Goal: Communication & Community: Answer question/provide support

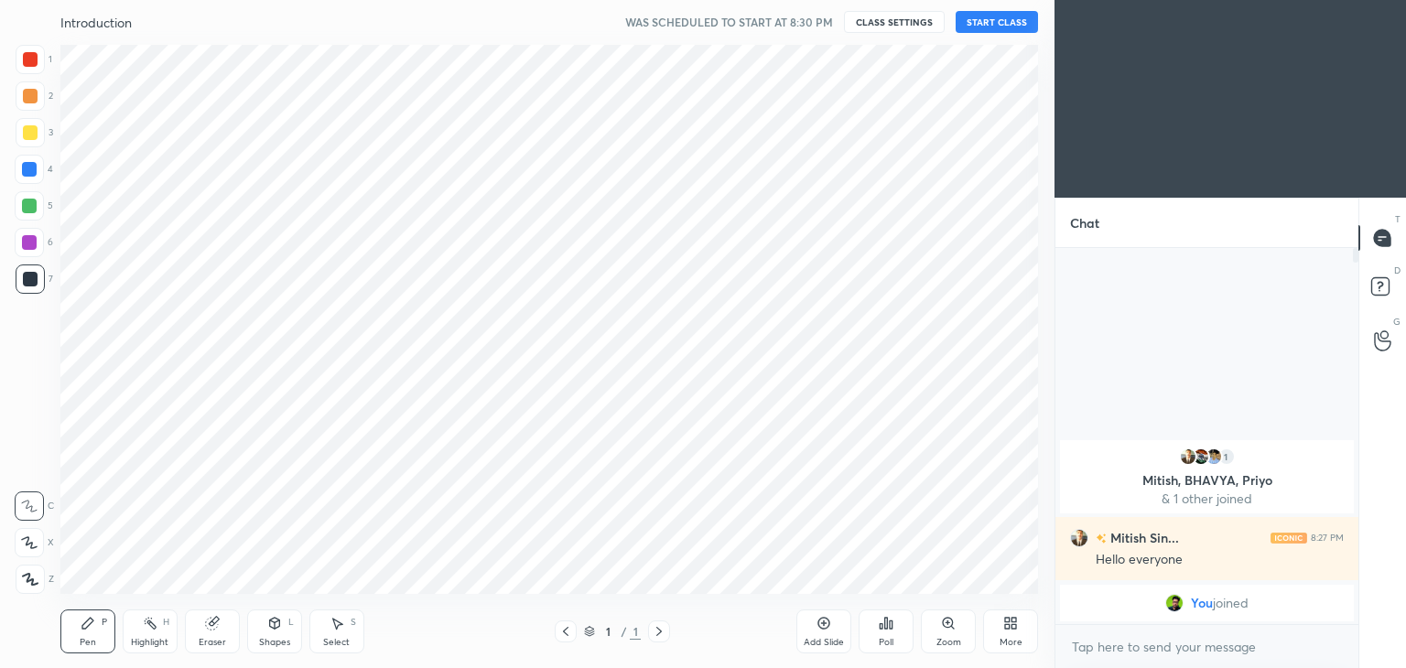
scroll to position [90986, 90557]
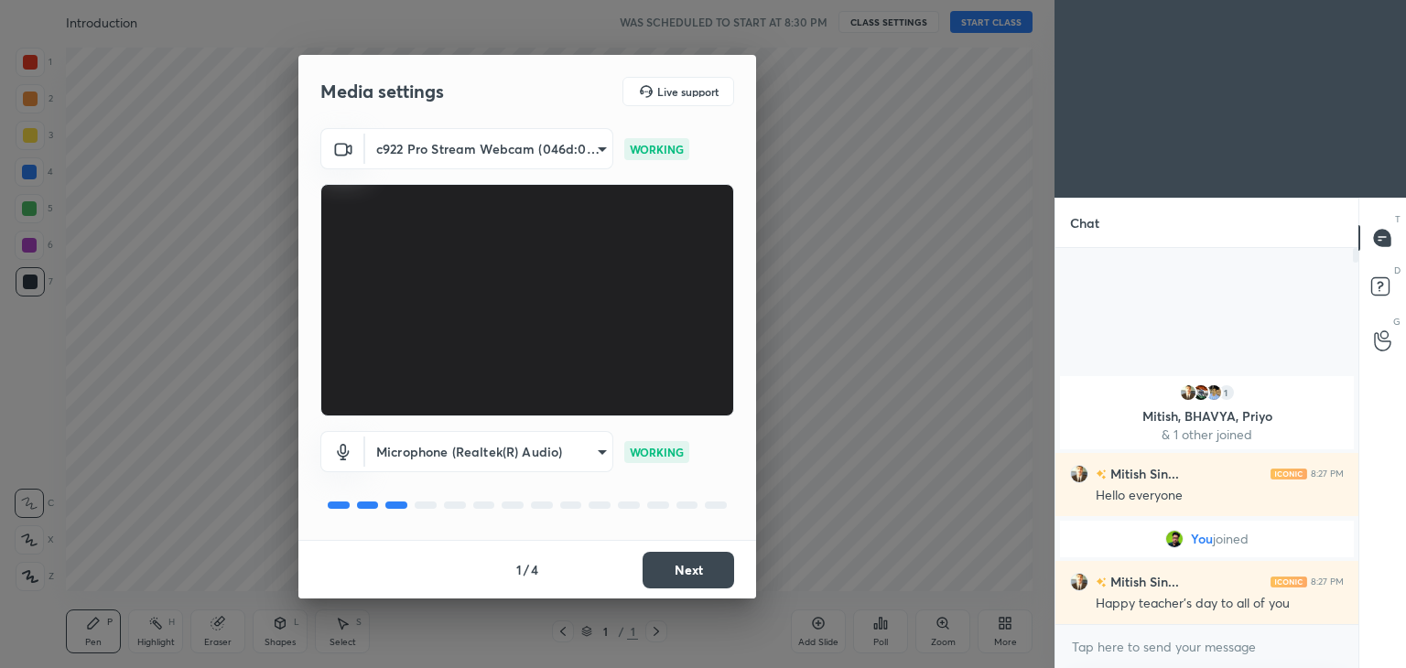
click at [693, 572] on button "Next" at bounding box center [689, 570] width 92 height 37
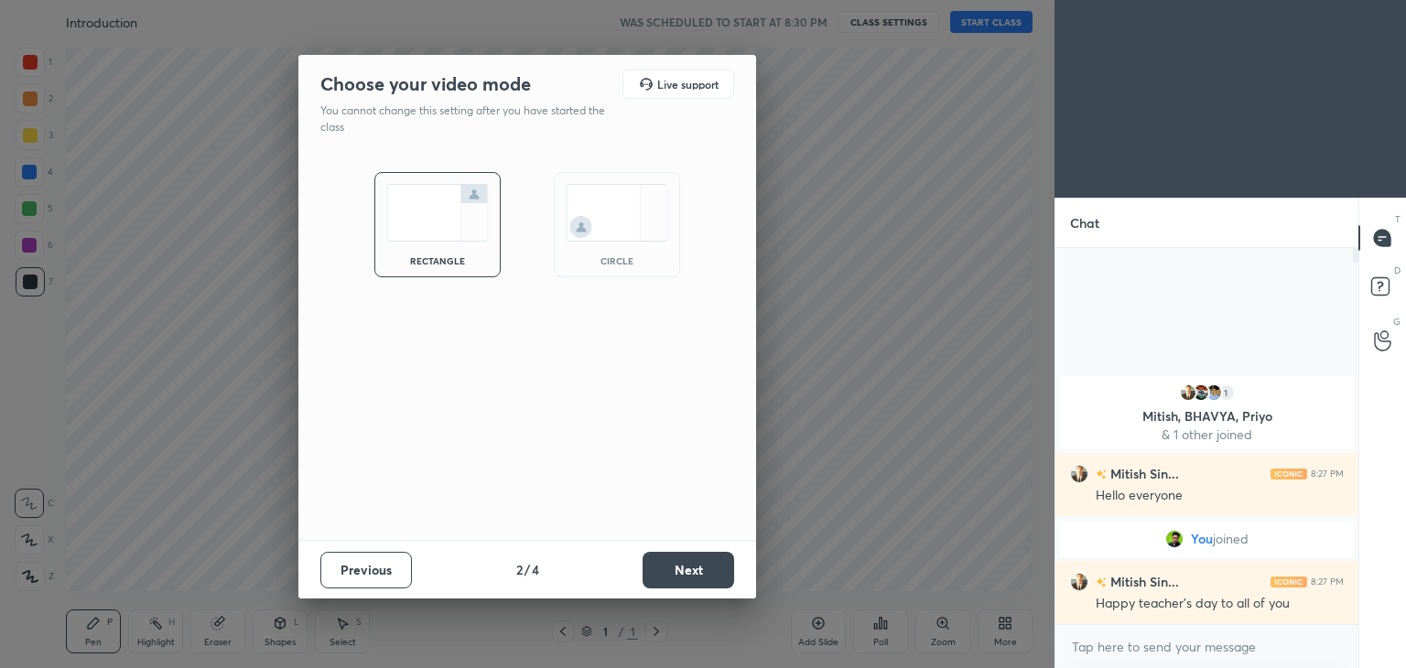
drag, startPoint x: 596, startPoint y: 257, endPoint x: 587, endPoint y: 265, distance: 11.7
click at [595, 257] on div "circle" at bounding box center [616, 260] width 73 height 9
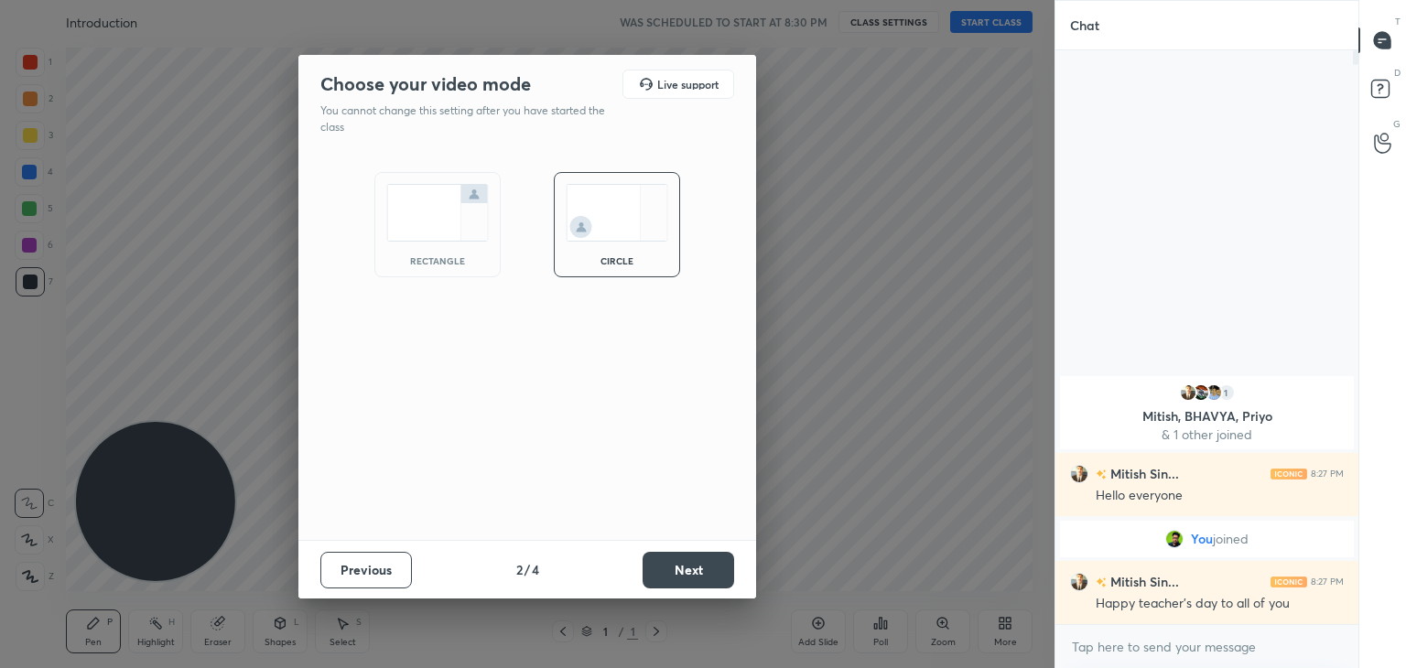
click at [692, 567] on button "Next" at bounding box center [689, 570] width 92 height 37
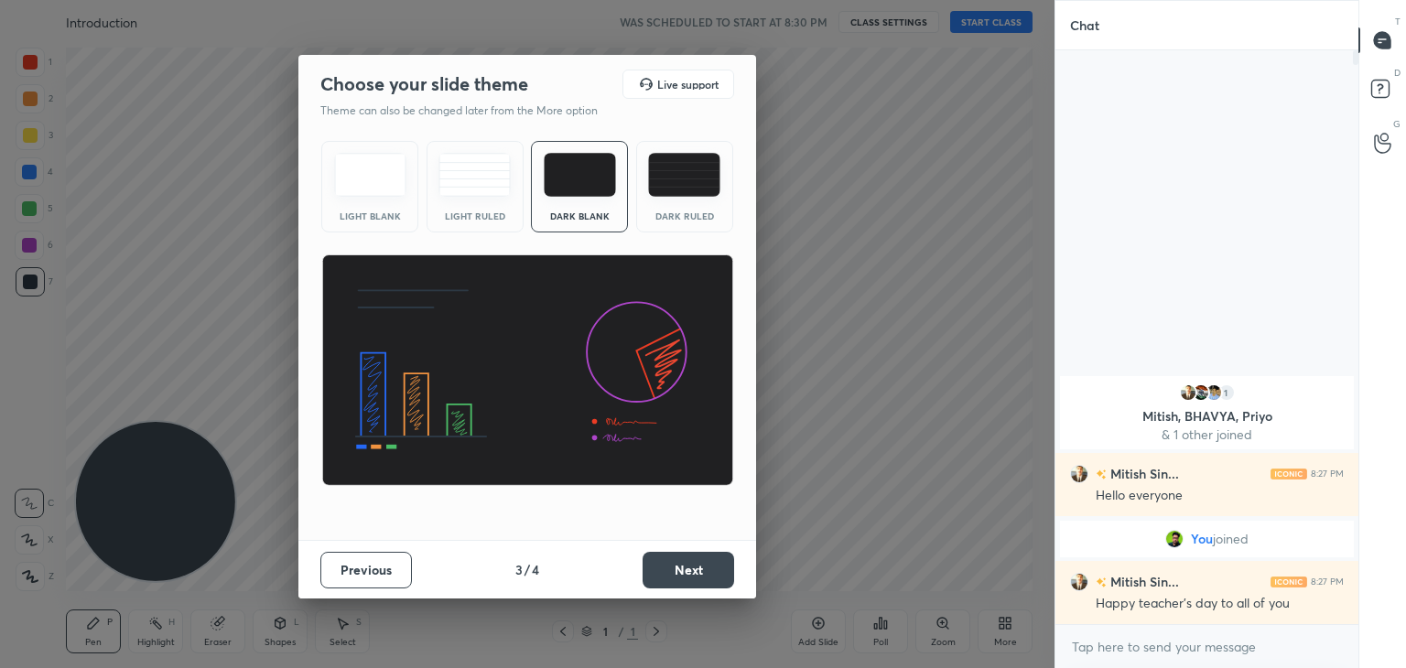
click at [688, 572] on button "Next" at bounding box center [689, 570] width 92 height 37
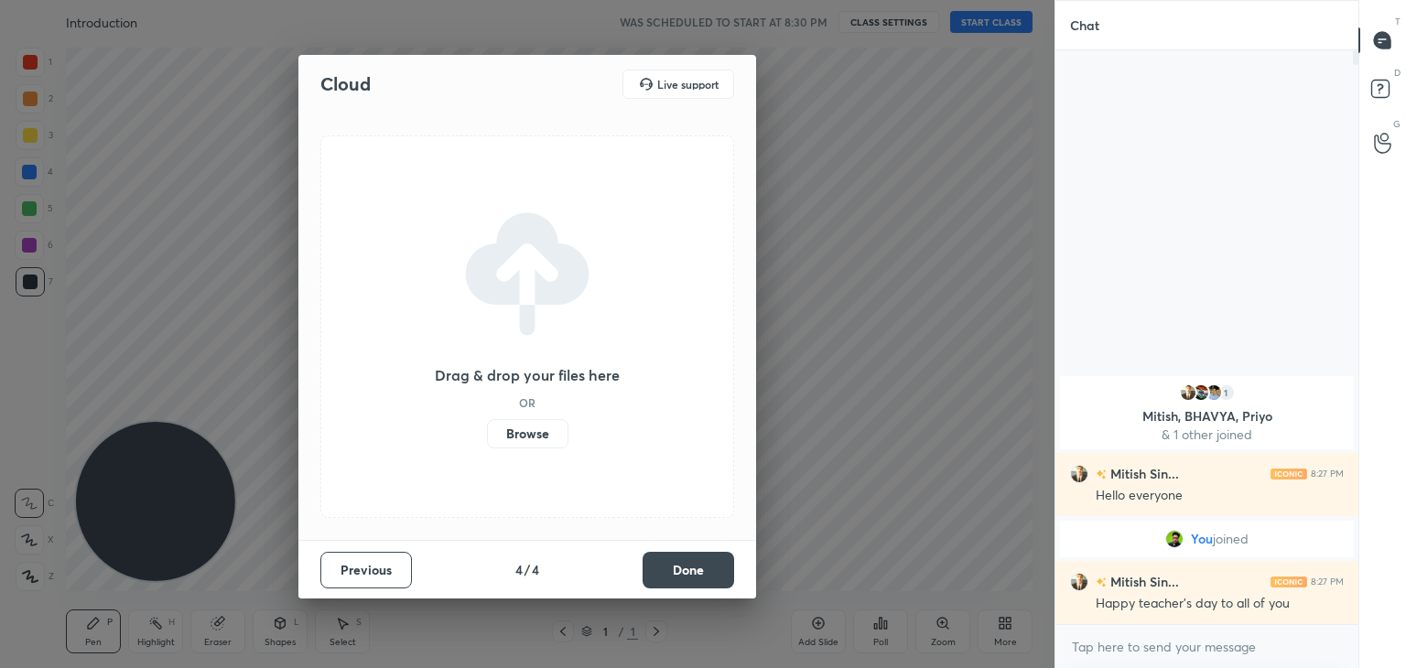
drag, startPoint x: 696, startPoint y: 568, endPoint x: 734, endPoint y: 562, distance: 39.0
click at [694, 568] on button "Done" at bounding box center [689, 570] width 92 height 37
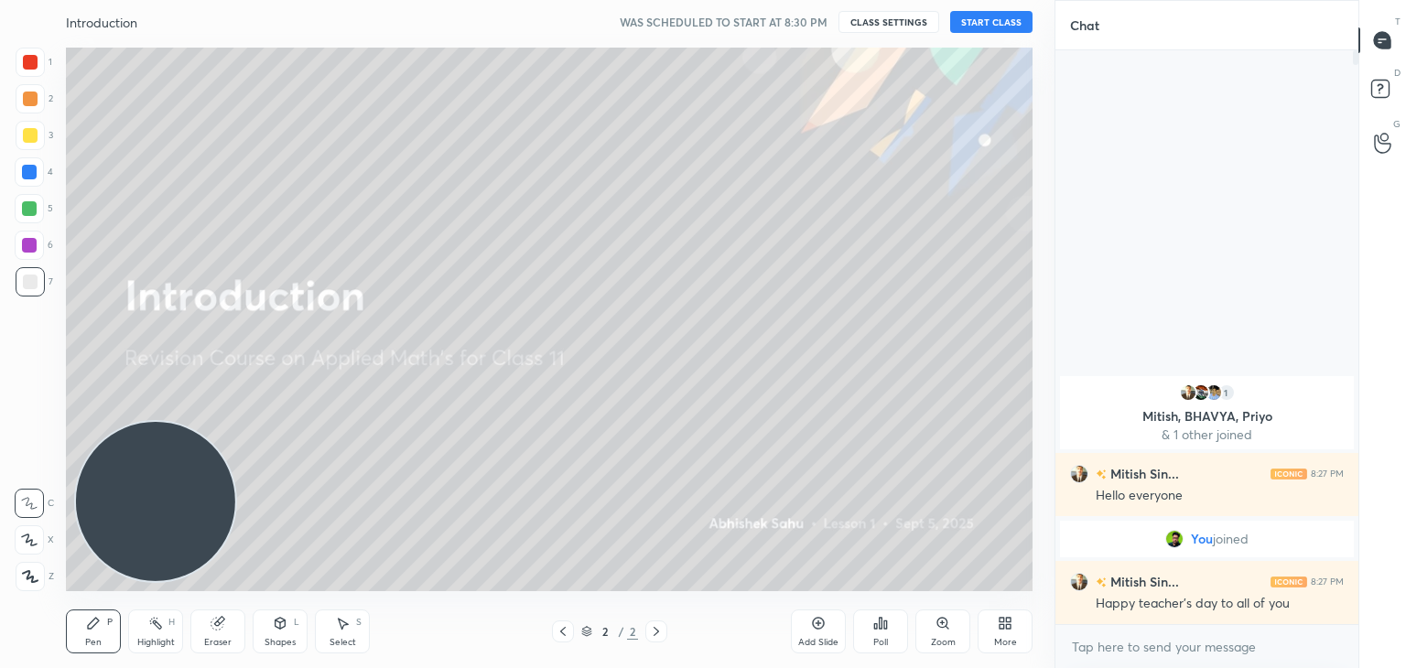
click at [1006, 627] on icon at bounding box center [1005, 623] width 15 height 15
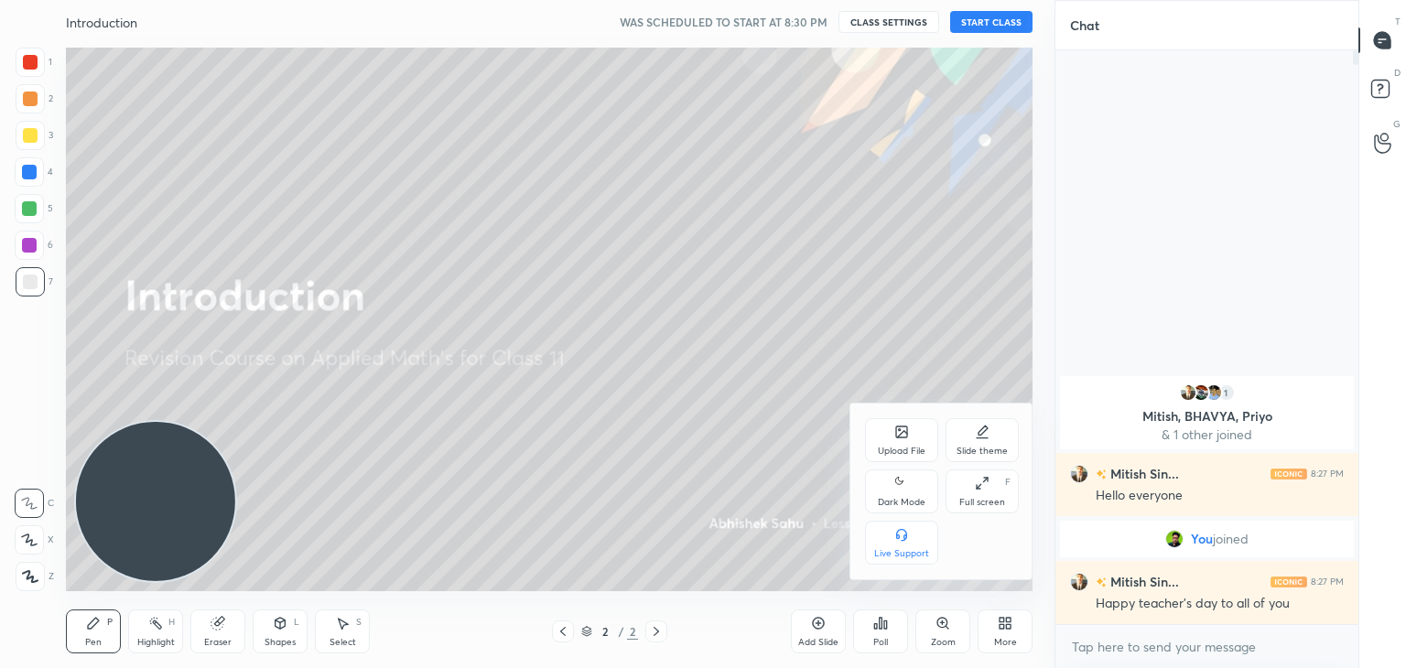
click at [889, 499] on div "Dark Mode" at bounding box center [902, 502] width 48 height 9
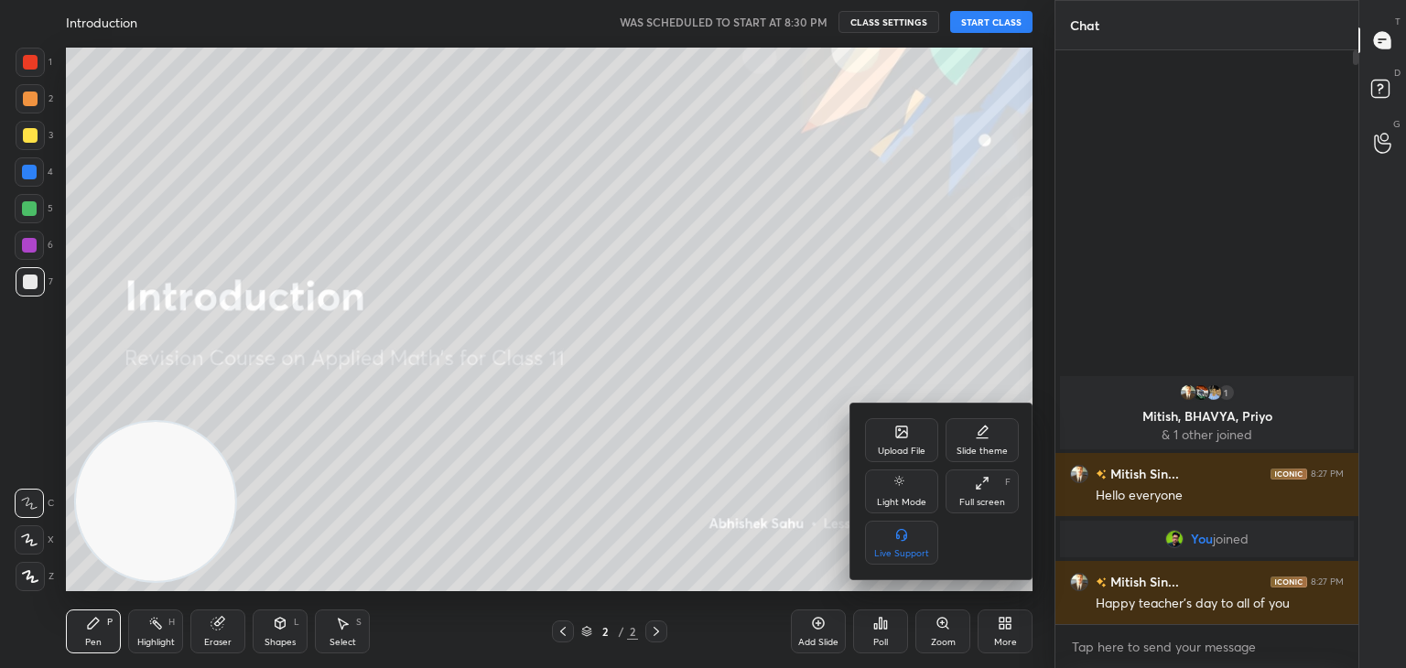
click at [720, 499] on div at bounding box center [703, 334] width 1406 height 668
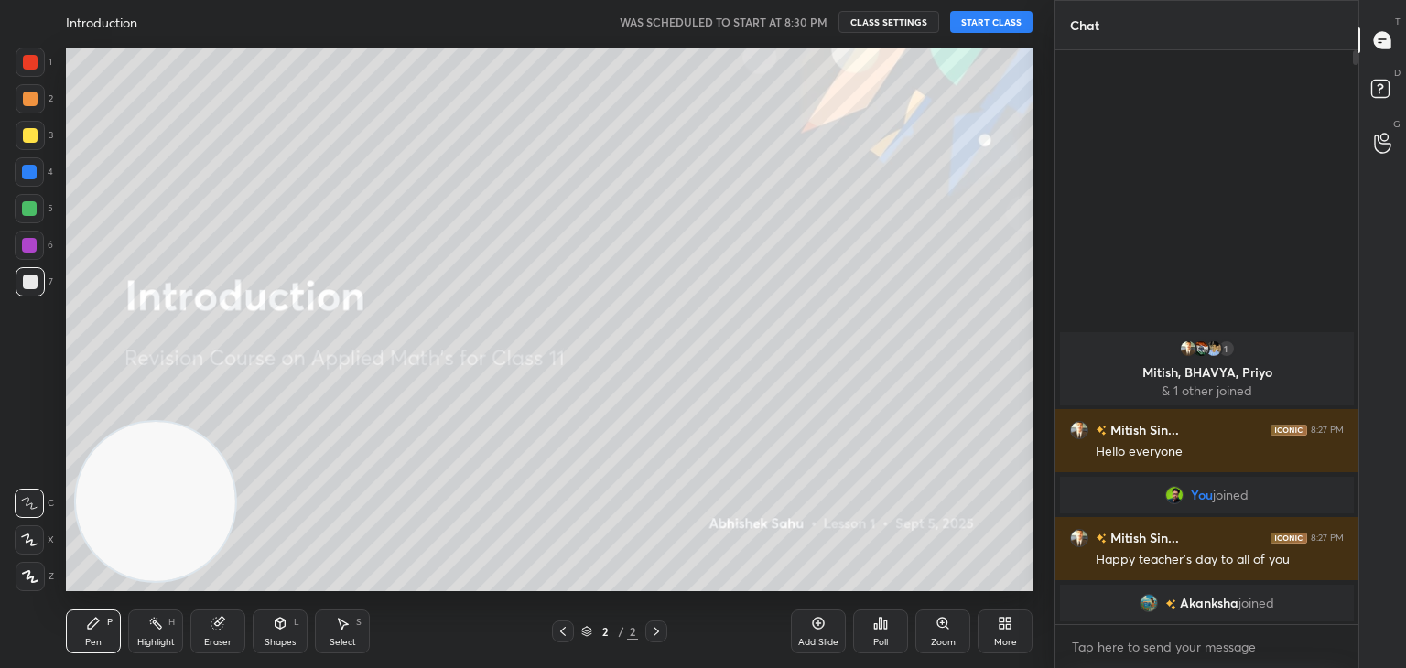
click at [1141, 611] on div "grid" at bounding box center [1153, 603] width 26 height 18
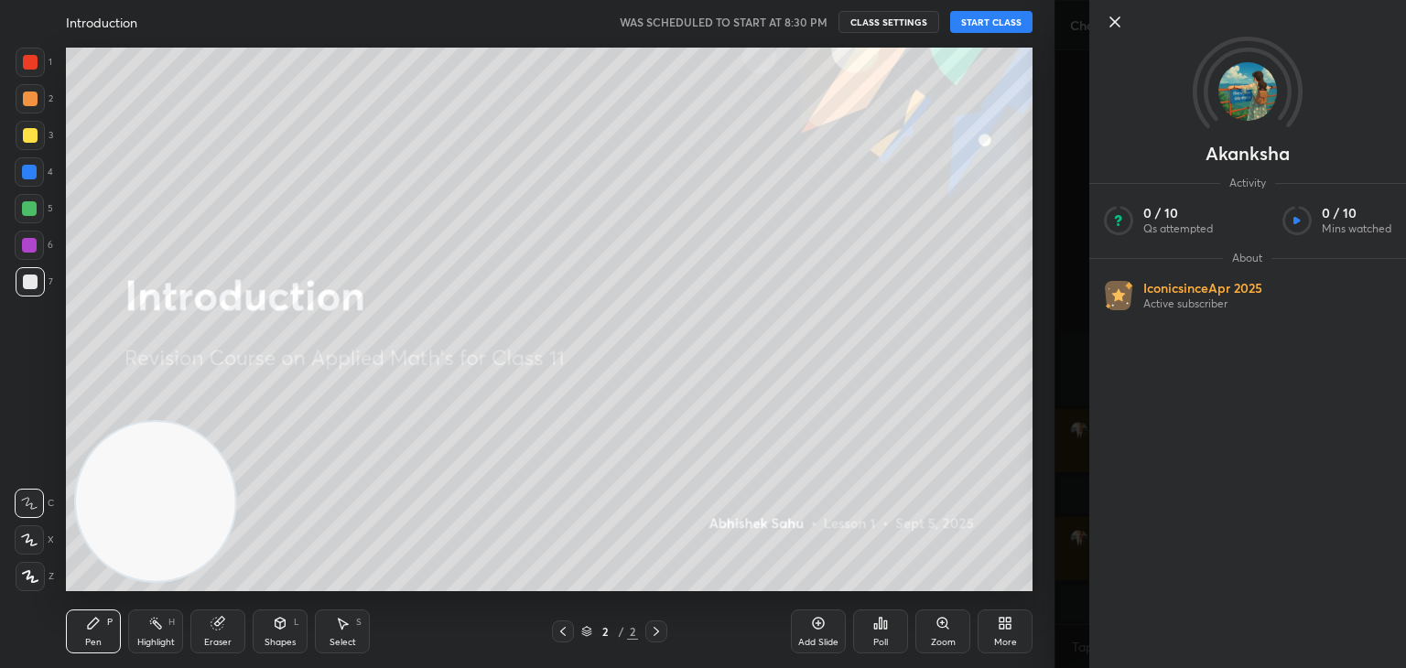
click at [1110, 19] on icon at bounding box center [1115, 22] width 22 height 22
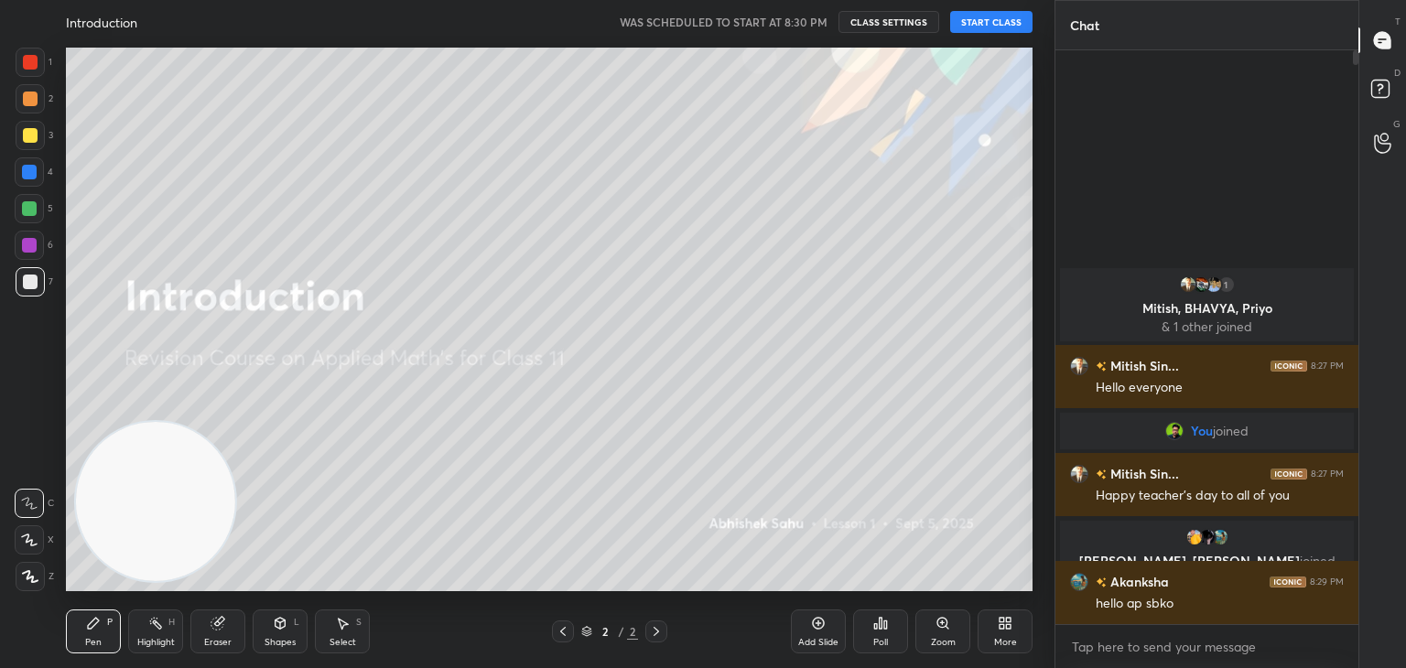
click at [991, 24] on button "START CLASS" at bounding box center [991, 22] width 82 height 22
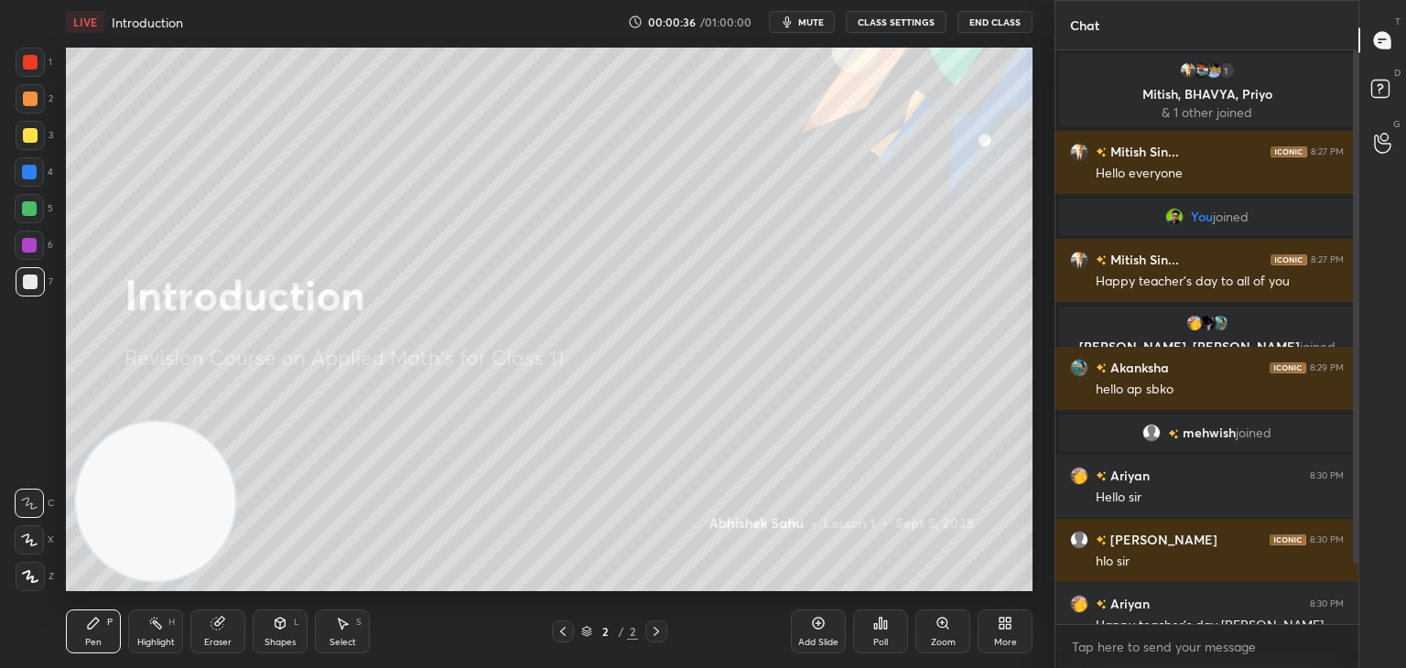
scroll to position [86, 0]
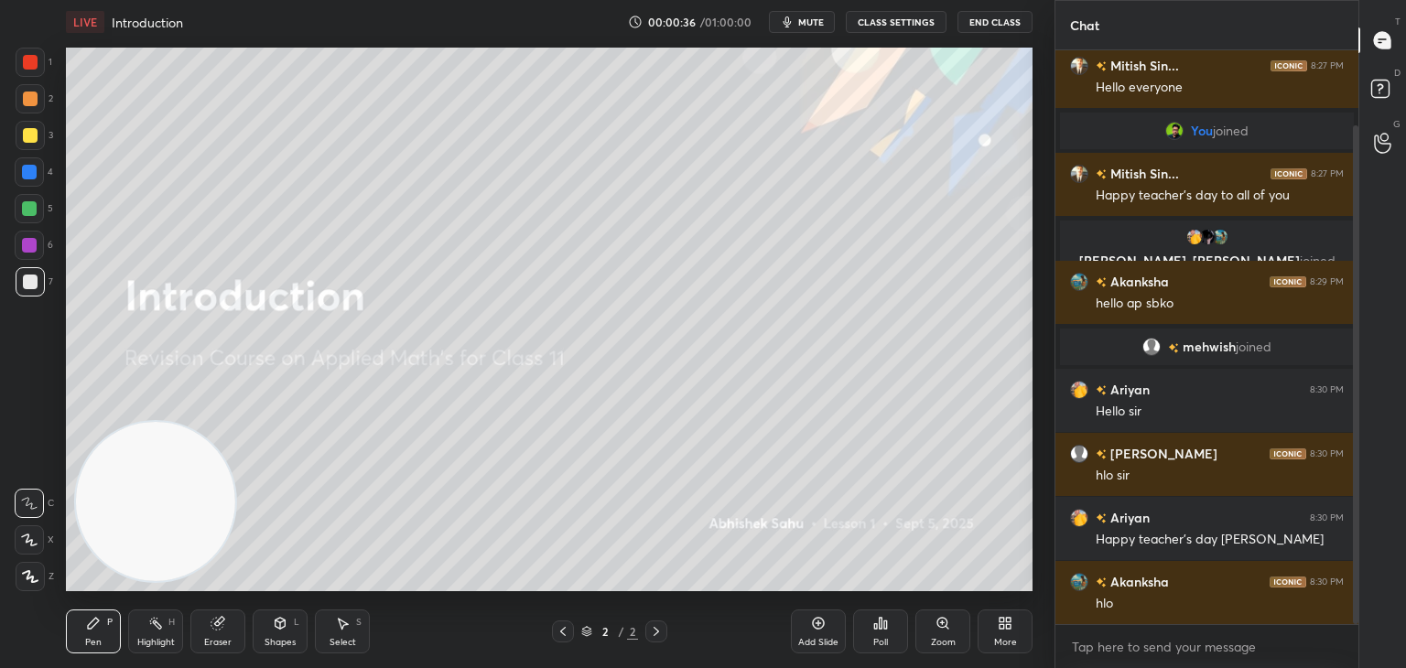
drag, startPoint x: 1356, startPoint y: 142, endPoint x: 1358, endPoint y: 180, distance: 38.5
click at [1358, 184] on div "Chat 1 Mitish, BHAVYA, Priyo & 1 other joined [PERSON_NAME]... 8:27 PM Hello ev…" at bounding box center [1231, 334] width 352 height 668
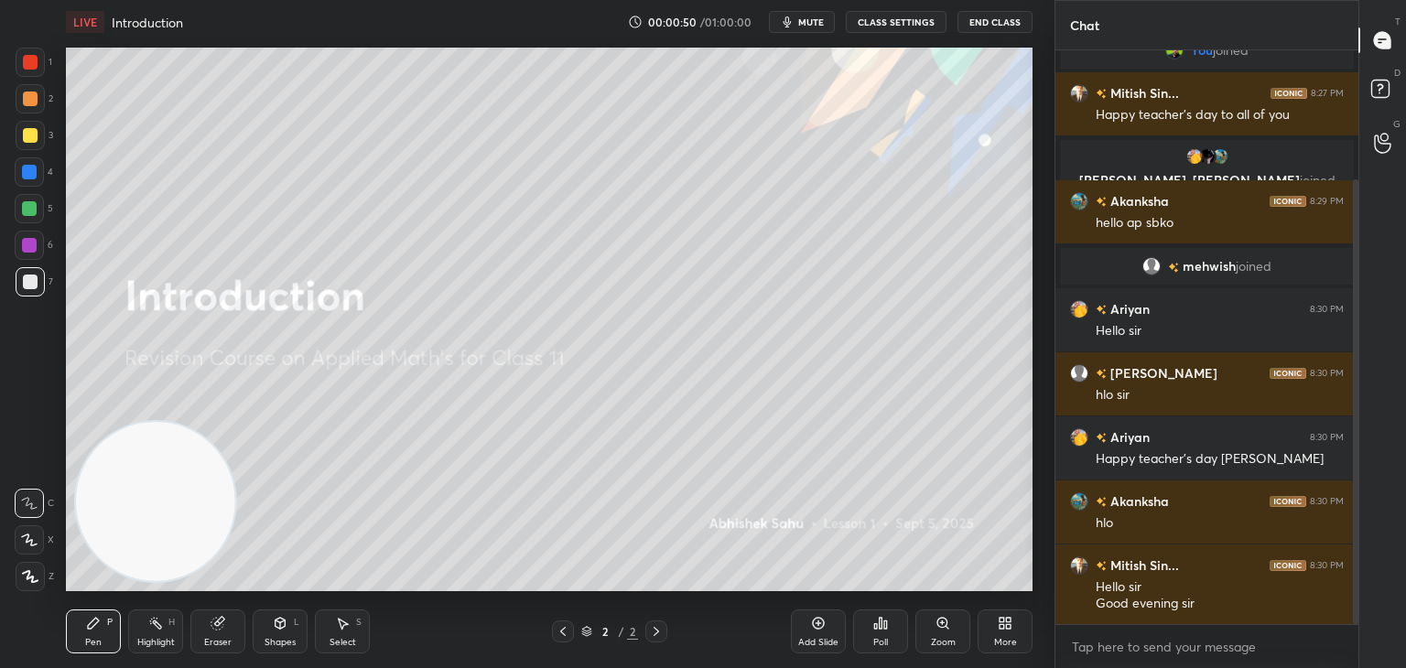
drag, startPoint x: 1352, startPoint y: 240, endPoint x: 1347, endPoint y: 199, distance: 41.4
click at [1347, 194] on div at bounding box center [1352, 337] width 11 height 574
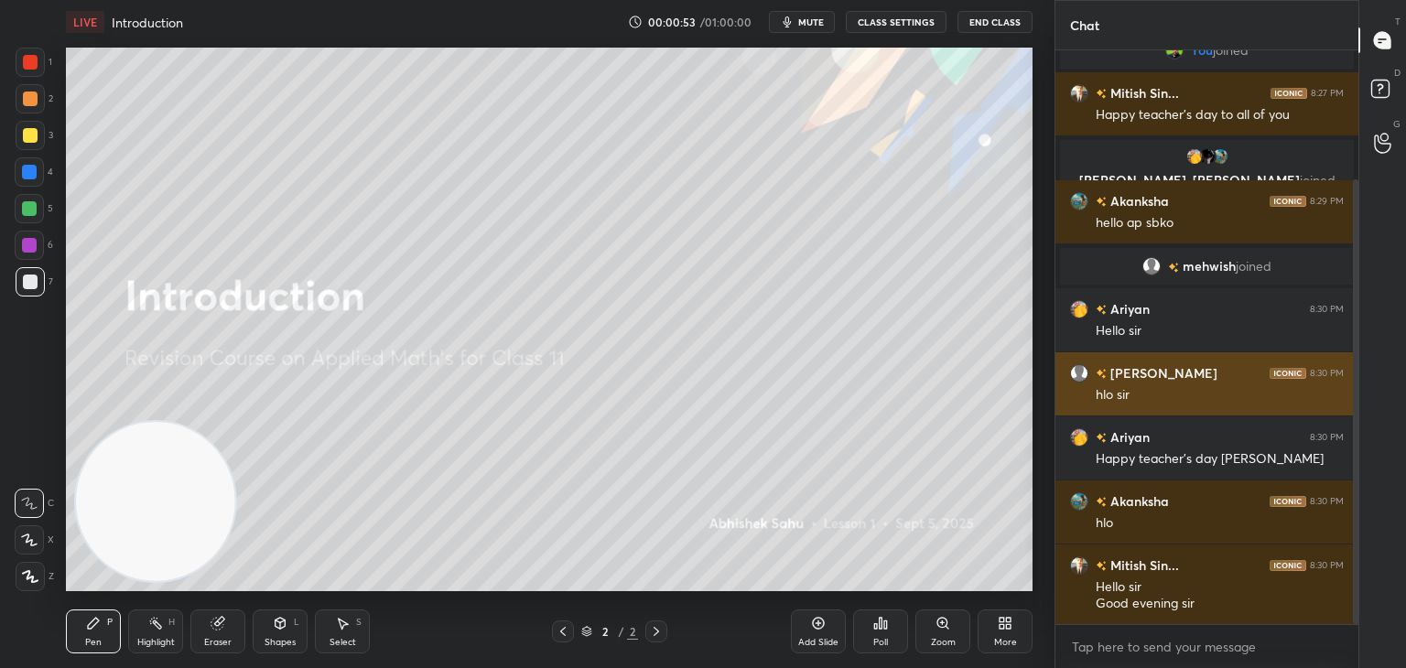
drag, startPoint x: 1354, startPoint y: 240, endPoint x: 1325, endPoint y: 360, distance: 123.2
click at [1325, 360] on div "Mitish Sin... 8:27 PM Hello everyone You joined Mitish Sin... 8:27 PM Happy tea…" at bounding box center [1206, 337] width 303 height 574
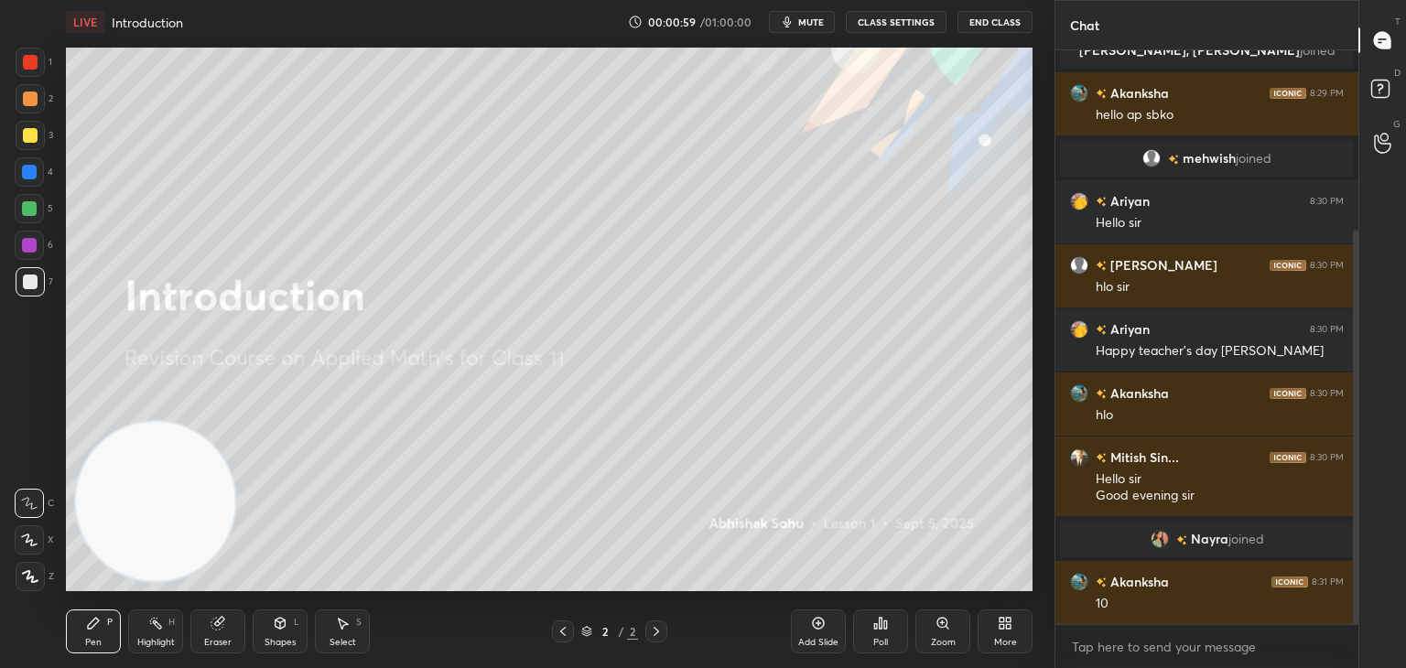
scroll to position [342, 0]
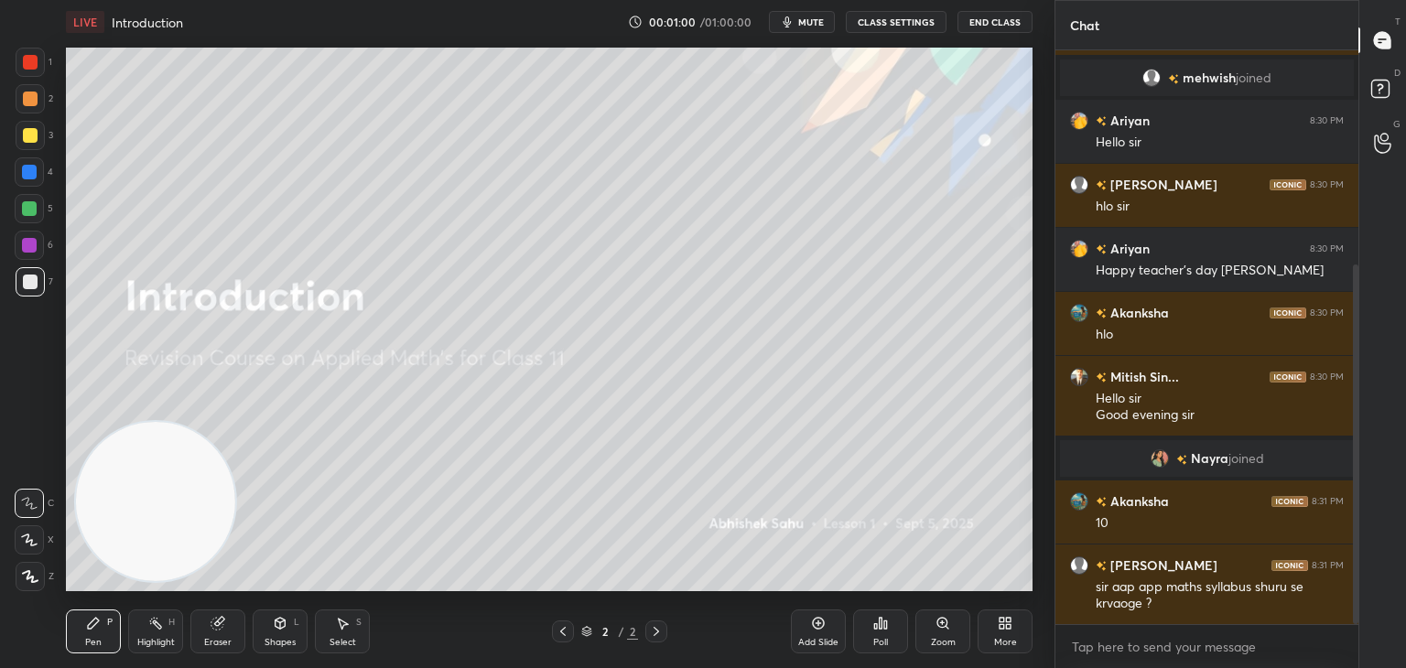
click at [1157, 535] on div "[PERSON_NAME] 8:31 PM 10" at bounding box center [1206, 512] width 303 height 63
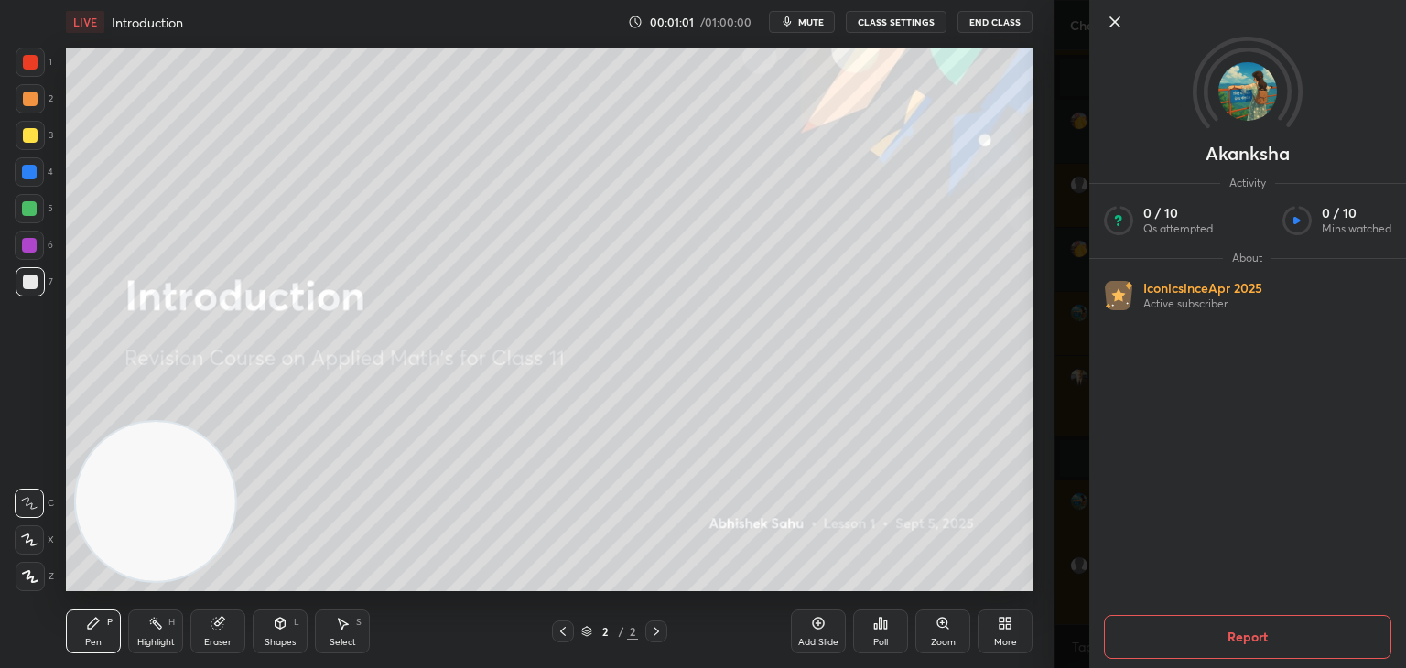
click at [1091, 477] on div "[PERSON_NAME] Activity 0 / 10 Qs attempted 0 / 10 Mins watched About Iconic sin…" at bounding box center [1247, 334] width 317 height 668
click at [1070, 492] on div "[PERSON_NAME] Activity 0 / 10 Qs attempted 0 / 10 Mins watched About Iconic sin…" at bounding box center [1231, 334] width 352 height 668
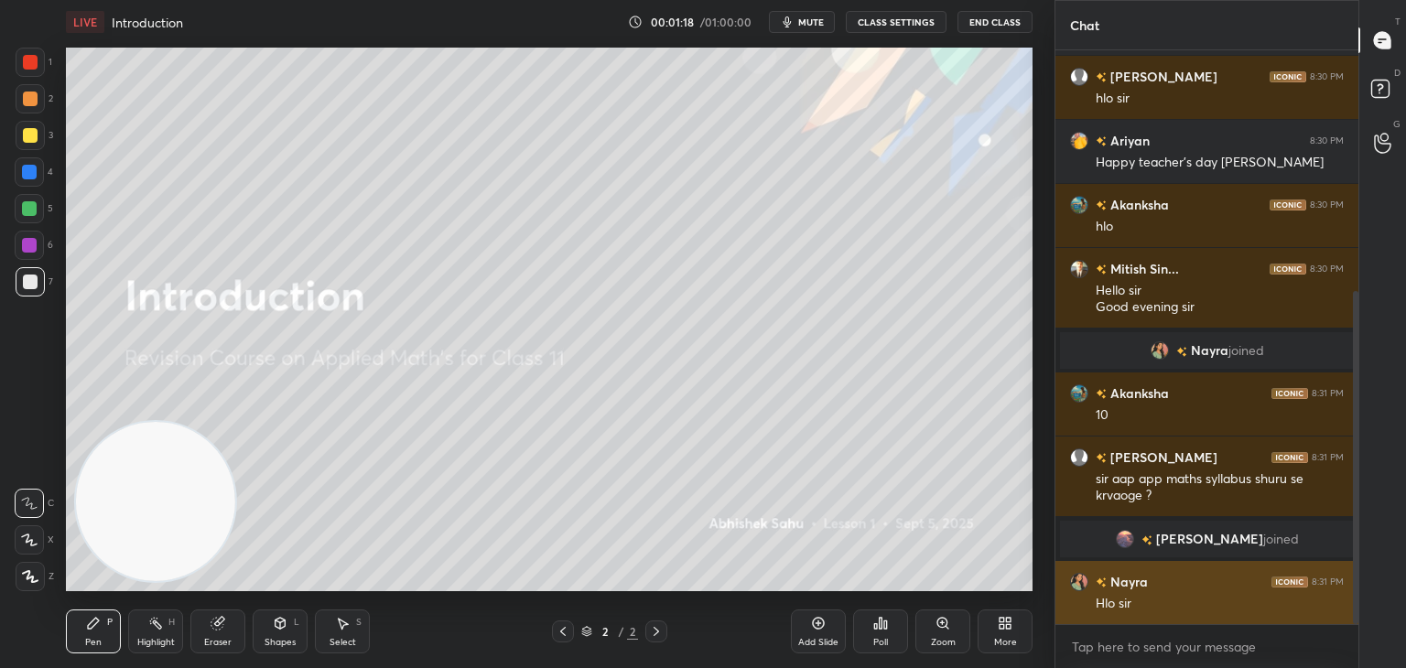
scroll to position [480, 0]
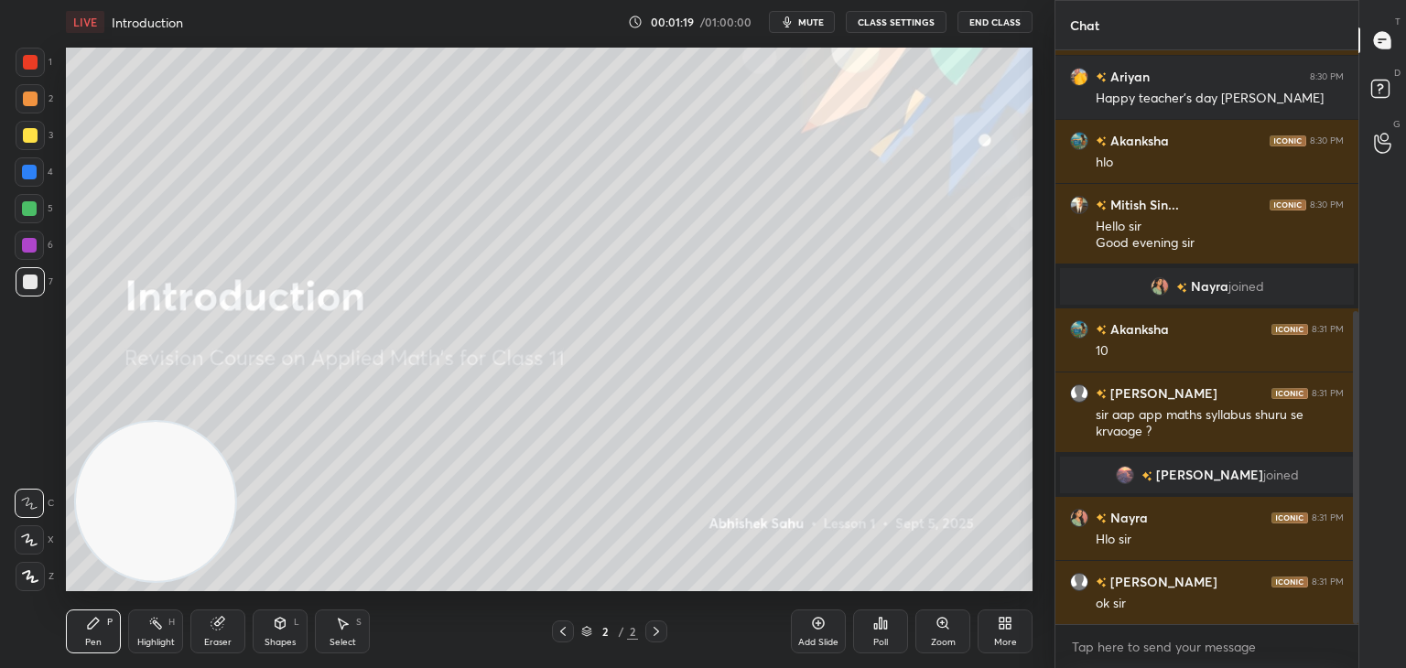
click at [1134, 473] on img "grid" at bounding box center [1125, 475] width 18 height 18
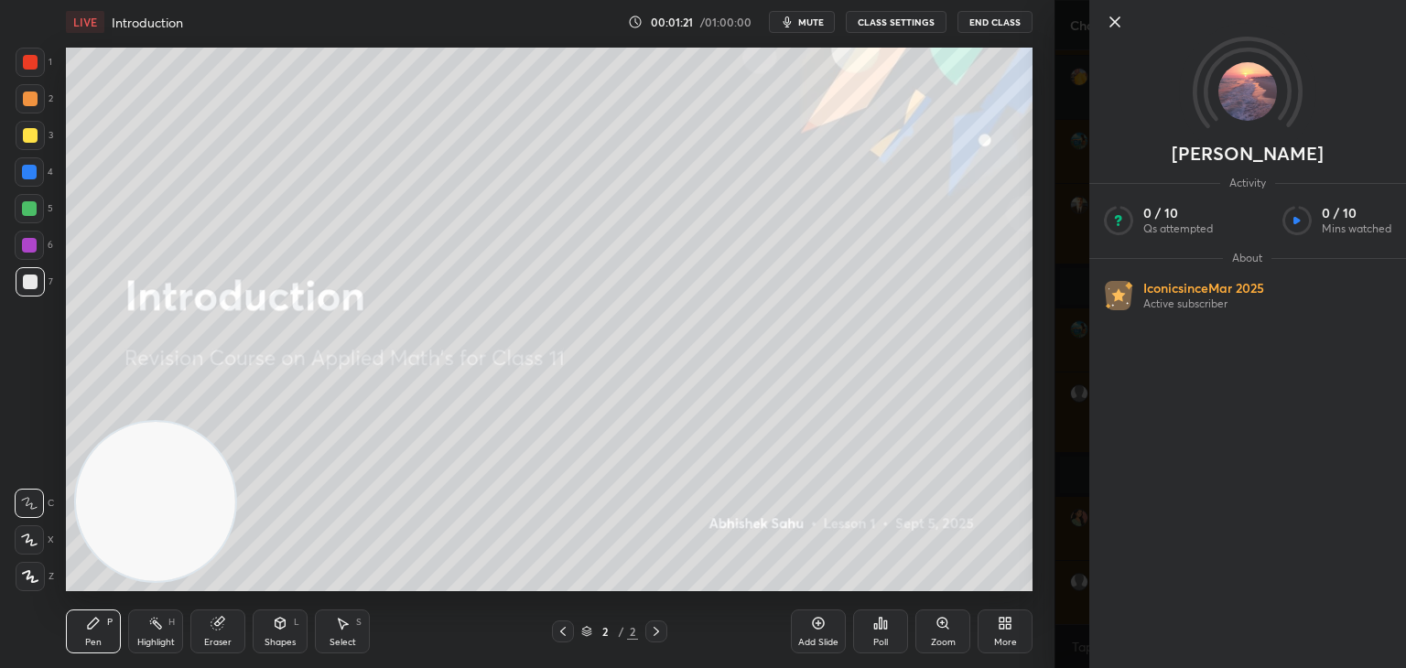
click at [1106, 28] on icon at bounding box center [1115, 22] width 22 height 22
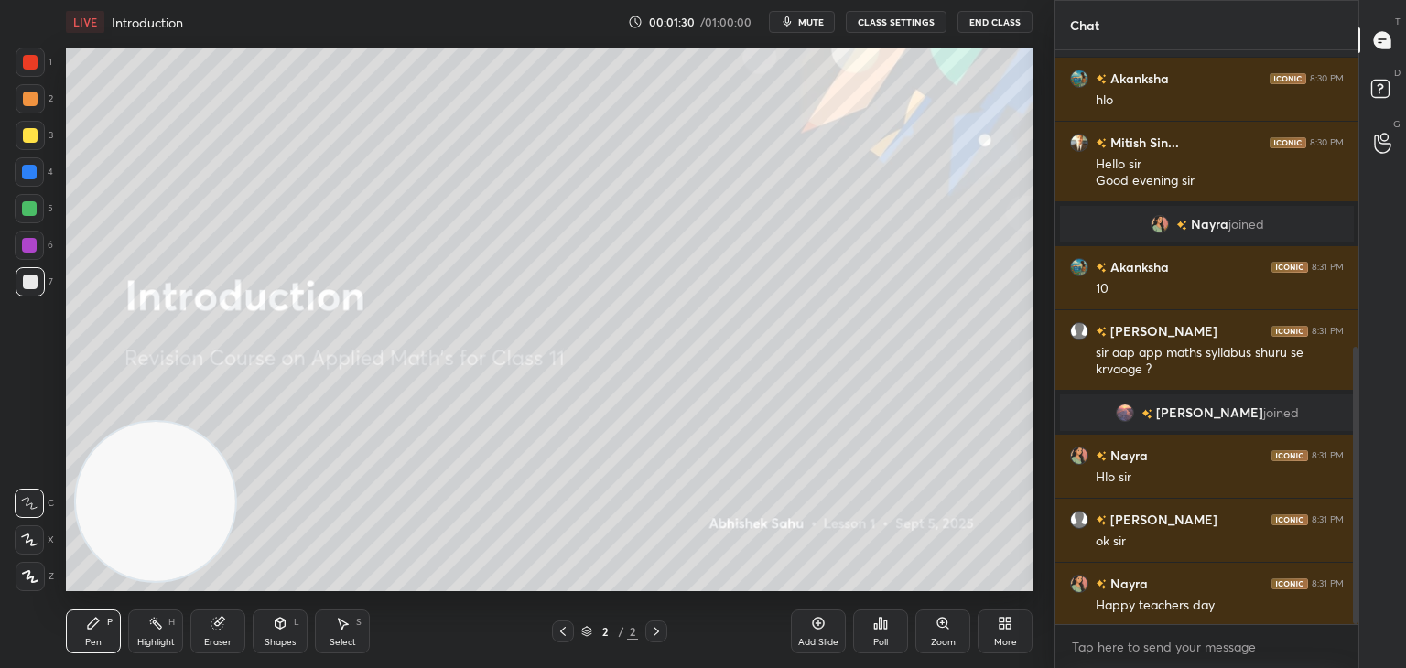
scroll to position [613, 0]
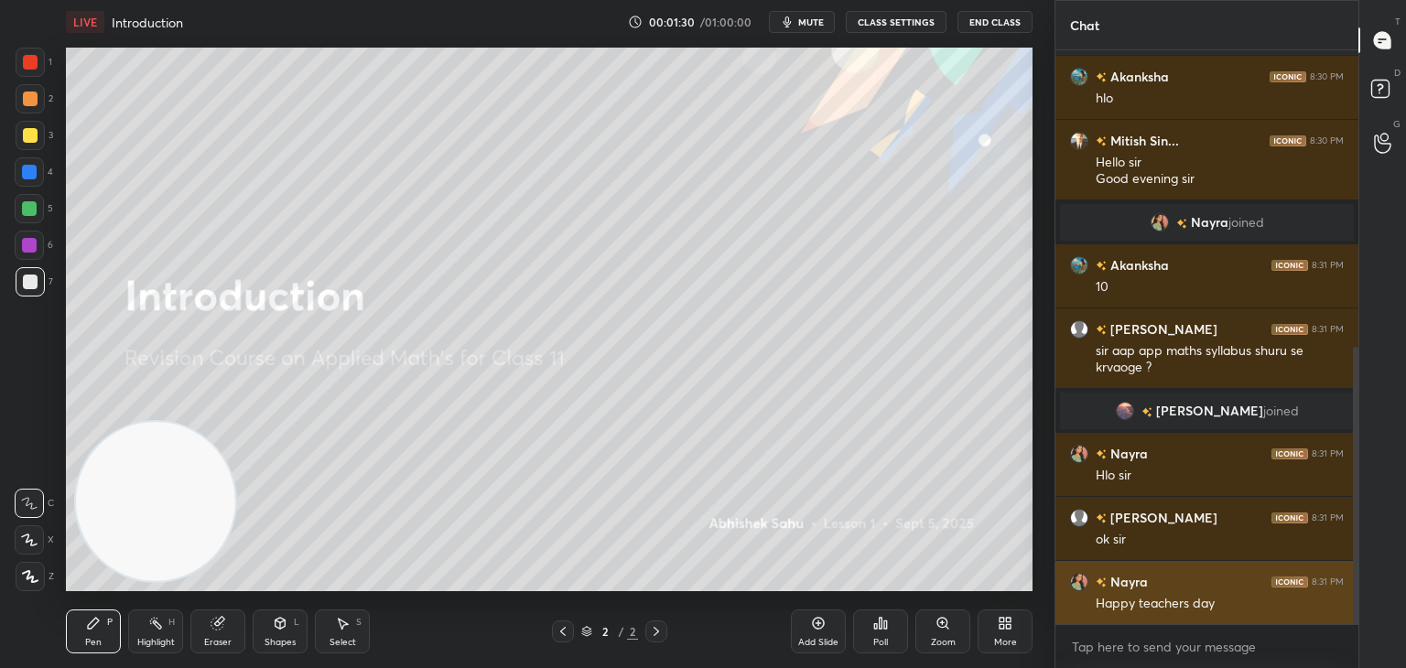
drag, startPoint x: 1354, startPoint y: 443, endPoint x: 1318, endPoint y: 593, distance: 154.3
click at [1346, 579] on div "[PERSON_NAME] 8:30 PM hlo [PERSON_NAME] 8:30 PM Happy teacher's day [PERSON_NAM…" at bounding box center [1206, 337] width 303 height 574
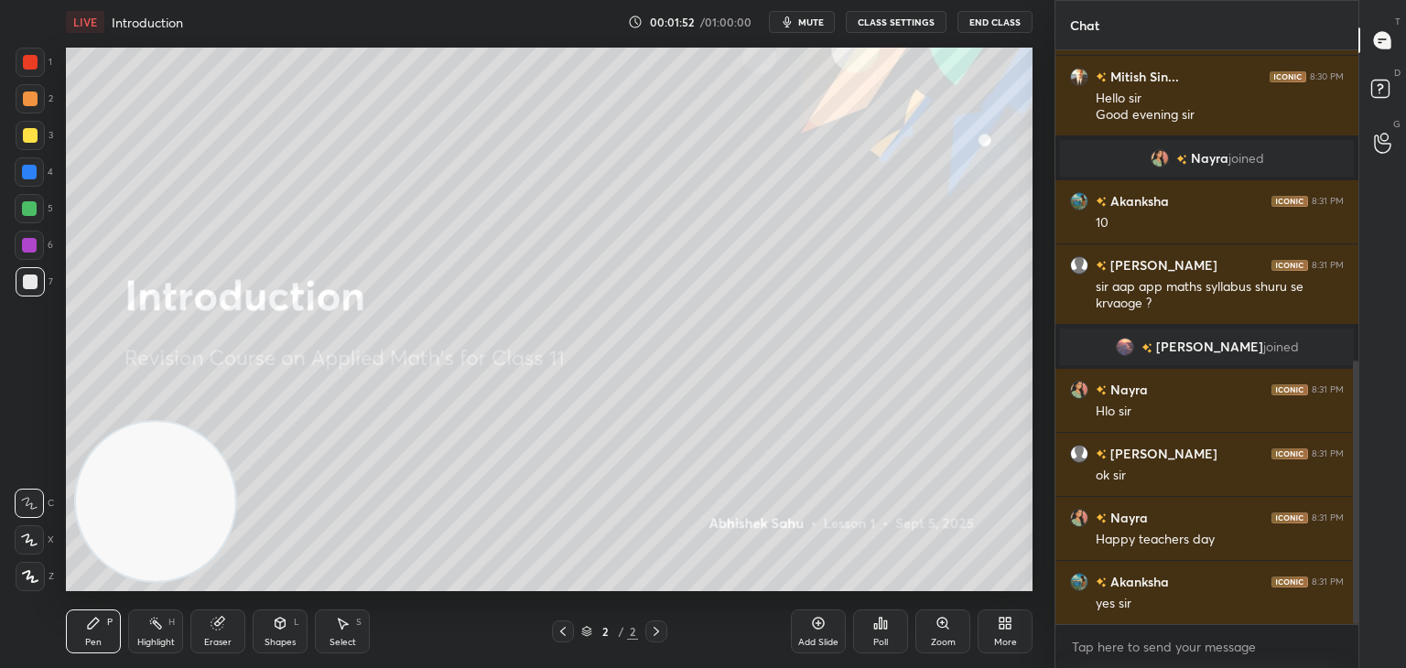
scroll to position [741, 0]
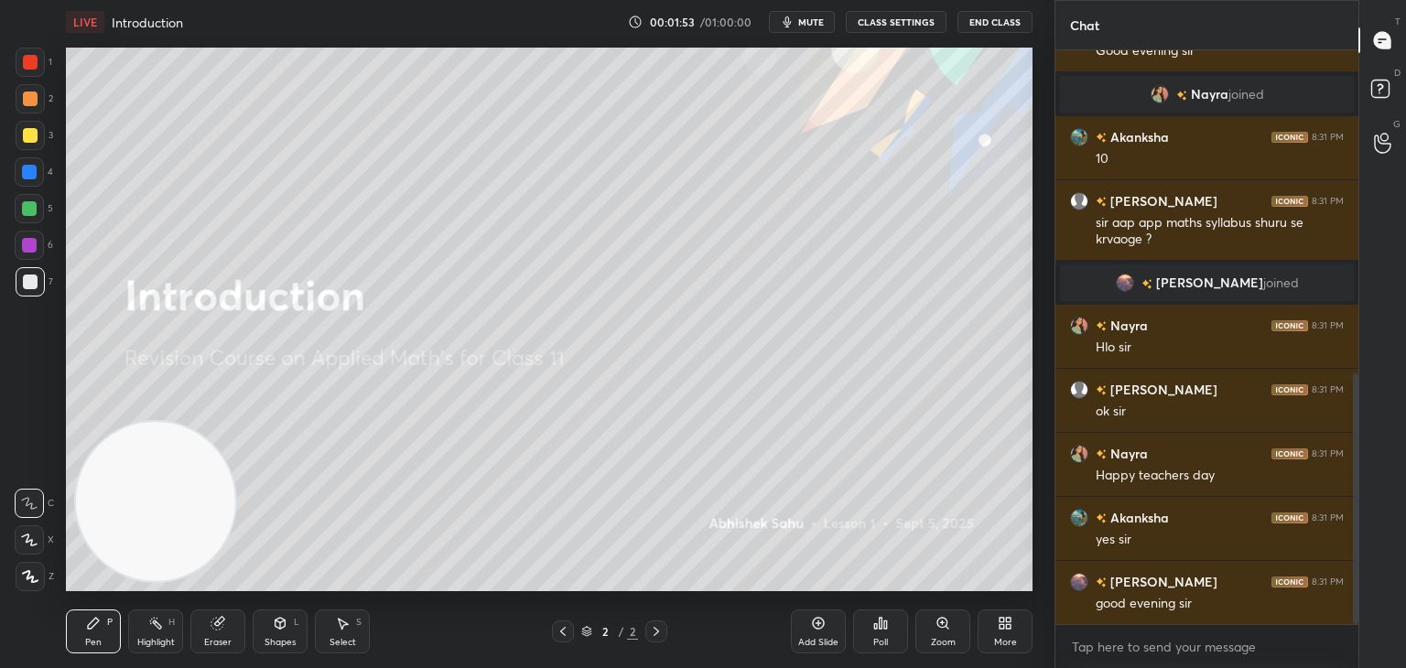
click at [815, 629] on icon at bounding box center [818, 623] width 15 height 15
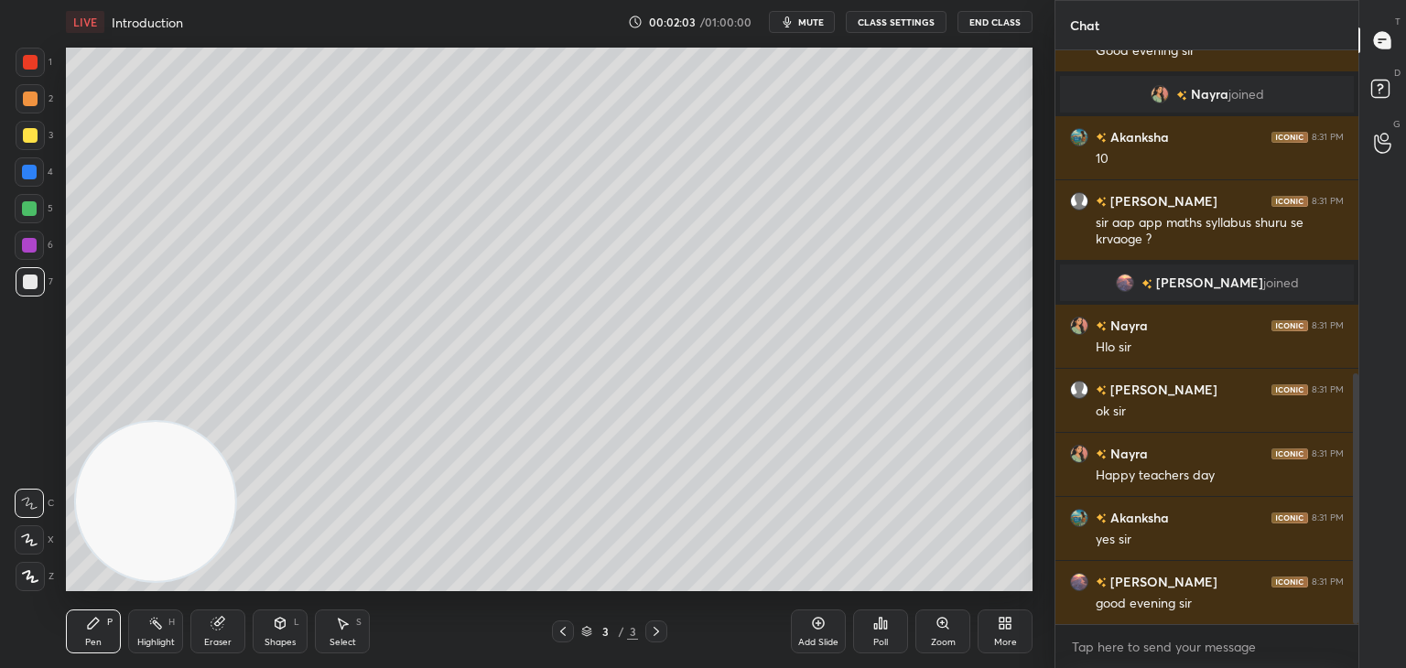
scroll to position [806, 0]
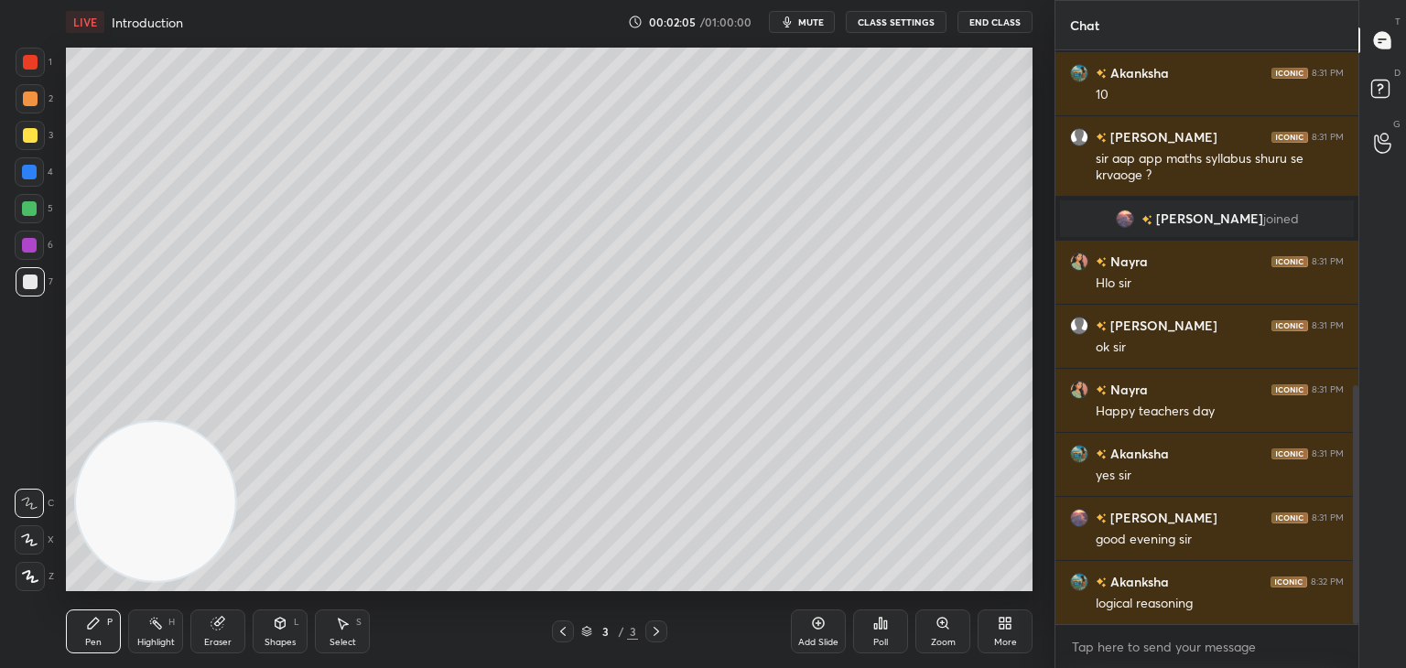
click at [27, 539] on icon at bounding box center [29, 540] width 16 height 13
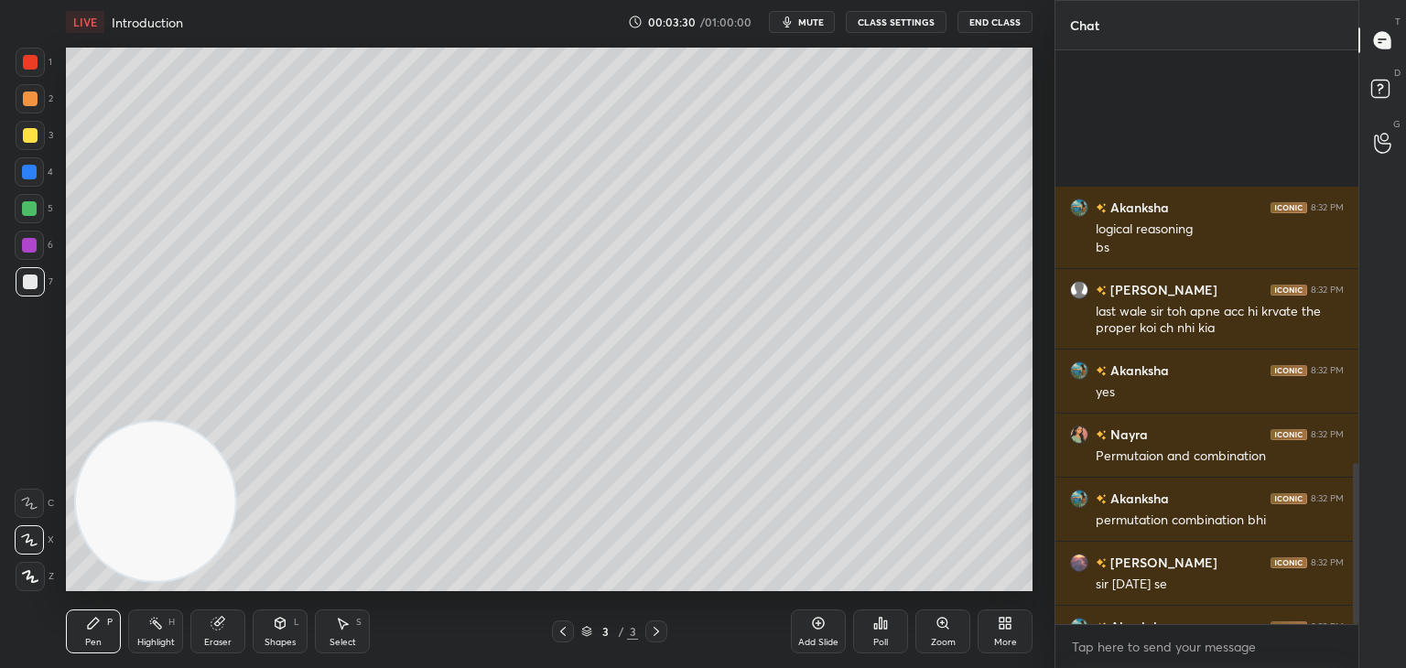
scroll to position [1477, 0]
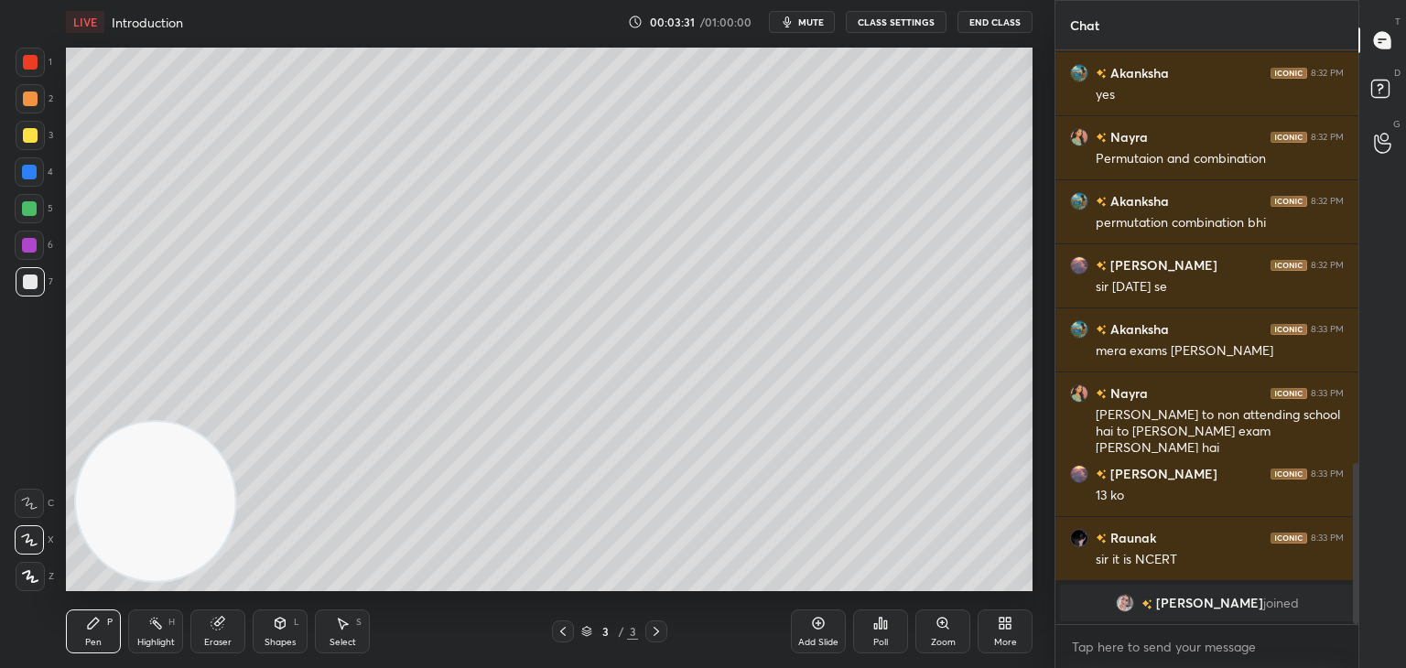
drag, startPoint x: 1354, startPoint y: 476, endPoint x: 1329, endPoint y: 629, distance: 154.9
click at [1329, 629] on div "[PERSON_NAME] 8:32 PM logical reasoning bs [PERSON_NAME] 8:32 PM last wale sir …" at bounding box center [1206, 359] width 303 height 618
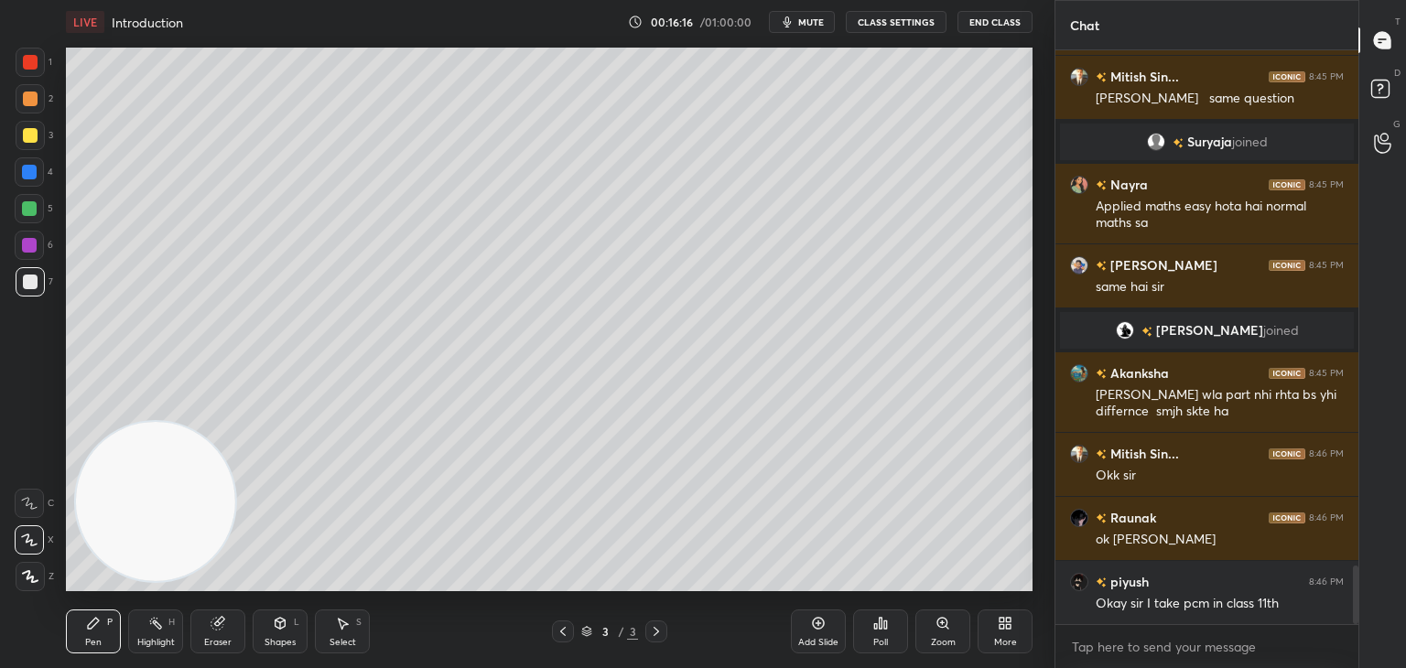
scroll to position [5090, 0]
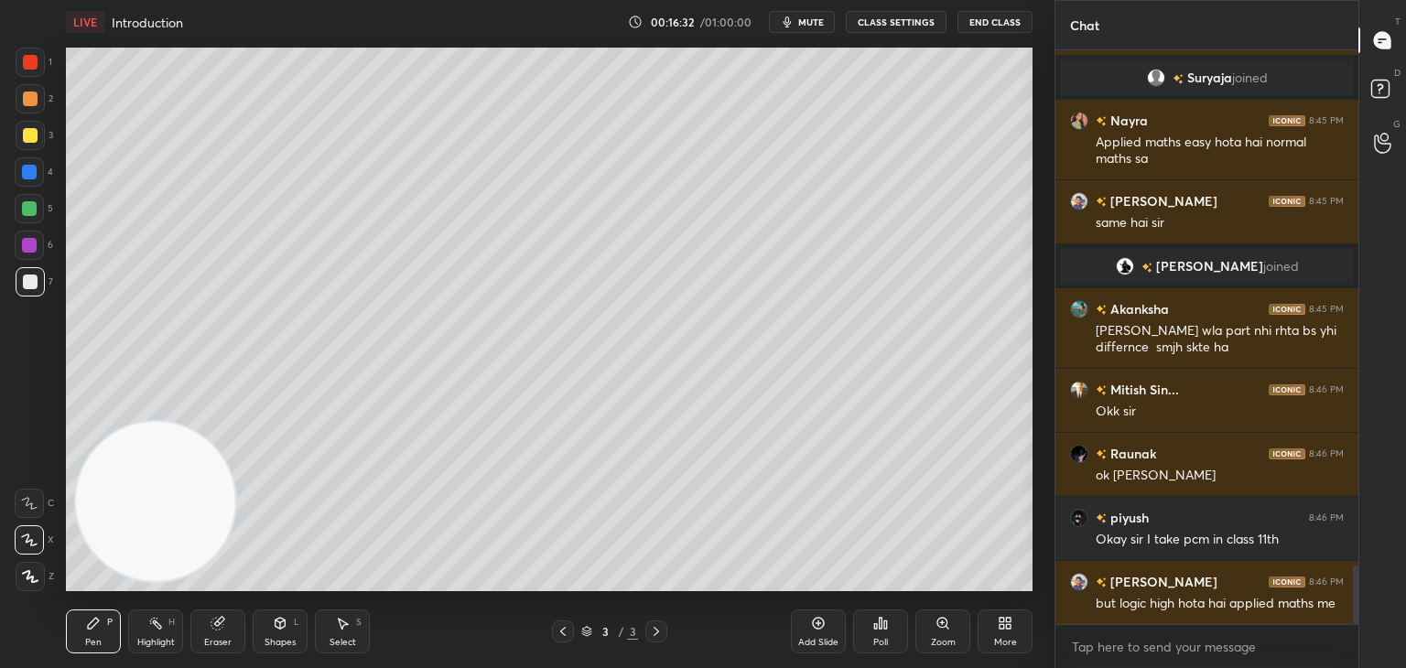
drag, startPoint x: 819, startPoint y: 622, endPoint x: 791, endPoint y: 622, distance: 28.4
click at [817, 625] on icon at bounding box center [818, 623] width 15 height 15
click at [33, 140] on div at bounding box center [30, 135] width 15 height 15
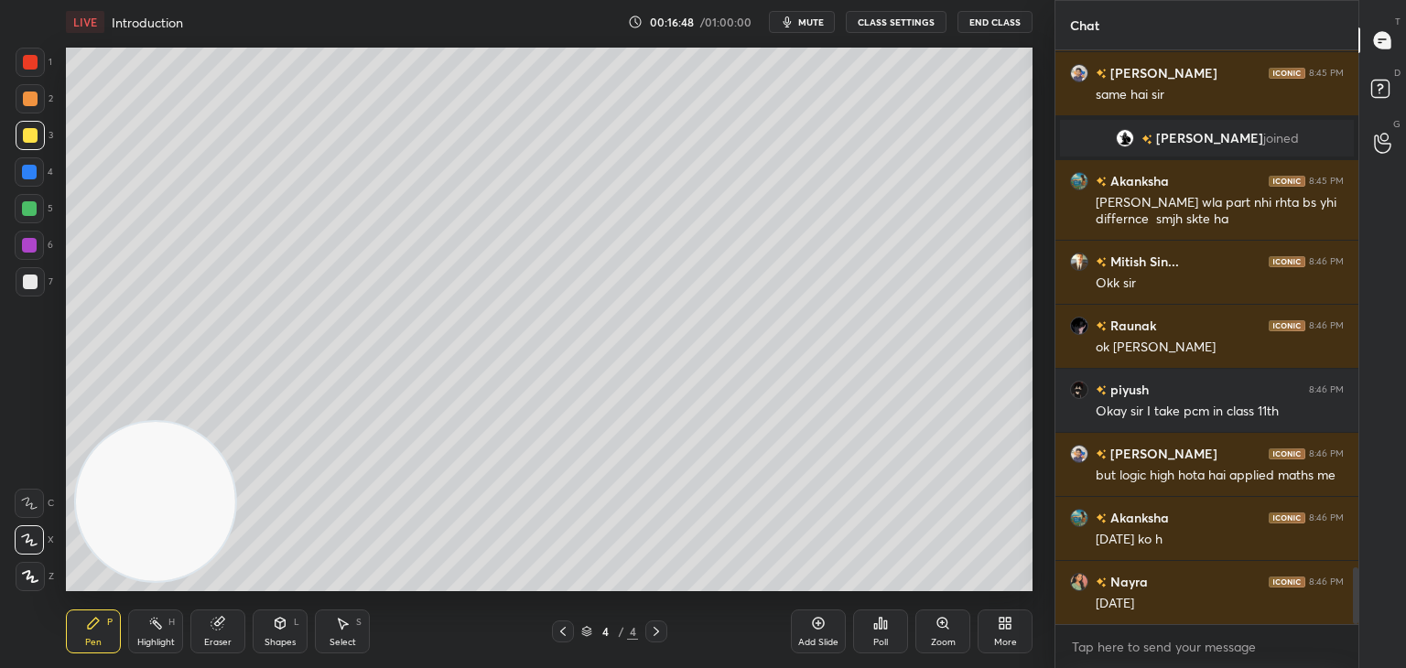
scroll to position [5282, 0]
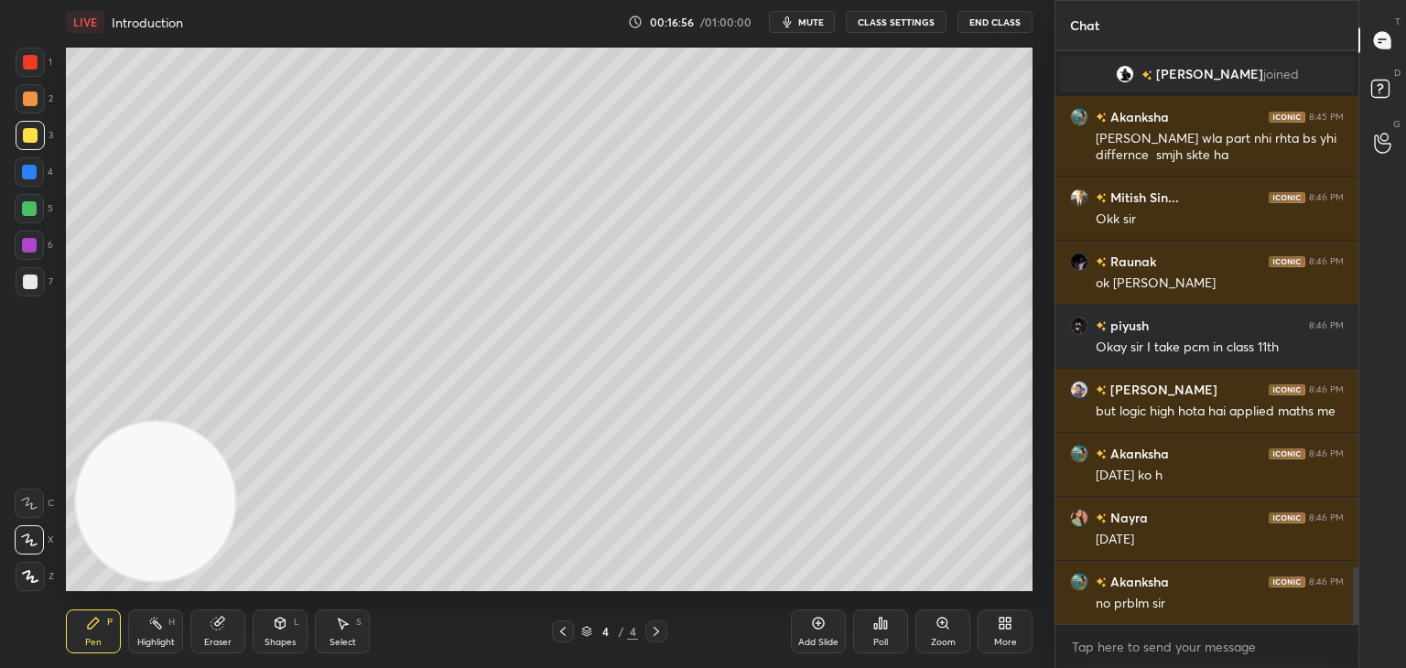
click at [564, 631] on icon at bounding box center [563, 631] width 15 height 15
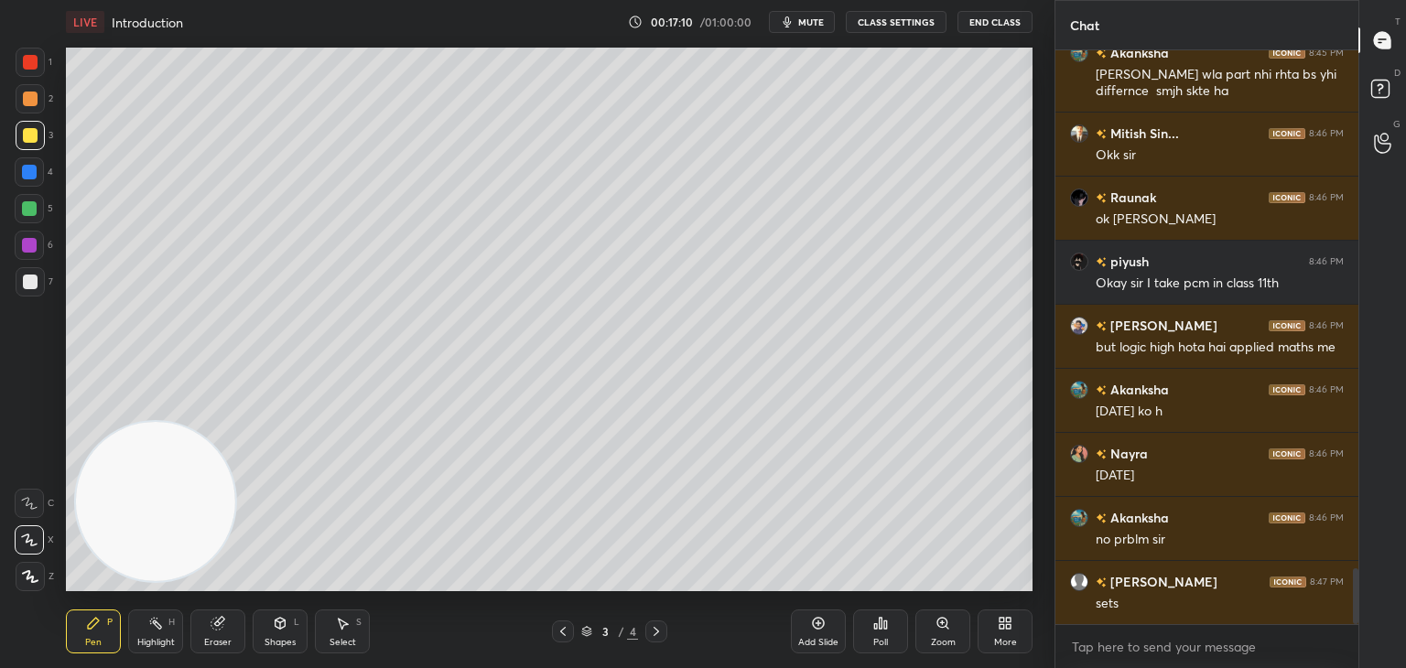
click at [655, 633] on icon at bounding box center [656, 631] width 15 height 15
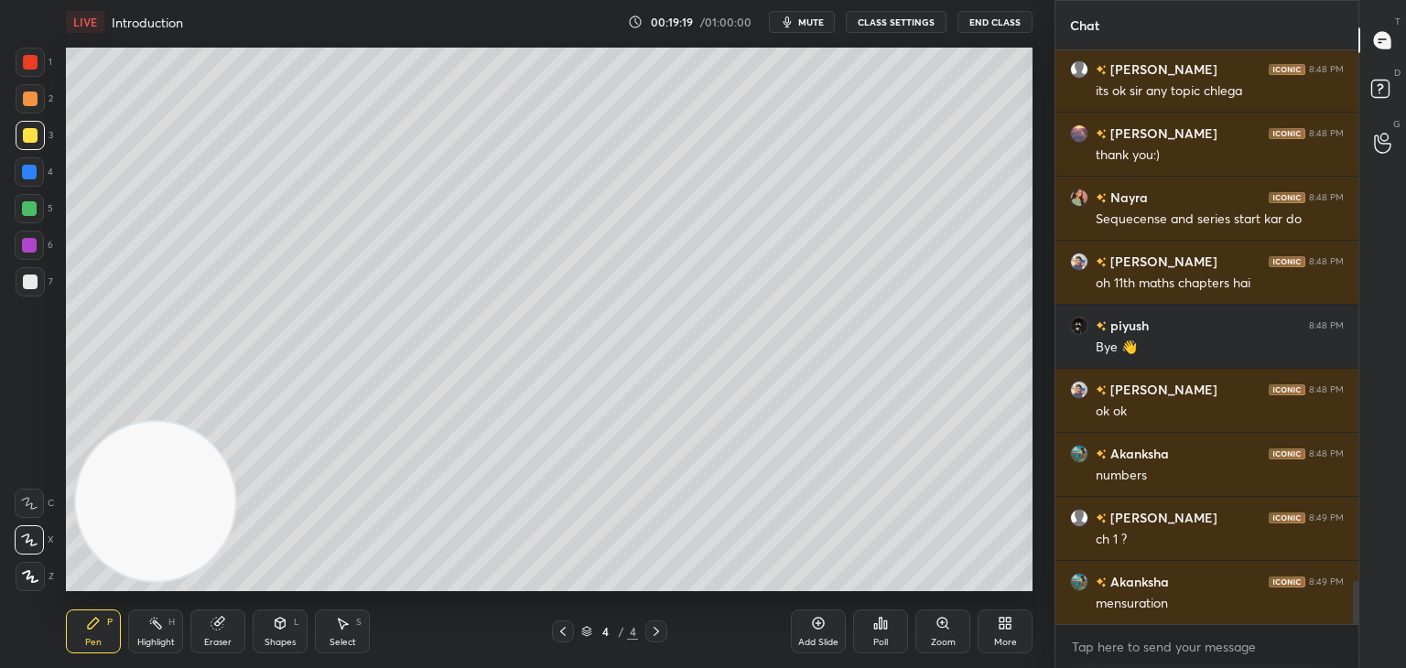
scroll to position [7094, 0]
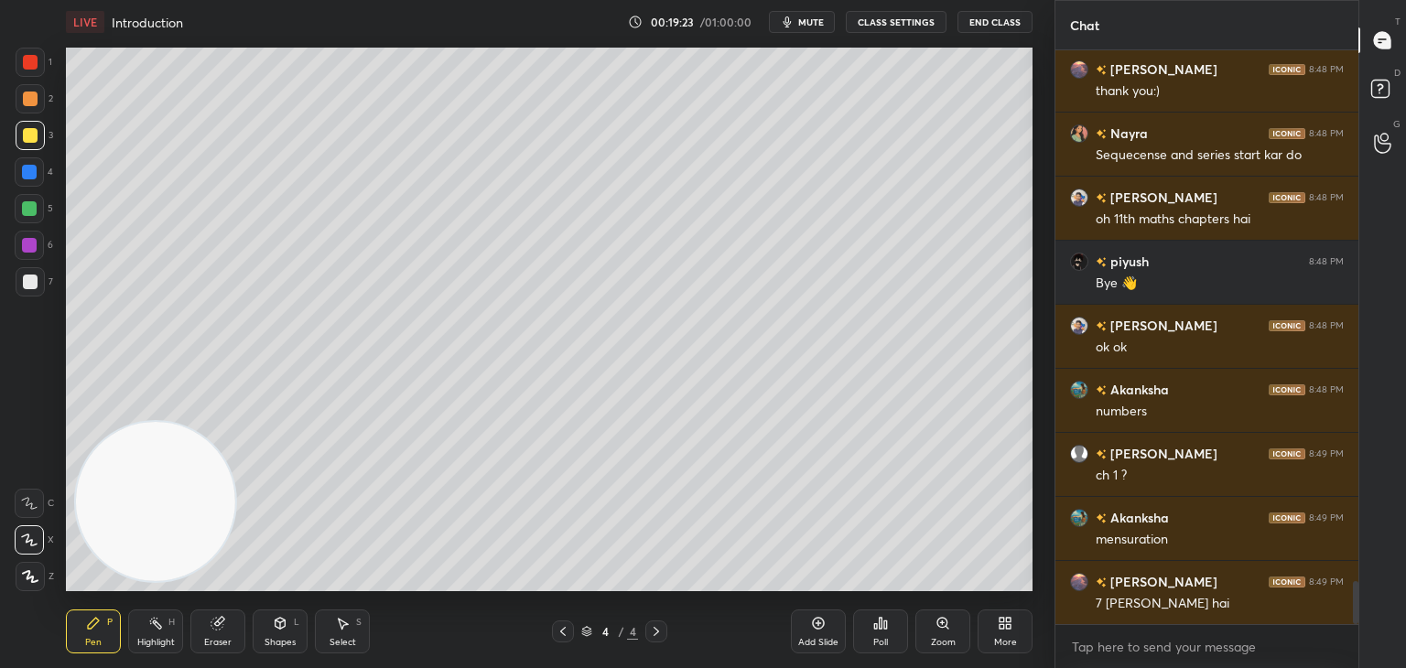
click at [560, 630] on icon at bounding box center [563, 631] width 15 height 15
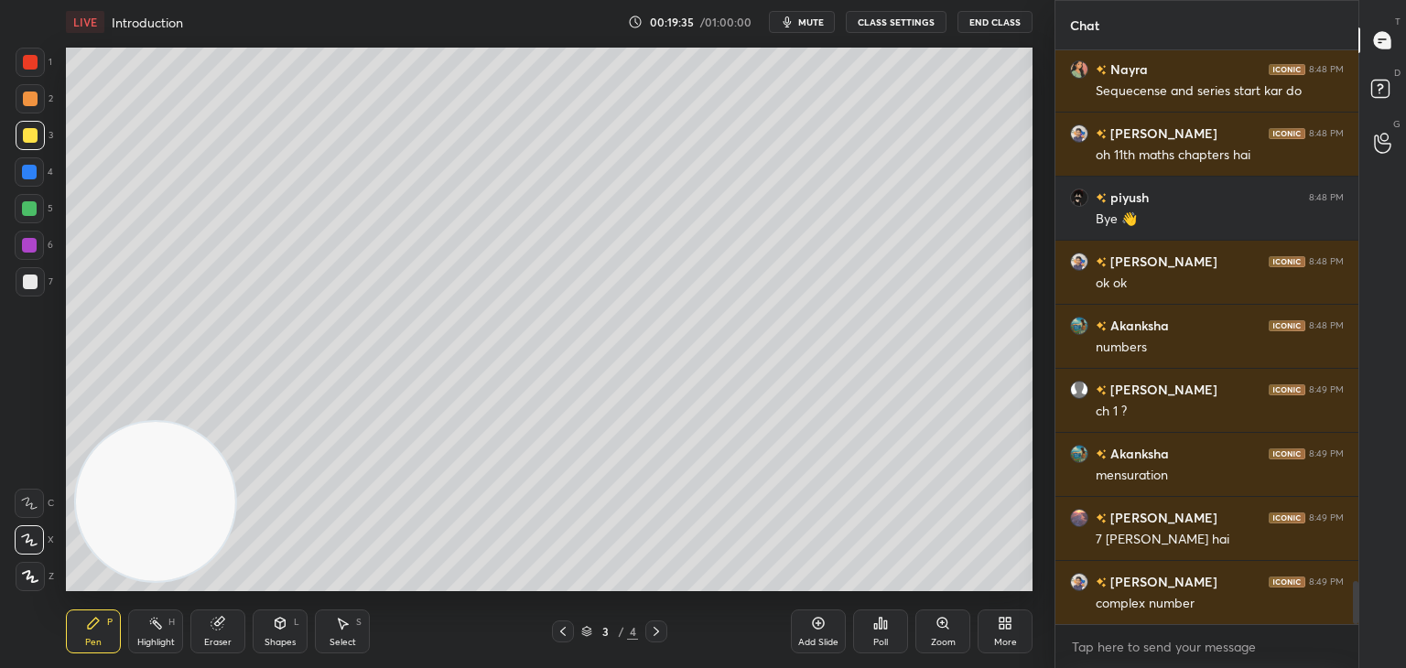
drag, startPoint x: 656, startPoint y: 634, endPoint x: 650, endPoint y: 623, distance: 12.7
click at [655, 634] on icon at bounding box center [656, 631] width 15 height 15
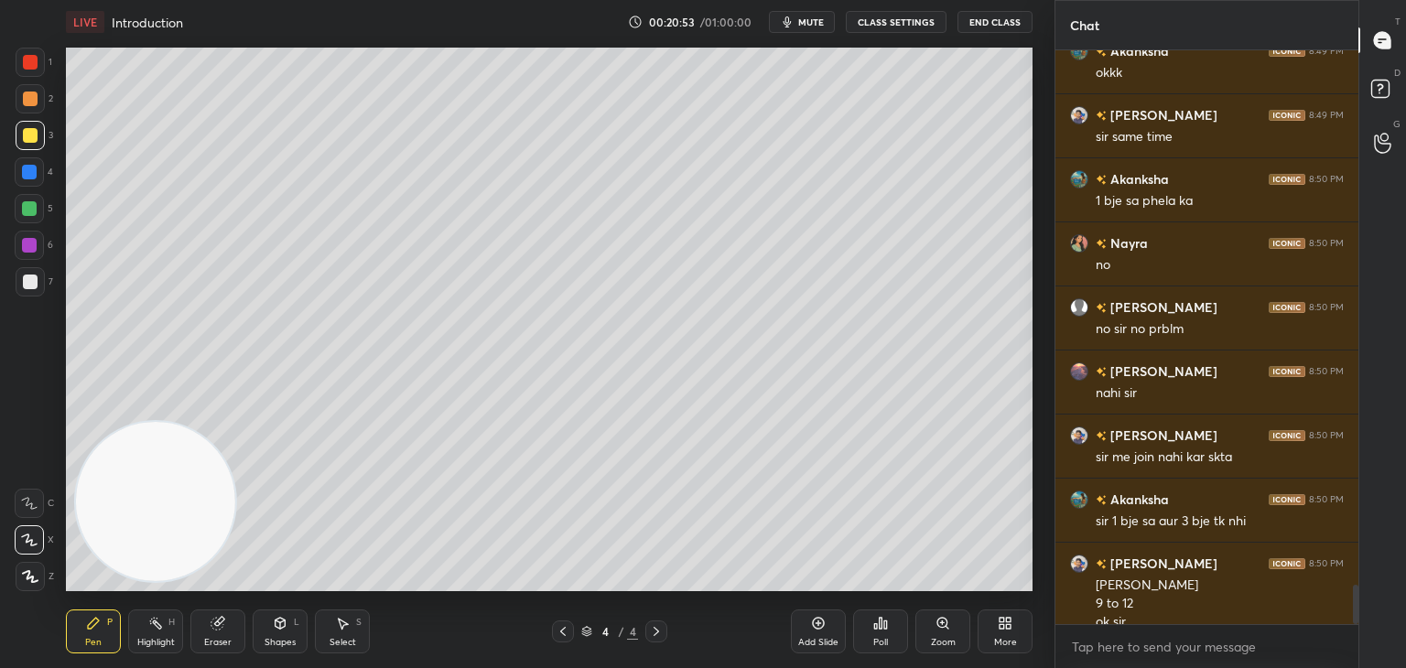
scroll to position [7900, 0]
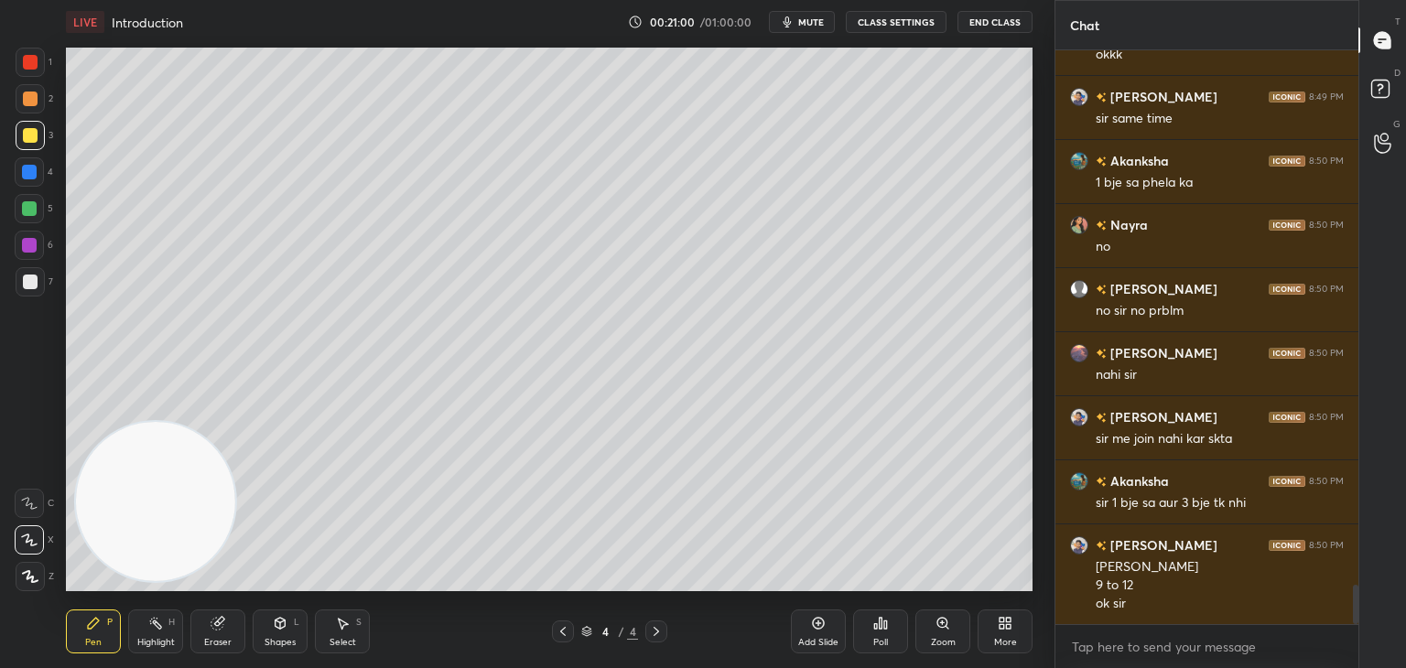
click at [568, 637] on div at bounding box center [563, 632] width 22 height 22
click at [656, 631] on icon at bounding box center [656, 631] width 15 height 15
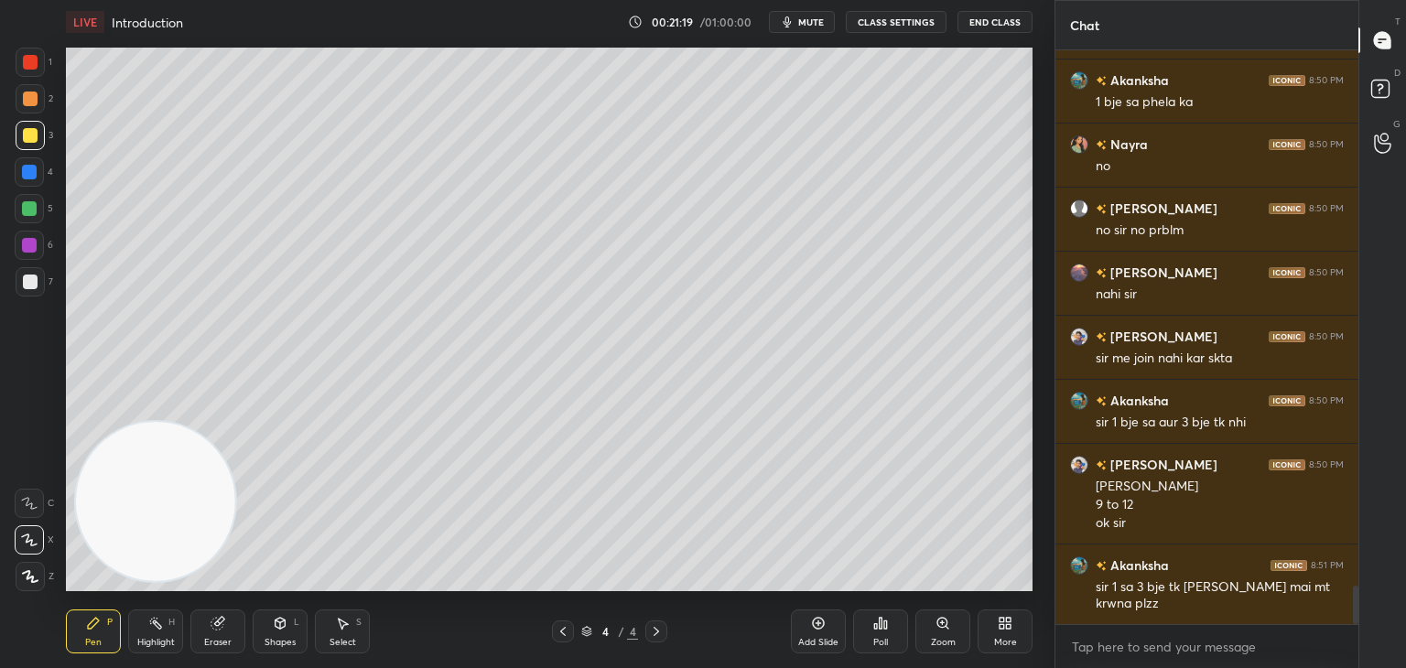
click at [562, 632] on icon at bounding box center [563, 631] width 15 height 15
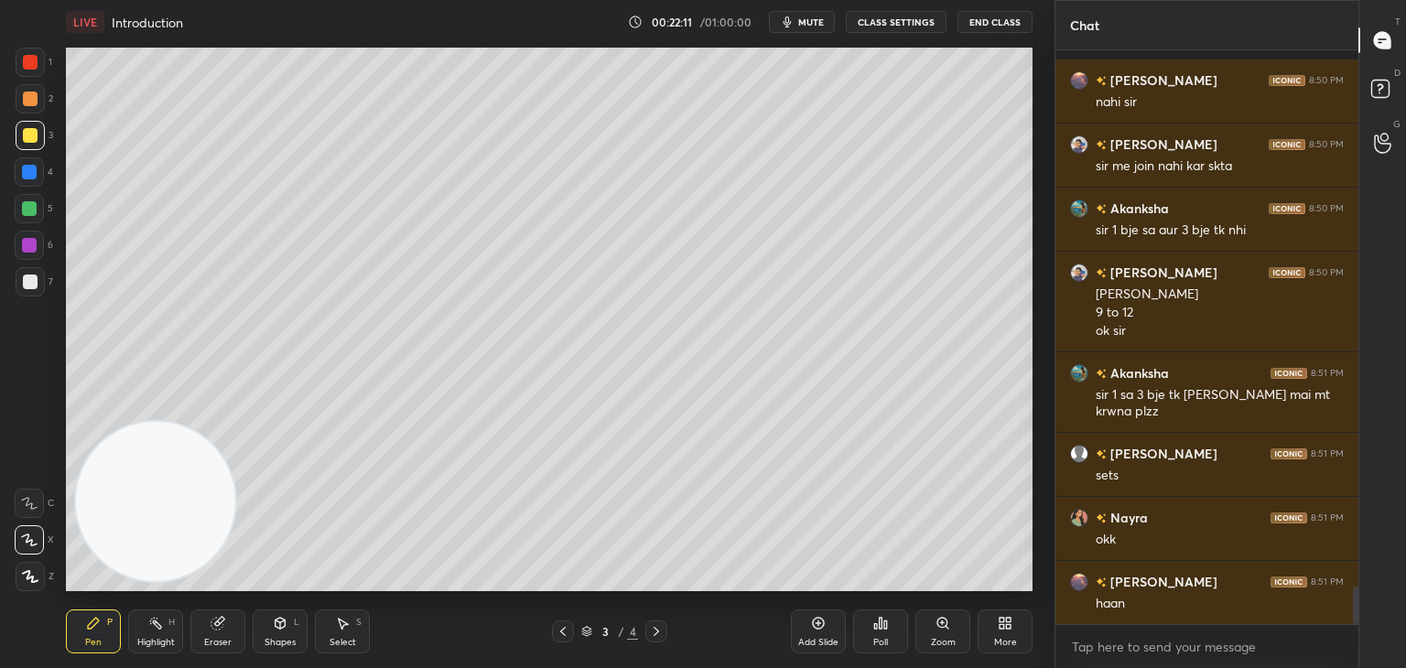
scroll to position [8253, 0]
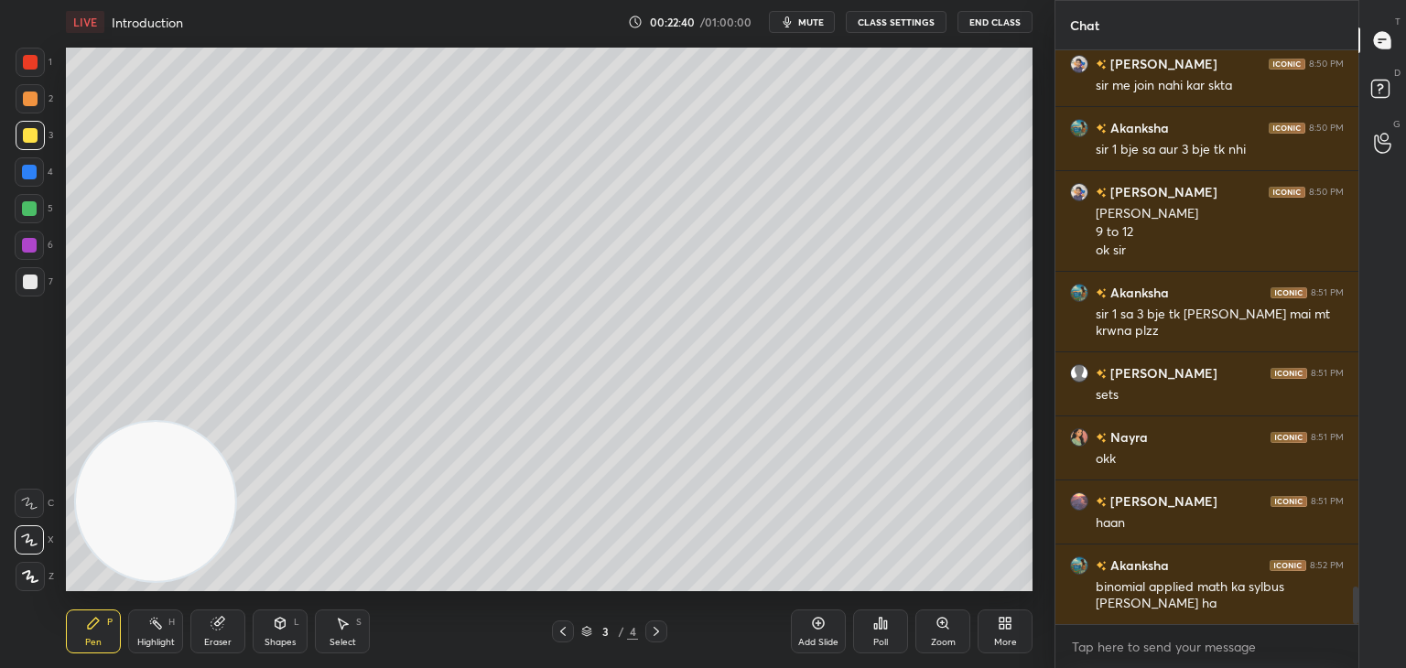
click at [655, 632] on icon at bounding box center [656, 631] width 15 height 15
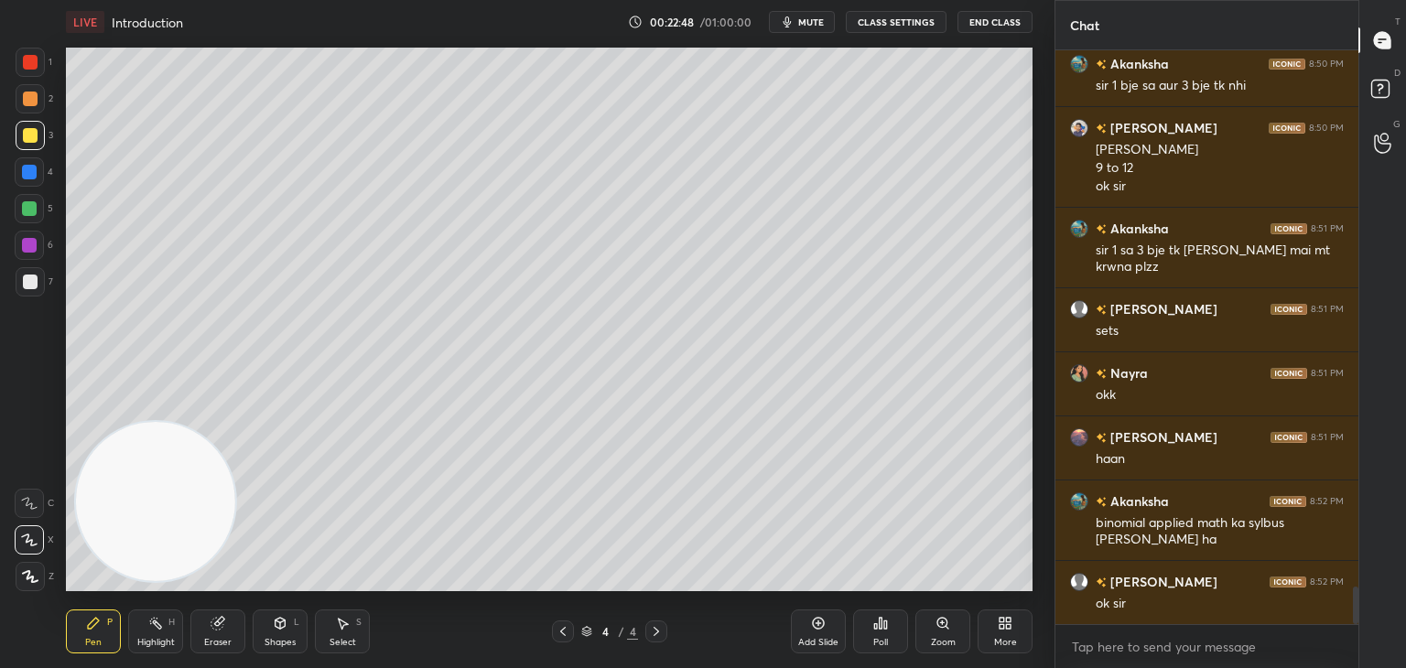
drag, startPoint x: 568, startPoint y: 633, endPoint x: 565, endPoint y: 610, distance: 24.1
click at [567, 635] on icon at bounding box center [563, 631] width 15 height 15
click at [656, 625] on icon at bounding box center [656, 631] width 15 height 15
click at [563, 623] on div at bounding box center [563, 632] width 22 height 22
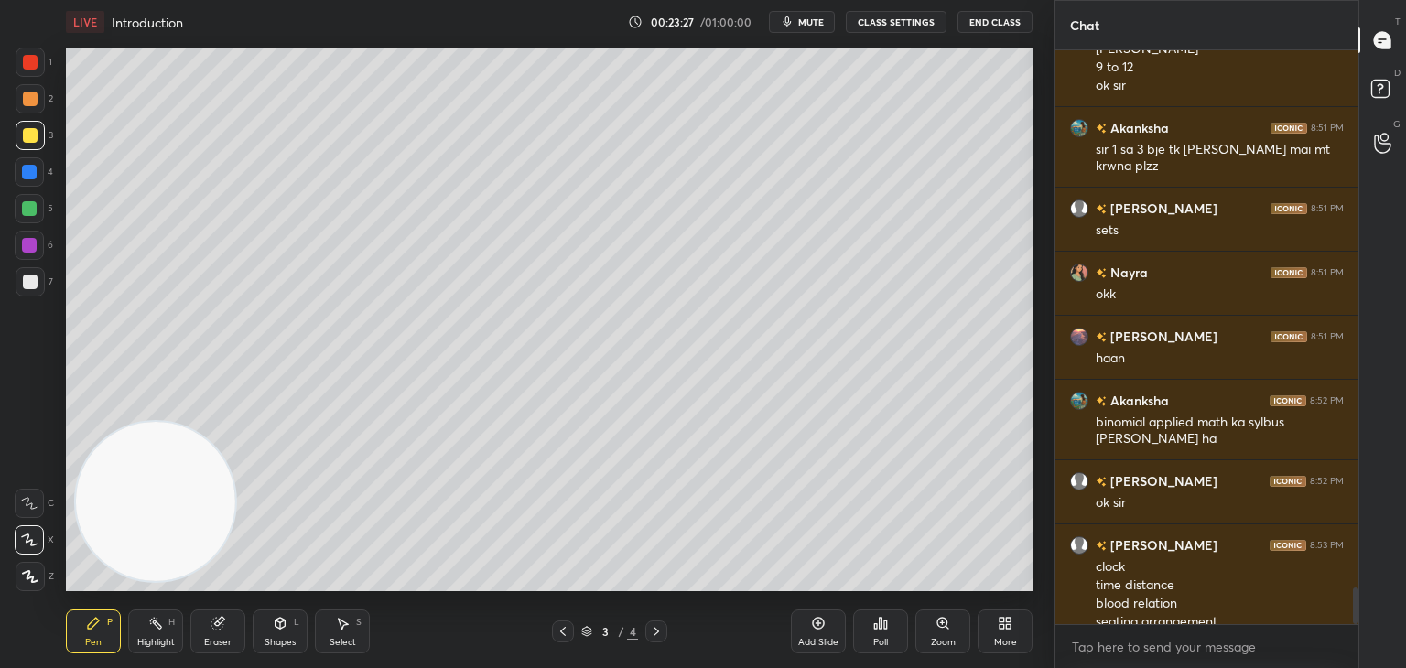
scroll to position [8436, 0]
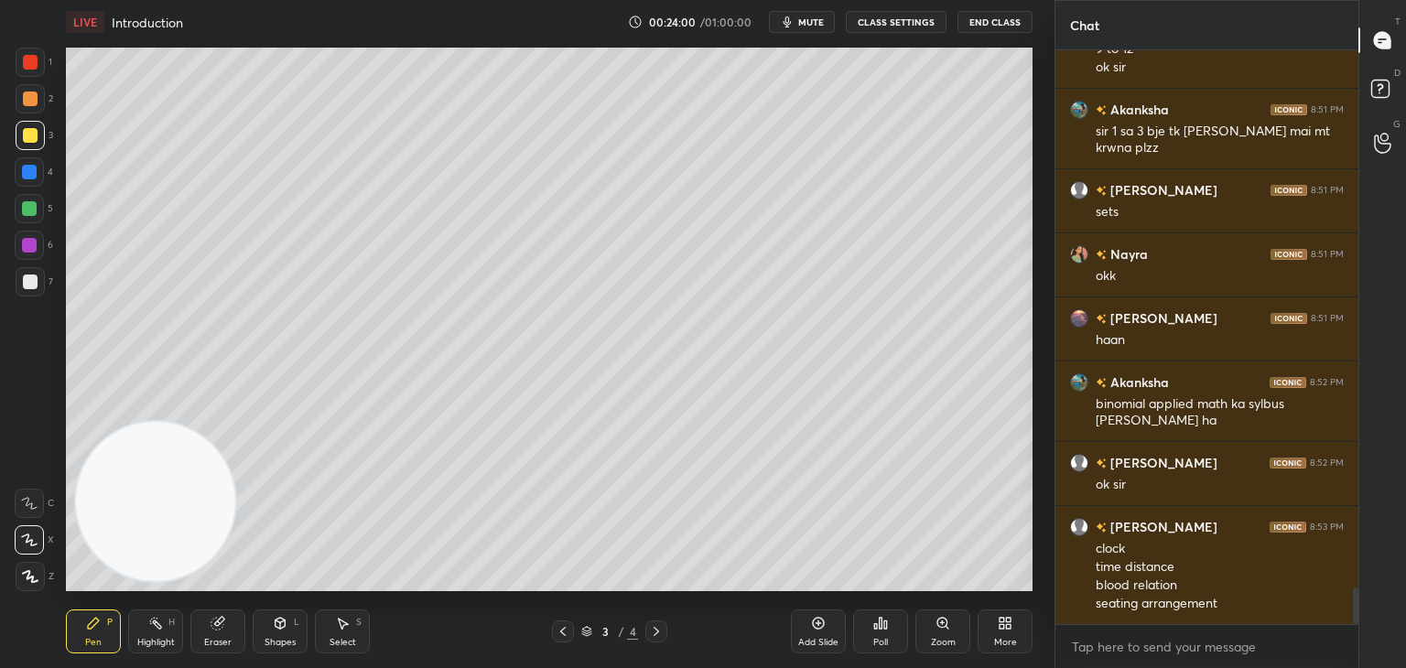
click at [662, 628] on icon at bounding box center [656, 631] width 15 height 15
click at [565, 628] on icon at bounding box center [563, 631] width 15 height 15
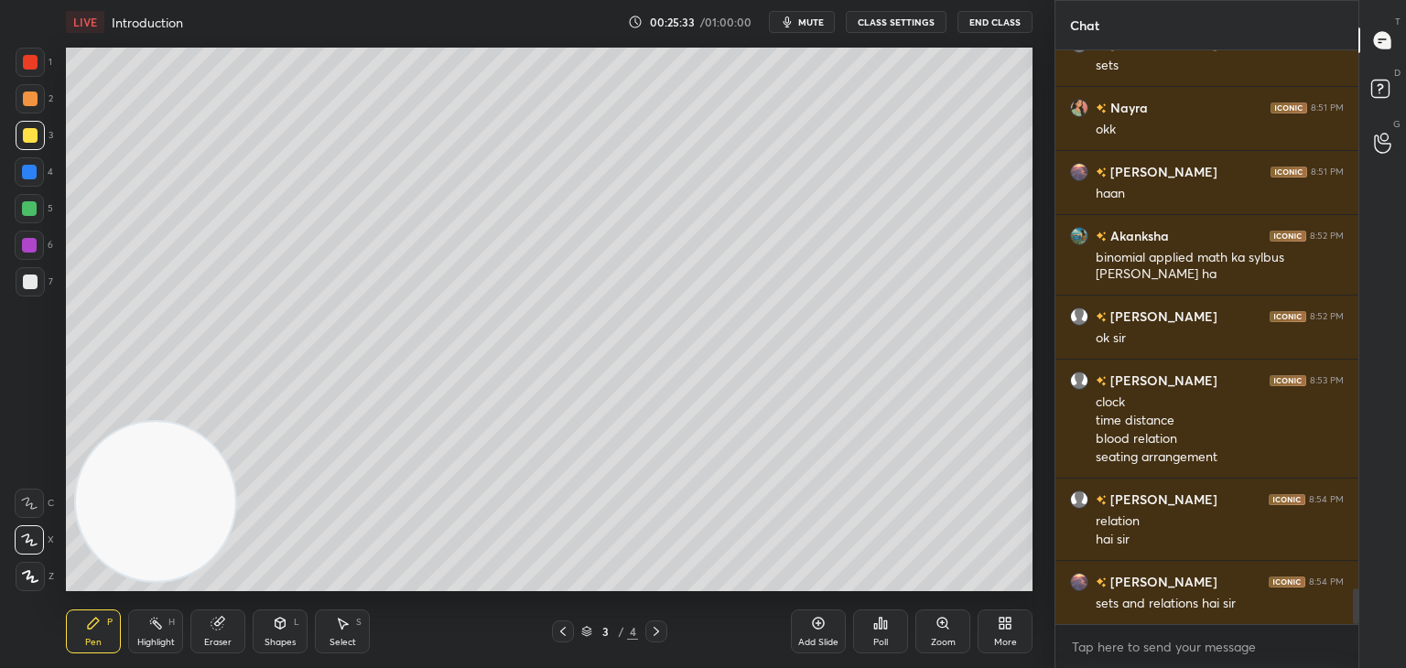
scroll to position [8627, 0]
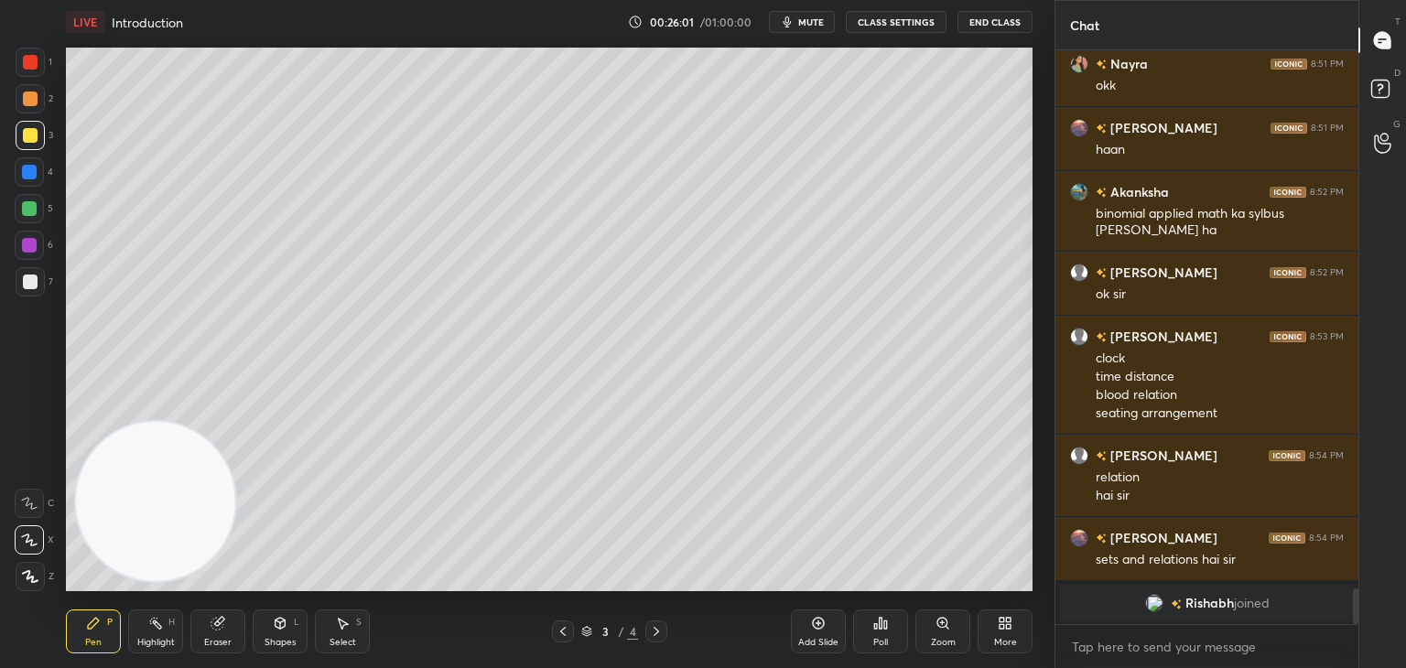
drag, startPoint x: 659, startPoint y: 630, endPoint x: 668, endPoint y: 605, distance: 26.4
click at [663, 631] on icon at bounding box center [656, 631] width 15 height 15
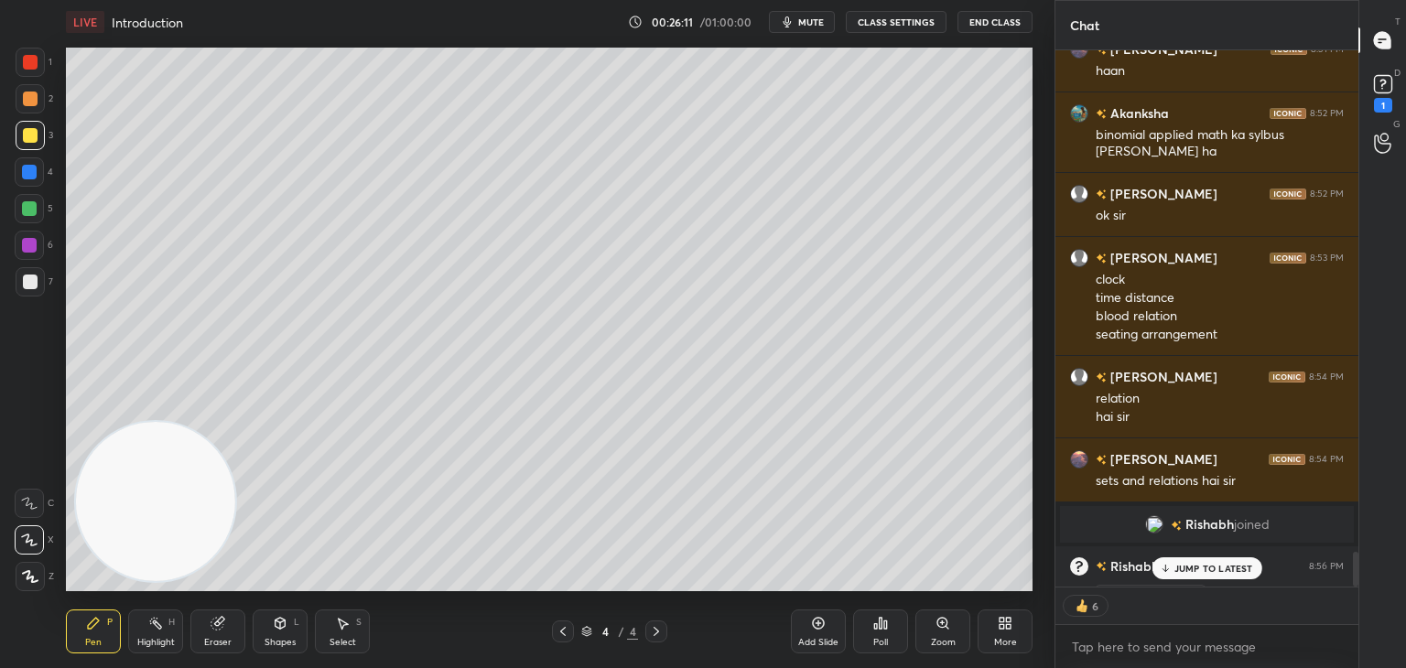
scroll to position [7645, 0]
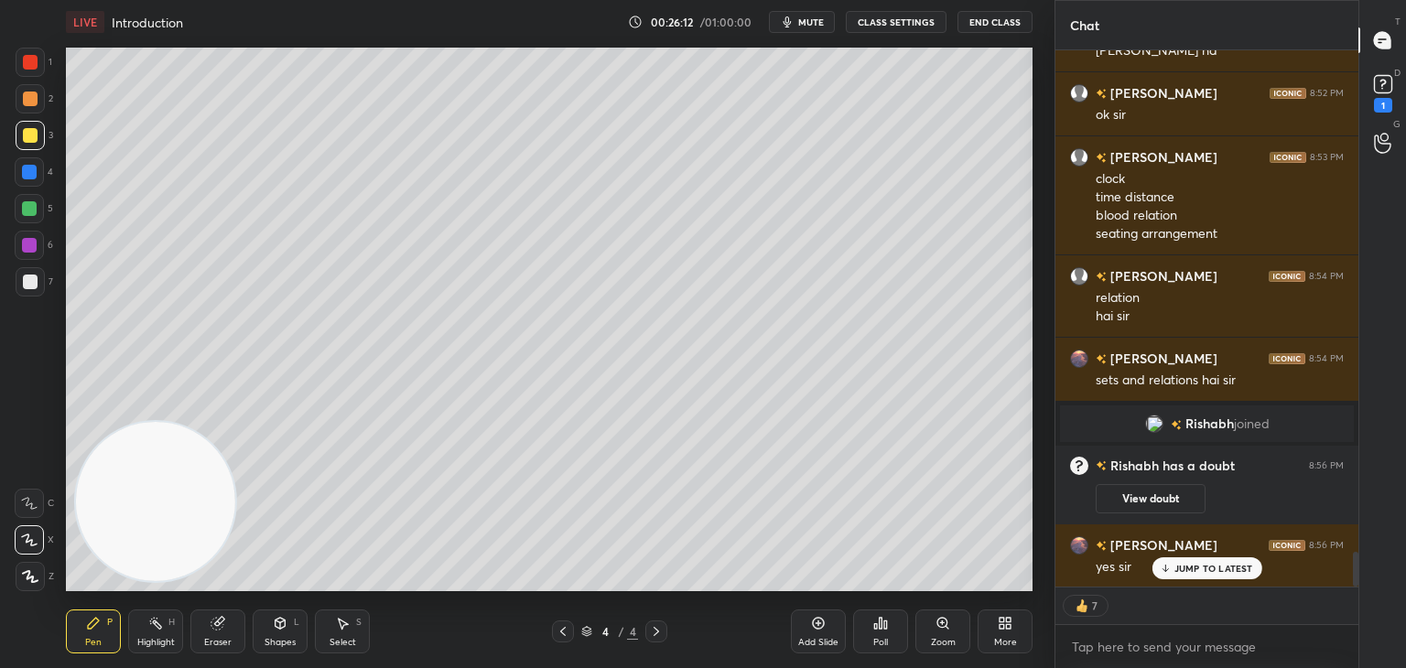
drag, startPoint x: 1352, startPoint y: 558, endPoint x: 1284, endPoint y: 583, distance: 72.1
click at [1348, 595] on div "Nayra 8:50 PM no [PERSON_NAME] 8:50 PM no sir no prblm [PERSON_NAME] 8:50 PM na…" at bounding box center [1206, 359] width 303 height 618
click at [1141, 492] on button "View doubt" at bounding box center [1151, 498] width 110 height 29
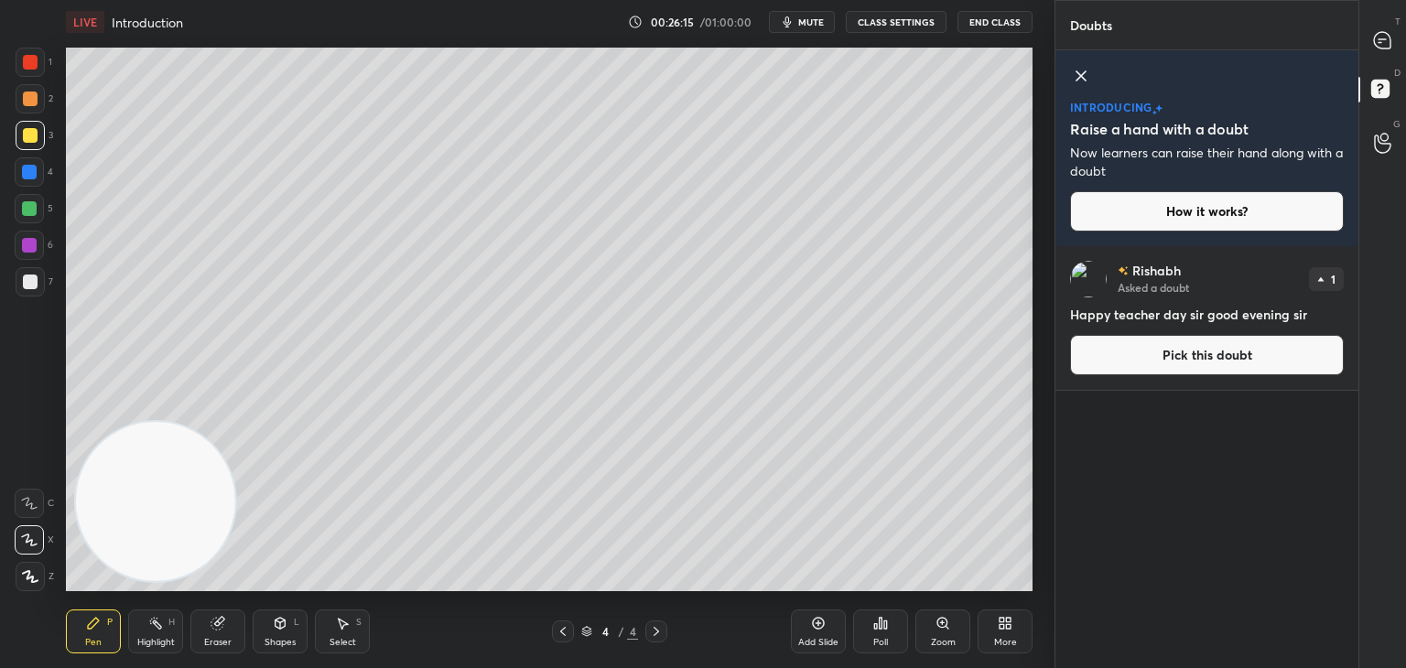
click at [1083, 76] on icon at bounding box center [1081, 76] width 22 height 22
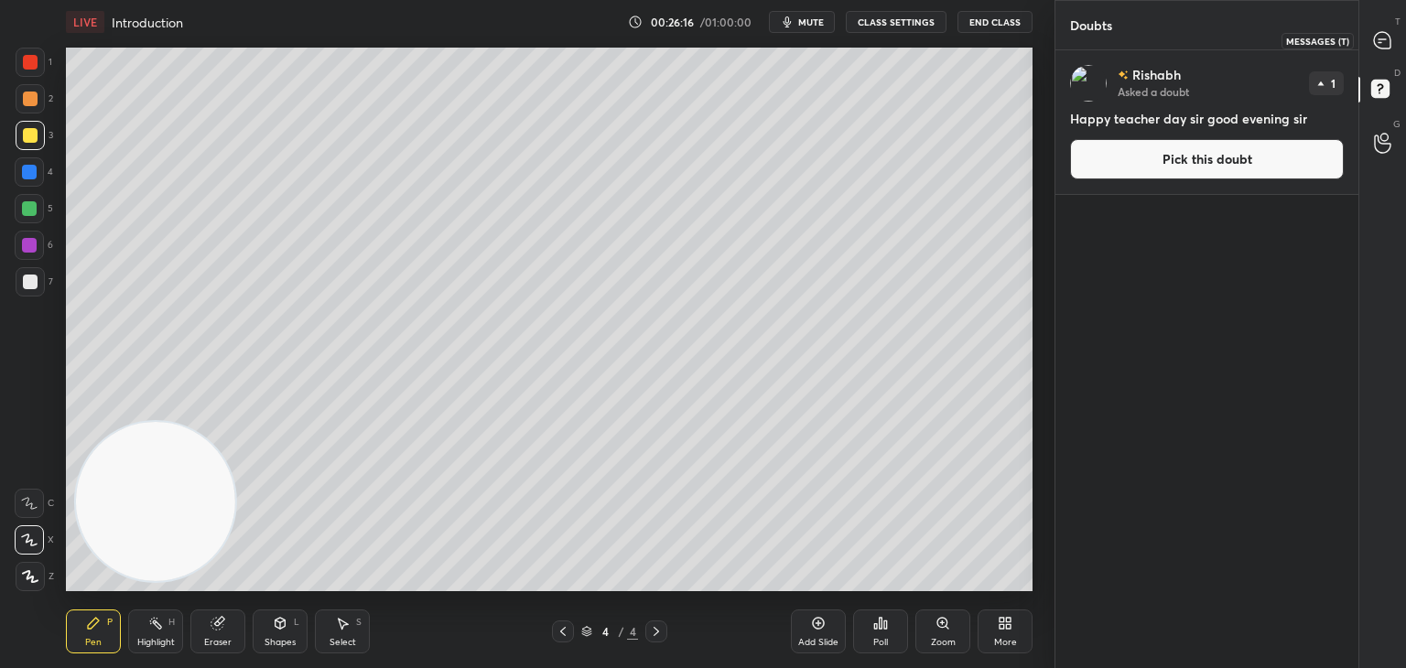
drag, startPoint x: 1379, startPoint y: 43, endPoint x: 1368, endPoint y: 46, distance: 12.2
click at [1377, 43] on icon at bounding box center [1382, 40] width 16 height 16
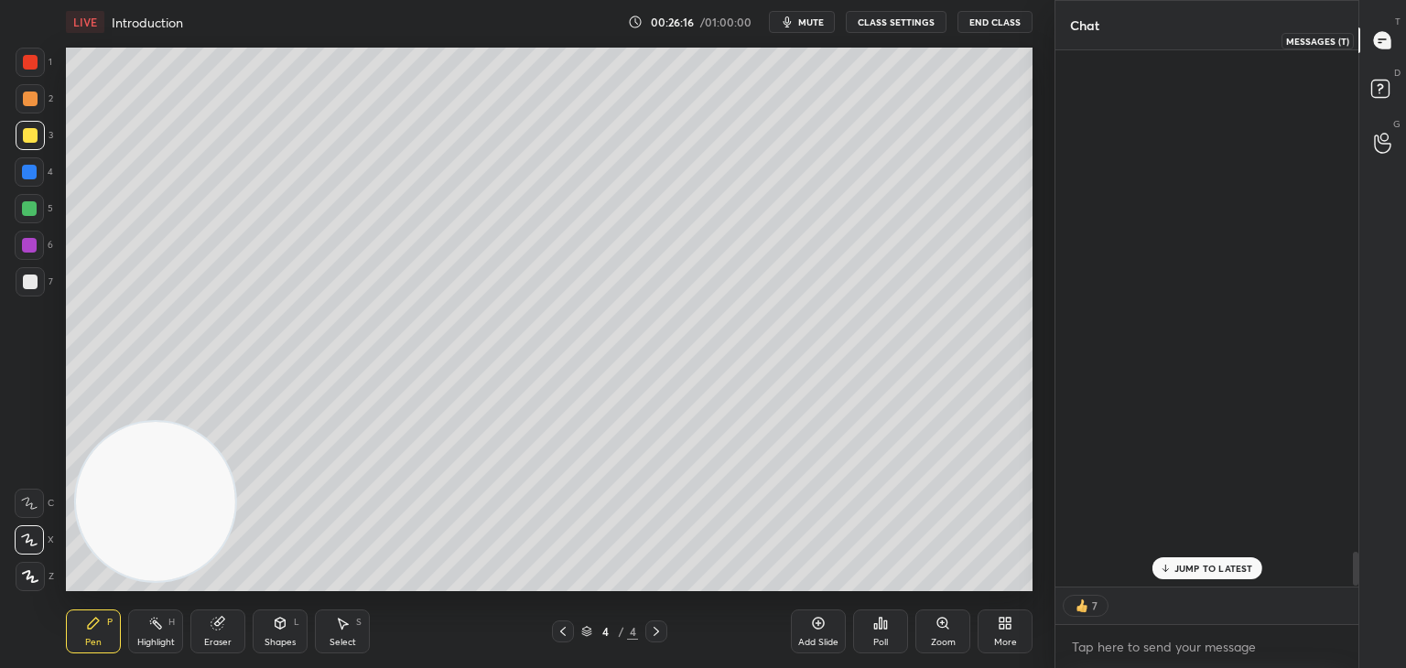
scroll to position [532, 297]
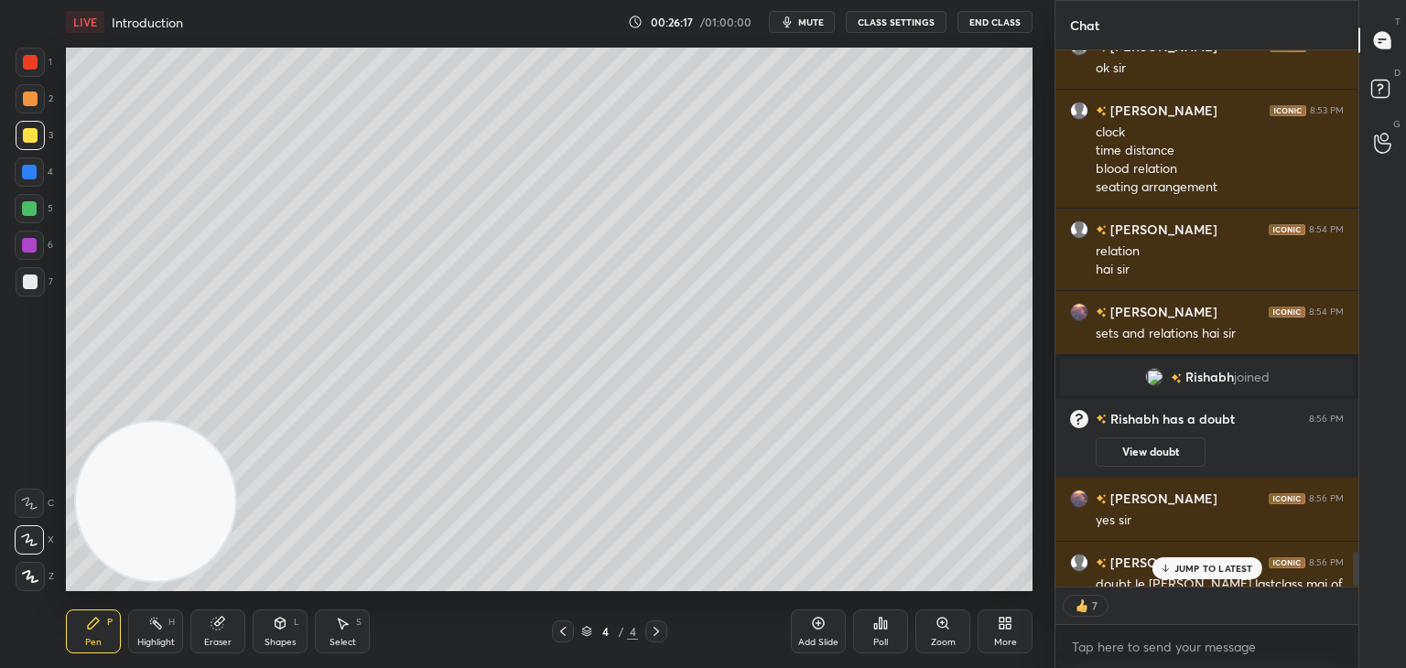
click at [1188, 571] on p "JUMP TO LATEST" at bounding box center [1213, 568] width 79 height 11
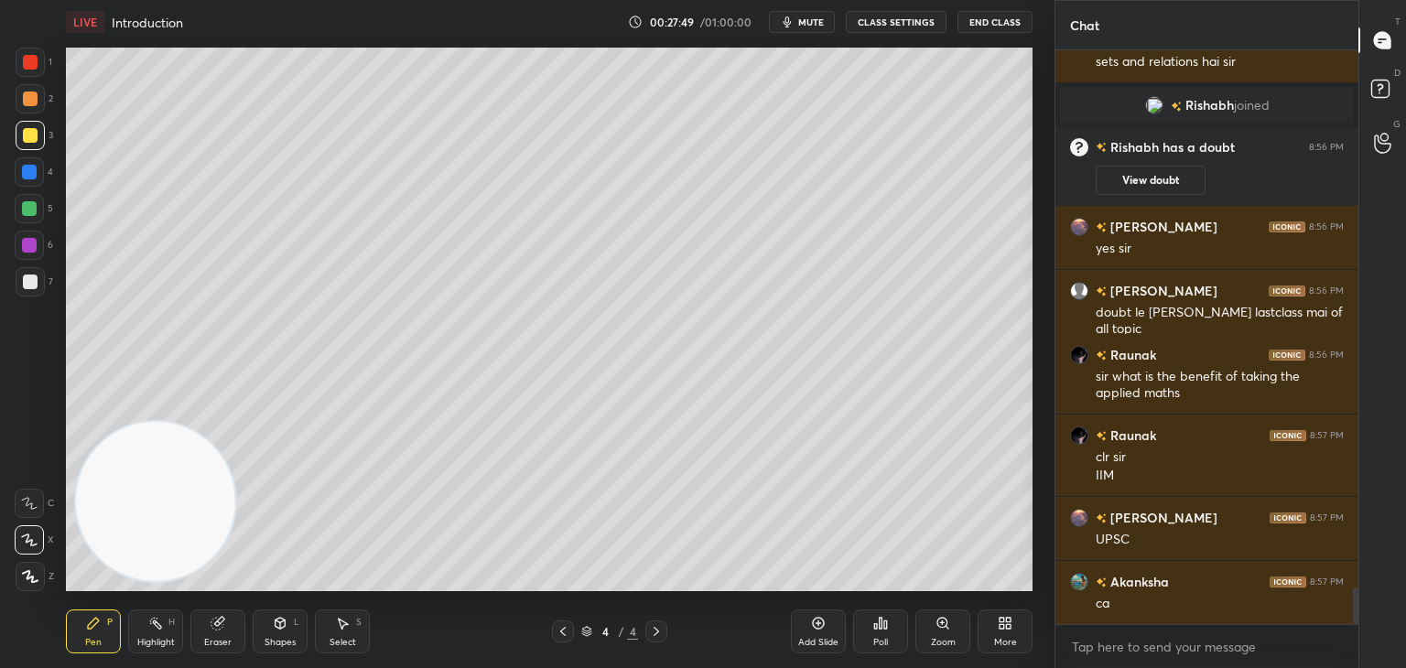
scroll to position [8420, 0]
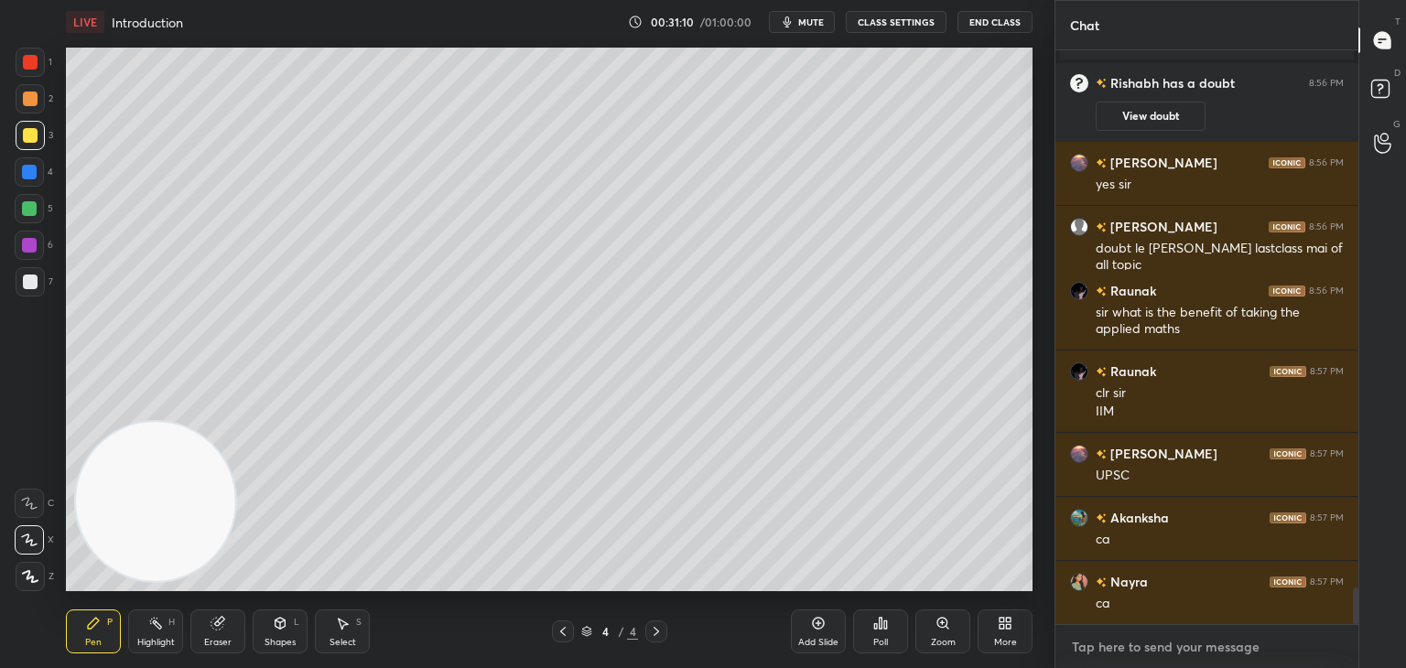
type textarea "x"
click at [1195, 645] on textarea at bounding box center [1207, 647] width 274 height 29
paste textarea "[URL][DOMAIN_NAME]"
type textarea "[URL][DOMAIN_NAME]"
type textarea "x"
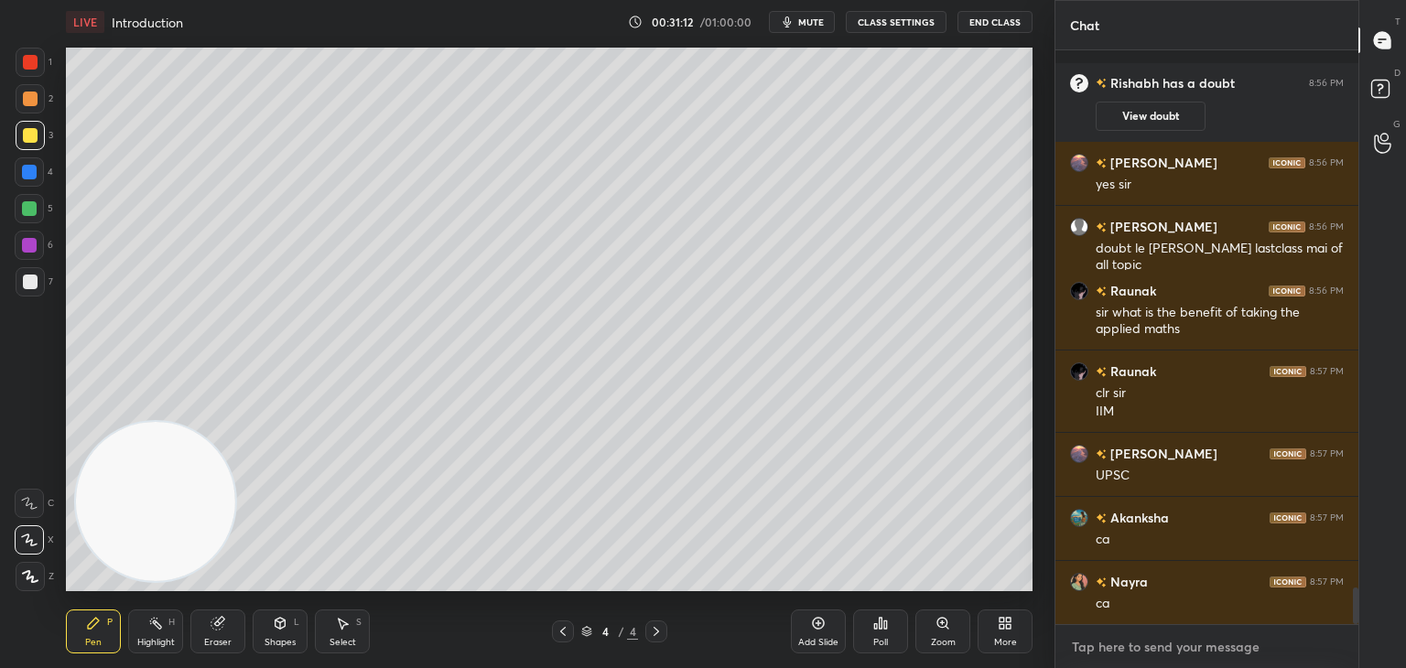
scroll to position [8522, 0]
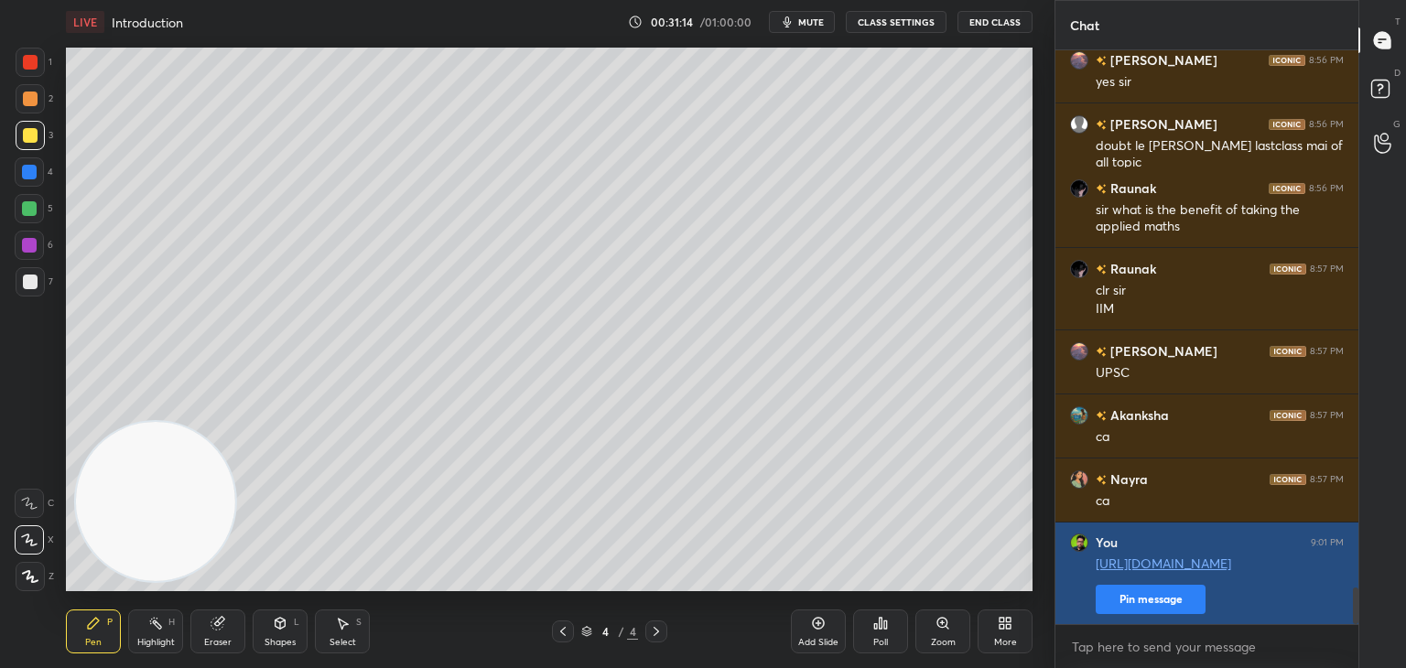
click at [1152, 598] on button "Pin message" at bounding box center [1151, 599] width 110 height 29
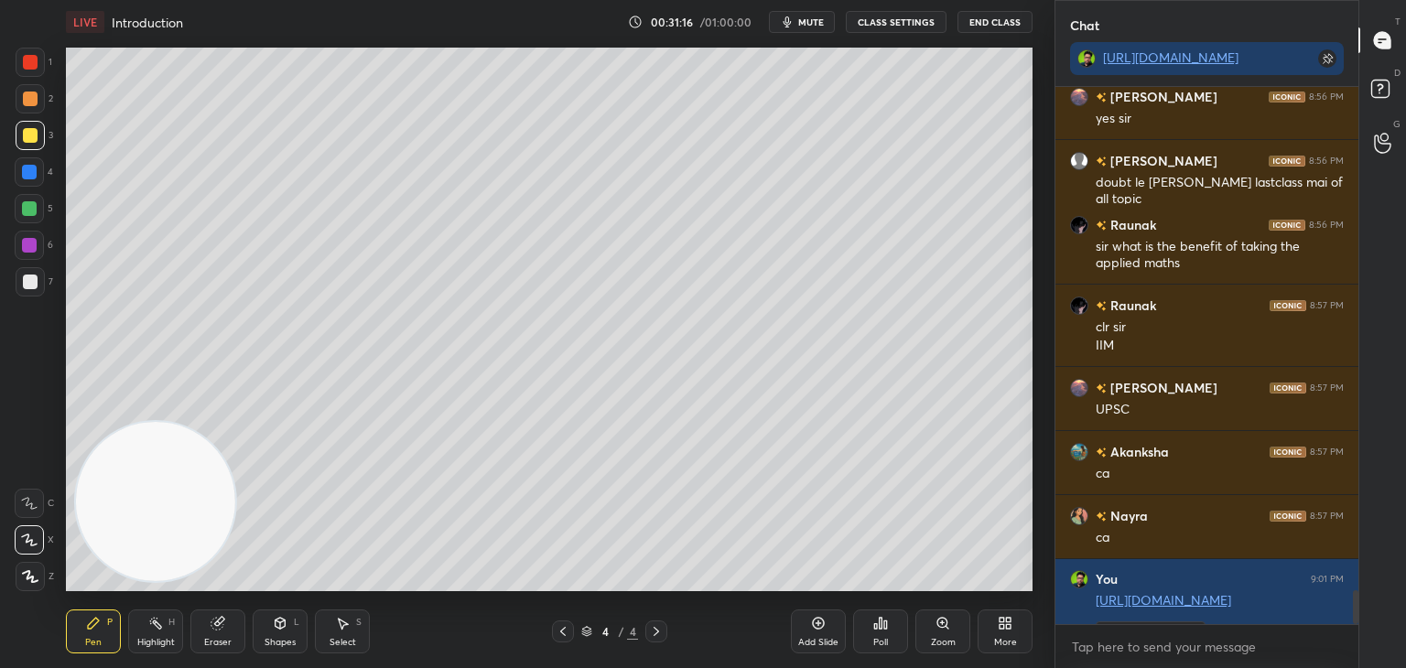
scroll to position [8559, 0]
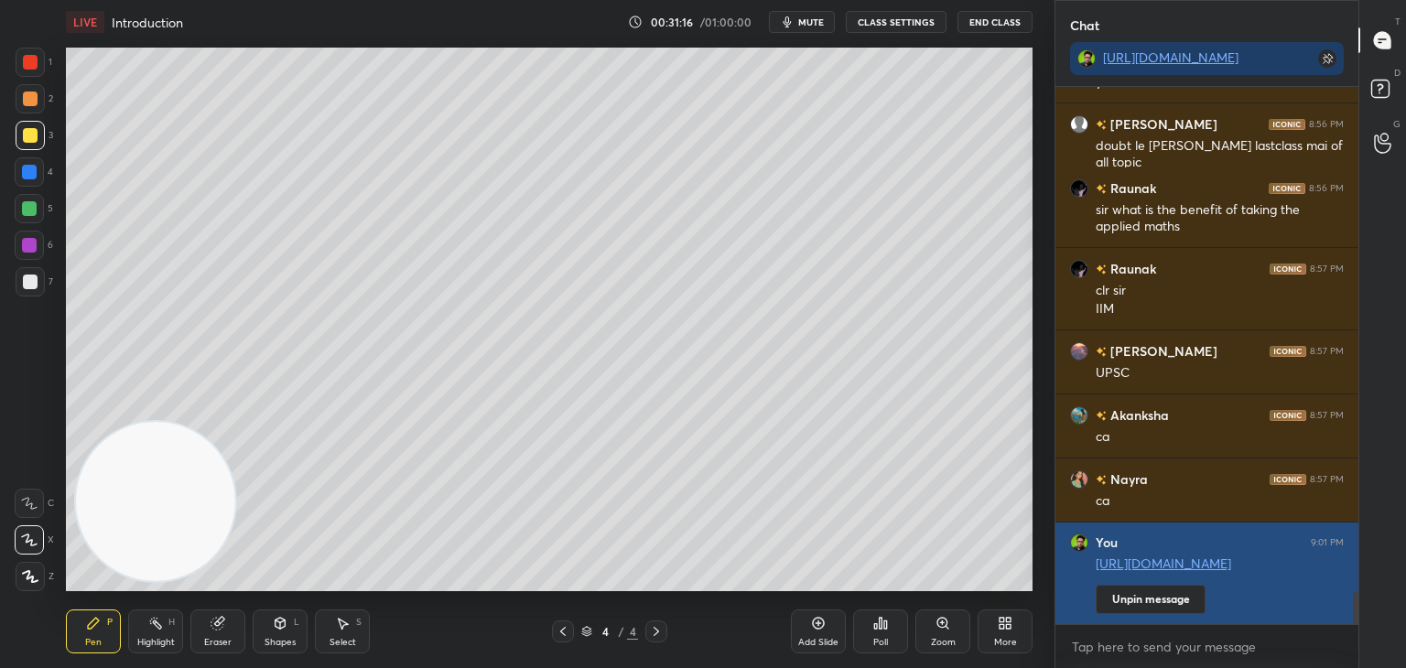
drag, startPoint x: 1355, startPoint y: 601, endPoint x: 1347, endPoint y: 623, distance: 23.5
click at [1354, 635] on div "[PERSON_NAME] has a doubt 8:56 PM View doubt [PERSON_NAME] 8:56 PM yes [PERSON_…" at bounding box center [1206, 377] width 303 height 581
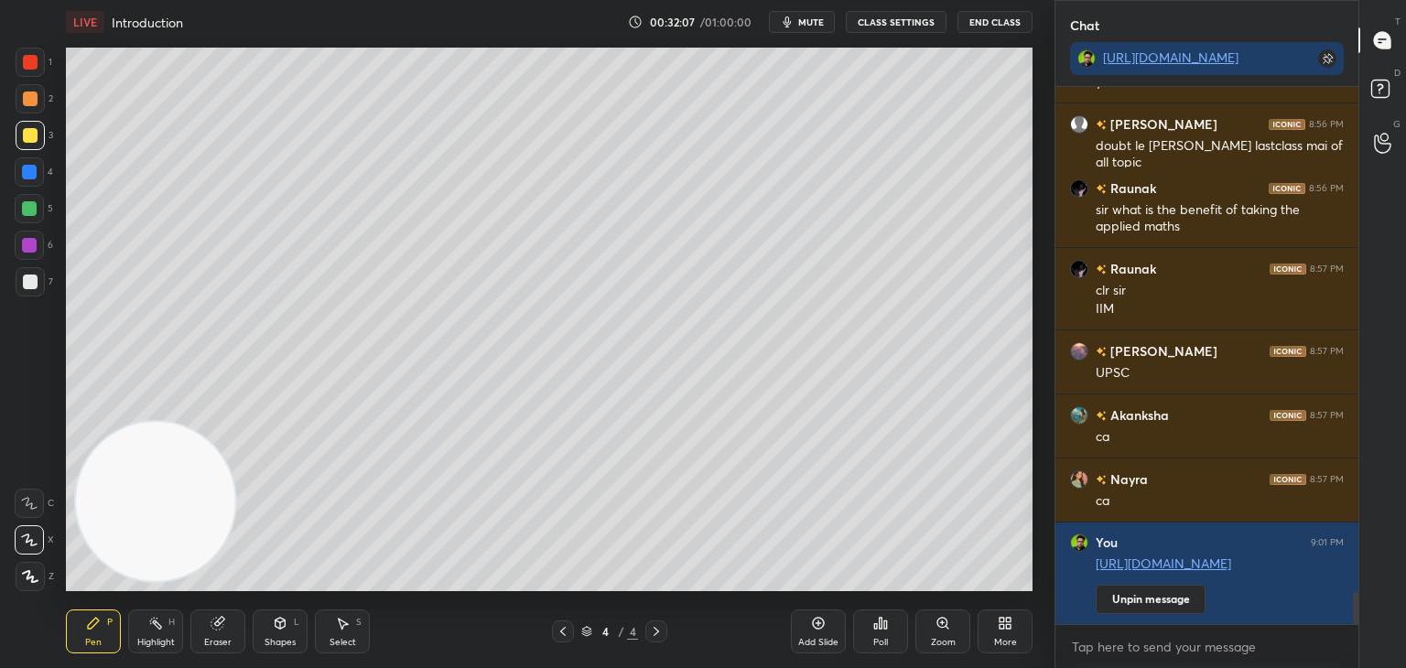
drag, startPoint x: 1355, startPoint y: 604, endPoint x: 1351, endPoint y: 654, distance: 50.5
click at [1358, 656] on div "Chat [URL][DOMAIN_NAME] [PERSON_NAME] has a doubt 8:56 PM View doubt [PERSON_NA…" at bounding box center [1231, 334] width 352 height 668
click at [823, 627] on icon at bounding box center [818, 623] width 15 height 15
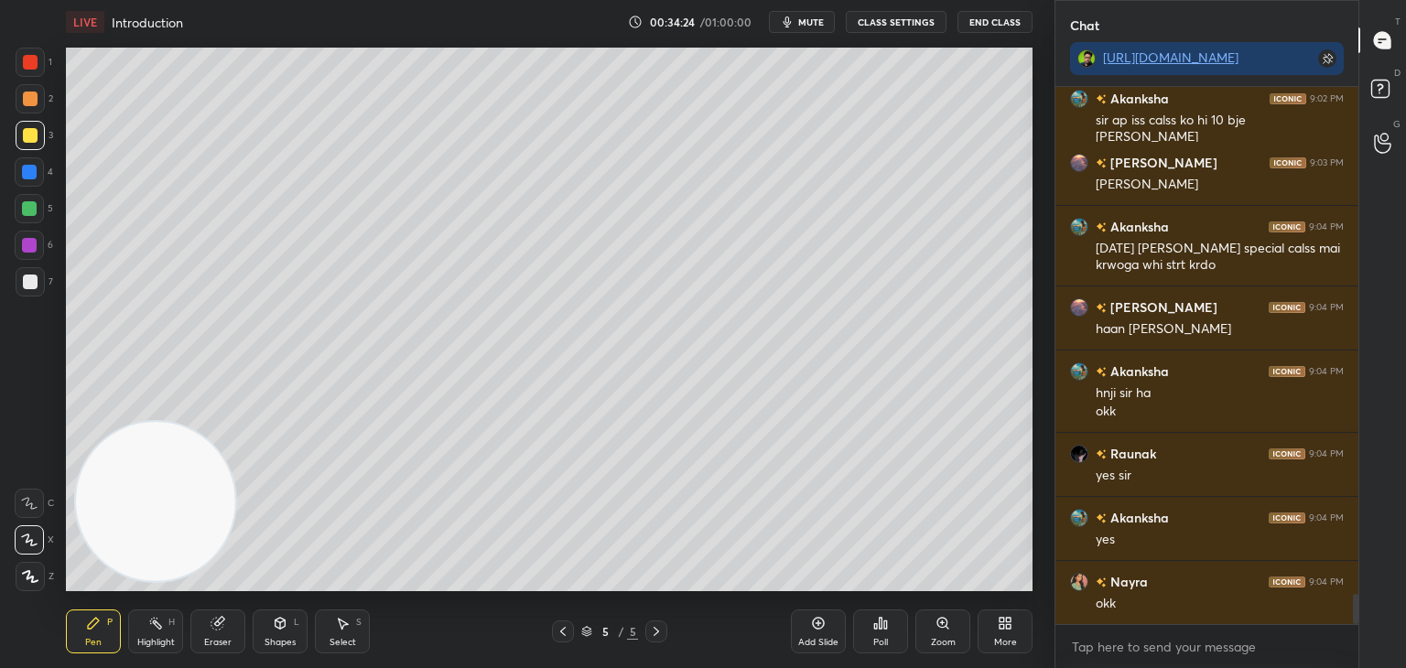
scroll to position [9170, 0]
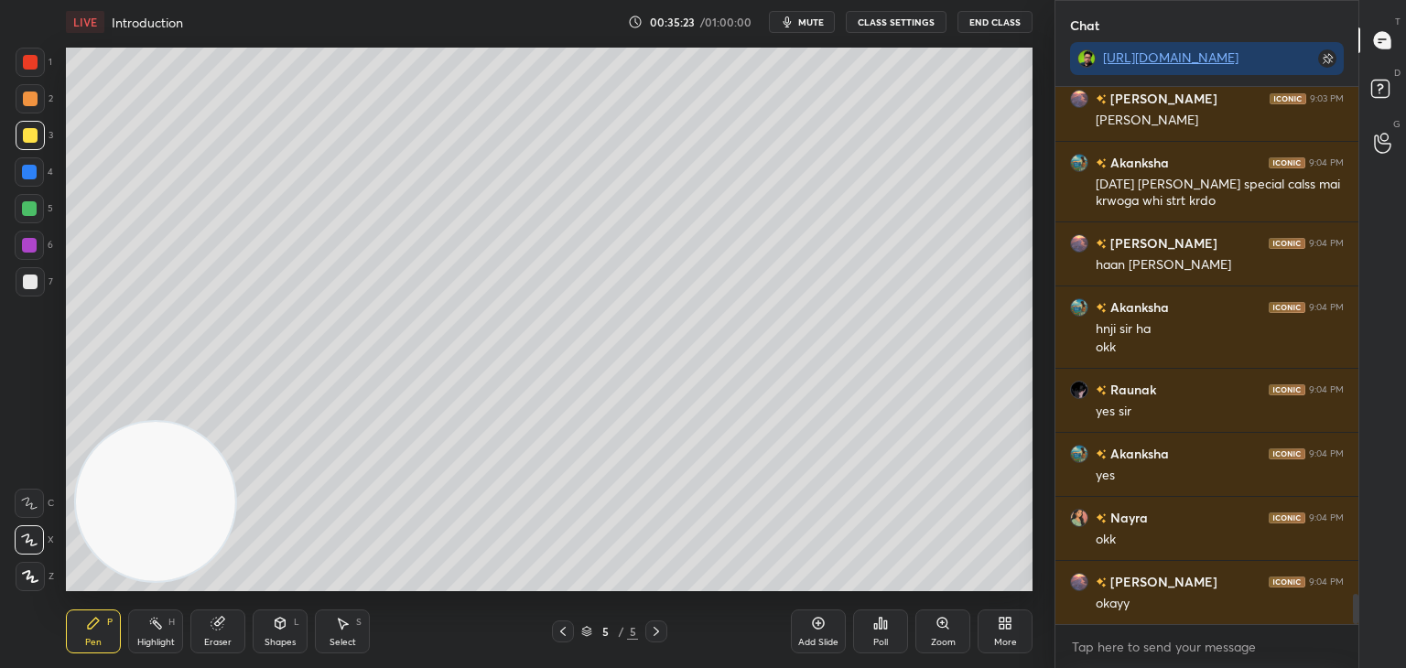
click at [26, 282] on div at bounding box center [30, 282] width 15 height 15
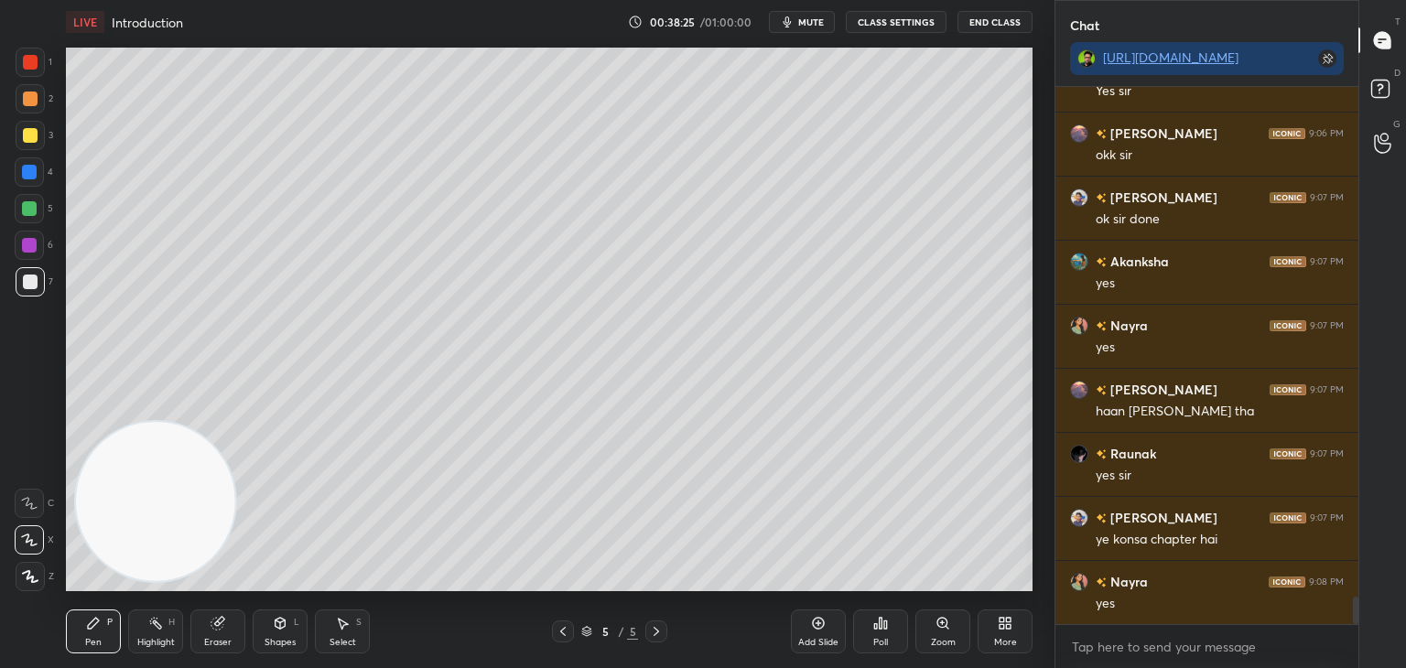
scroll to position [10086, 0]
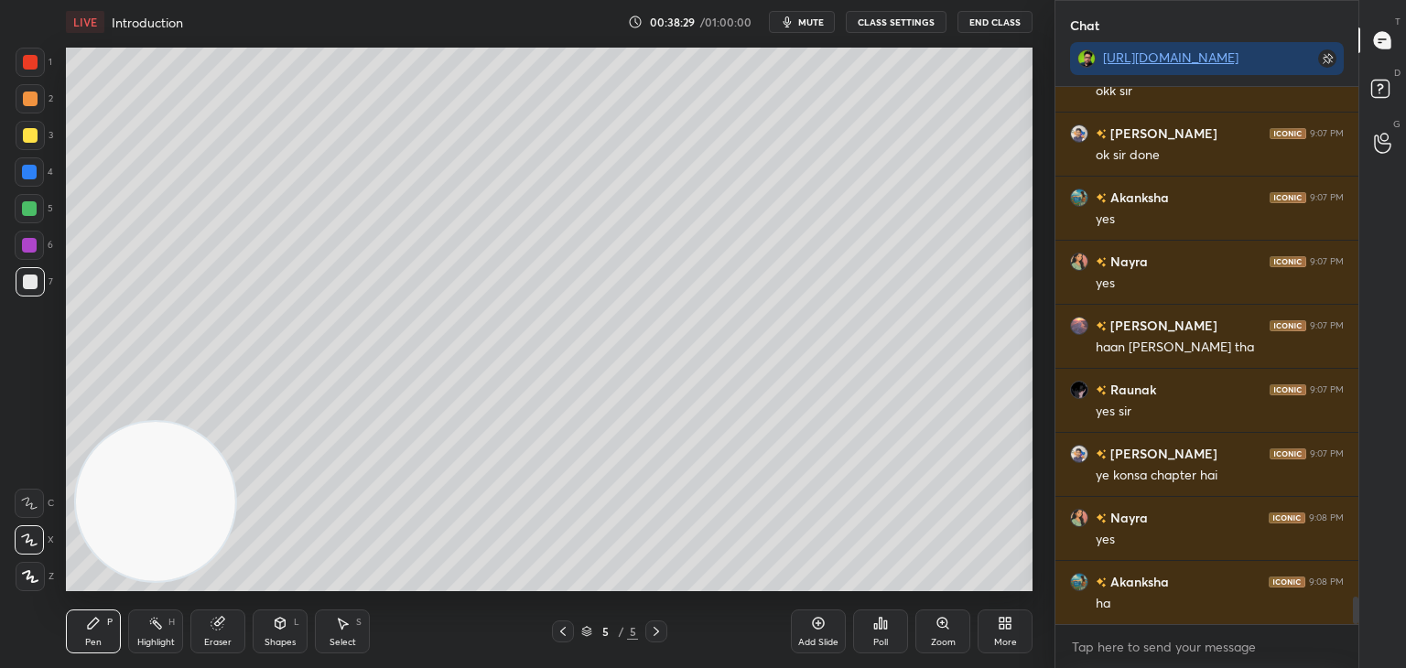
click at [222, 630] on div "Eraser" at bounding box center [217, 632] width 55 height 44
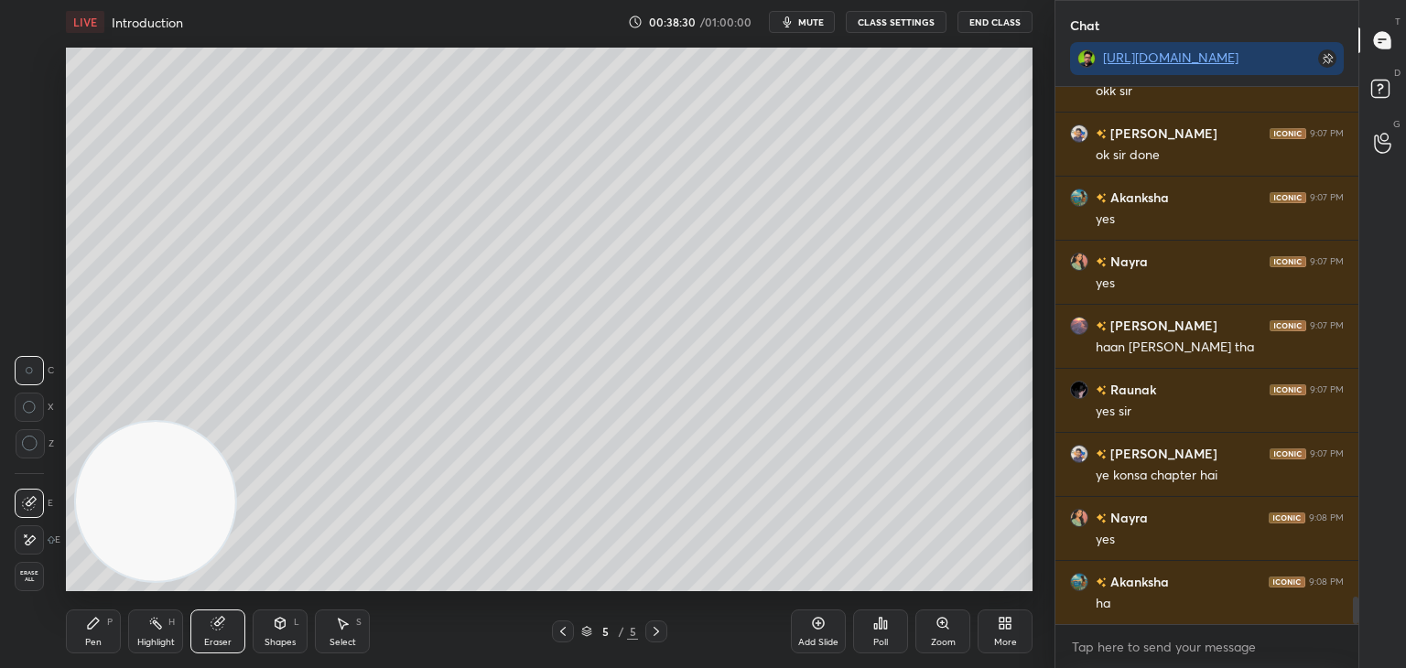
click at [27, 550] on div at bounding box center [29, 539] width 29 height 29
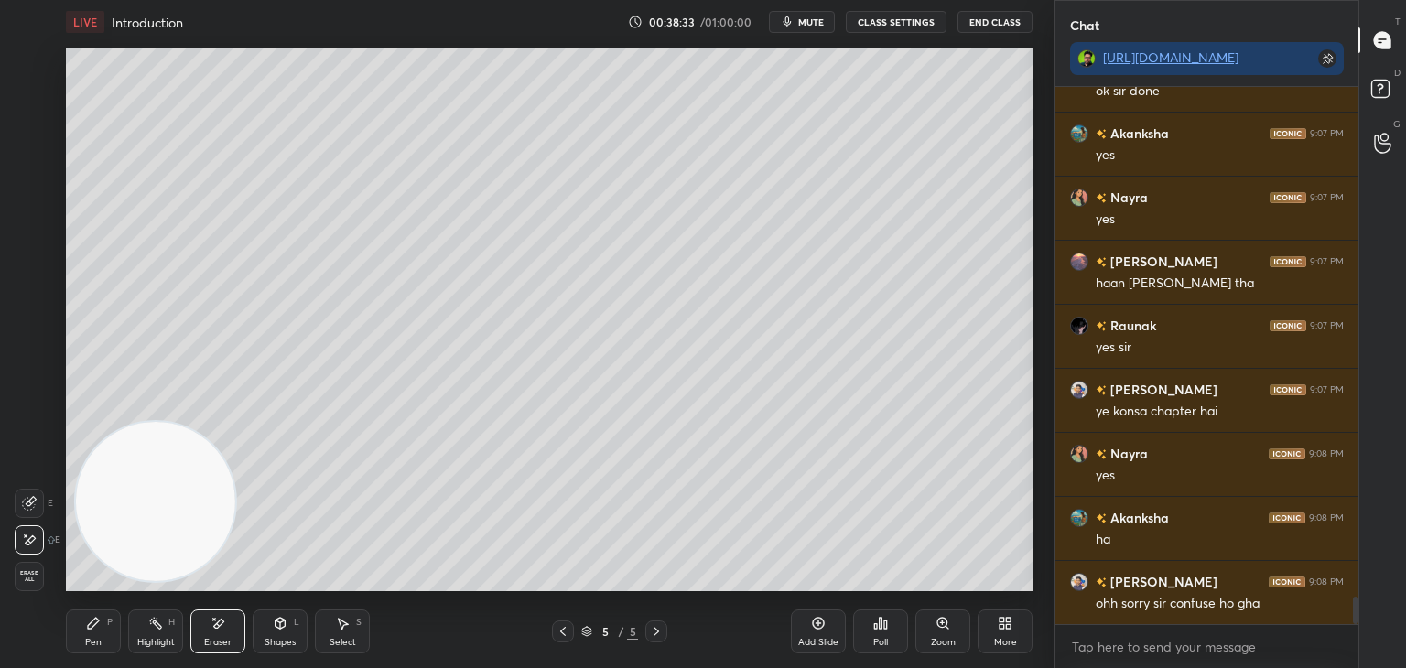
click at [93, 627] on icon at bounding box center [93, 623] width 11 height 11
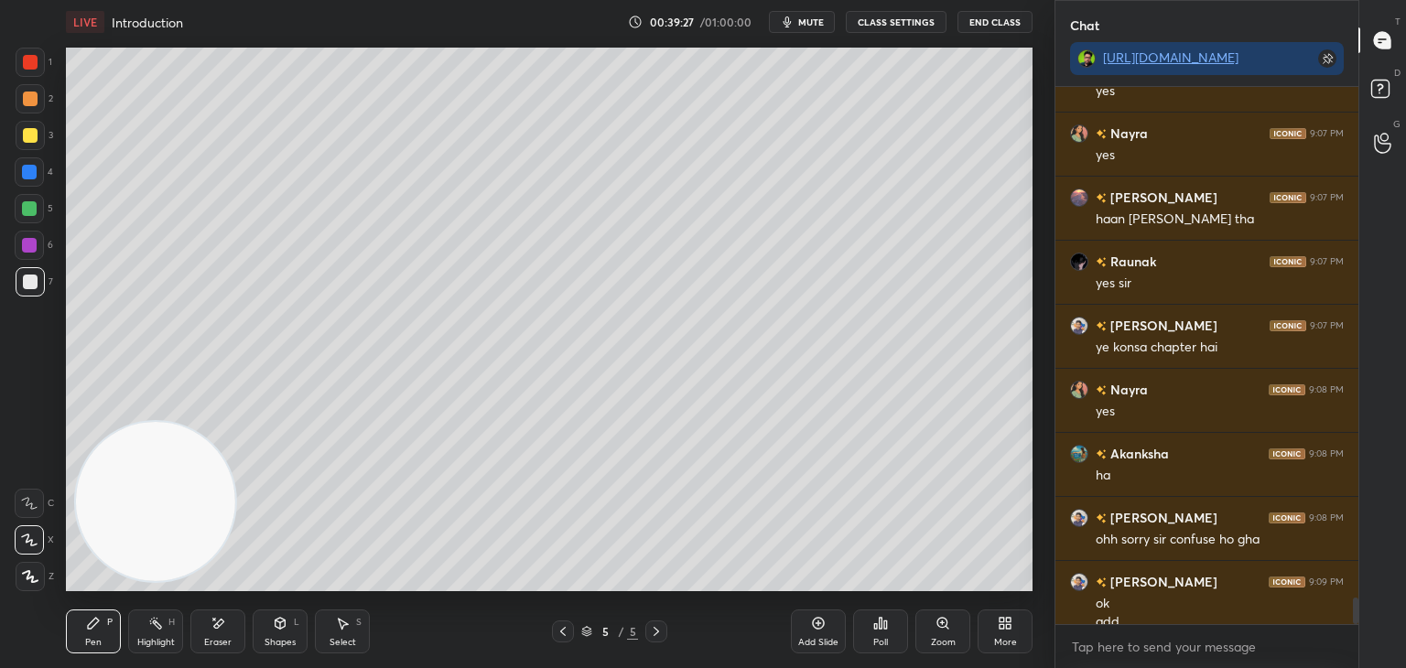
scroll to position [10232, 0]
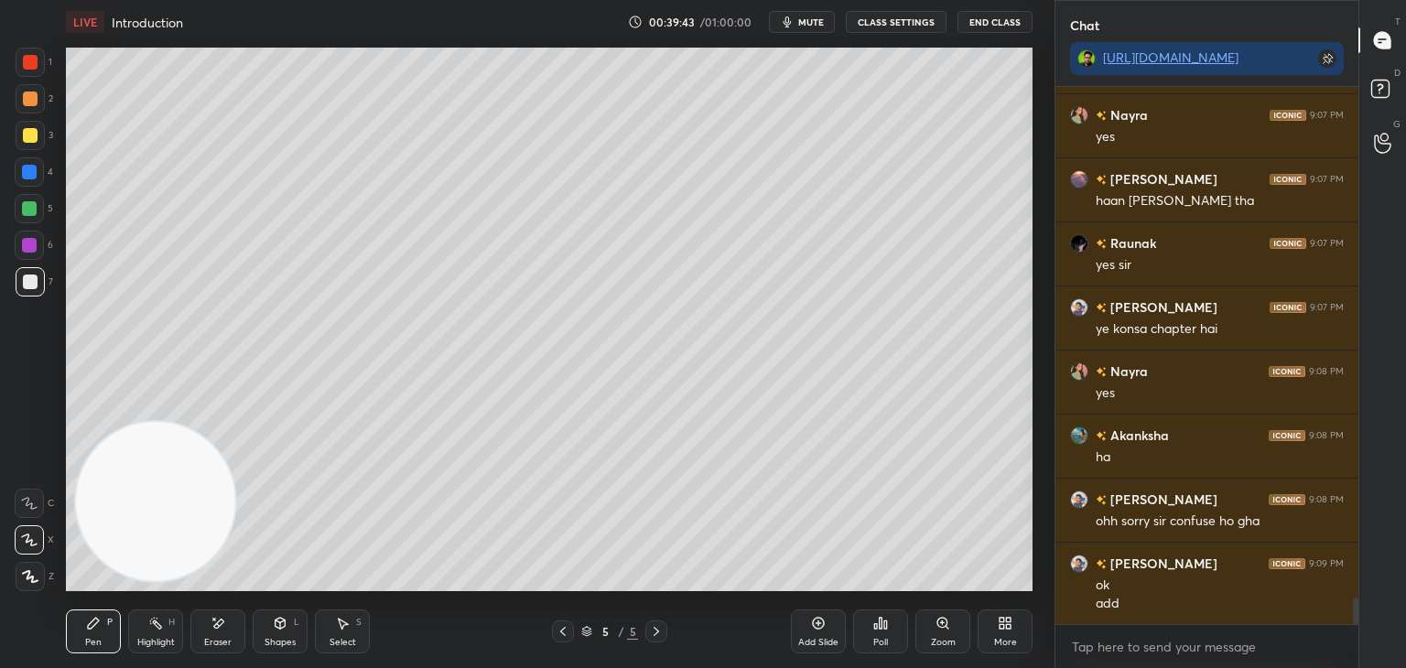
drag, startPoint x: 43, startPoint y: 246, endPoint x: 54, endPoint y: 248, distance: 11.1
click at [40, 247] on div at bounding box center [29, 245] width 29 height 29
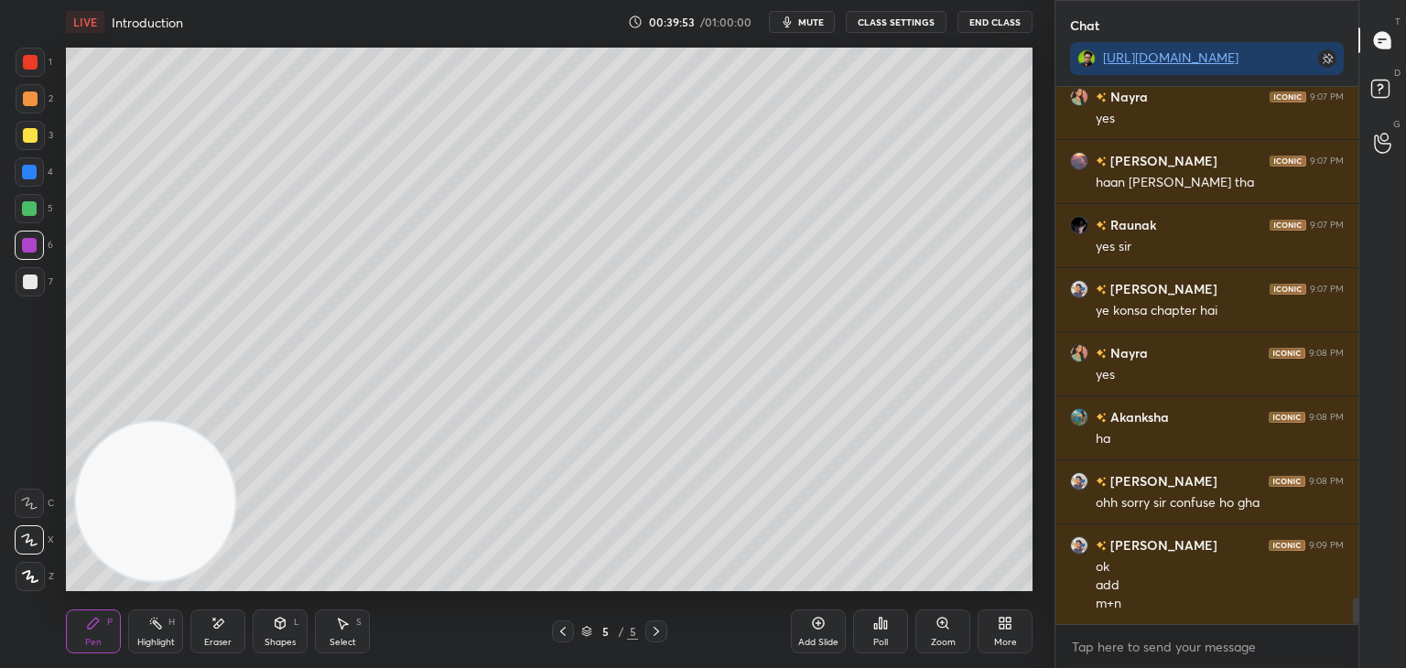
click at [26, 211] on div at bounding box center [29, 208] width 15 height 15
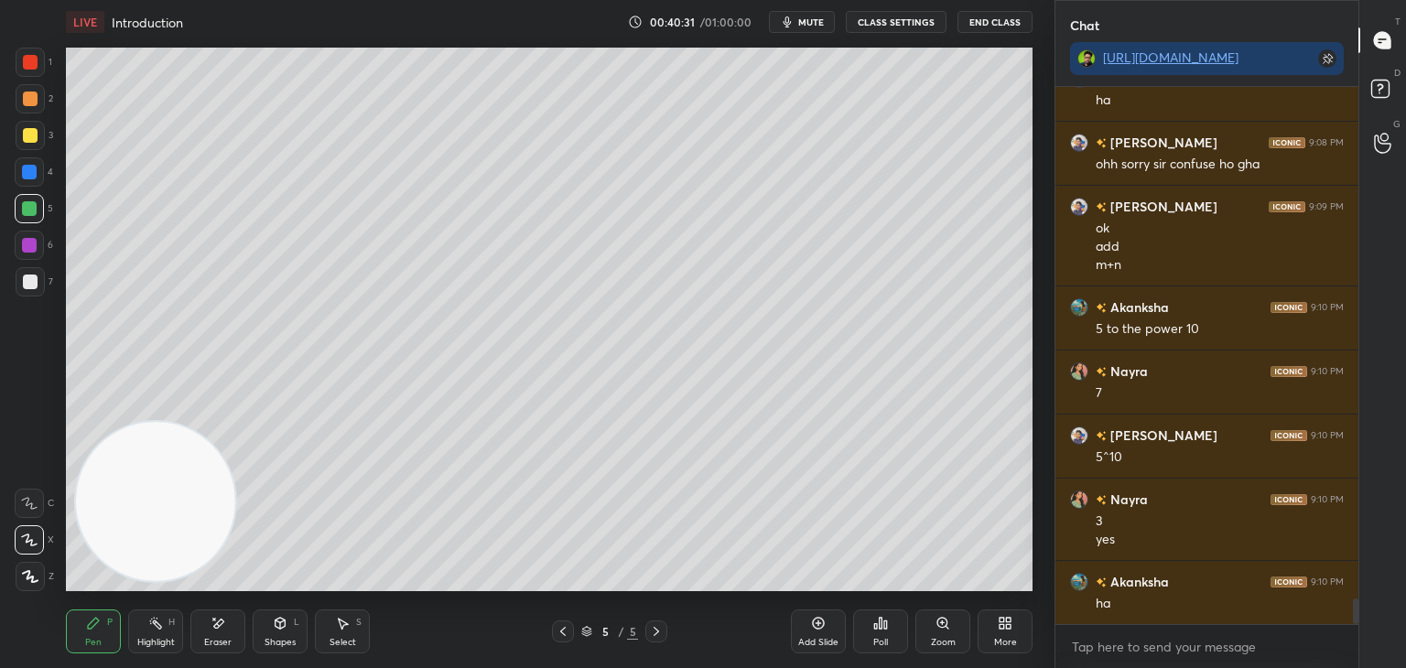
scroll to position [10653, 0]
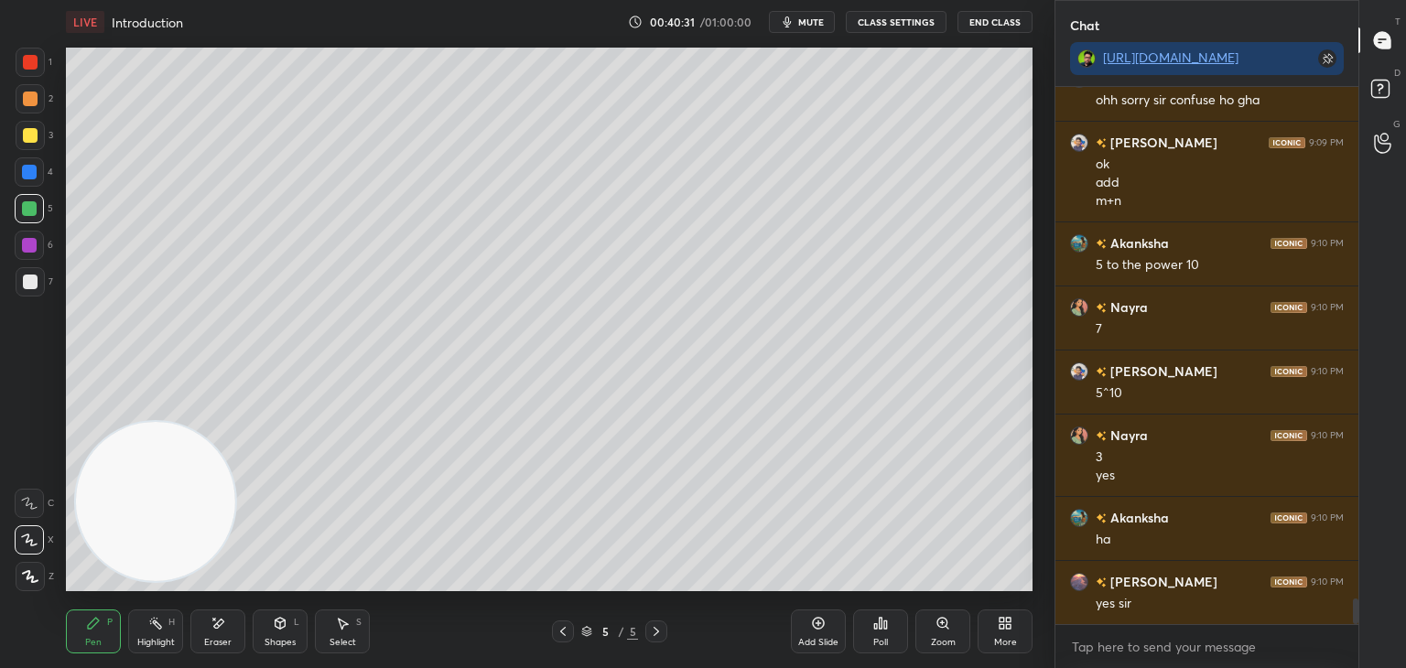
click at [24, 285] on div at bounding box center [30, 282] width 15 height 15
click at [32, 137] on div at bounding box center [30, 135] width 15 height 15
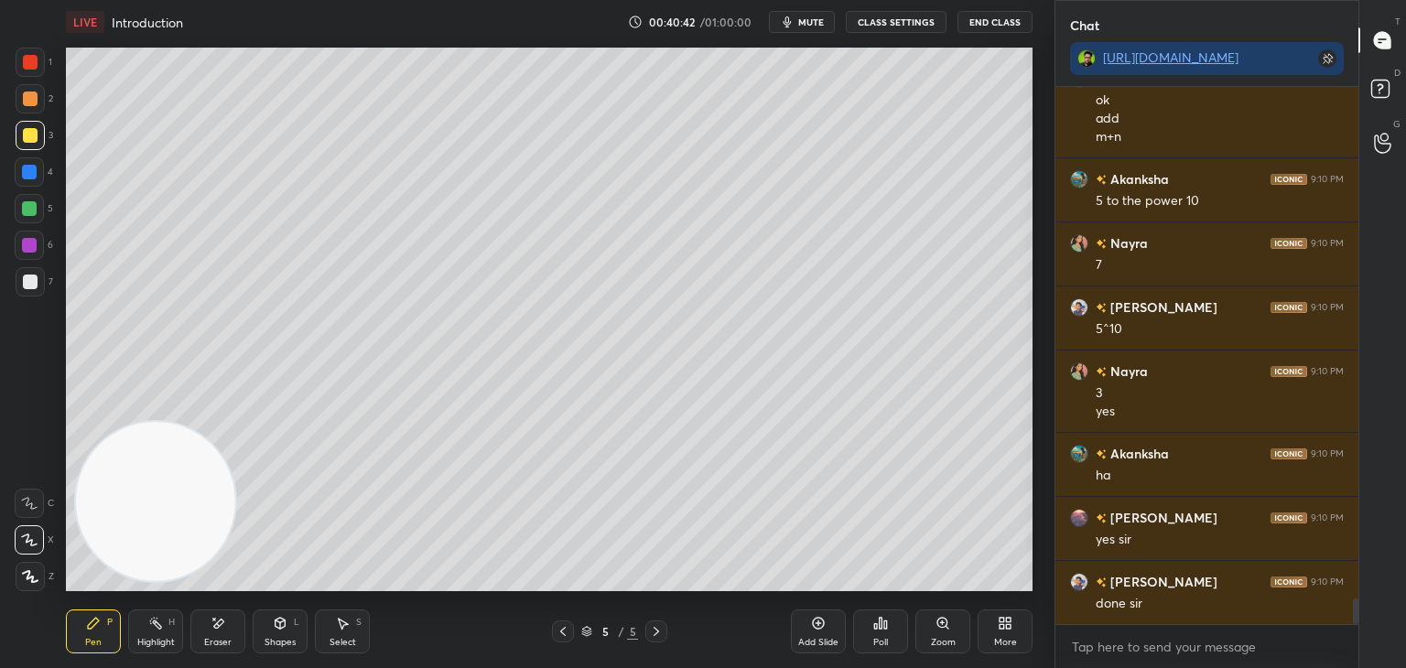
click at [38, 283] on div at bounding box center [30, 281] width 29 height 29
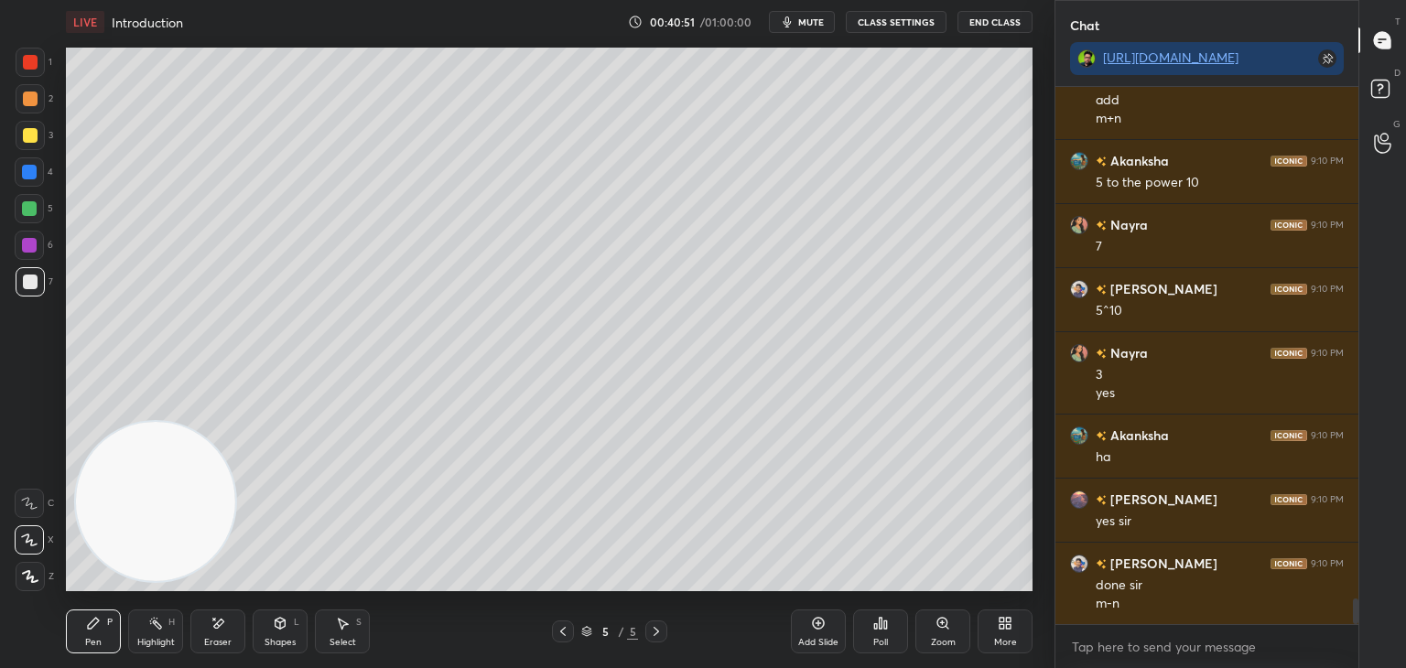
click at [32, 176] on div at bounding box center [29, 172] width 15 height 15
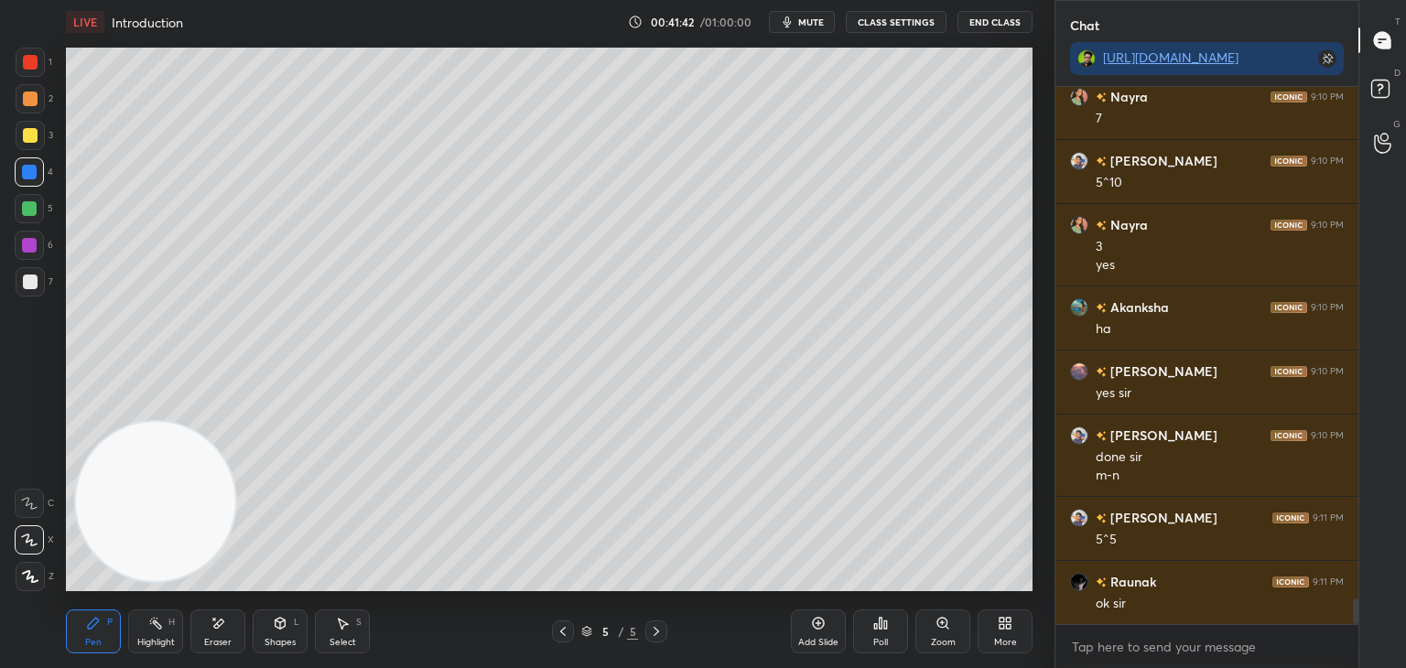
scroll to position [10928, 0]
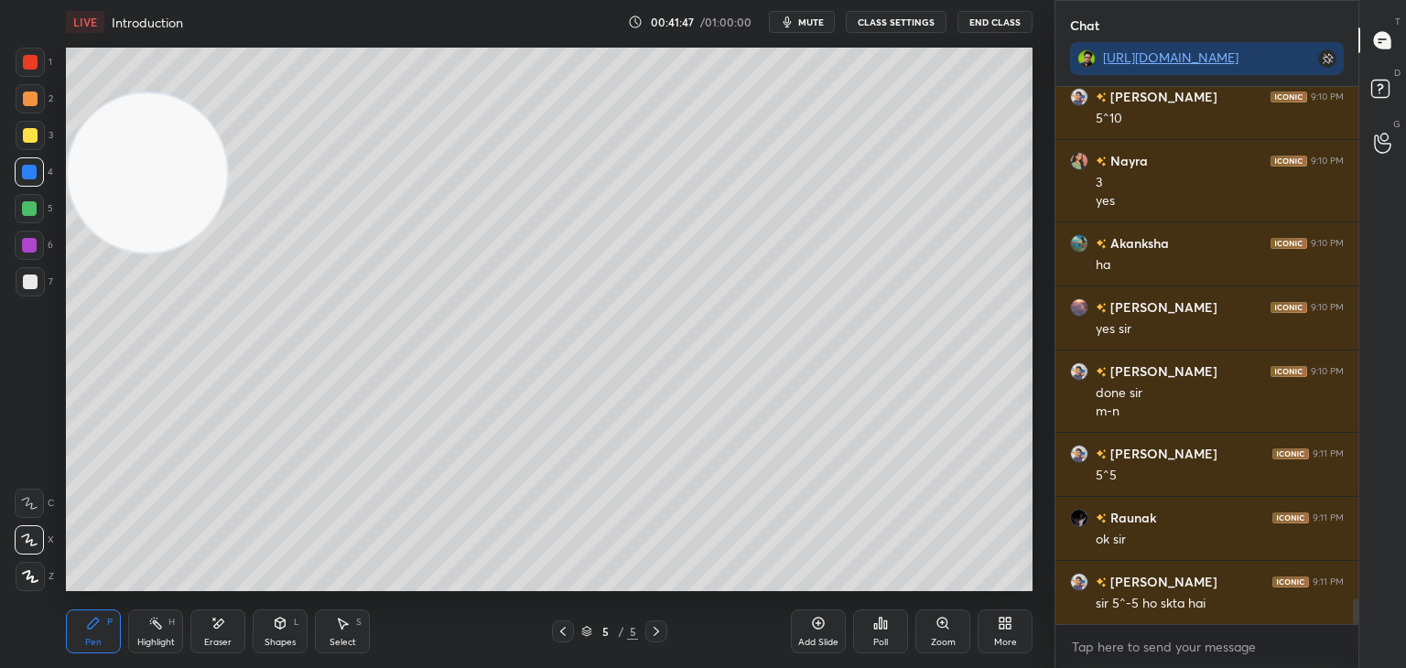
drag, startPoint x: 122, startPoint y: 448, endPoint x: 64, endPoint y: 146, distance: 307.5
click at [139, 92] on div at bounding box center [147, 173] width 163 height 163
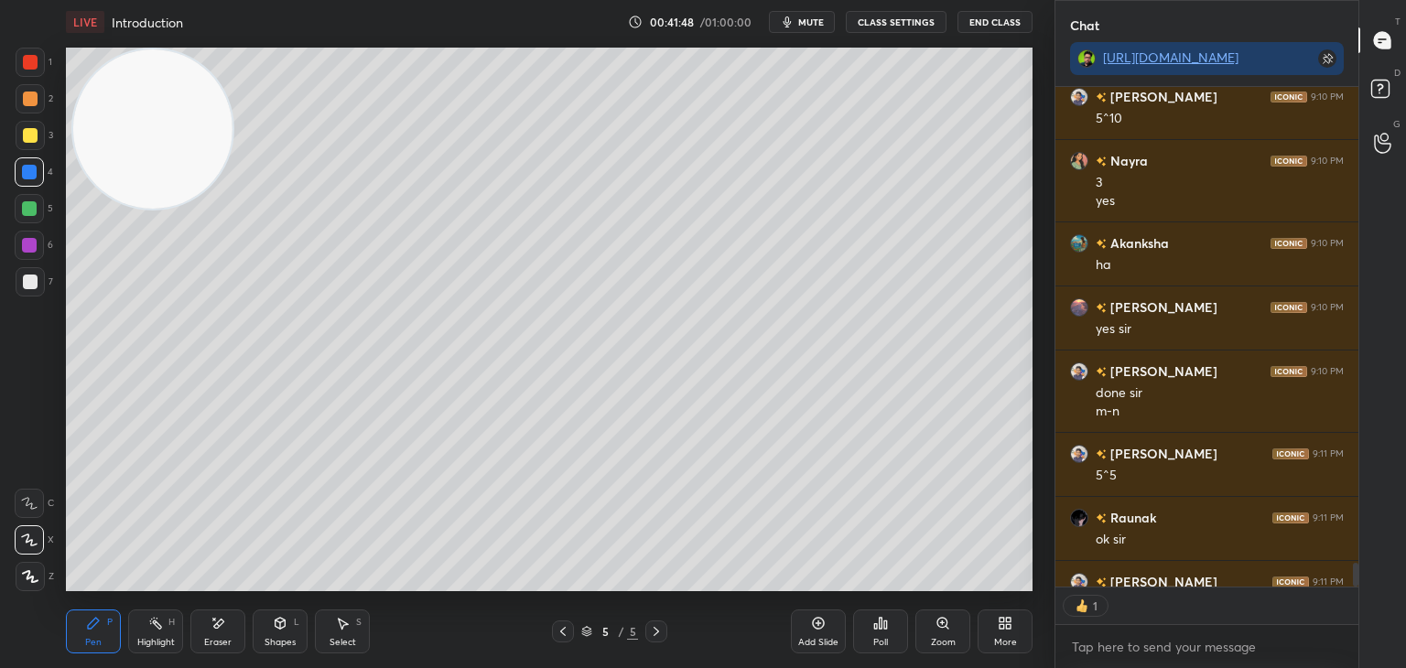
scroll to position [11029, 0]
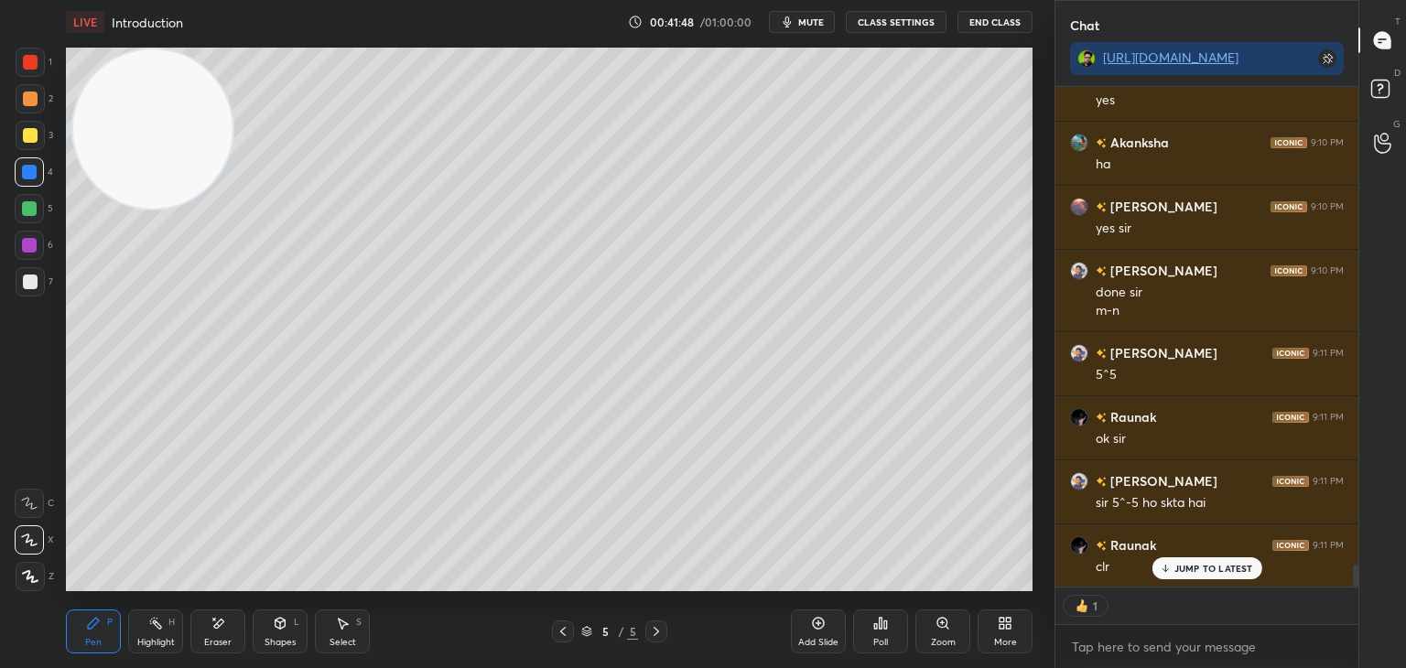
click at [29, 209] on div at bounding box center [29, 208] width 15 height 15
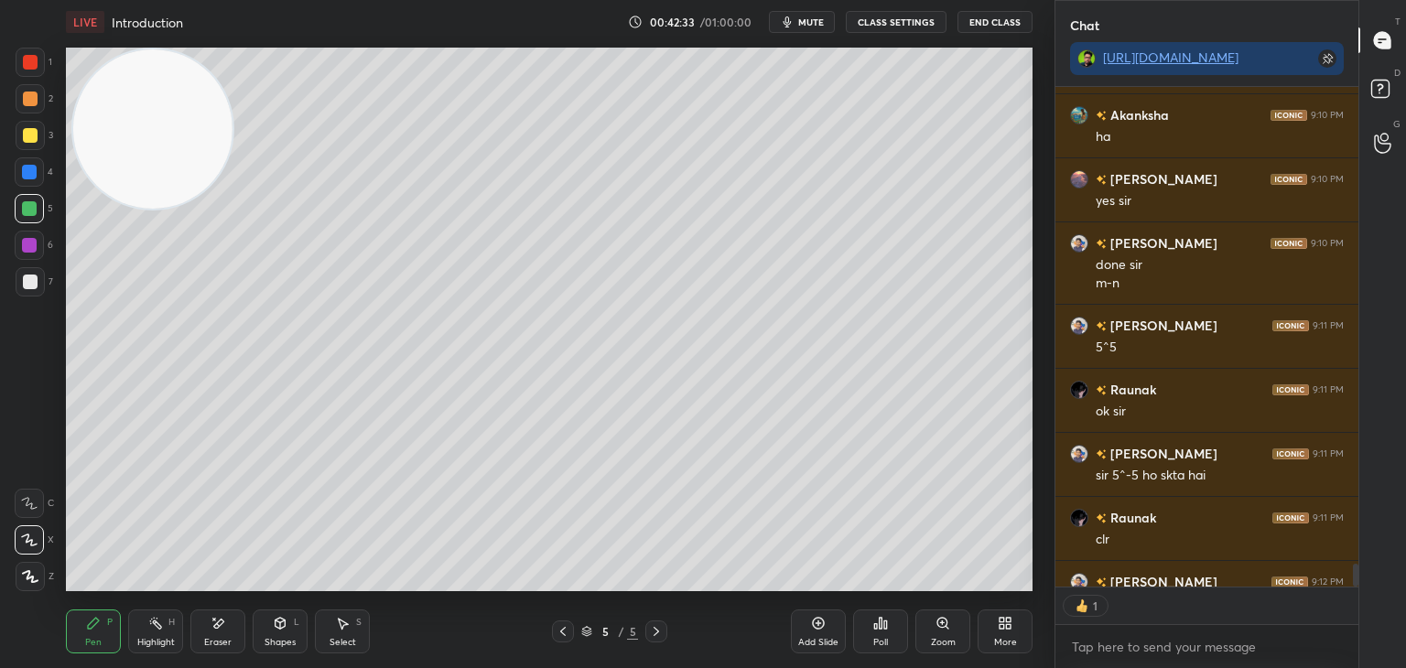
scroll to position [11157, 0]
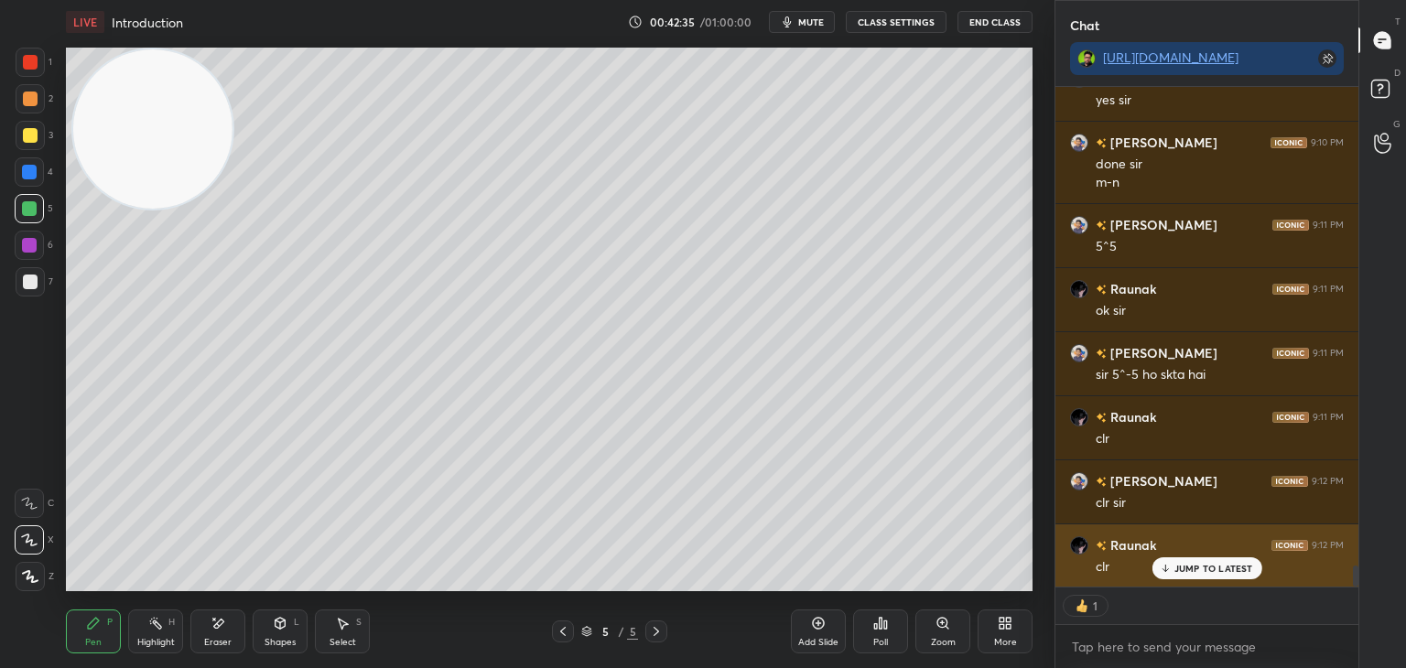
click at [1187, 568] on p "JUMP TO LATEST" at bounding box center [1213, 568] width 79 height 11
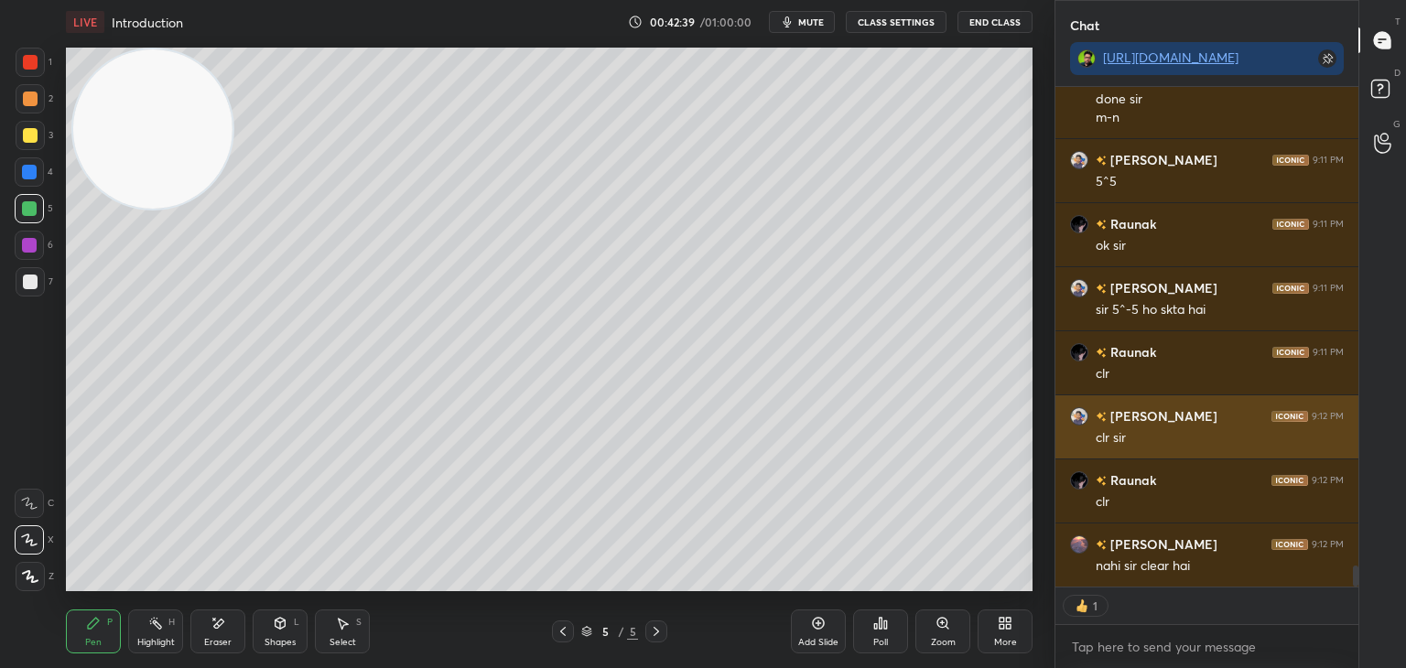
scroll to position [11285, 0]
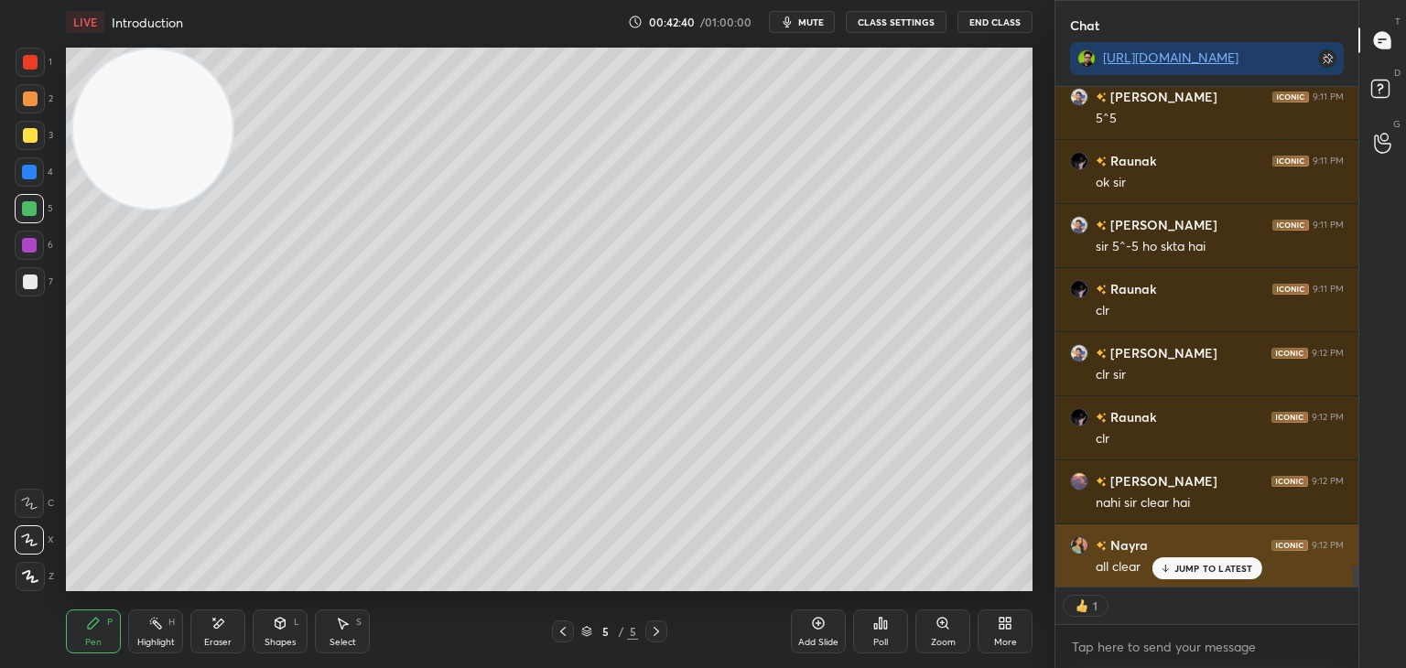
click at [1179, 570] on p "JUMP TO LATEST" at bounding box center [1213, 568] width 79 height 11
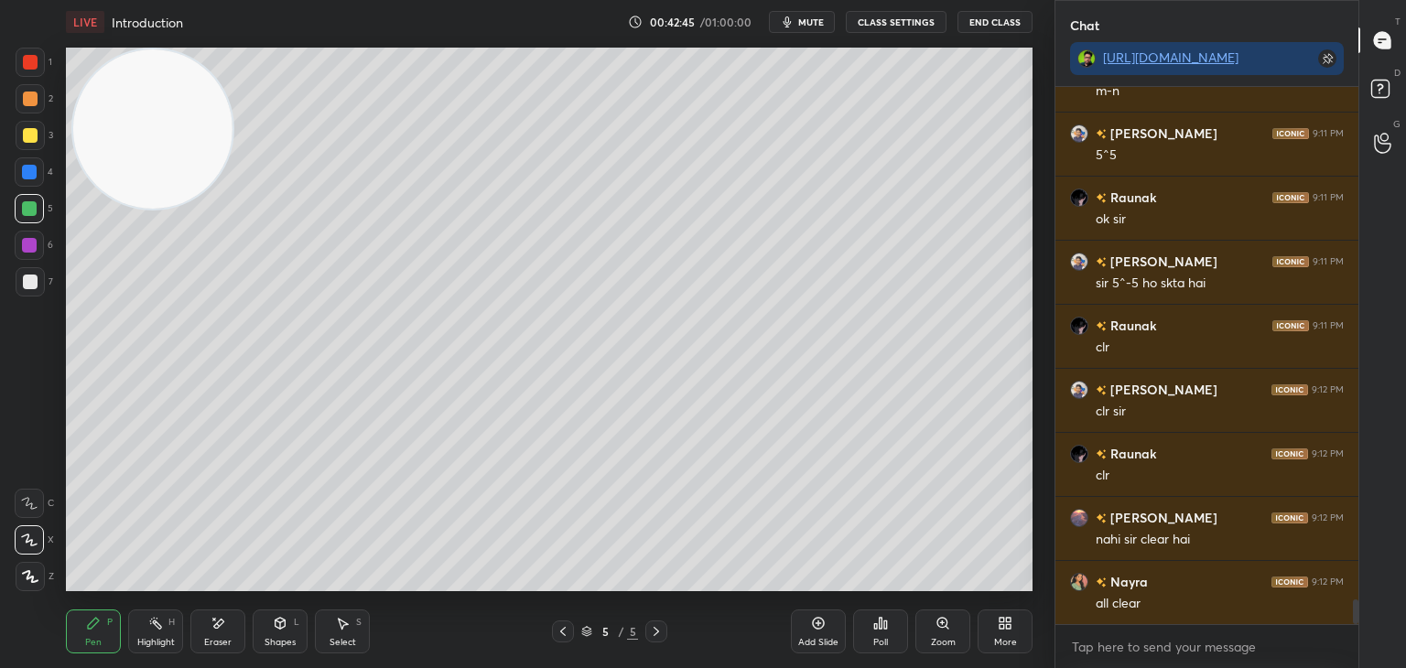
scroll to position [11312, 0]
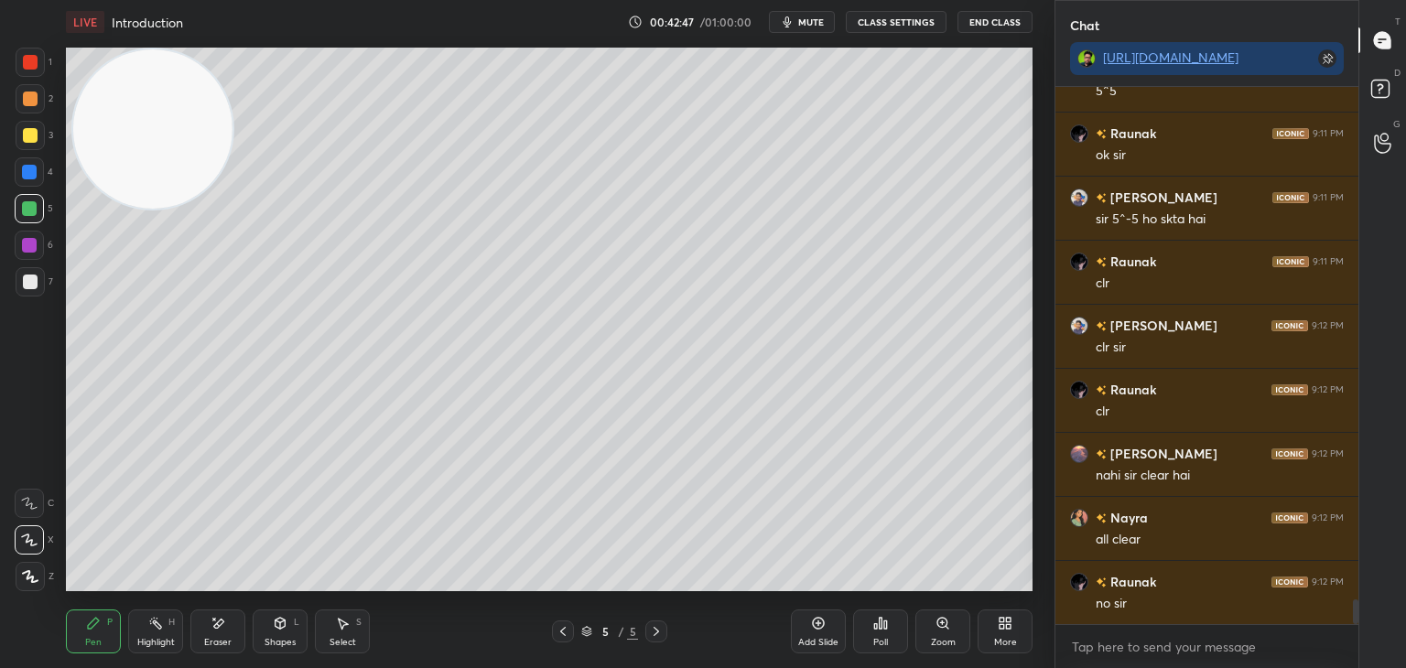
click at [809, 626] on div "Add Slide" at bounding box center [818, 632] width 55 height 44
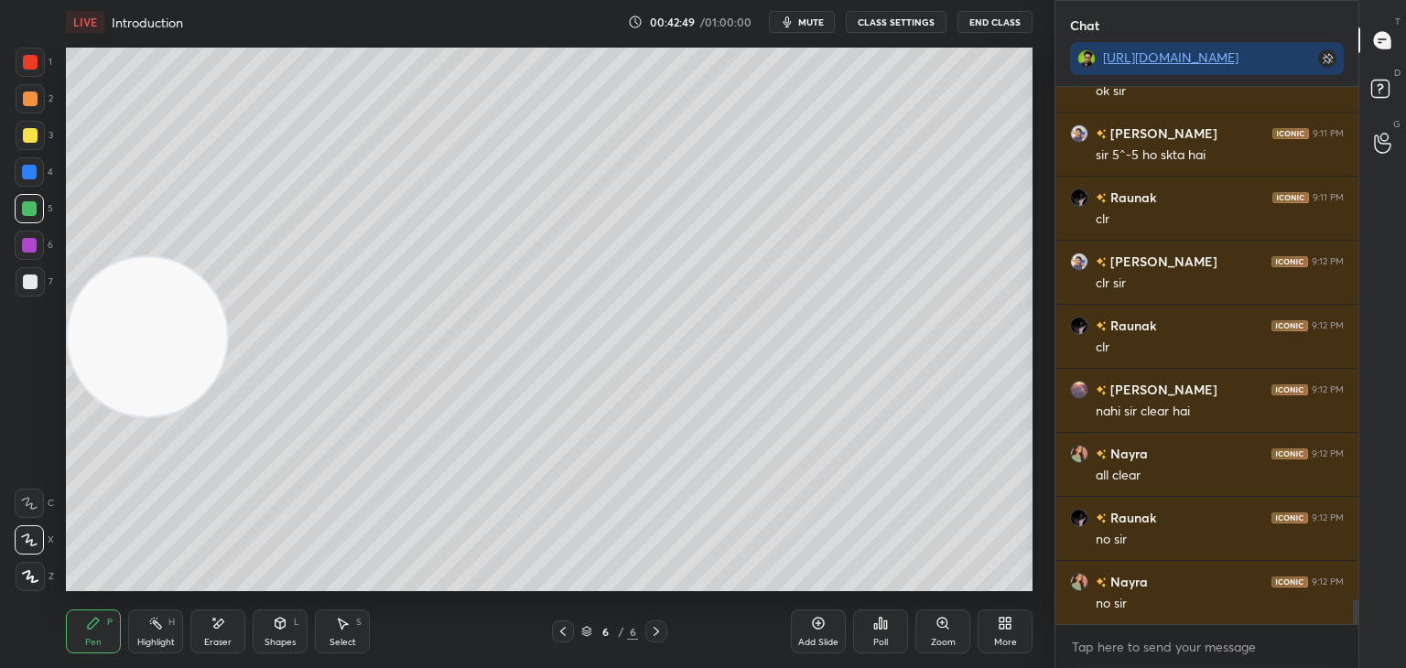
scroll to position [11440, 0]
drag, startPoint x: 161, startPoint y: 160, endPoint x: 45, endPoint y: 594, distance: 449.2
click at [50, 616] on div "1 2 3 4 5 6 7 C X Z E E Erase all H H LIVE Introduction 00:42:49 / 01:00:00 mut…" at bounding box center [520, 334] width 1040 height 668
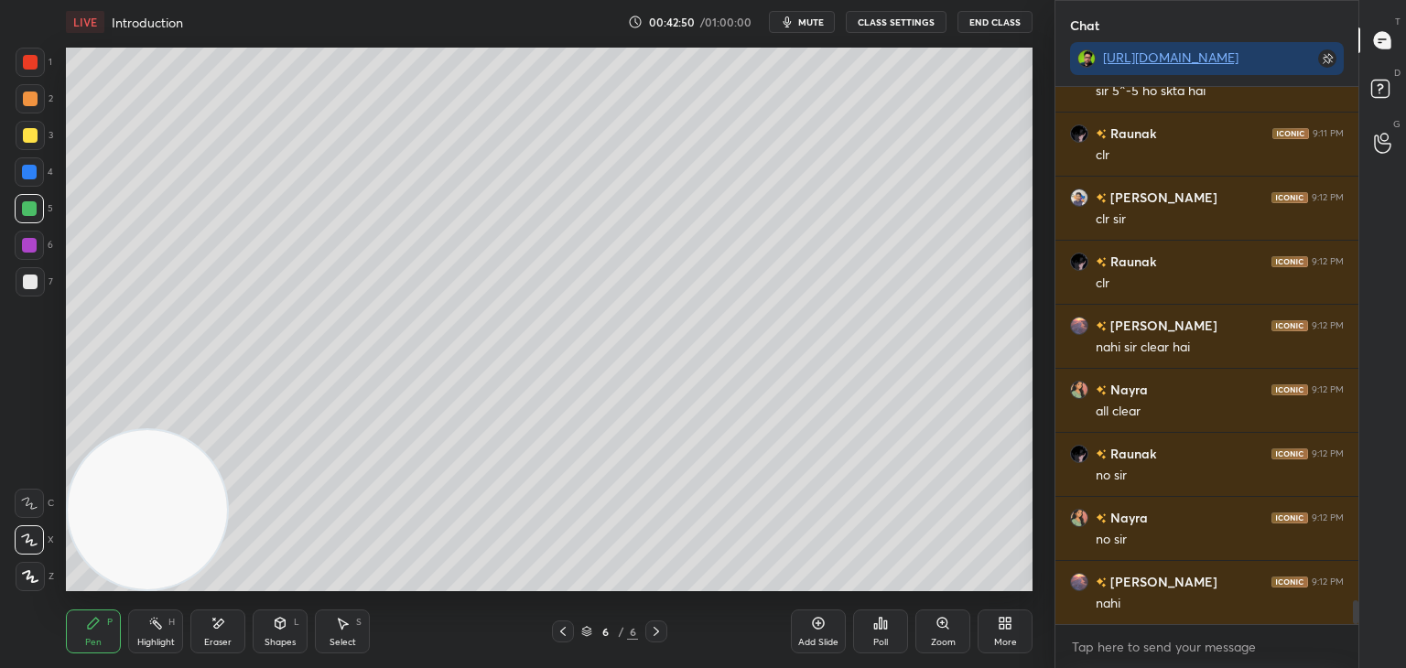
drag, startPoint x: 29, startPoint y: 245, endPoint x: 18, endPoint y: 239, distance: 12.7
click at [27, 245] on div at bounding box center [29, 245] width 15 height 15
click at [40, 141] on div at bounding box center [30, 135] width 29 height 29
drag, startPoint x: 29, startPoint y: 280, endPoint x: 59, endPoint y: 253, distance: 40.2
click at [31, 278] on div at bounding box center [30, 282] width 15 height 15
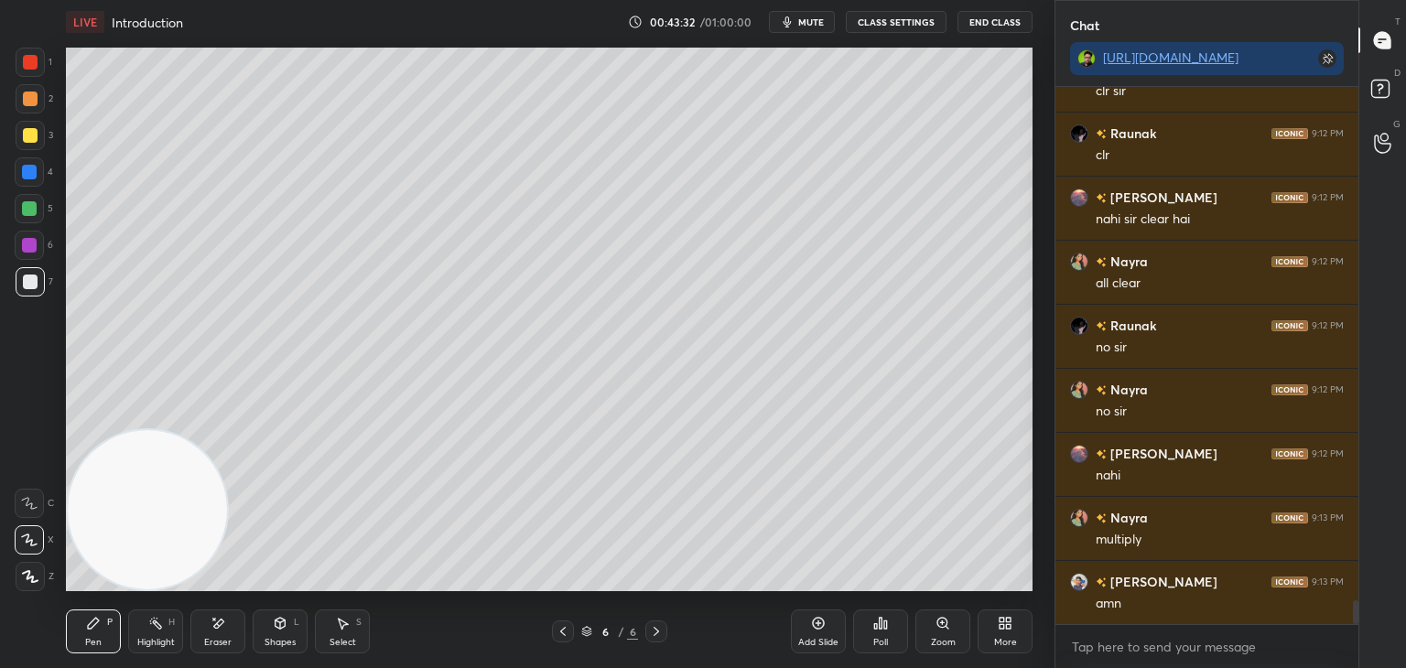
scroll to position [11587, 0]
click at [27, 245] on div at bounding box center [29, 245] width 15 height 15
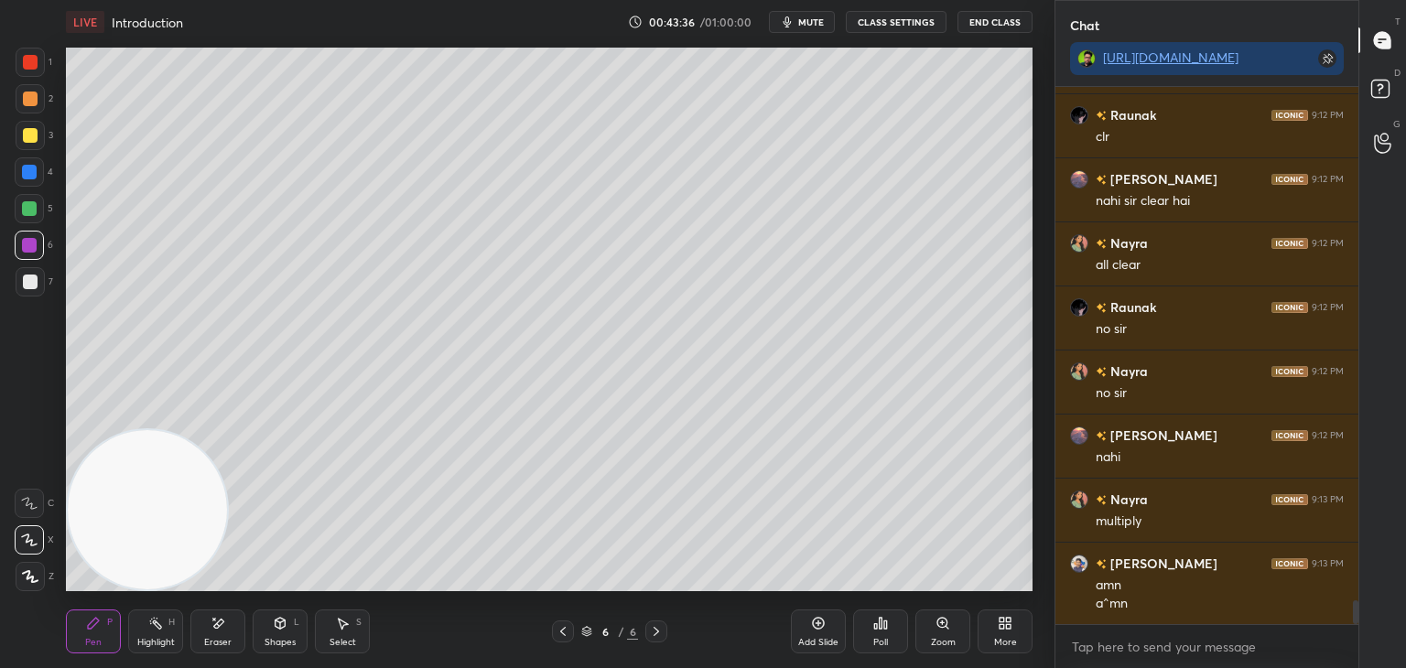
click at [29, 209] on div at bounding box center [29, 208] width 15 height 15
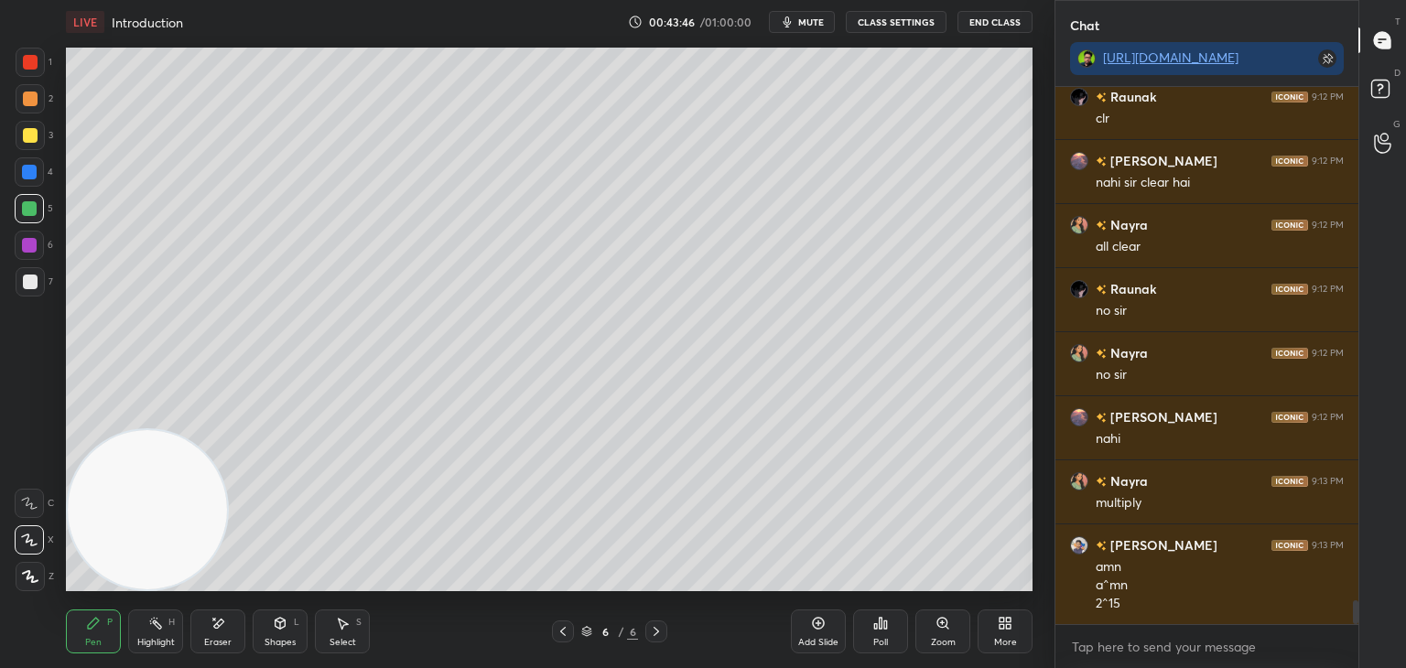
drag, startPoint x: 34, startPoint y: 173, endPoint x: 34, endPoint y: 159, distance: 13.7
click at [33, 171] on div at bounding box center [29, 172] width 15 height 15
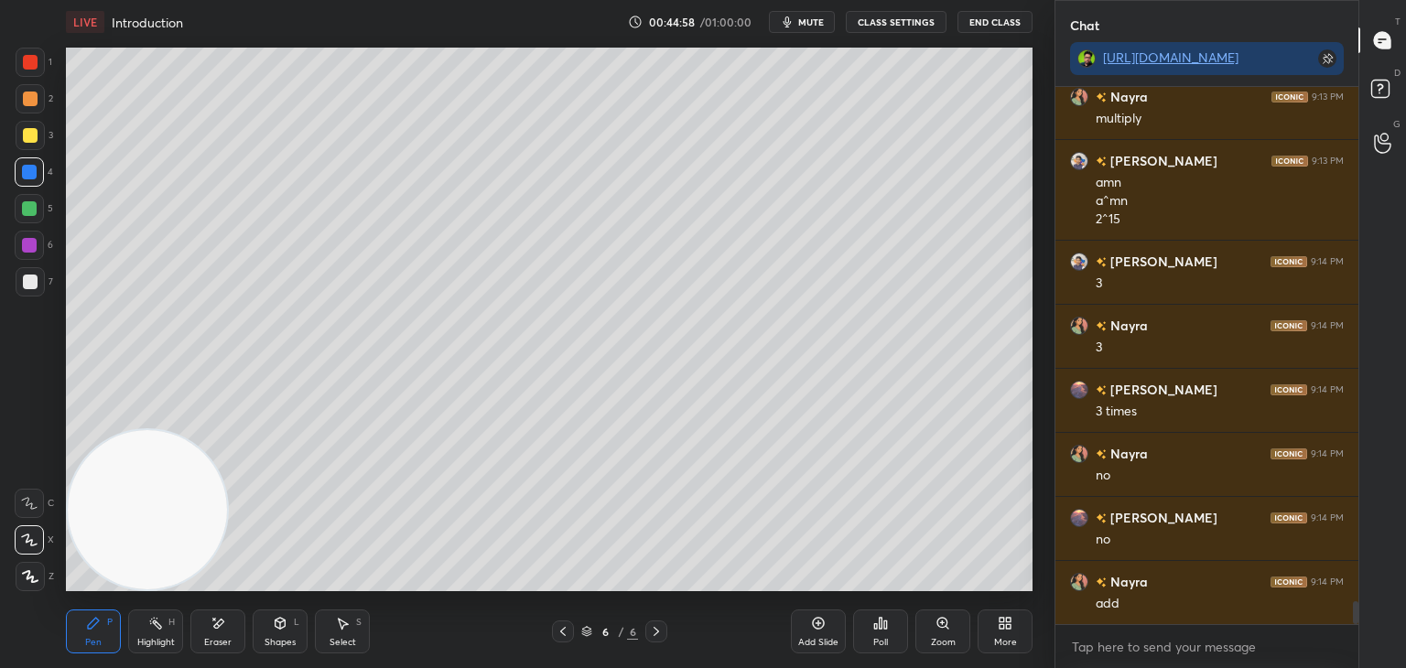
scroll to position [12054, 0]
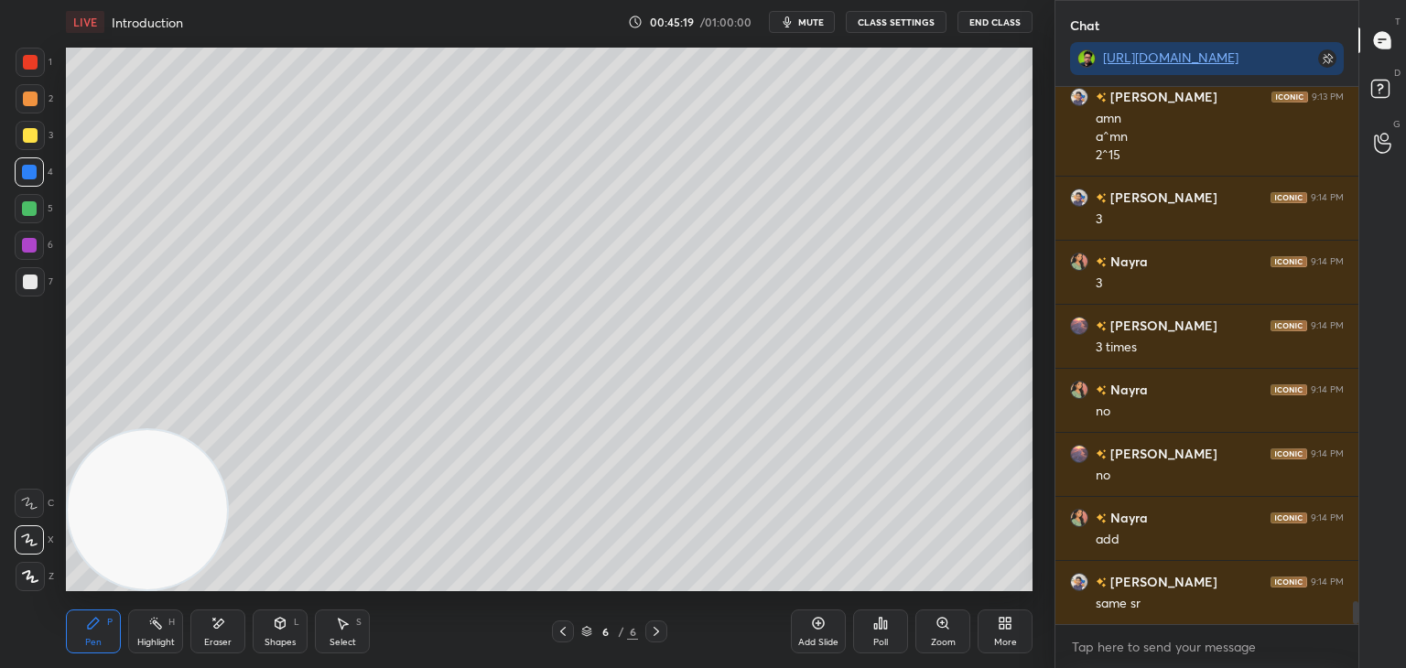
click at [815, 17] on span "mute" at bounding box center [811, 22] width 26 height 13
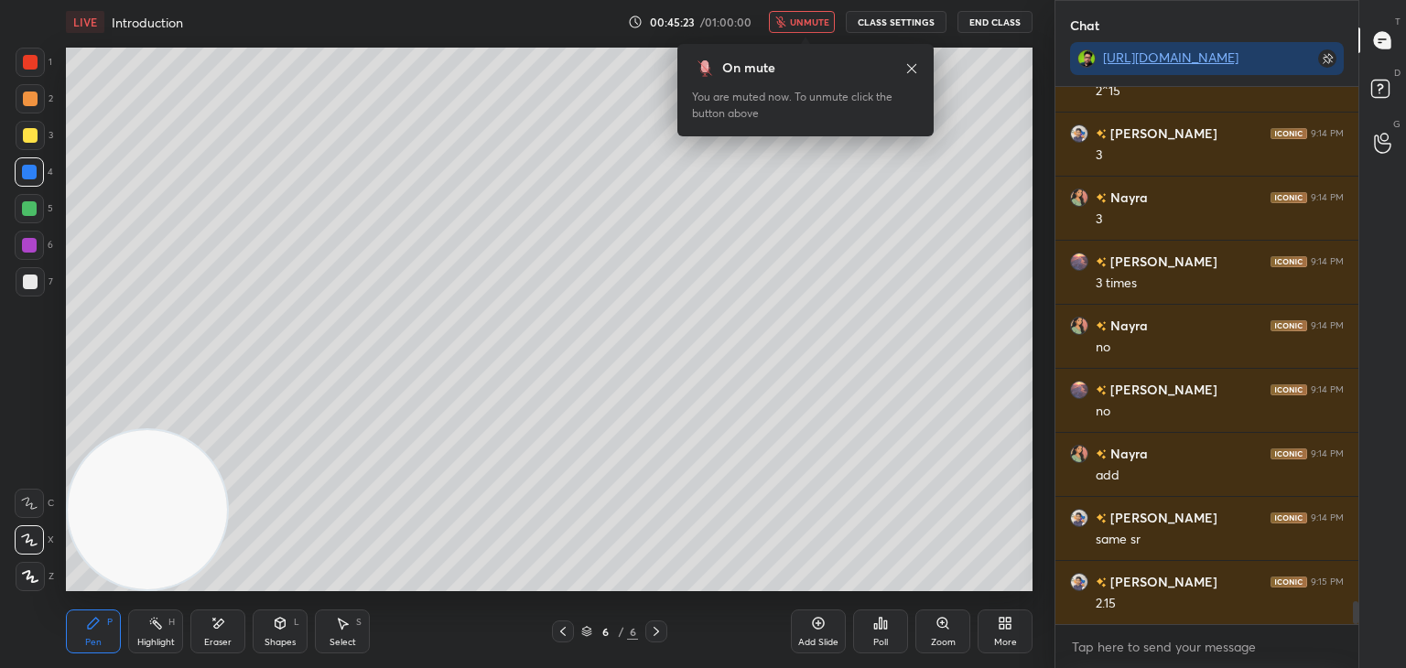
drag, startPoint x: 817, startPoint y: 23, endPoint x: 780, endPoint y: 16, distance: 37.3
click at [816, 23] on span "unmute" at bounding box center [809, 22] width 39 height 13
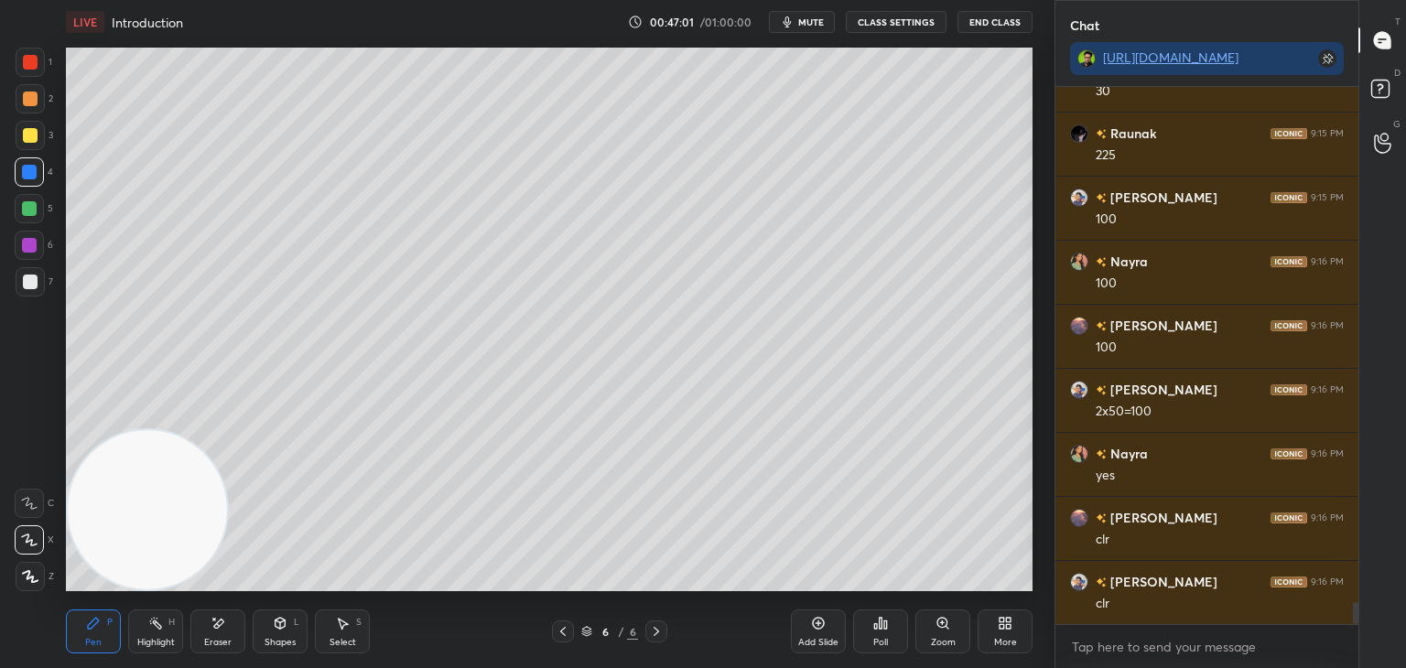
scroll to position [12713, 0]
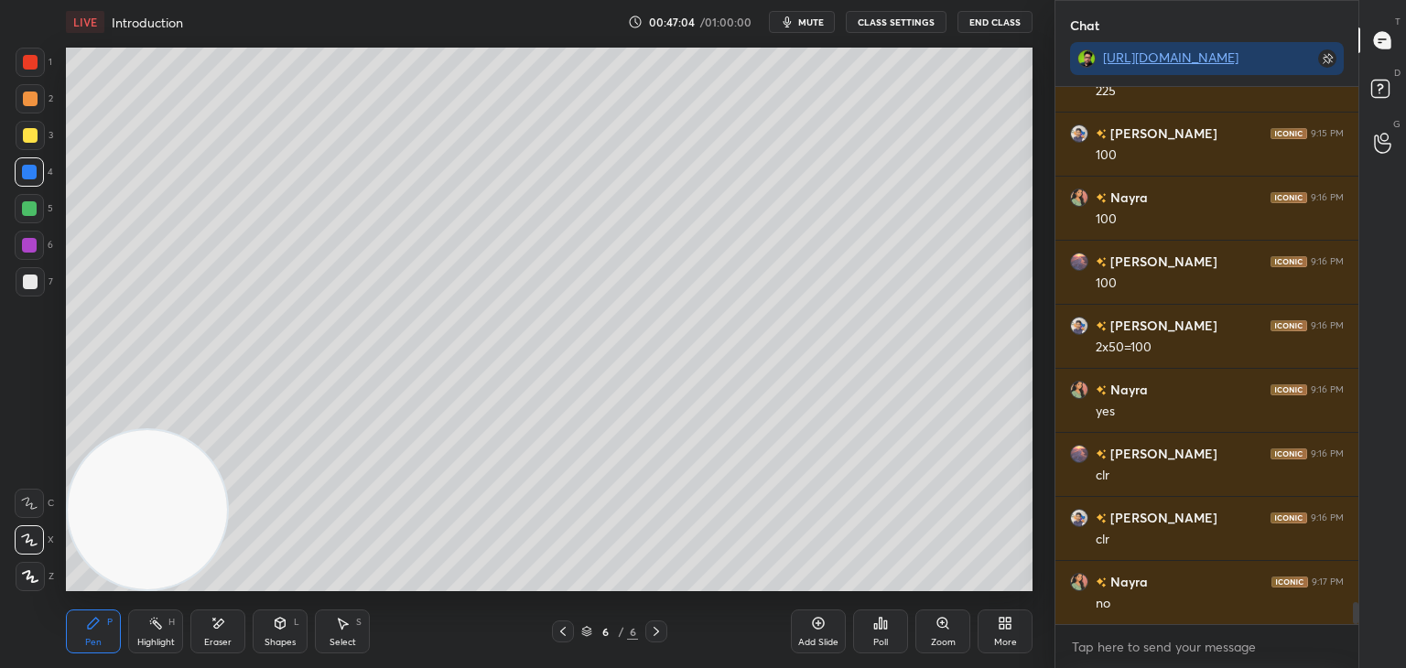
click at [33, 274] on div at bounding box center [30, 281] width 29 height 29
drag, startPoint x: 37, startPoint y: 131, endPoint x: 48, endPoint y: 123, distance: 13.7
click at [37, 130] on div at bounding box center [30, 135] width 29 height 29
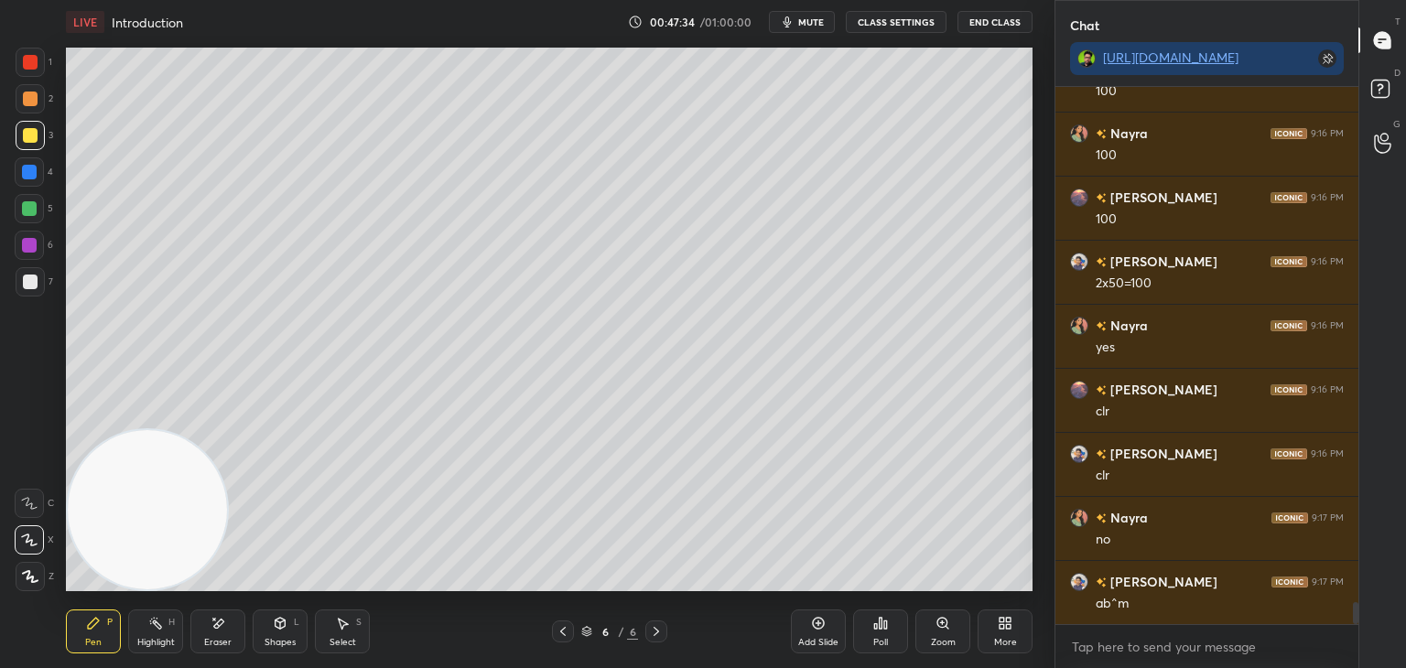
click at [30, 210] on div at bounding box center [29, 208] width 15 height 15
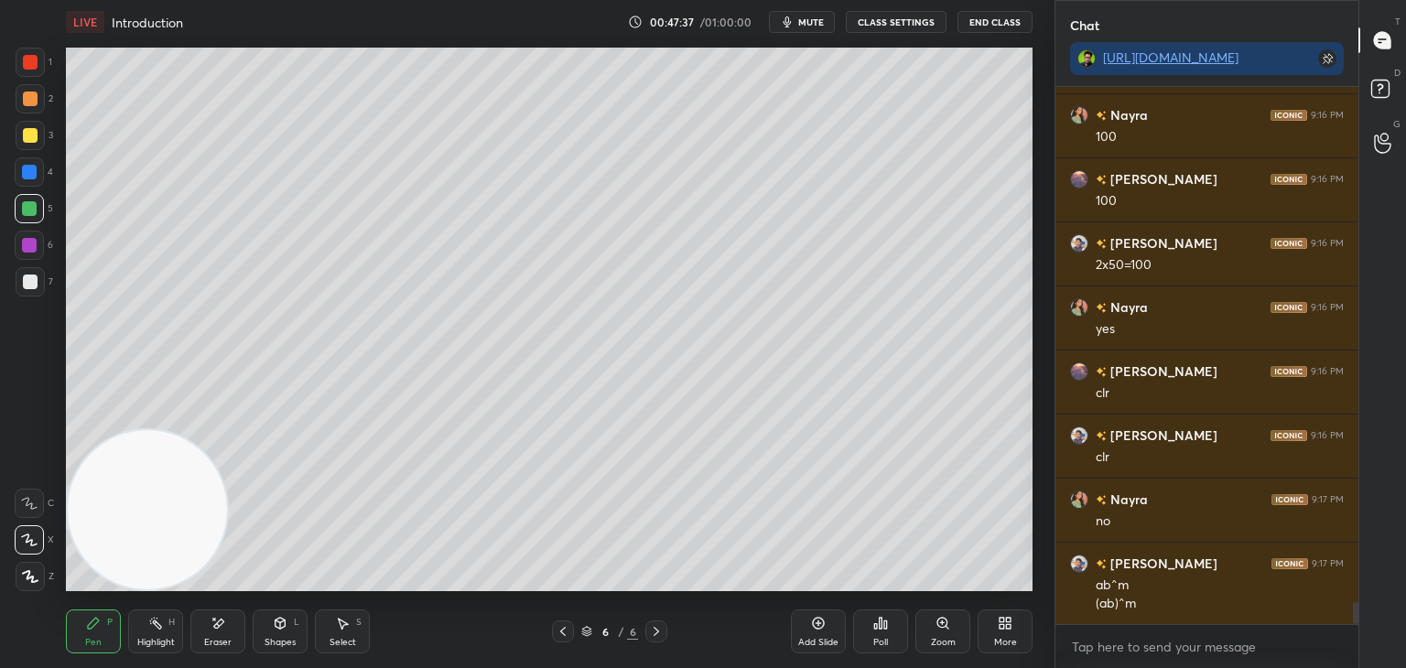
drag, startPoint x: 19, startPoint y: 245, endPoint x: 32, endPoint y: 236, distance: 15.7
click at [21, 245] on div at bounding box center [29, 245] width 29 height 29
drag, startPoint x: 28, startPoint y: 168, endPoint x: 60, endPoint y: 155, distance: 34.9
click at [24, 169] on div at bounding box center [29, 172] width 15 height 15
click at [33, 243] on div at bounding box center [29, 245] width 15 height 15
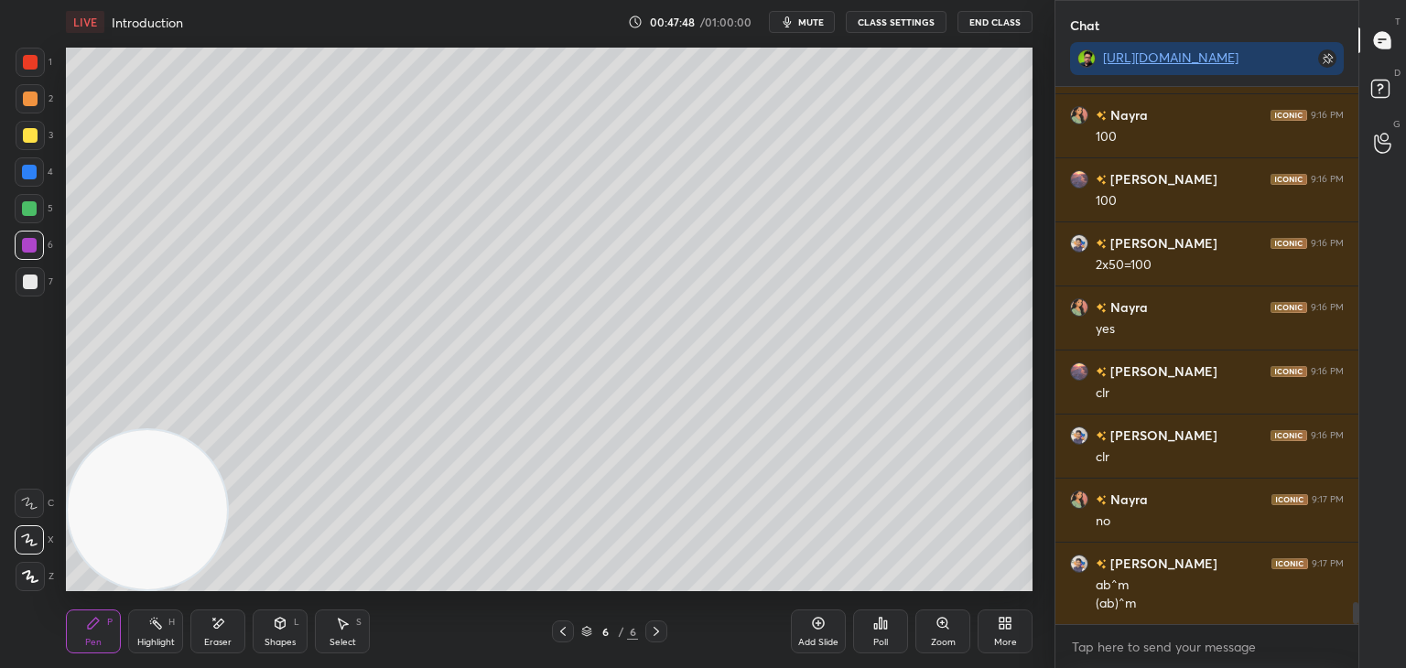
drag, startPoint x: 26, startPoint y: 282, endPoint x: 50, endPoint y: 262, distance: 31.9
click at [28, 283] on div at bounding box center [30, 282] width 15 height 15
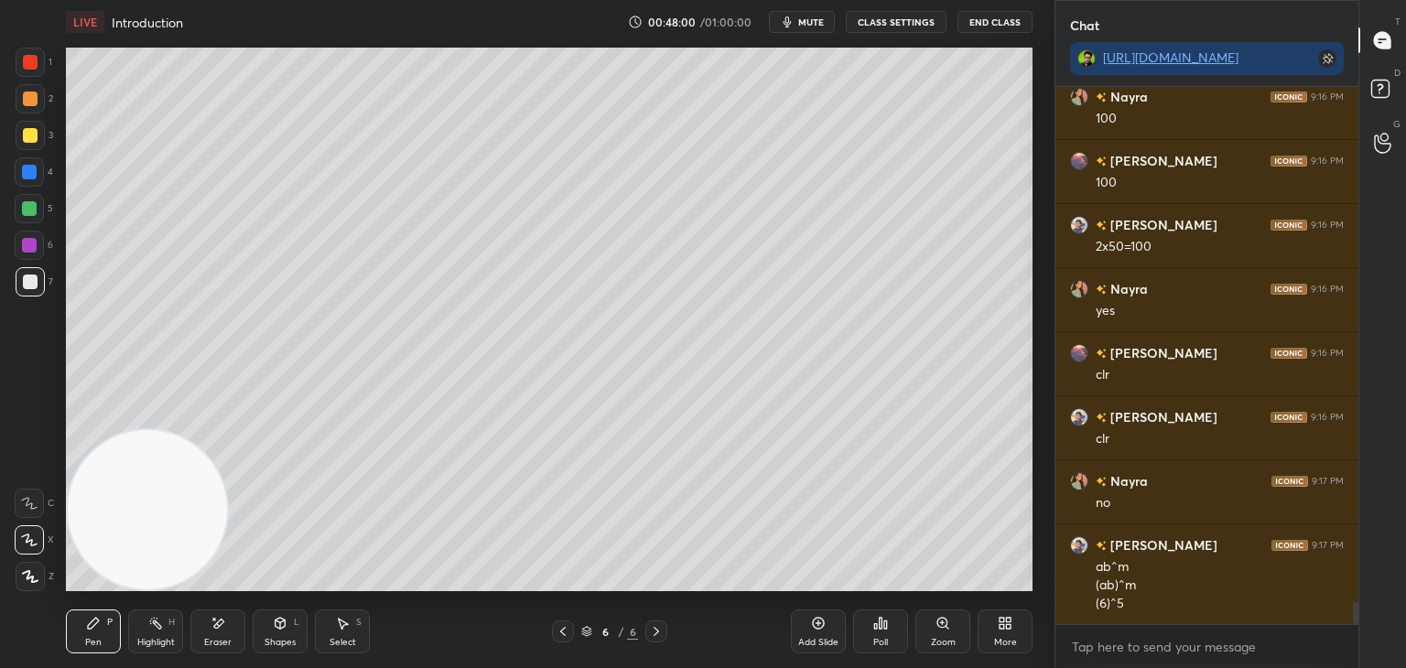
click at [32, 133] on div at bounding box center [30, 135] width 15 height 15
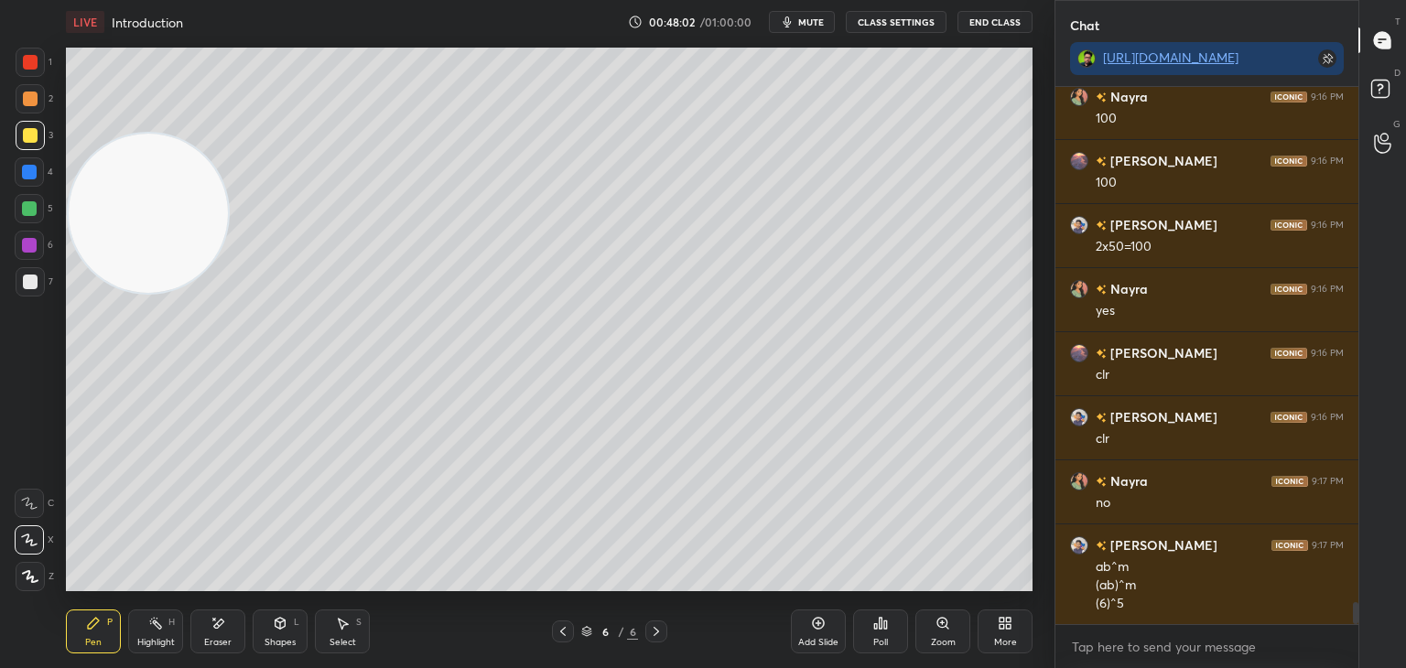
drag, startPoint x: 139, startPoint y: 481, endPoint x: 151, endPoint y: 74, distance: 406.6
click at [149, 134] on video at bounding box center [148, 213] width 159 height 159
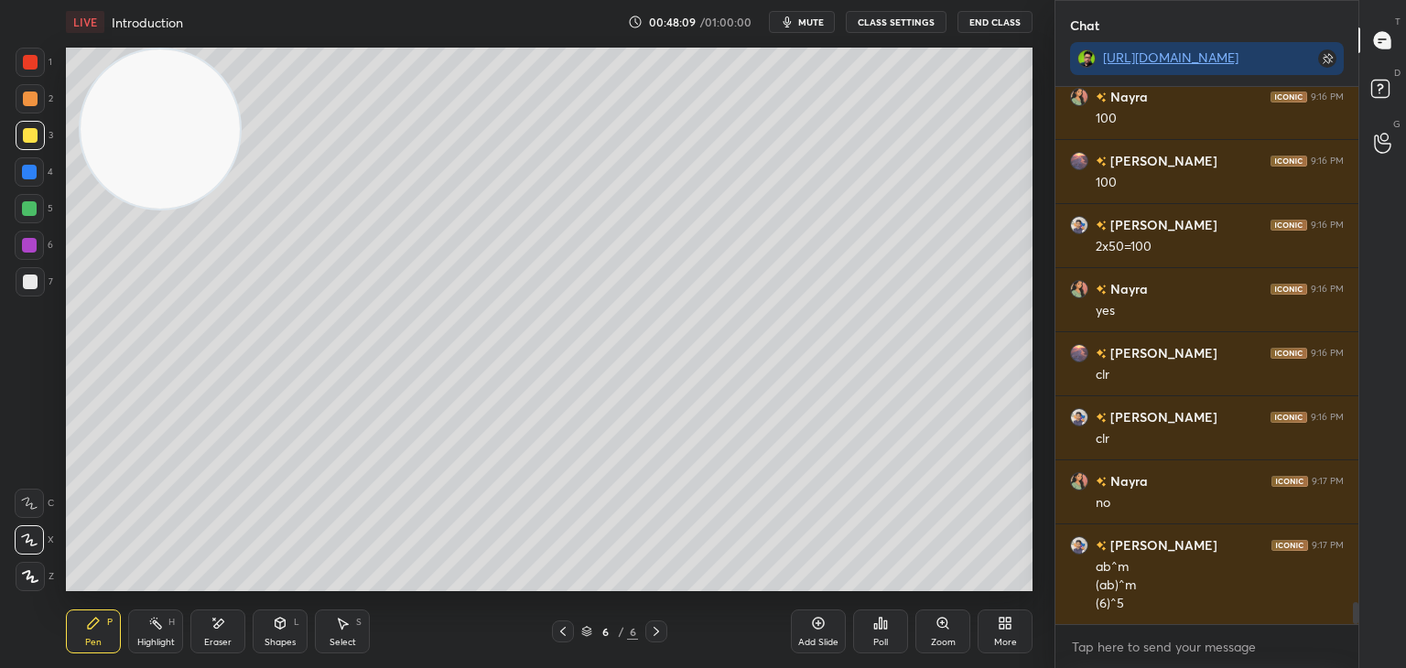
click at [23, 279] on div at bounding box center [30, 282] width 15 height 15
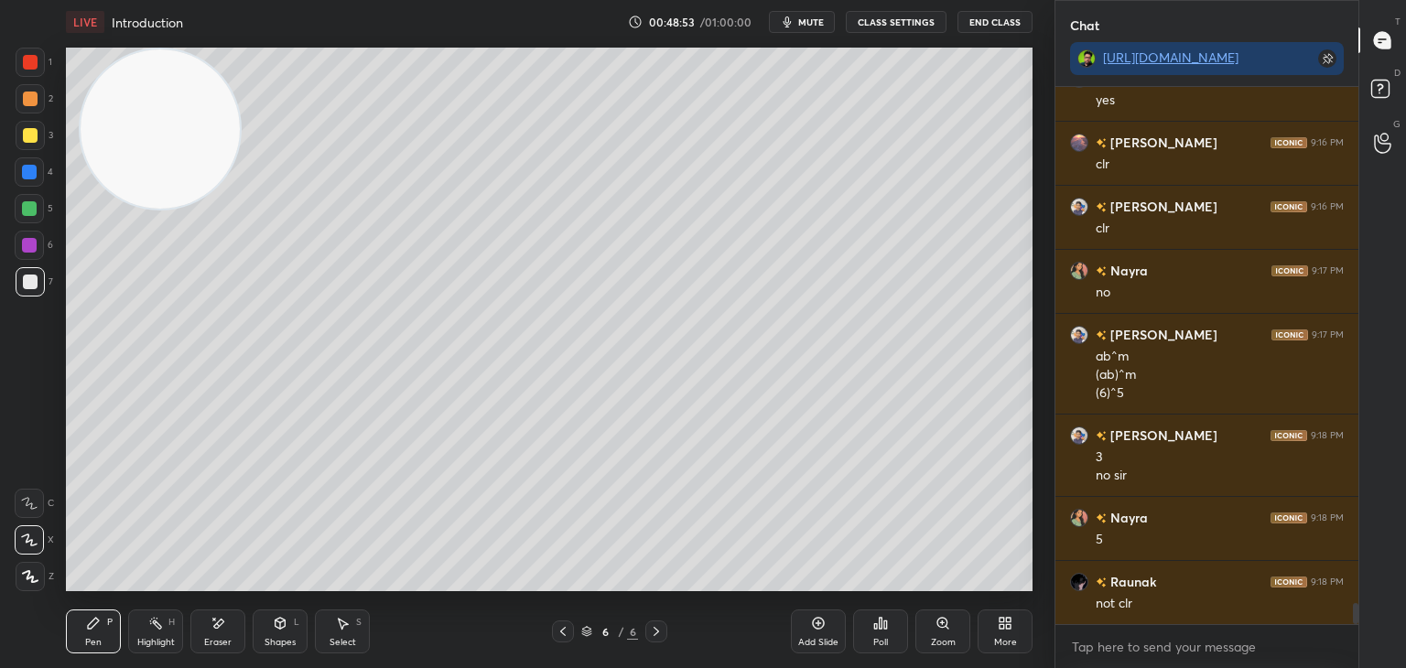
scroll to position [13088, 0]
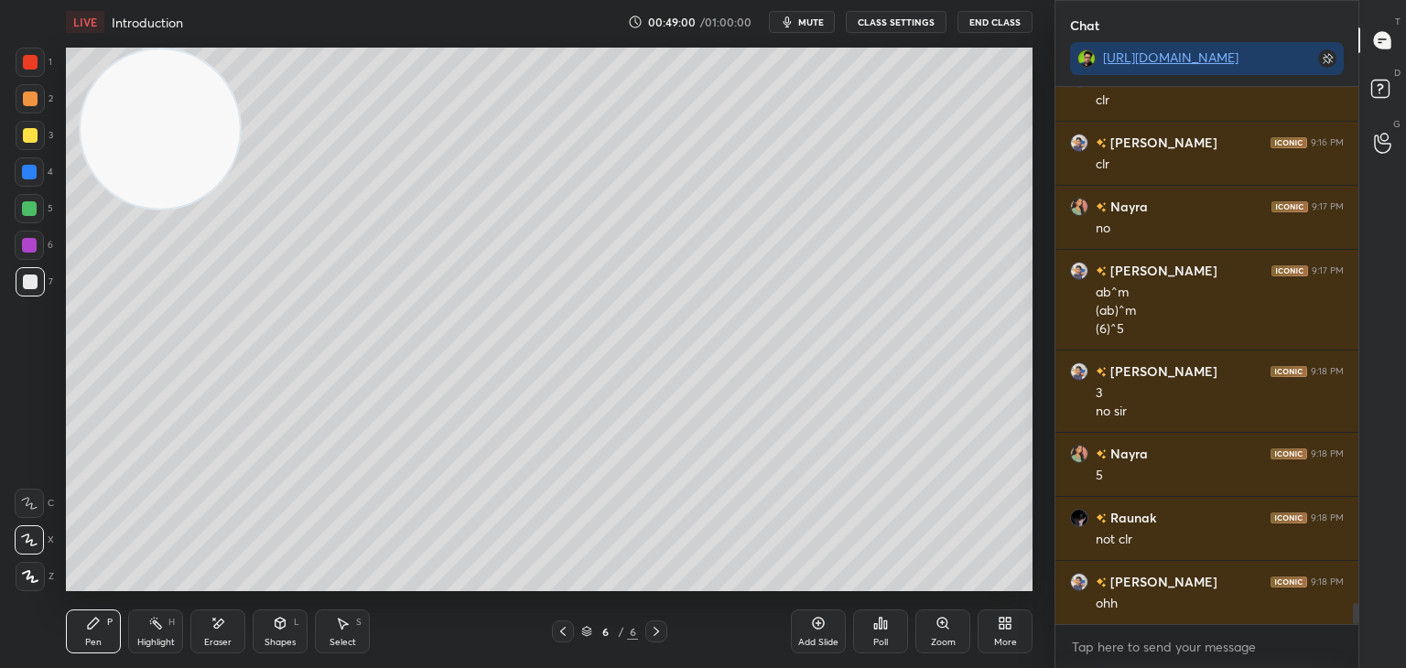
click at [37, 214] on div at bounding box center [29, 208] width 29 height 29
click at [37, 287] on div at bounding box center [30, 281] width 29 height 29
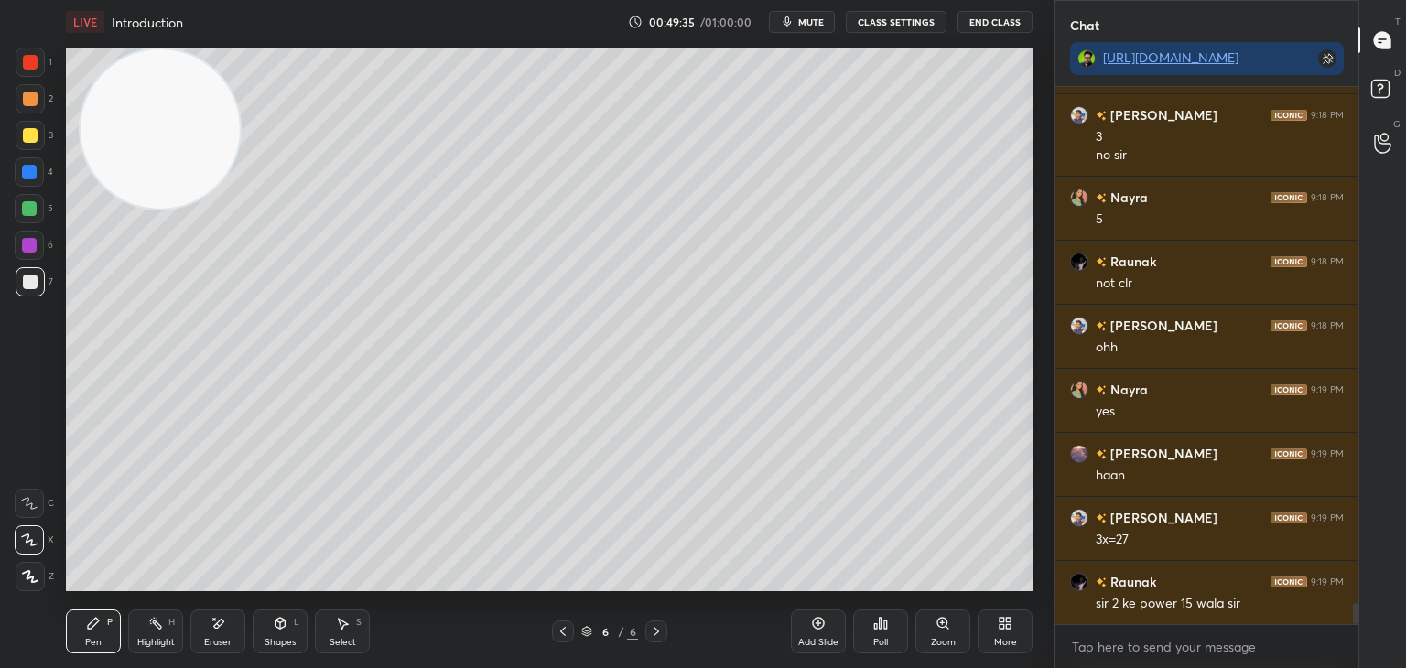
scroll to position [13409, 0]
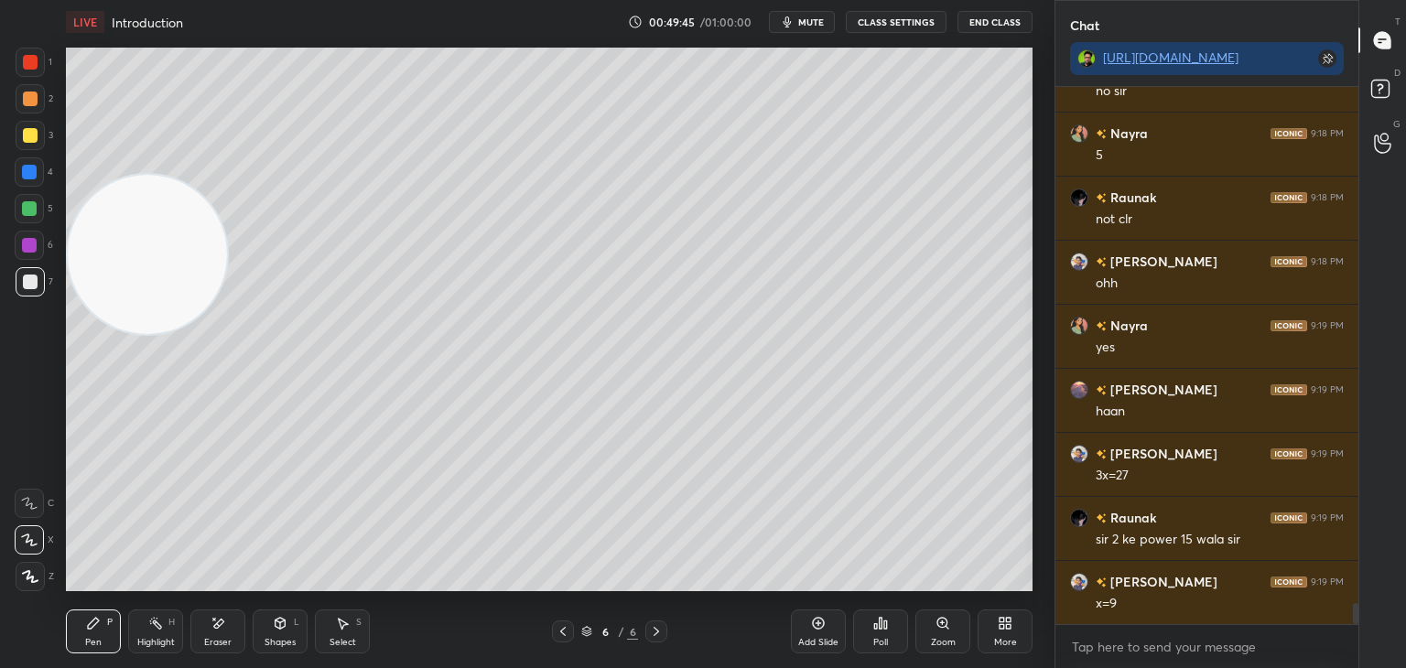
drag, startPoint x: 149, startPoint y: 151, endPoint x: 41, endPoint y: 710, distance: 569.6
click at [41, 0] on html "1 2 3 4 5 6 7 C X Z E E Erase all H H LIVE Introduction 00:49:45 / 01:00:00 mut…" at bounding box center [703, 0] width 1406 height 0
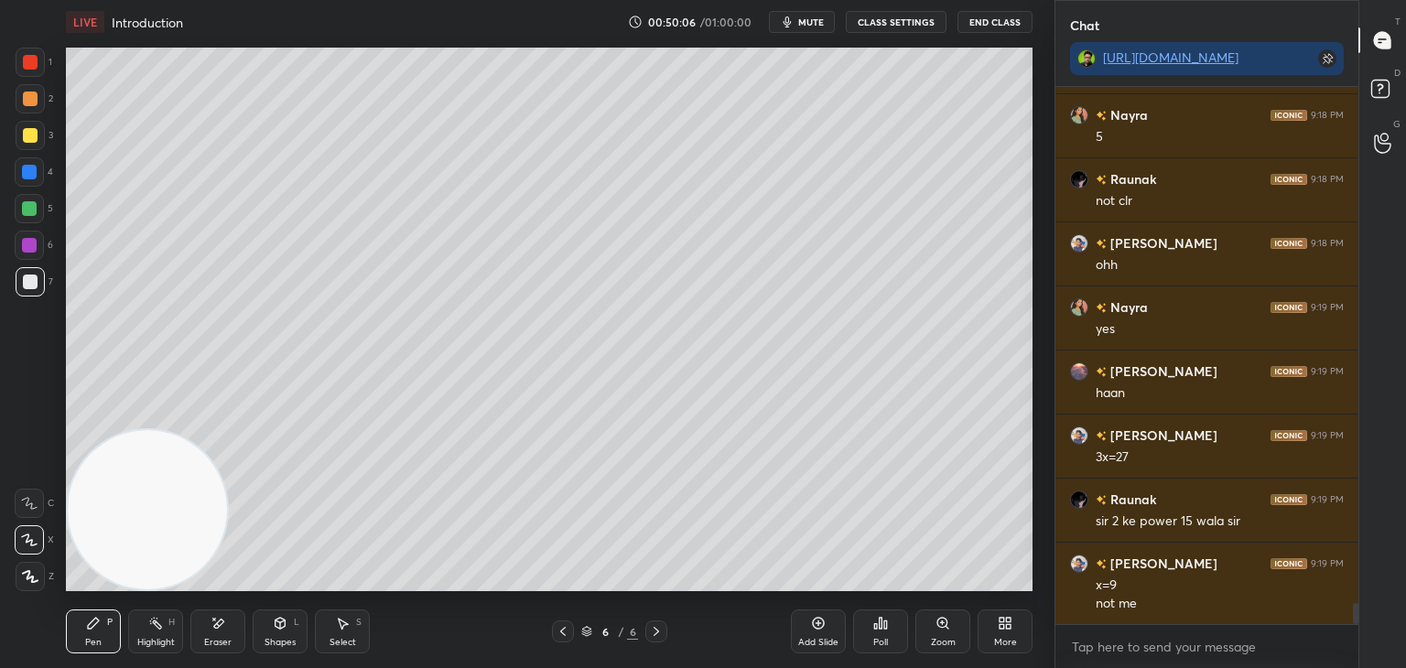
scroll to position [13491, 0]
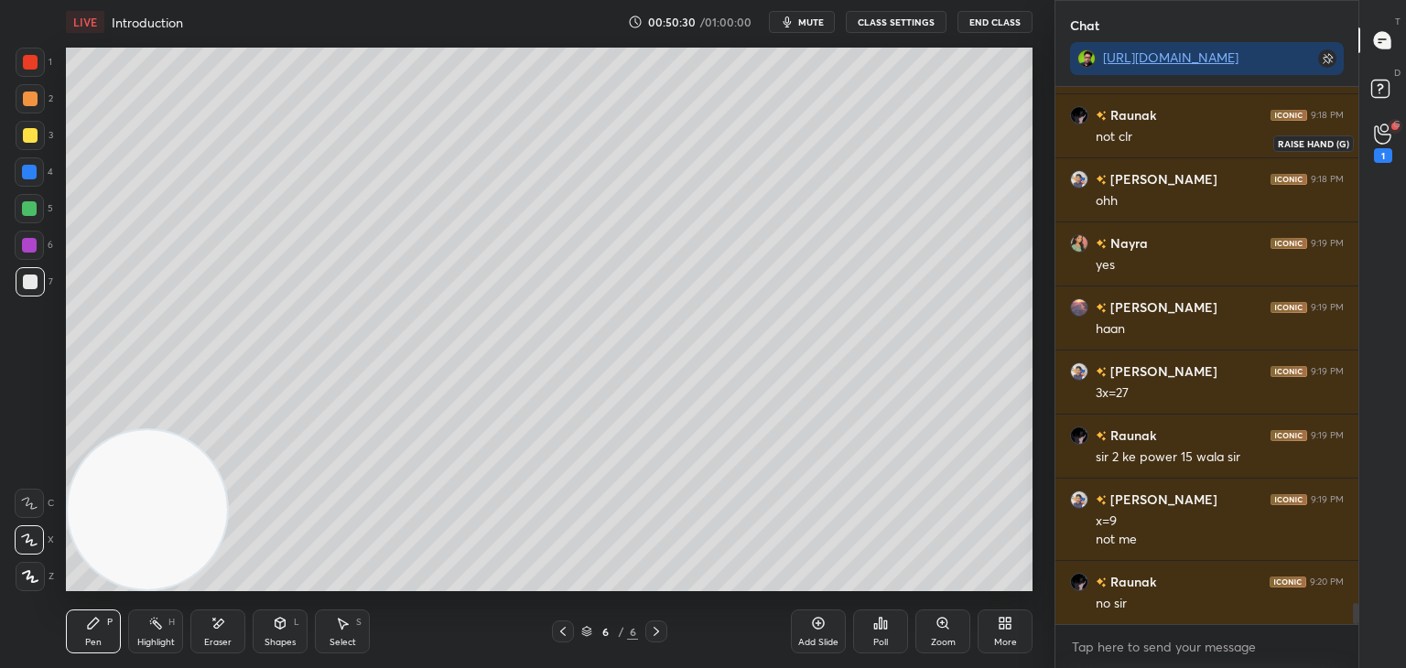
click at [1382, 133] on icon at bounding box center [1382, 134] width 17 height 21
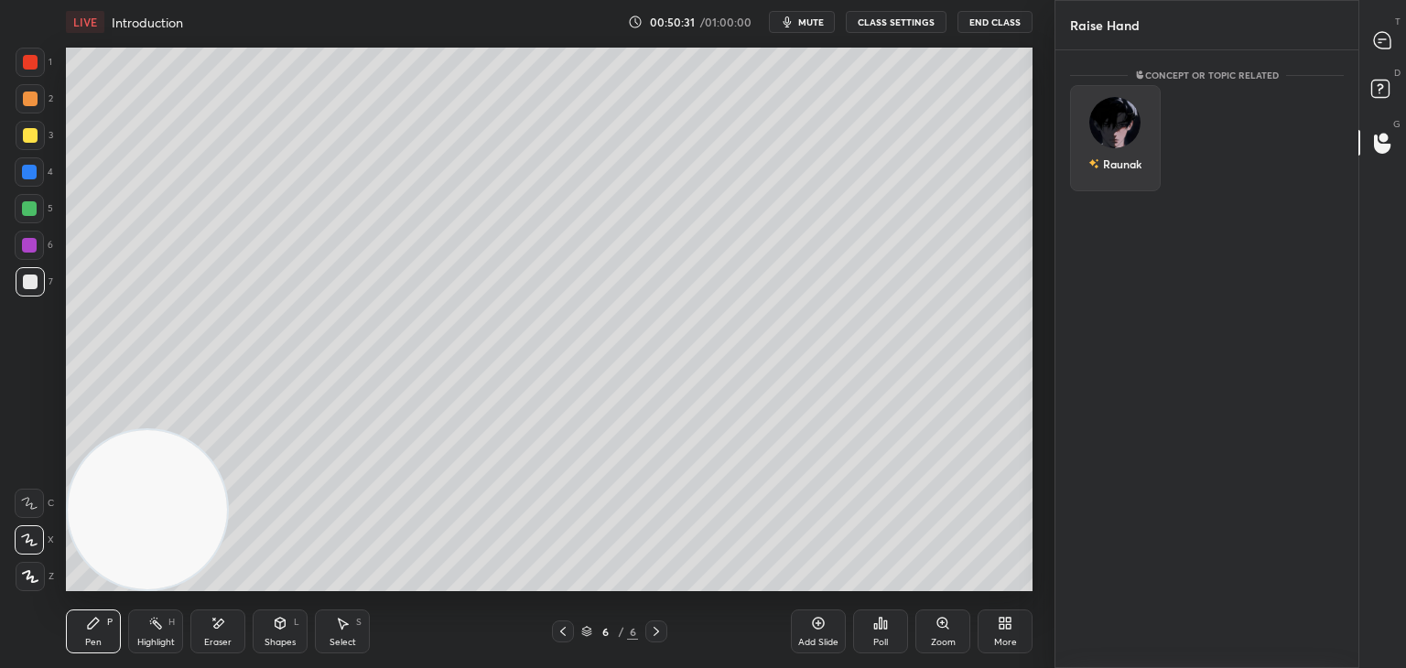
click at [1110, 126] on img "grid" at bounding box center [1114, 122] width 51 height 51
click at [1105, 168] on button "INVITE" at bounding box center [1115, 177] width 74 height 24
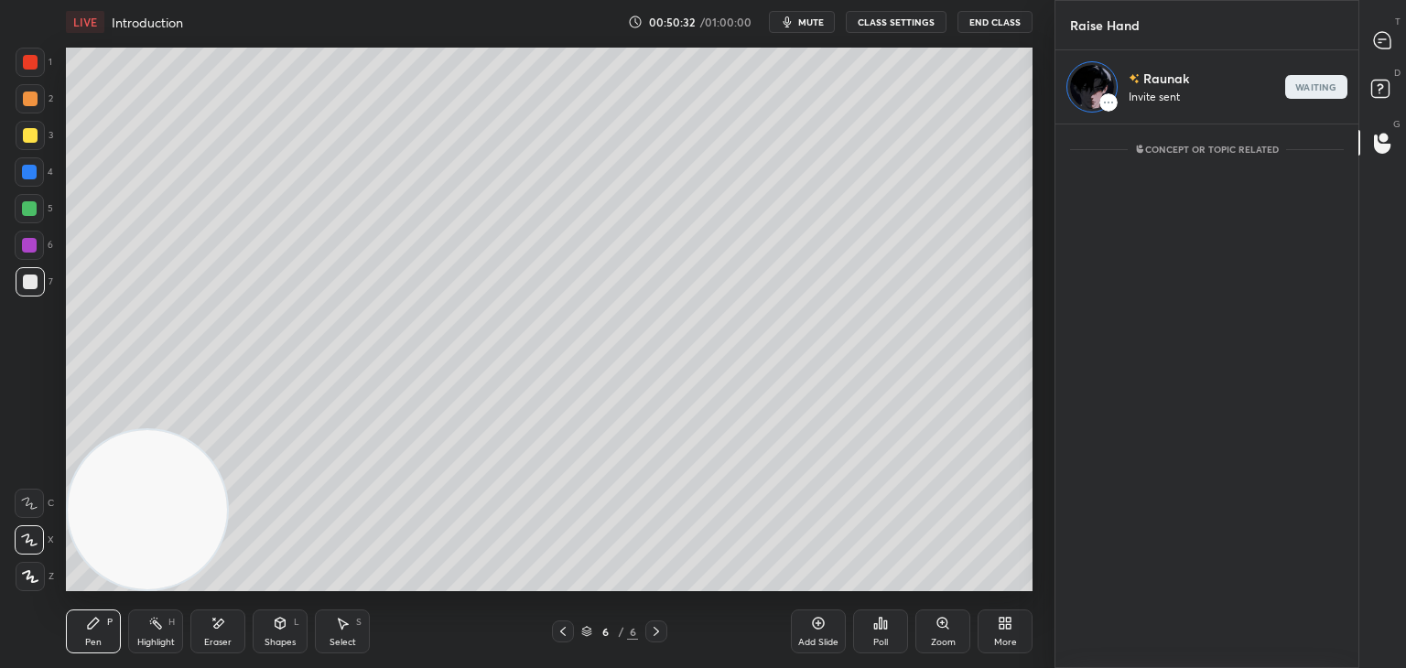
click at [1368, 58] on div "T Messages (T)" at bounding box center [1382, 40] width 47 height 51
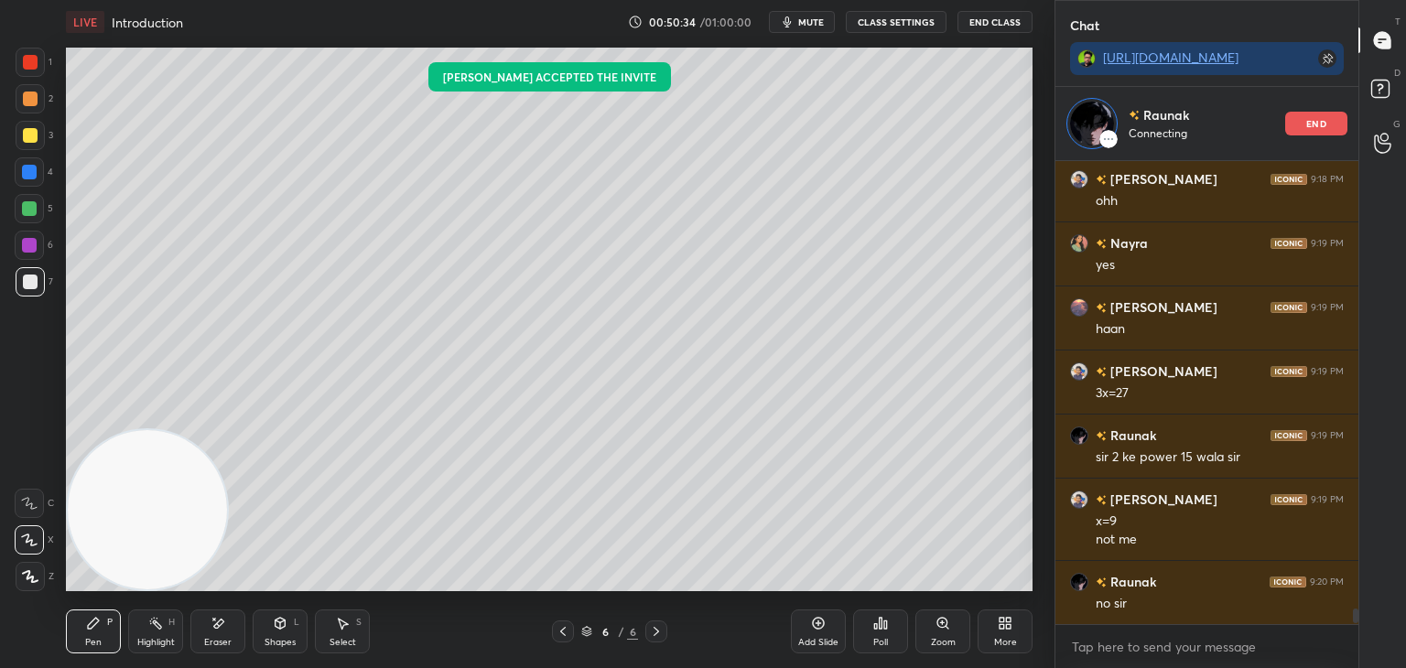
scroll to position [13565, 0]
drag, startPoint x: 1357, startPoint y: 617, endPoint x: 1347, endPoint y: 645, distance: 29.8
click at [1348, 638] on div "[PERSON_NAME] 9:18 PM not clr [PERSON_NAME] 9:18 PM ohh Nayra 9:19 PM yes [PERS…" at bounding box center [1206, 414] width 303 height 507
click at [225, 619] on div "Eraser" at bounding box center [217, 632] width 55 height 44
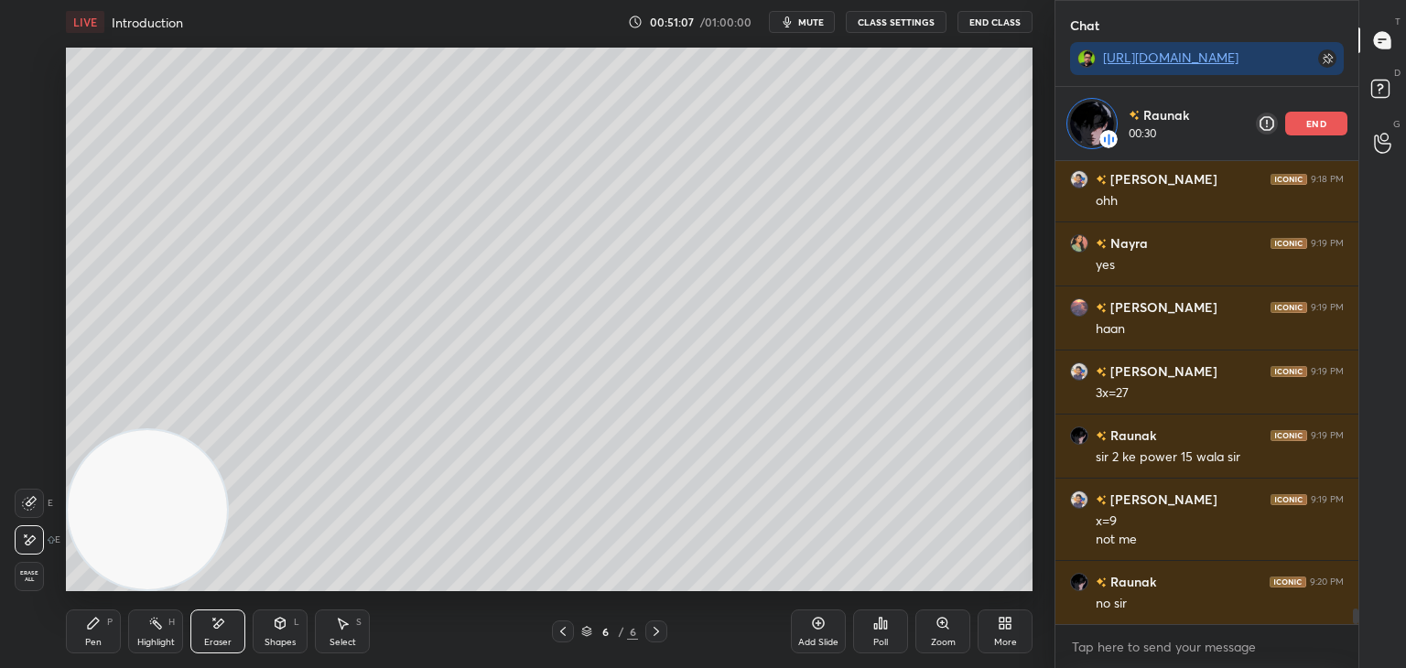
click at [654, 630] on icon at bounding box center [656, 631] width 15 height 15
click at [819, 634] on div "Add Slide" at bounding box center [818, 632] width 55 height 44
click at [101, 617] on div "Pen P" at bounding box center [93, 632] width 55 height 44
drag, startPoint x: 204, startPoint y: 649, endPoint x: 211, endPoint y: 638, distance: 12.7
click at [205, 649] on div "Eraser" at bounding box center [217, 632] width 55 height 44
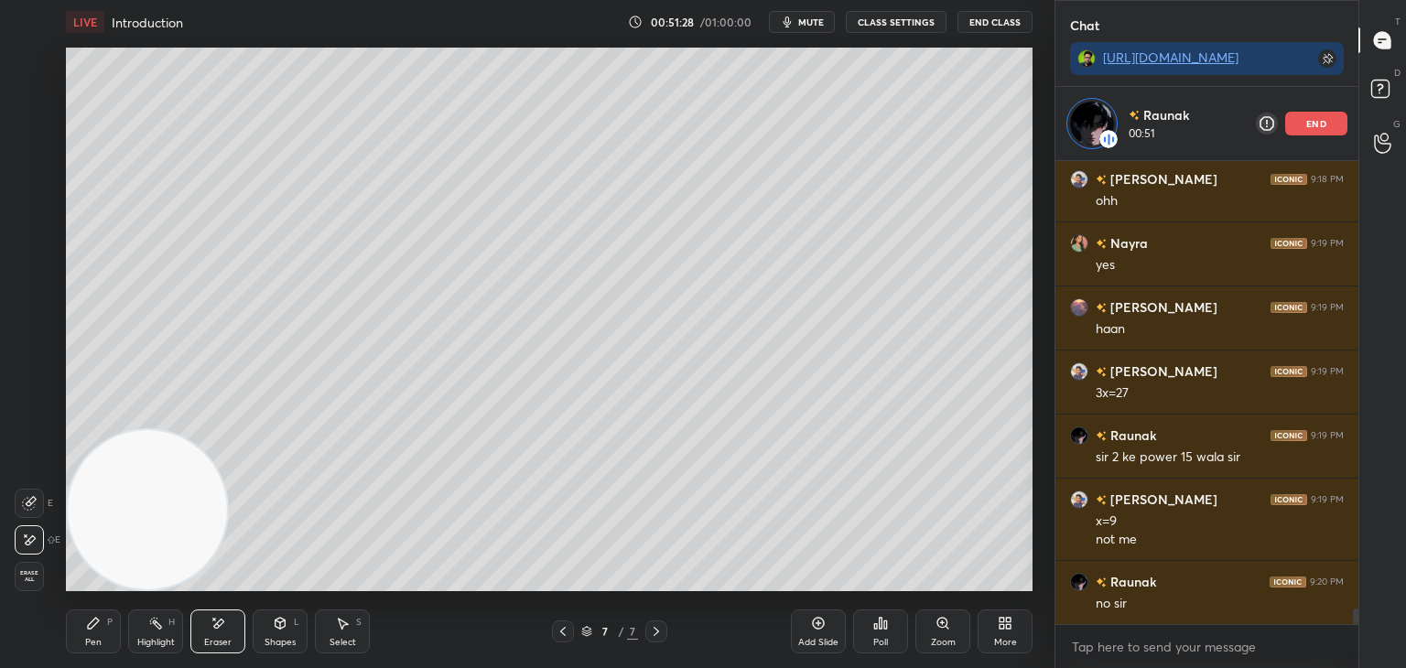
click at [92, 645] on div "Pen P" at bounding box center [93, 632] width 55 height 44
click at [1322, 122] on p "end" at bounding box center [1316, 123] width 20 height 9
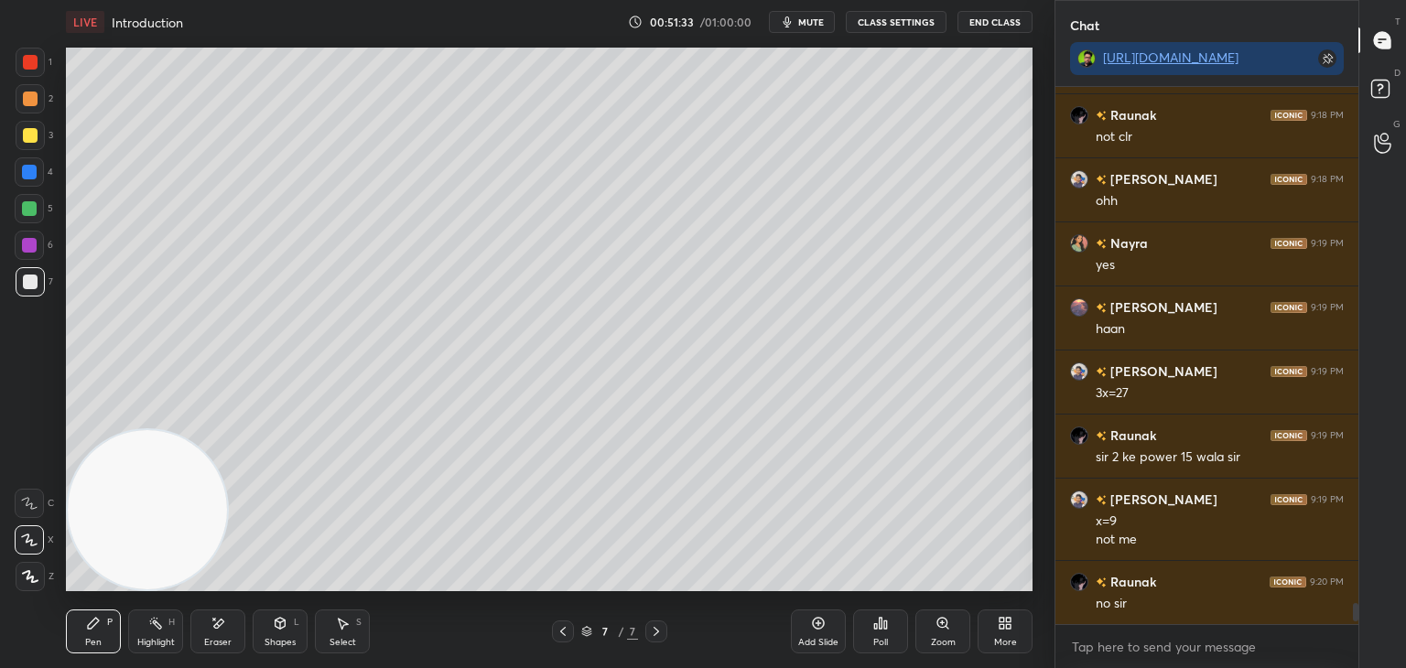
scroll to position [13491, 0]
click at [568, 626] on div at bounding box center [563, 632] width 22 height 22
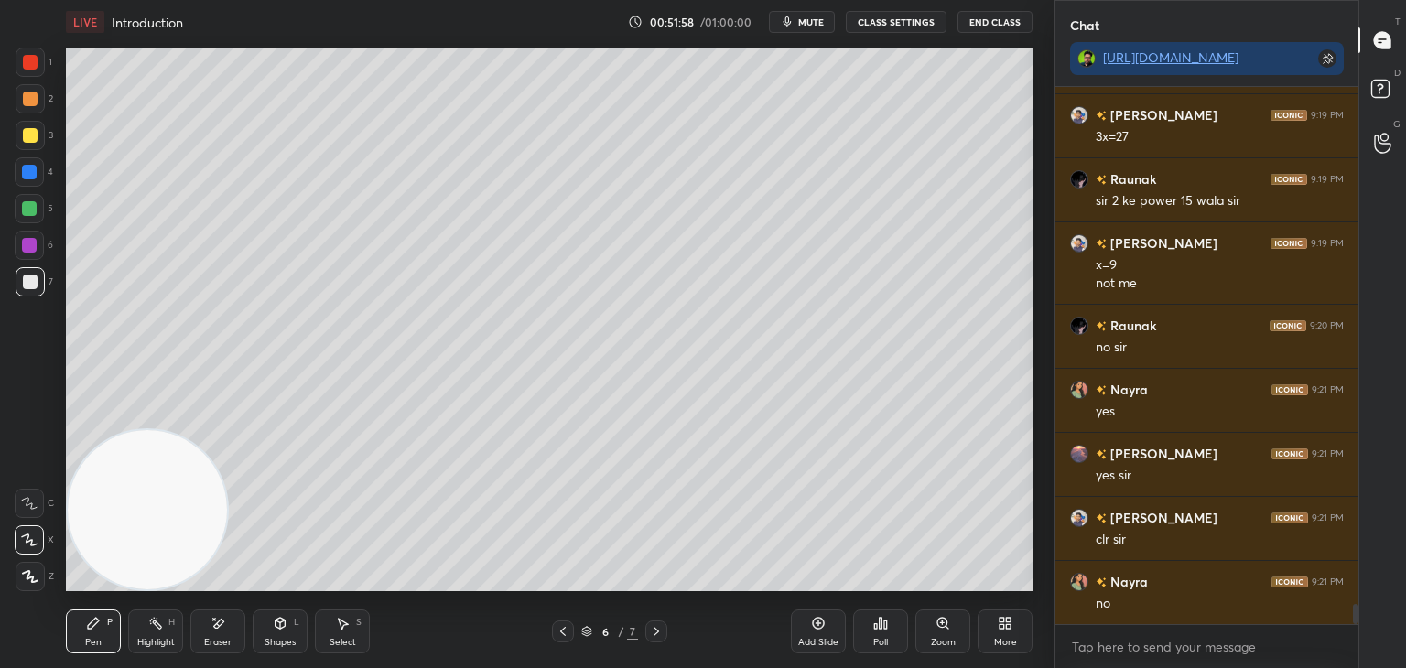
scroll to position [13811, 0]
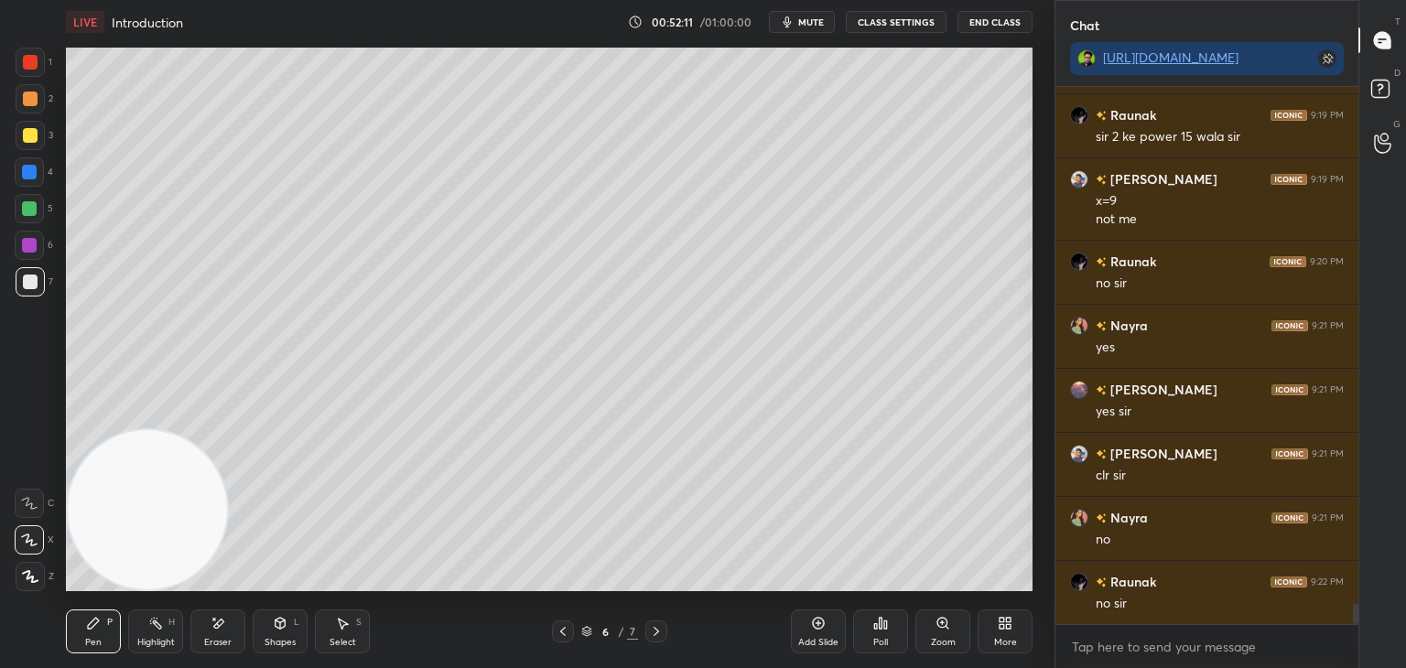
click at [660, 634] on icon at bounding box center [656, 631] width 15 height 15
drag, startPoint x: 38, startPoint y: 136, endPoint x: 61, endPoint y: 107, distance: 37.2
click at [37, 136] on div at bounding box center [30, 135] width 29 height 29
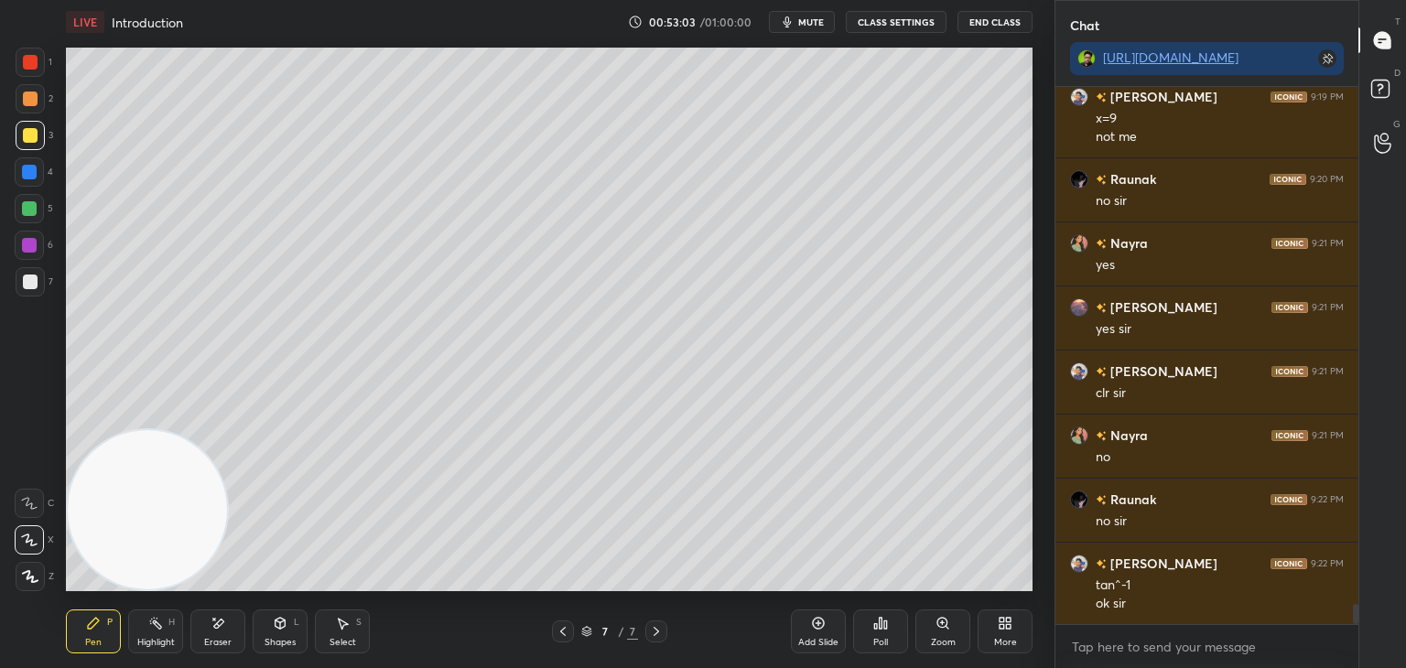
scroll to position [13958, 0]
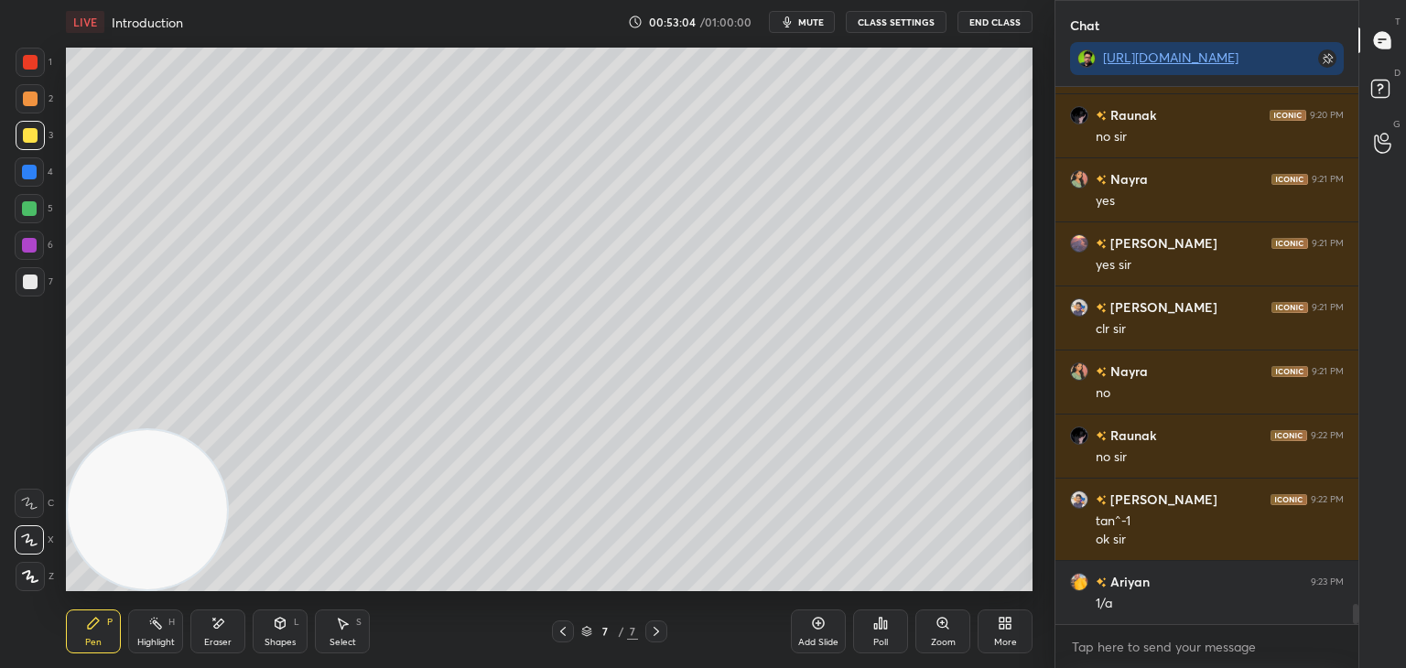
click at [30, 271] on div "1 2 3 4 5 6 7" at bounding box center [34, 176] width 38 height 256
click at [23, 285] on div at bounding box center [30, 282] width 15 height 15
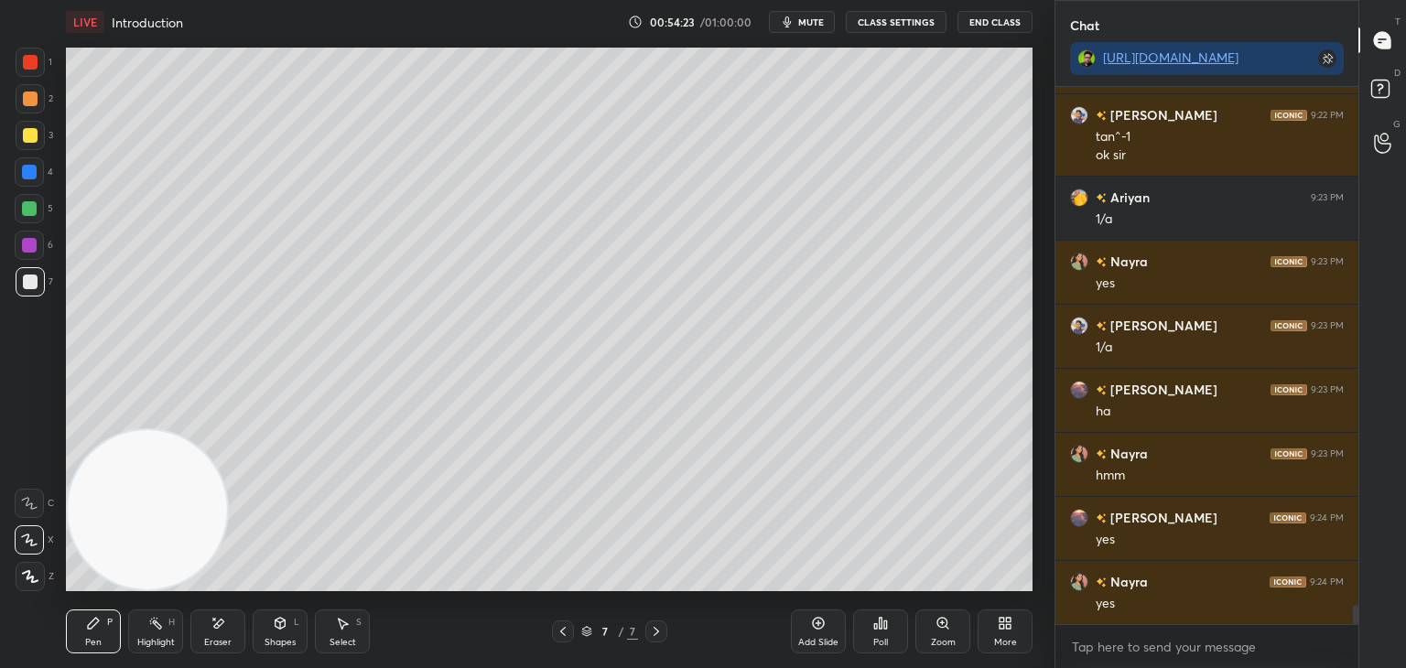
scroll to position [14406, 0]
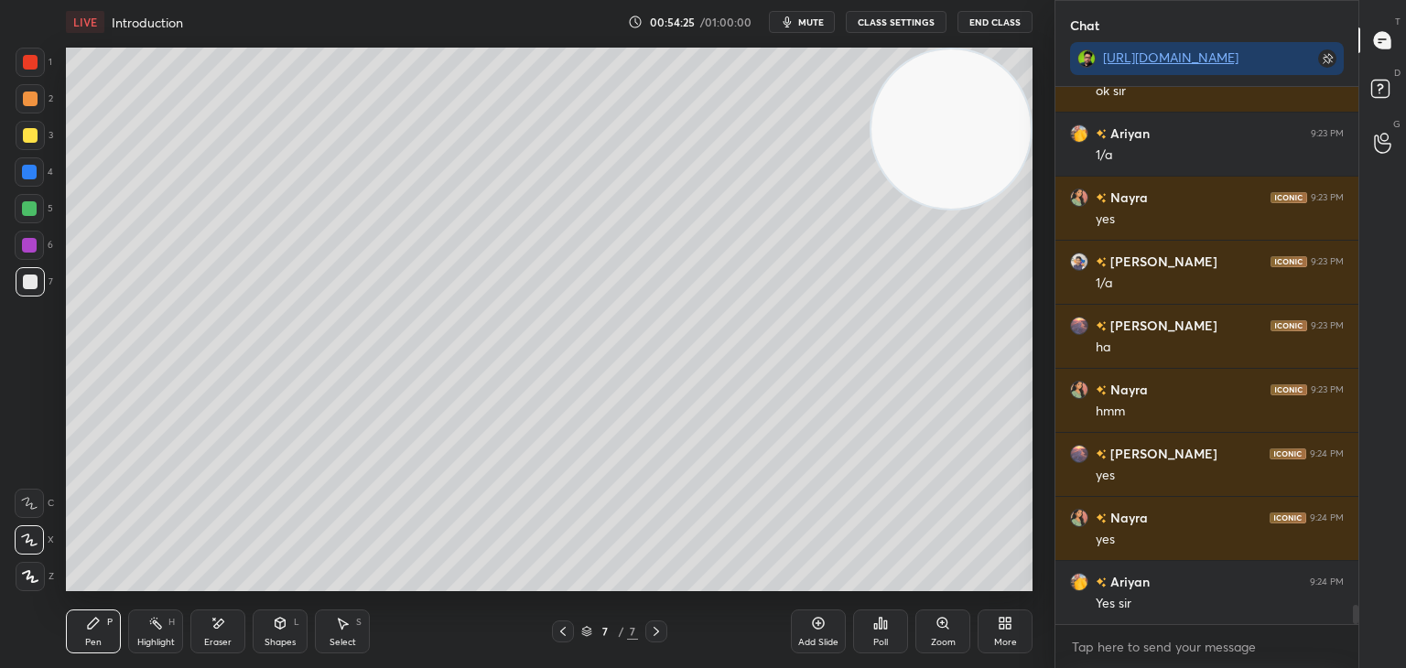
drag, startPoint x: 242, startPoint y: 442, endPoint x: 930, endPoint y: 115, distance: 762.0
click at [998, 113] on video at bounding box center [950, 128] width 159 height 159
click at [22, 144] on div at bounding box center [30, 135] width 29 height 29
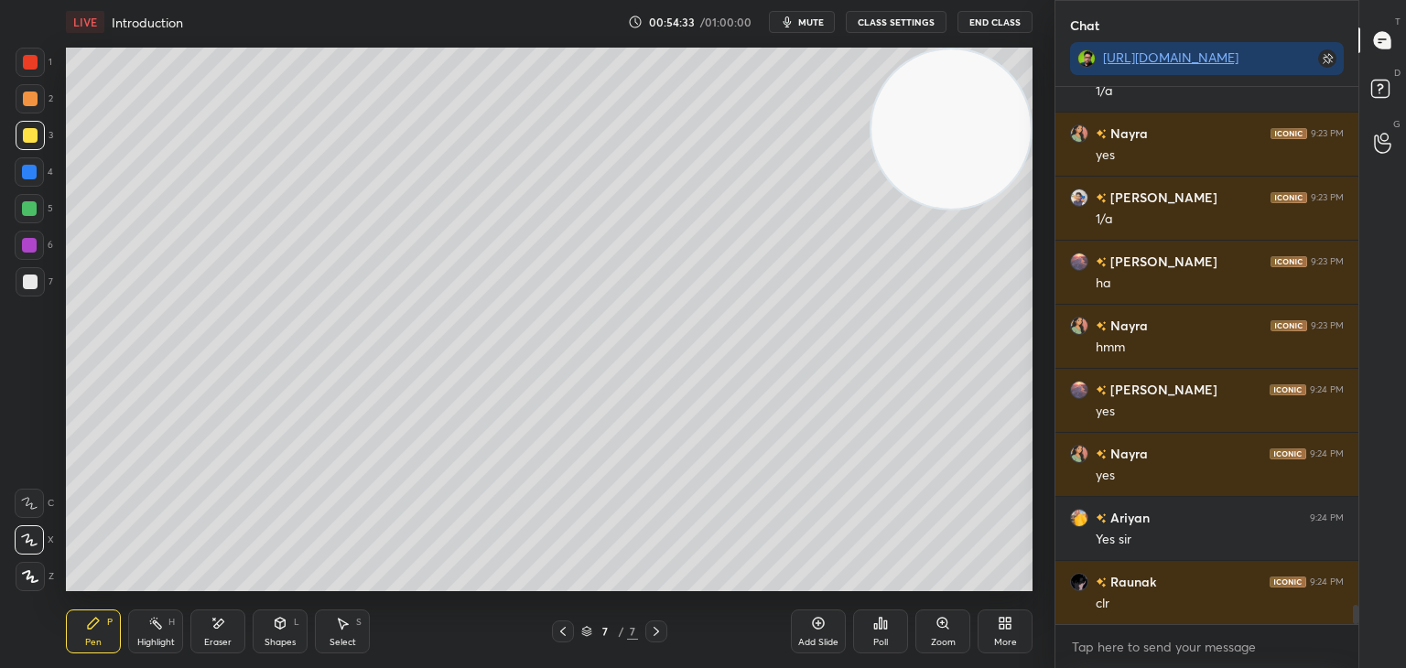
drag, startPoint x: 38, startPoint y: 286, endPoint x: 48, endPoint y: 294, distance: 12.3
click at [38, 287] on div at bounding box center [30, 281] width 29 height 29
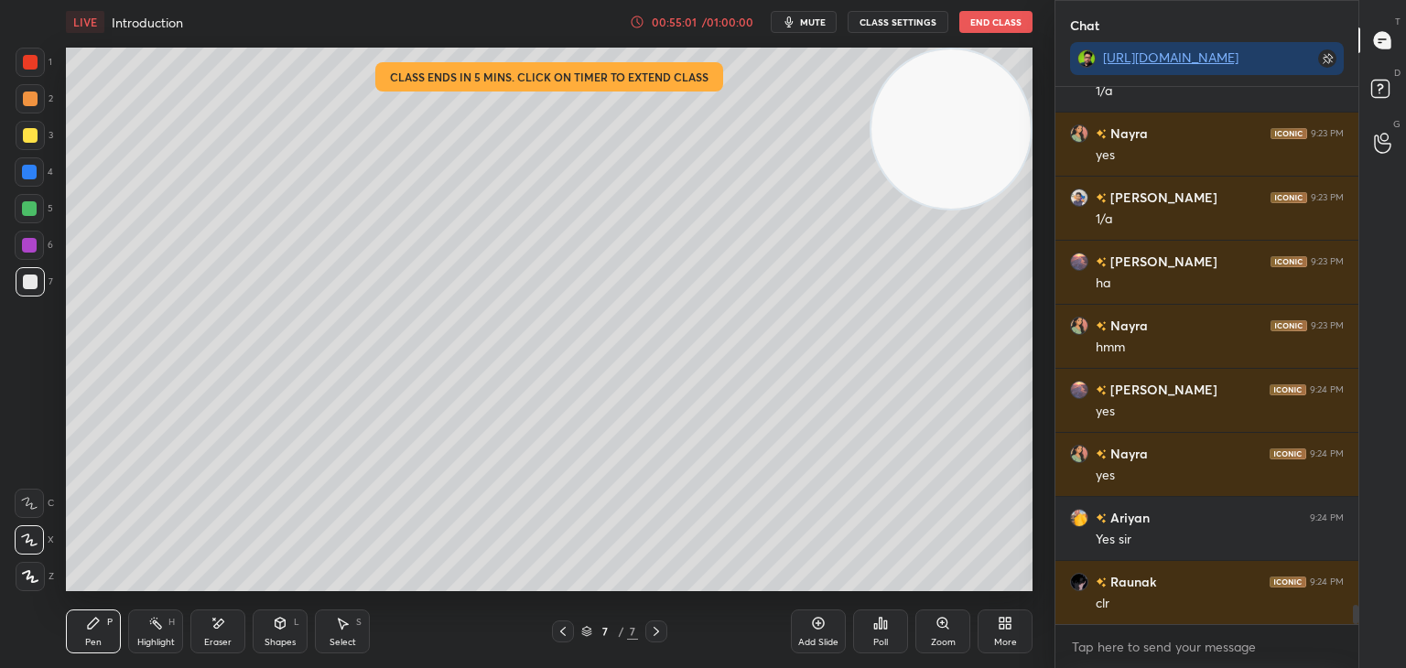
scroll to position [14549, 0]
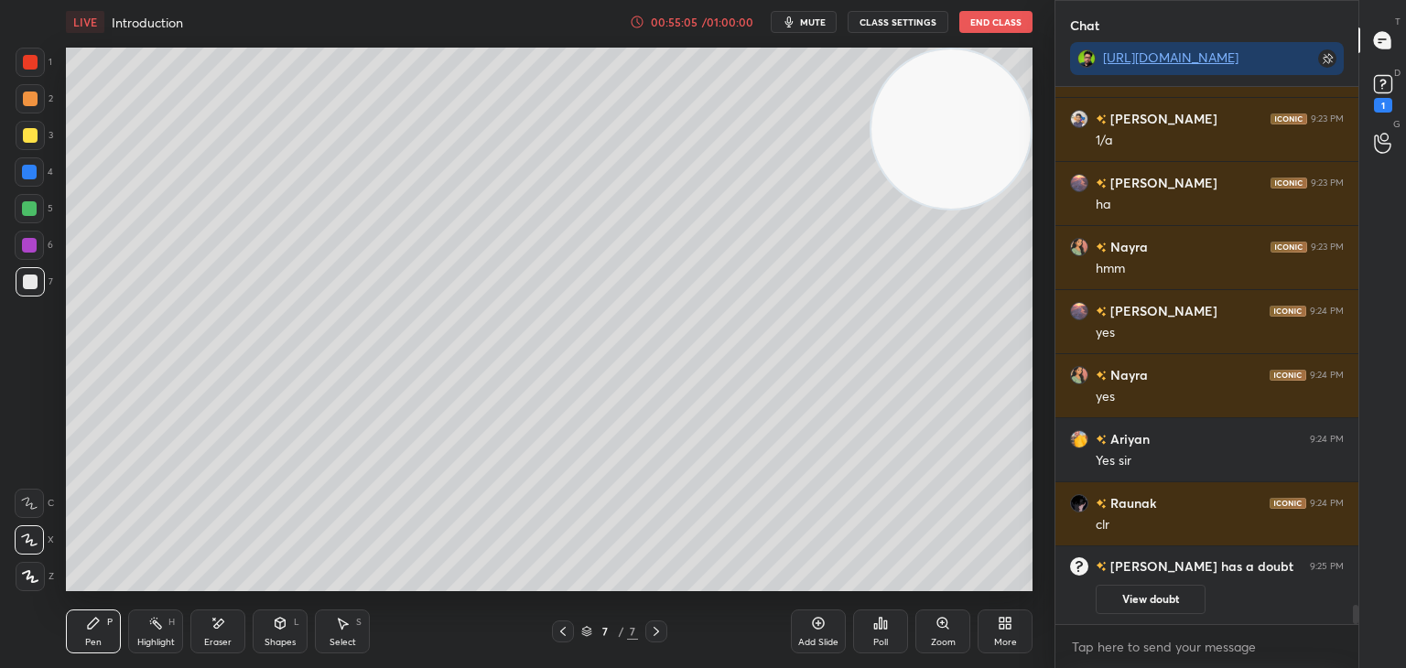
click at [564, 630] on icon at bounding box center [563, 631] width 15 height 15
click at [564, 631] on icon at bounding box center [563, 631] width 15 height 15
drag, startPoint x: 1373, startPoint y: 88, endPoint x: 1358, endPoint y: 93, distance: 16.5
click at [1370, 88] on icon at bounding box center [1382, 83] width 27 height 27
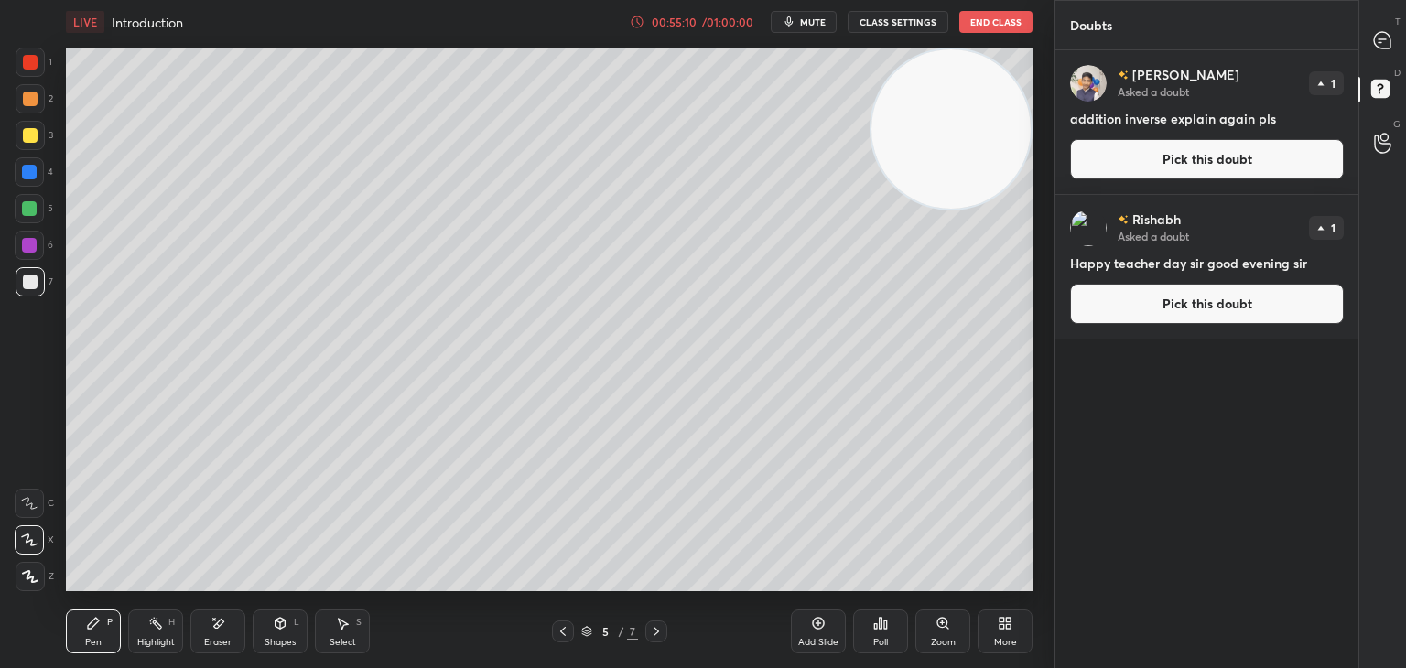
scroll to position [612, 297]
click at [1369, 51] on div at bounding box center [1383, 40] width 37 height 33
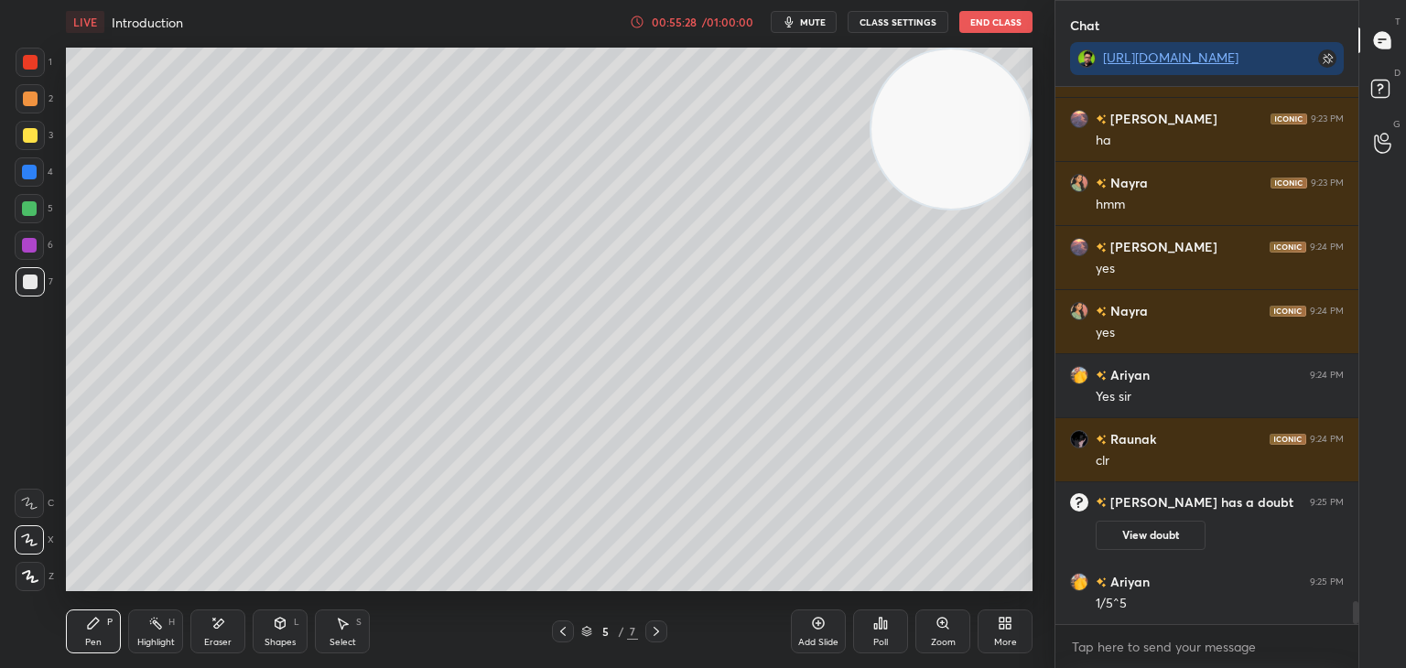
scroll to position [12253, 0]
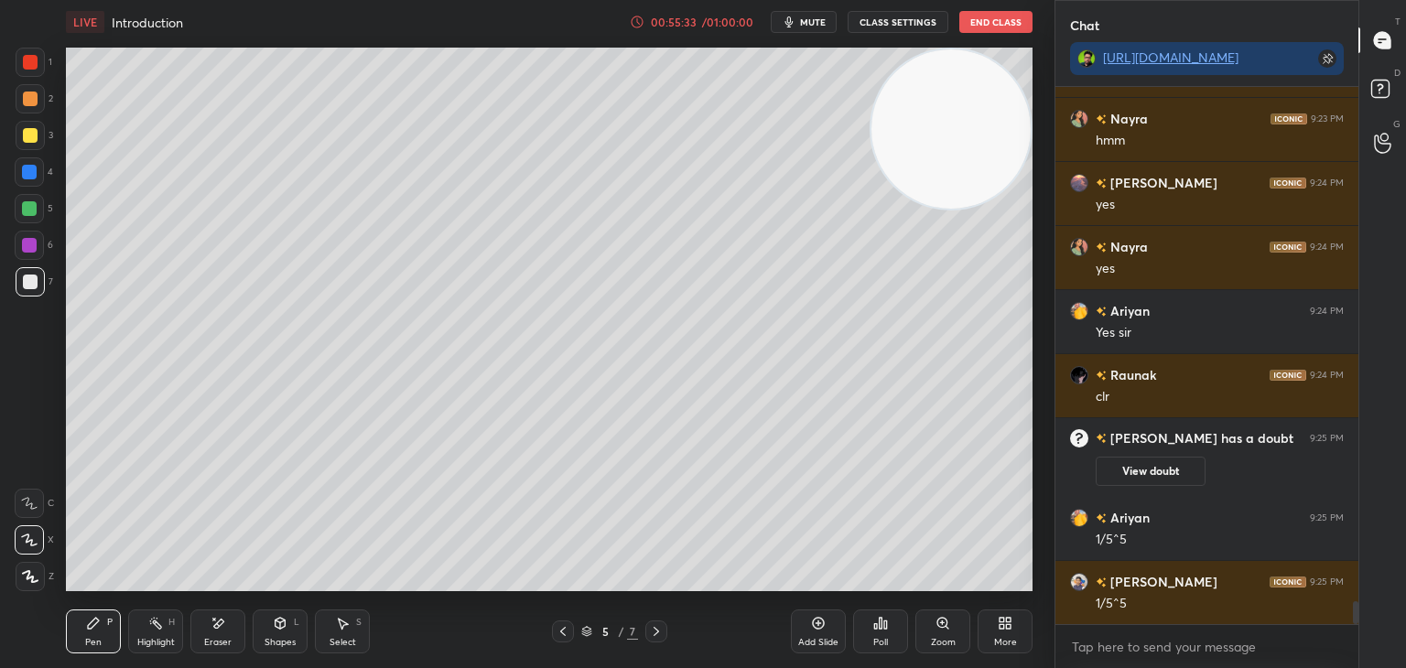
click at [659, 625] on icon at bounding box center [656, 631] width 15 height 15
click at [652, 632] on icon at bounding box center [656, 631] width 15 height 15
click at [654, 633] on icon at bounding box center [656, 631] width 15 height 15
click at [1154, 481] on button "View doubt" at bounding box center [1151, 471] width 110 height 29
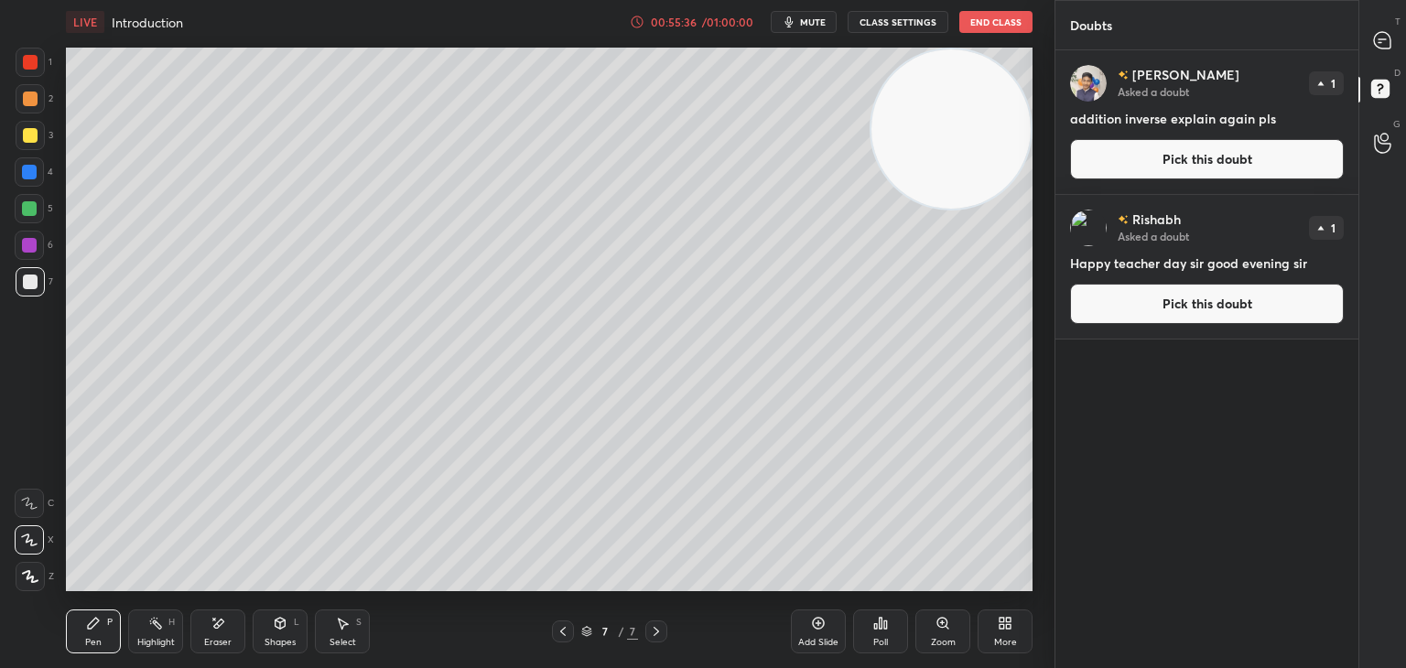
click at [1160, 301] on button "Pick this doubt" at bounding box center [1207, 304] width 274 height 40
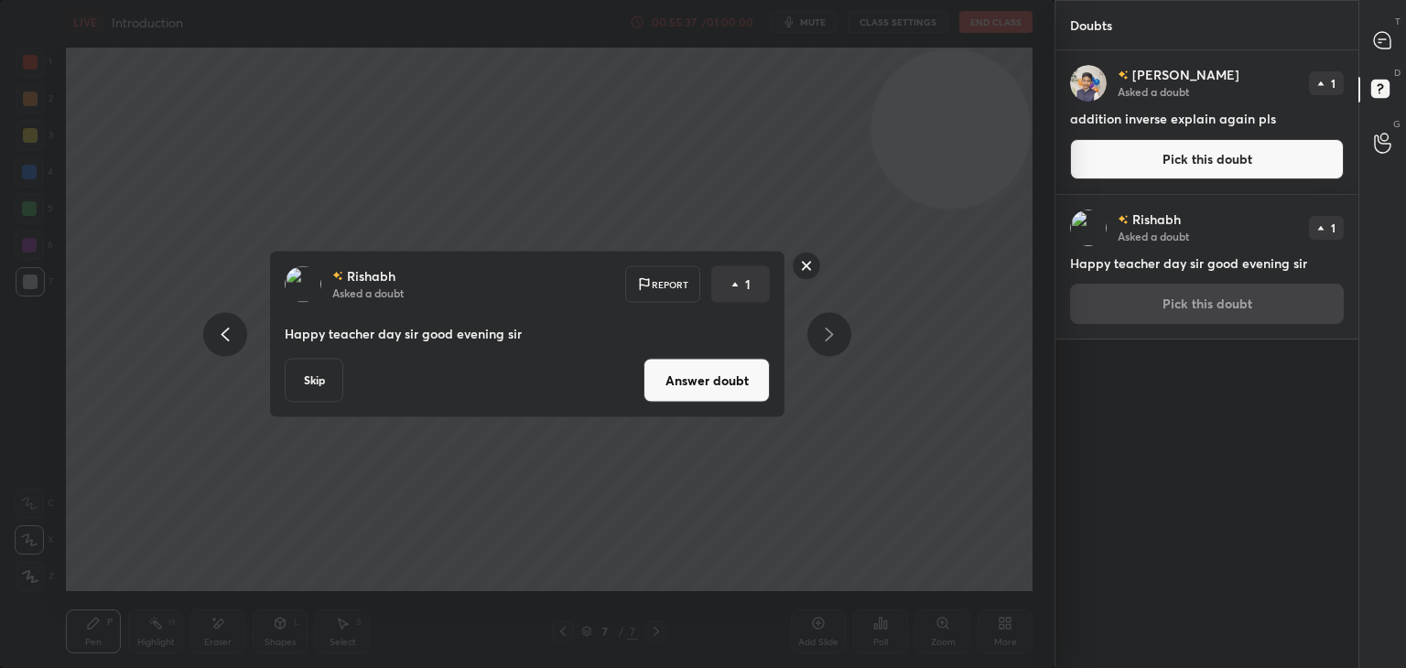
click at [1188, 168] on button "Pick this doubt" at bounding box center [1207, 159] width 274 height 40
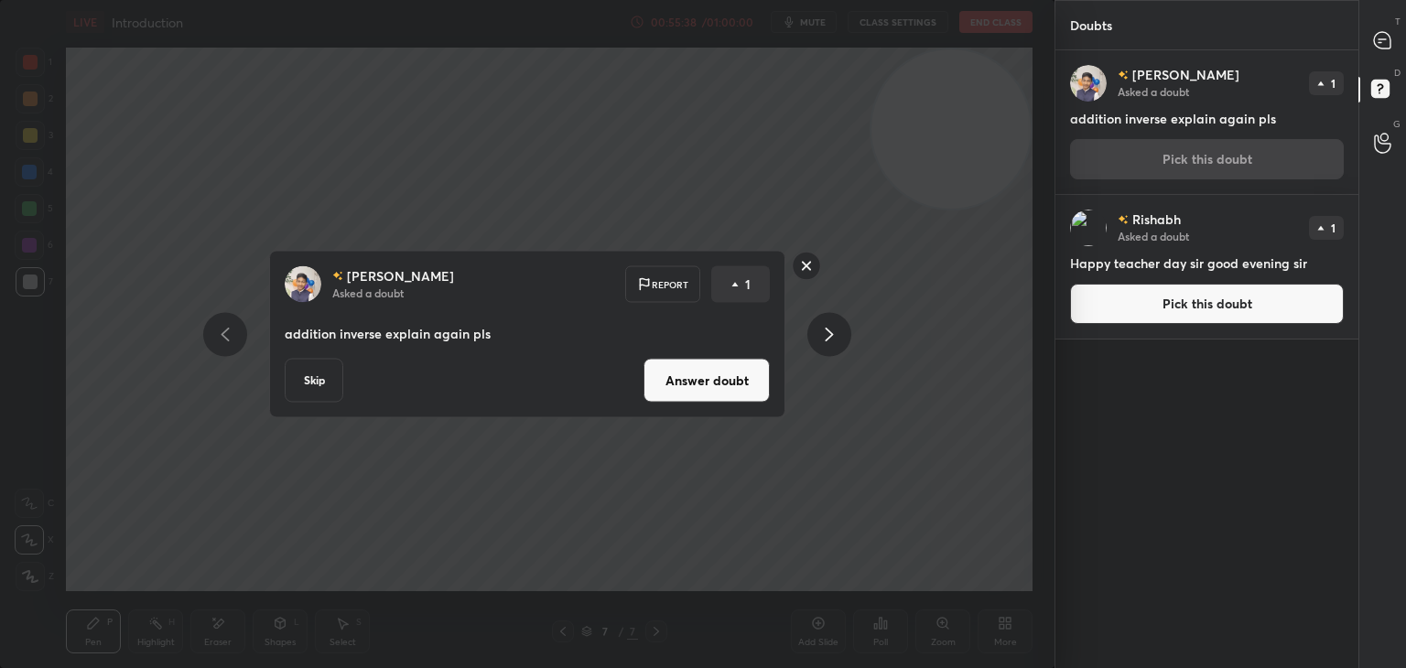
drag, startPoint x: 670, startPoint y: 382, endPoint x: 718, endPoint y: 361, distance: 52.0
click at [671, 382] on button "Answer doubt" at bounding box center [707, 381] width 126 height 44
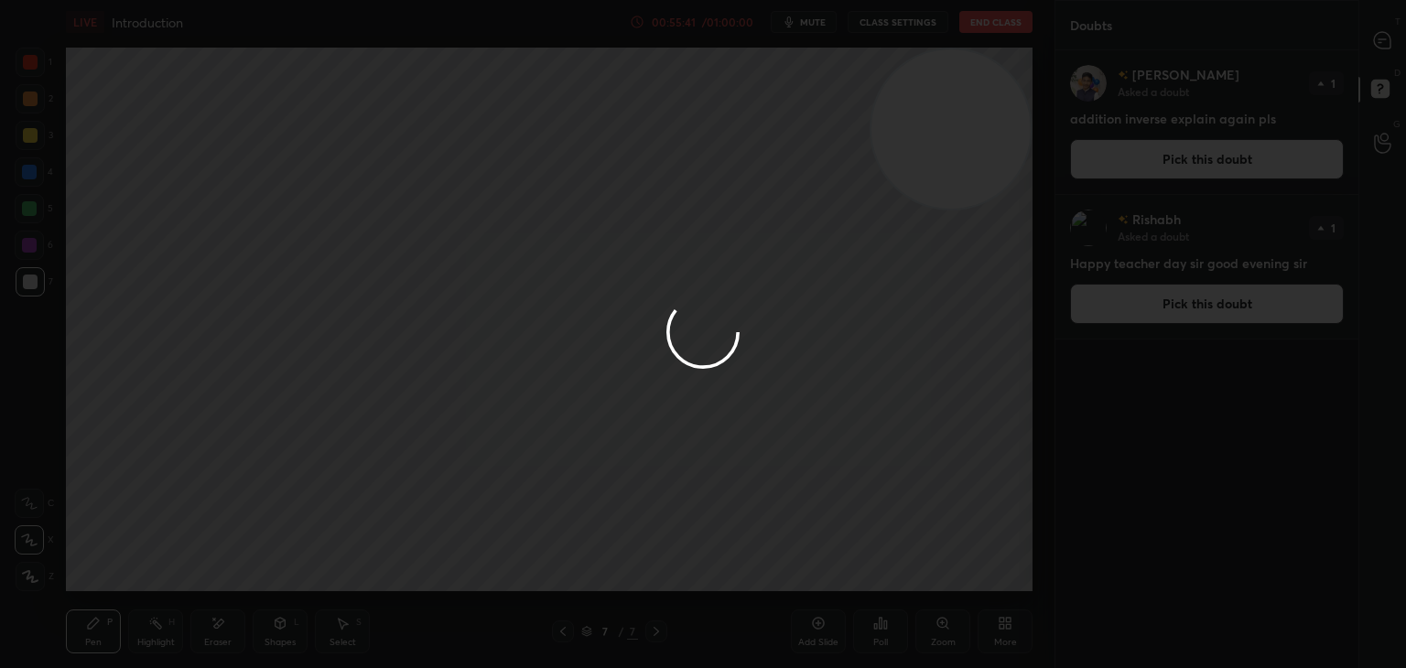
click at [1384, 53] on div at bounding box center [1383, 40] width 37 height 33
type textarea "x"
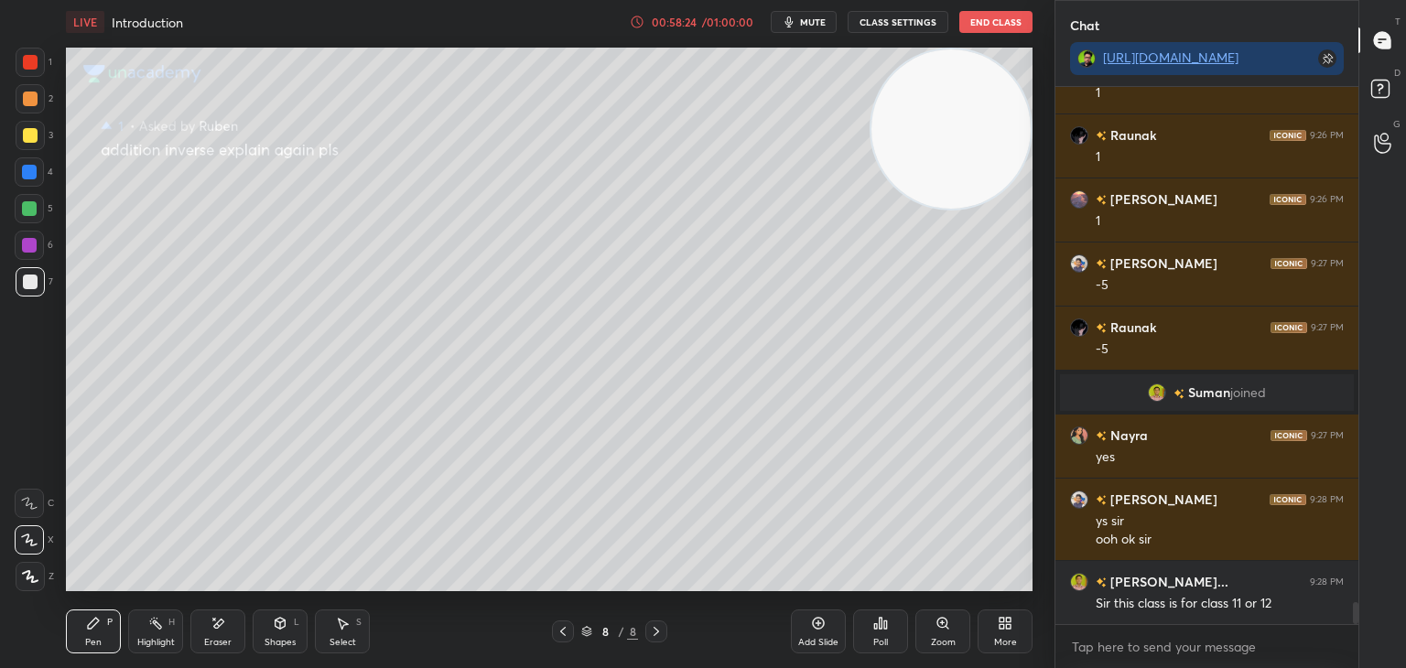
scroll to position [12614, 0]
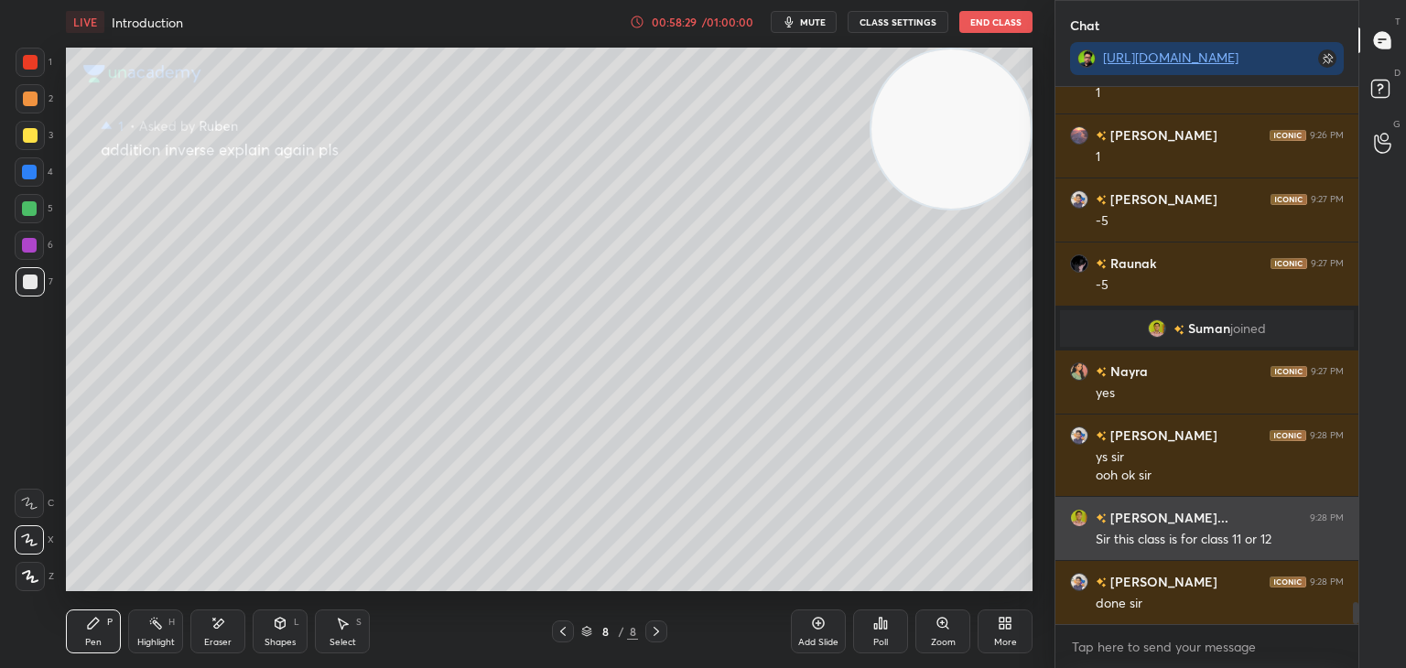
click at [1072, 516] on img "grid" at bounding box center [1079, 518] width 18 height 18
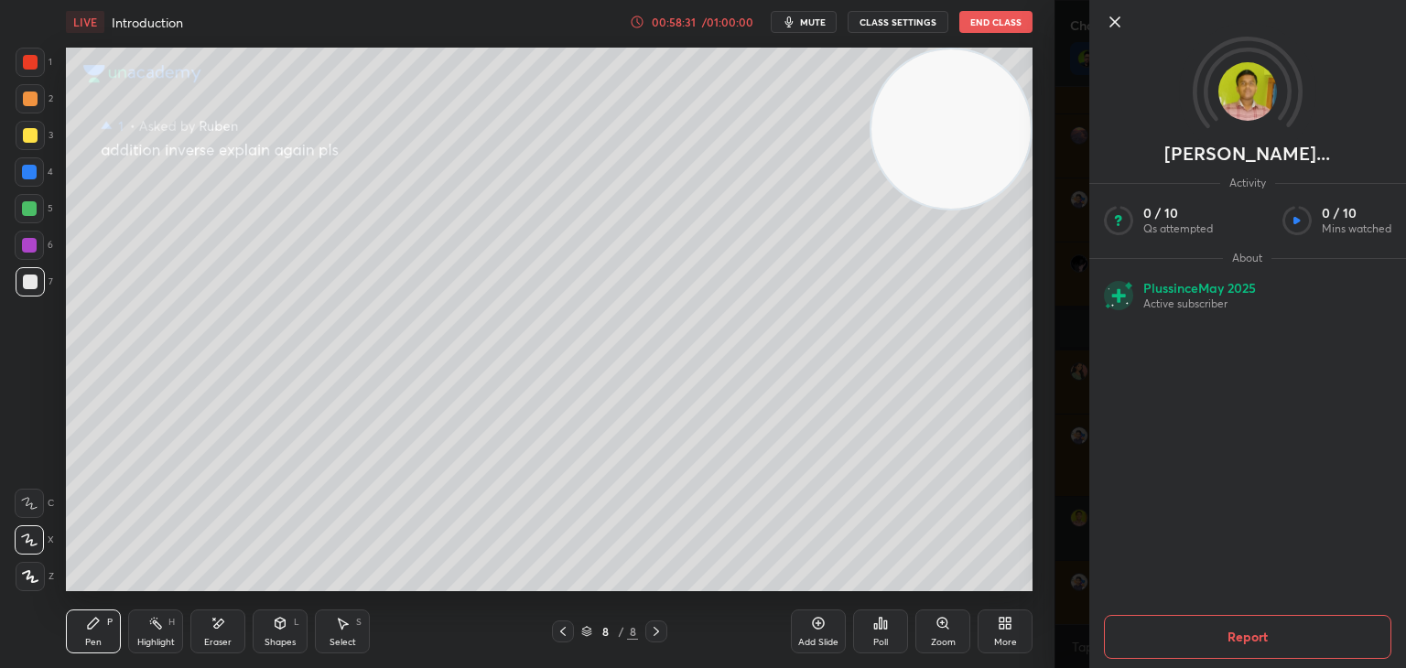
click at [1113, 19] on icon at bounding box center [1115, 22] width 22 height 22
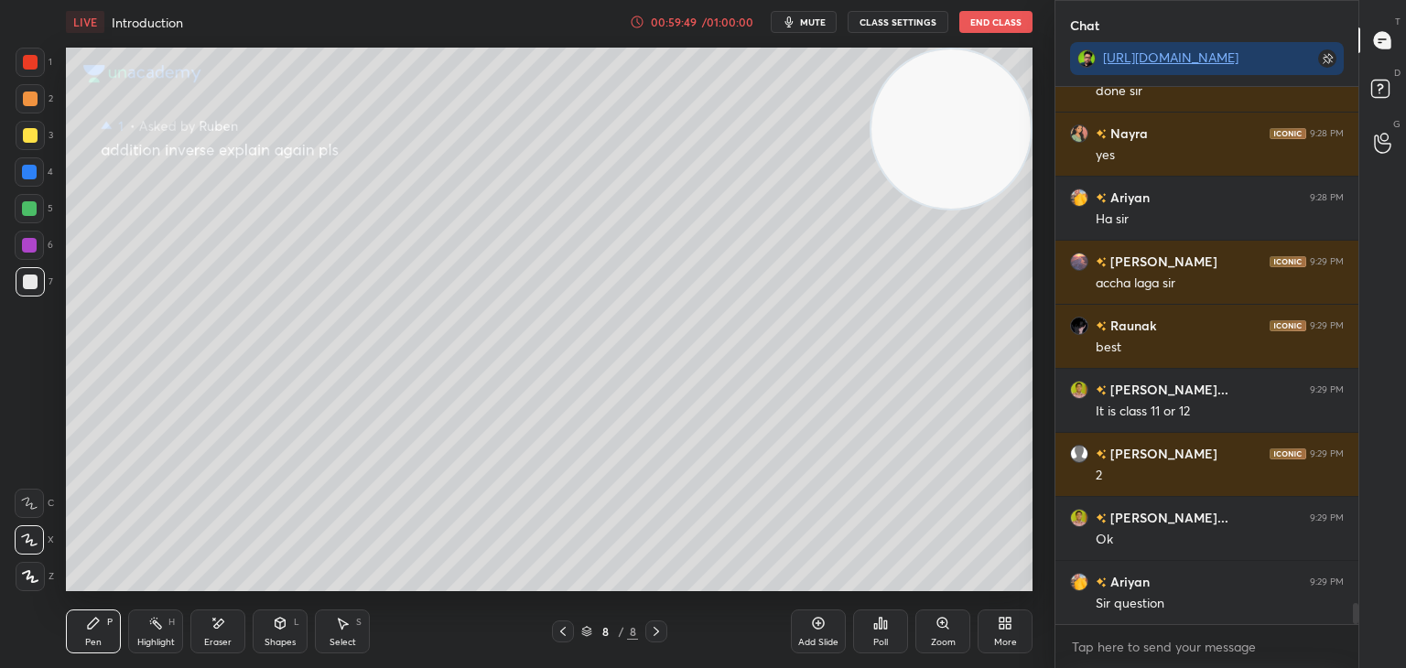
scroll to position [13191, 0]
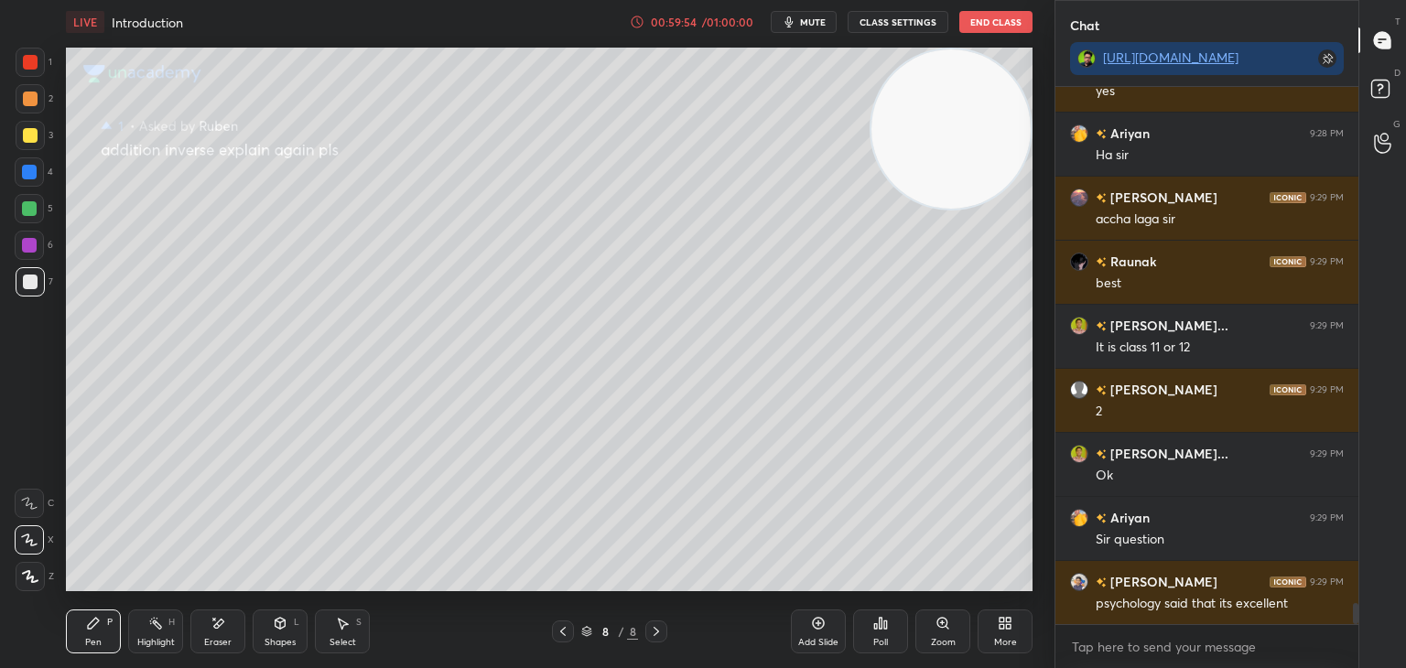
click at [716, 17] on div "/ 01:00:00" at bounding box center [727, 21] width 57 height 11
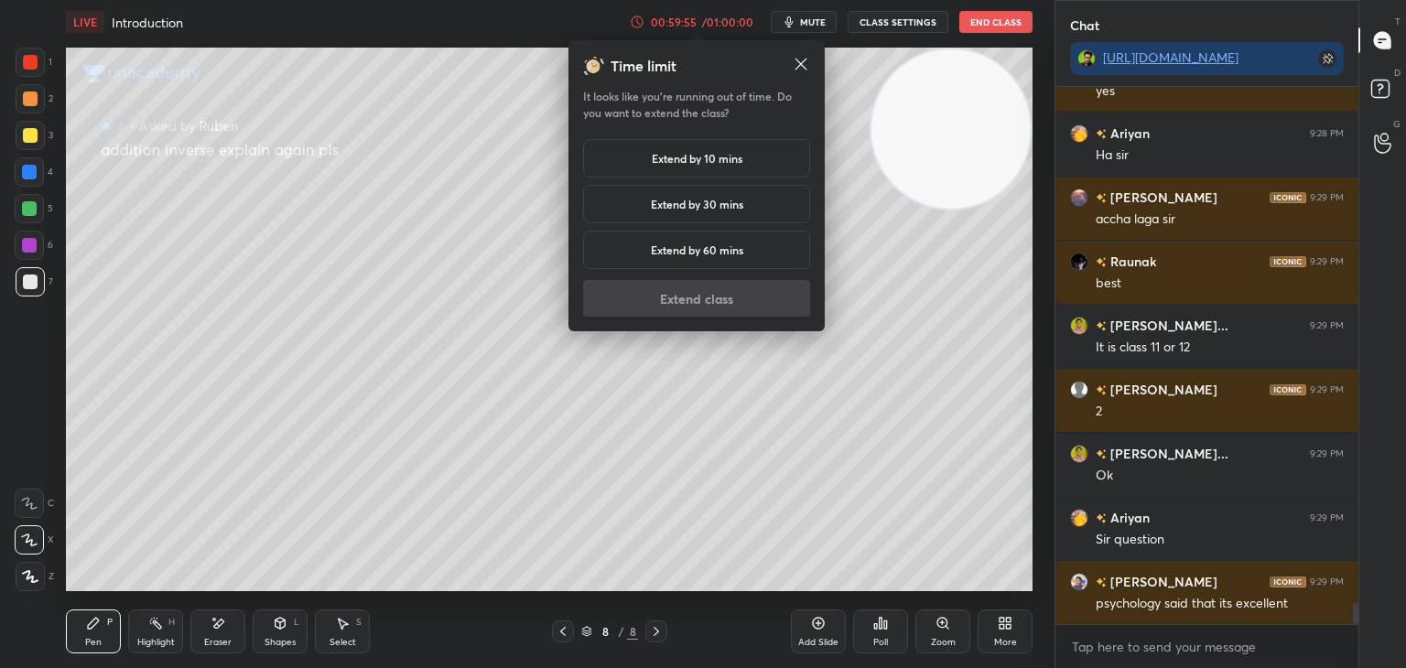
drag, startPoint x: 676, startPoint y: 158, endPoint x: 665, endPoint y: 170, distance: 15.6
click at [673, 157] on h5 "Extend by 10 mins" at bounding box center [697, 158] width 91 height 16
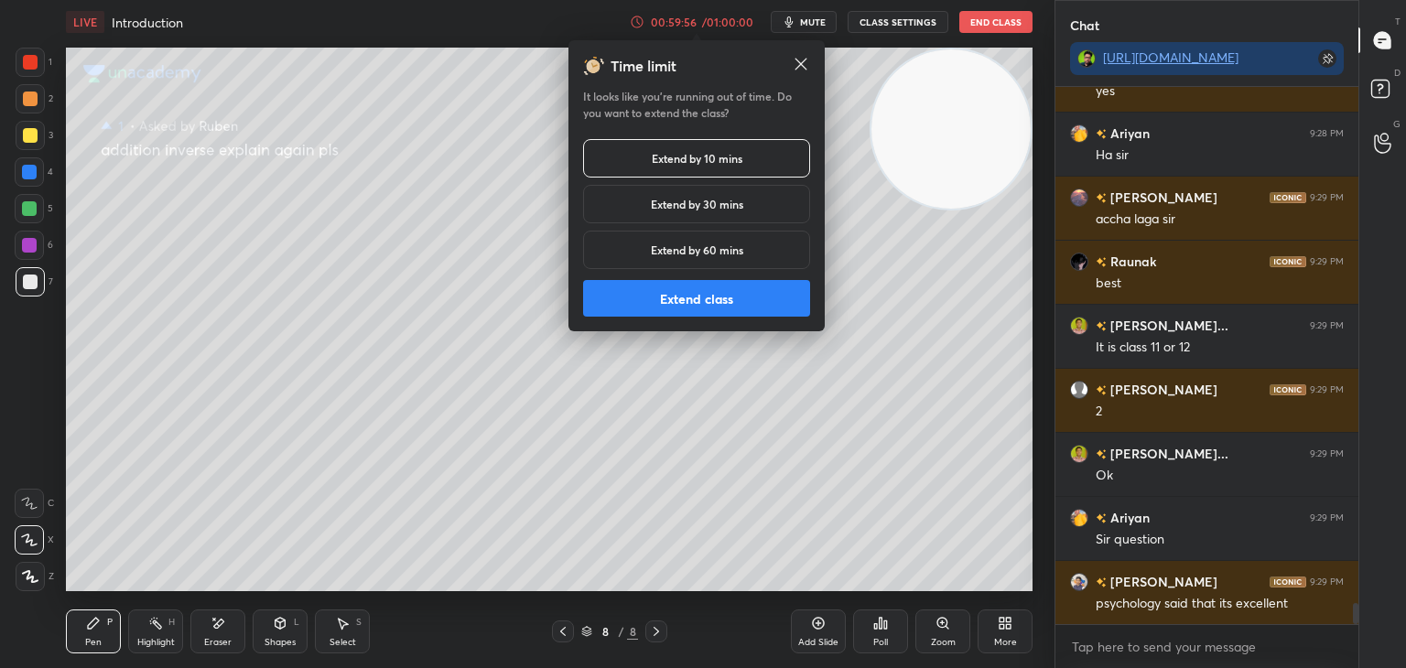
click at [641, 303] on button "Extend class" at bounding box center [696, 298] width 227 height 37
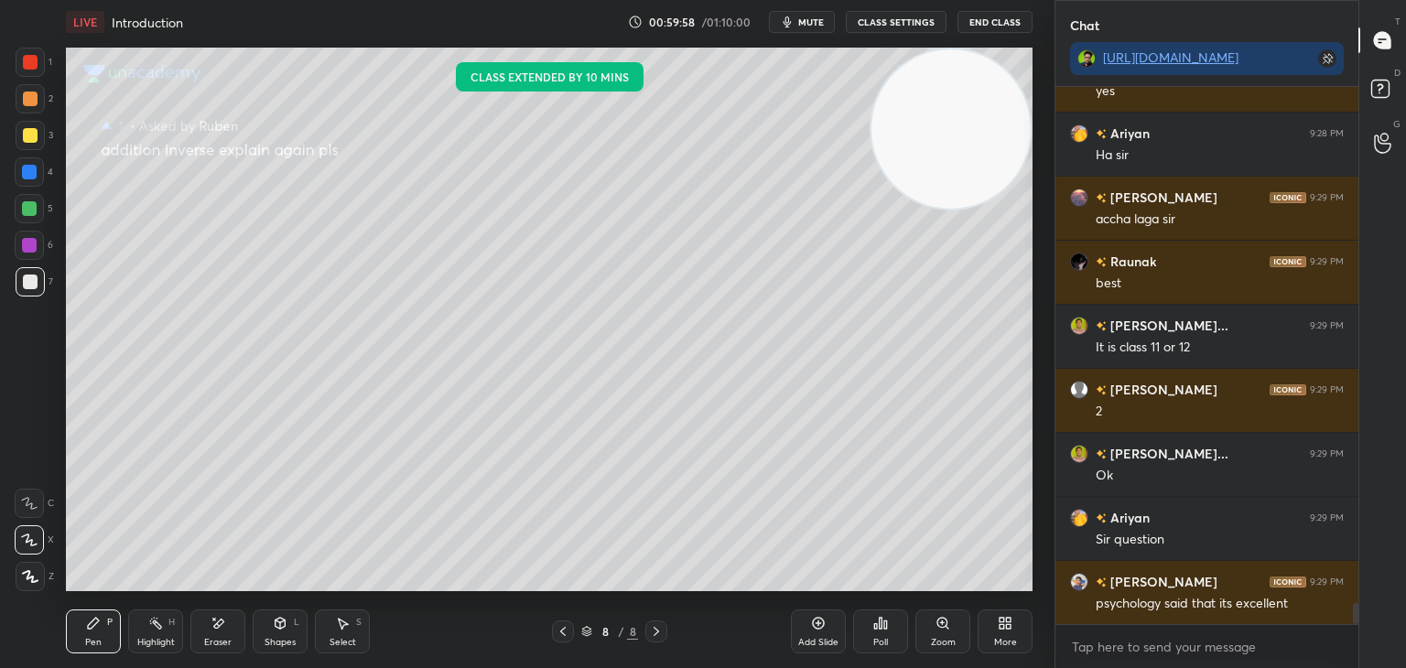
drag, startPoint x: 817, startPoint y: 644, endPoint x: 794, endPoint y: 642, distance: 24.0
click at [817, 639] on div "Add Slide" at bounding box center [818, 642] width 40 height 9
drag, startPoint x: 44, startPoint y: 133, endPoint x: 29, endPoint y: 147, distance: 20.7
click at [40, 136] on div at bounding box center [30, 135] width 29 height 29
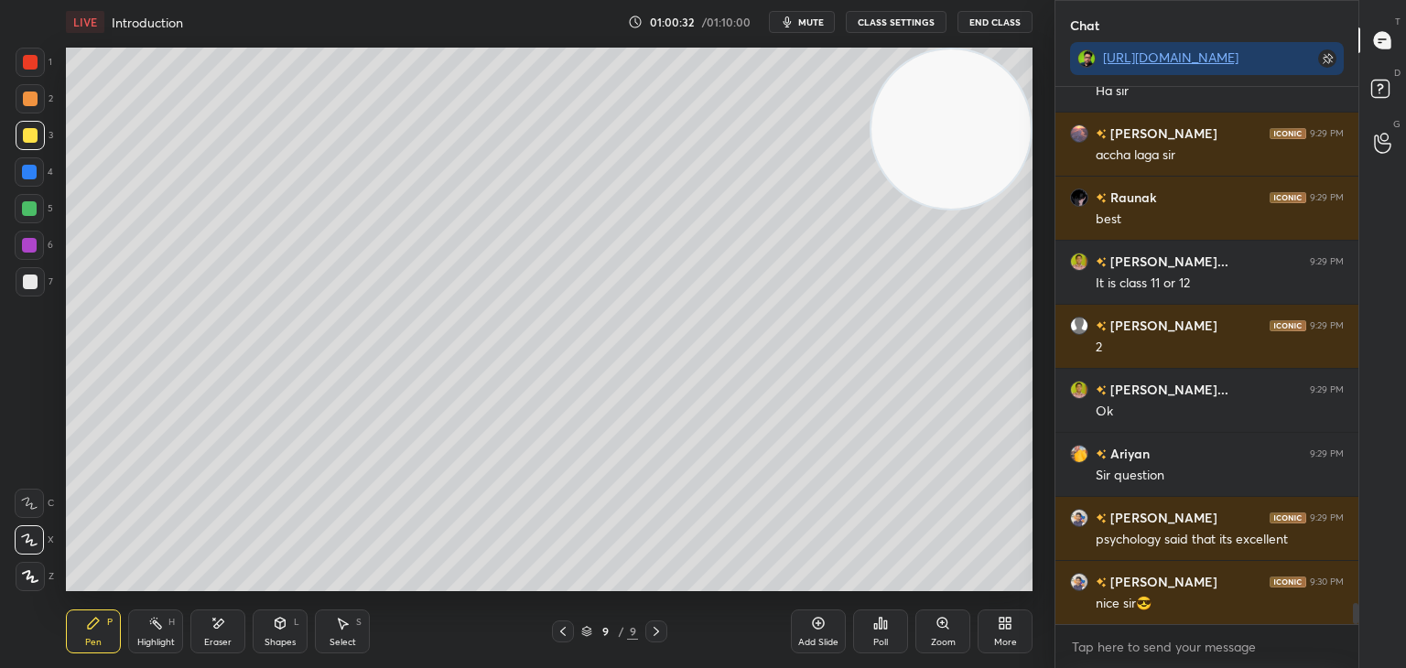
drag, startPoint x: 21, startPoint y: 292, endPoint x: 53, endPoint y: 270, distance: 38.8
click at [19, 292] on div at bounding box center [30, 281] width 29 height 29
click at [878, 630] on icon at bounding box center [880, 623] width 15 height 15
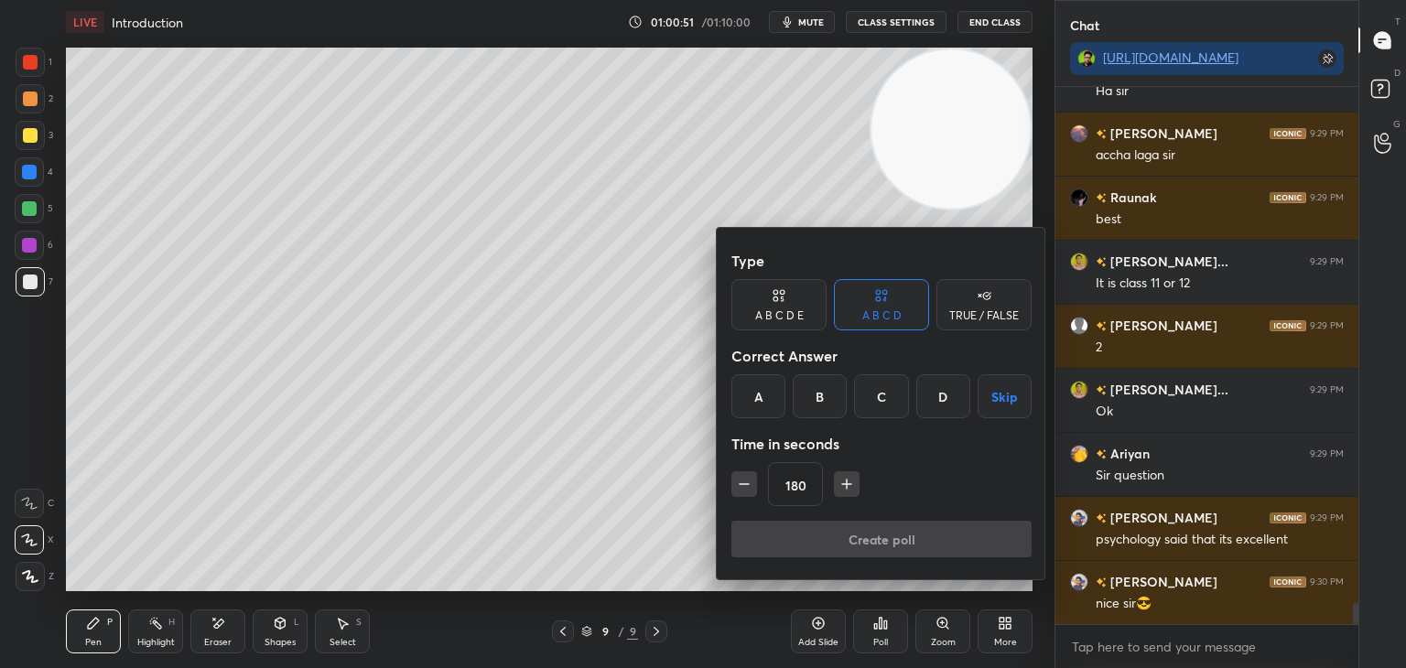
drag, startPoint x: 761, startPoint y: 404, endPoint x: 772, endPoint y: 411, distance: 13.2
click at [761, 404] on div "A" at bounding box center [758, 396] width 54 height 44
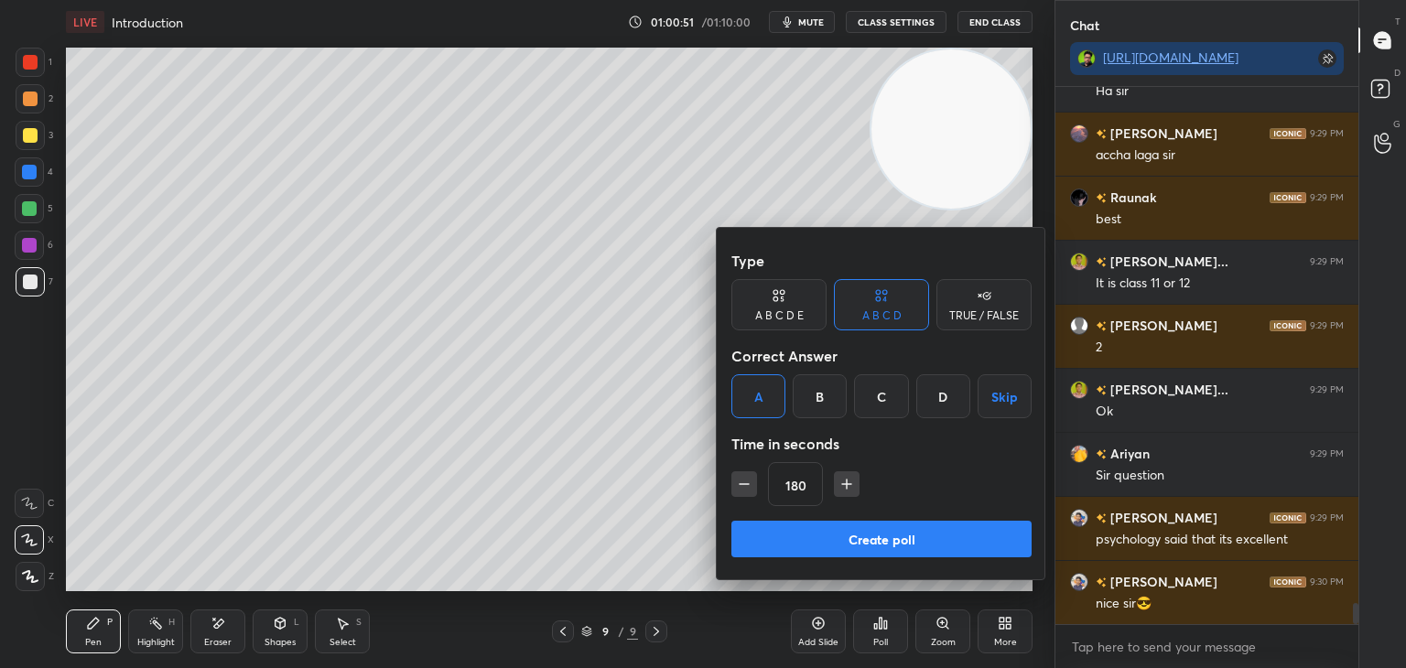
click at [751, 481] on icon "button" at bounding box center [744, 484] width 18 height 18
click at [741, 488] on icon "button" at bounding box center [744, 484] width 18 height 18
click at [737, 488] on icon "button" at bounding box center [744, 484] width 18 height 18
click at [737, 491] on icon "button" at bounding box center [744, 484] width 18 height 18
type input "120"
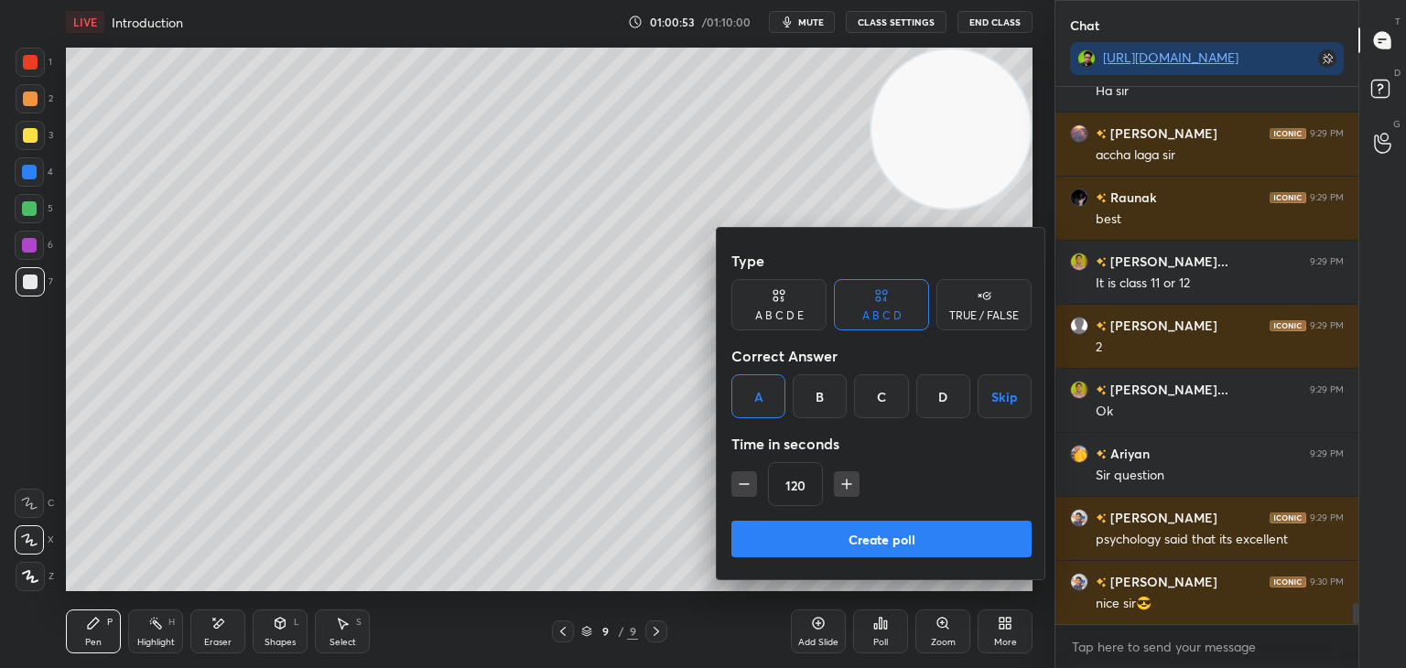
click at [837, 551] on button "Create poll" at bounding box center [881, 539] width 300 height 37
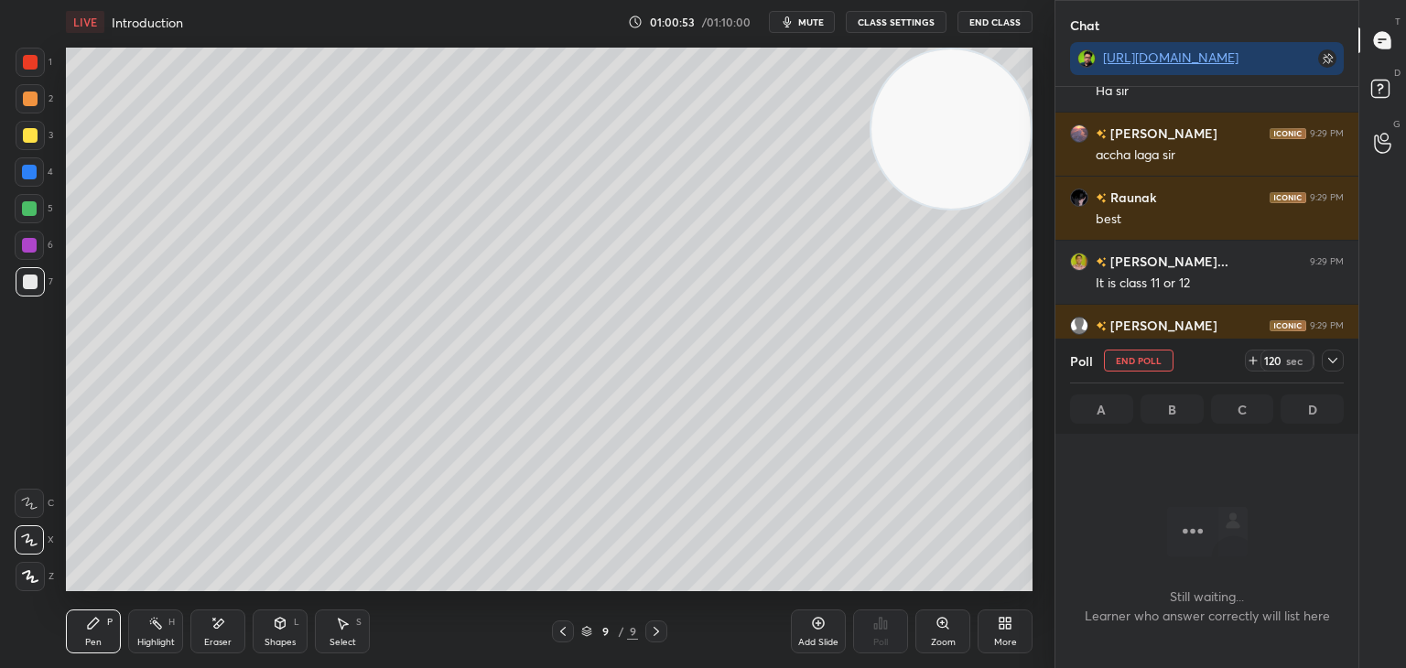
scroll to position [481, 297]
click at [1336, 363] on icon at bounding box center [1332, 360] width 15 height 15
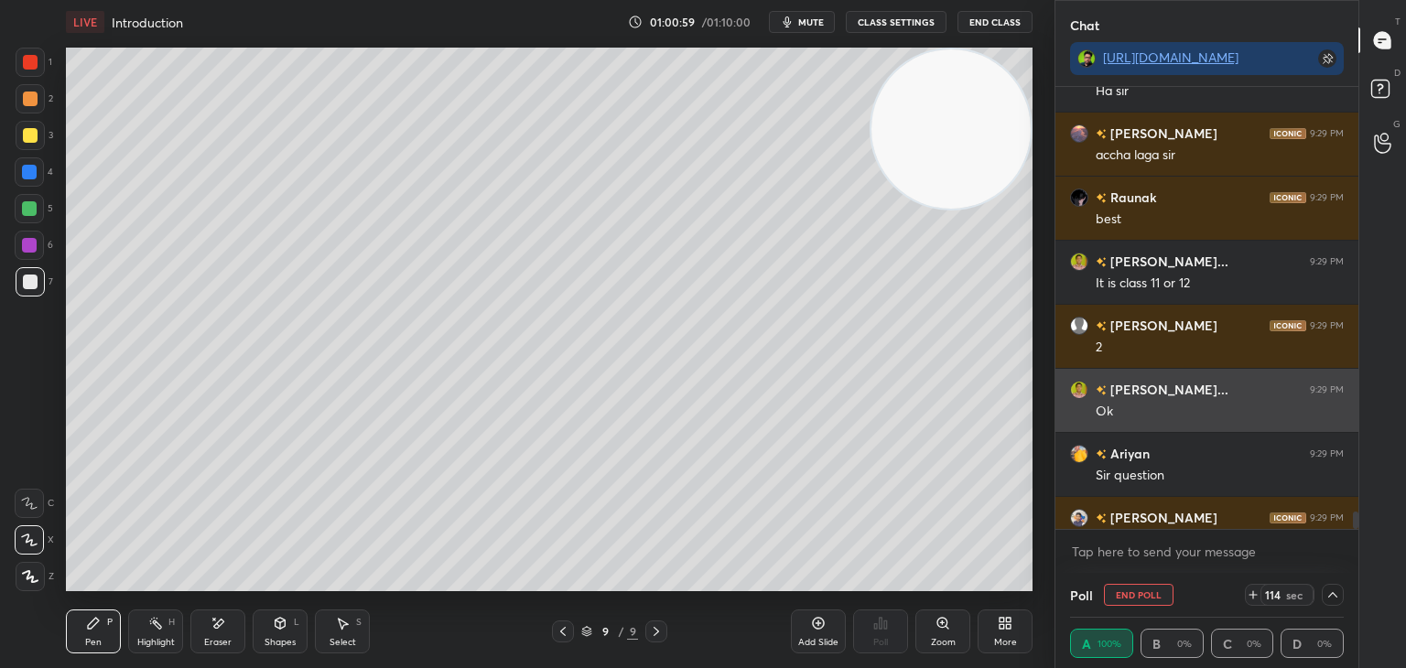
scroll to position [0, 5]
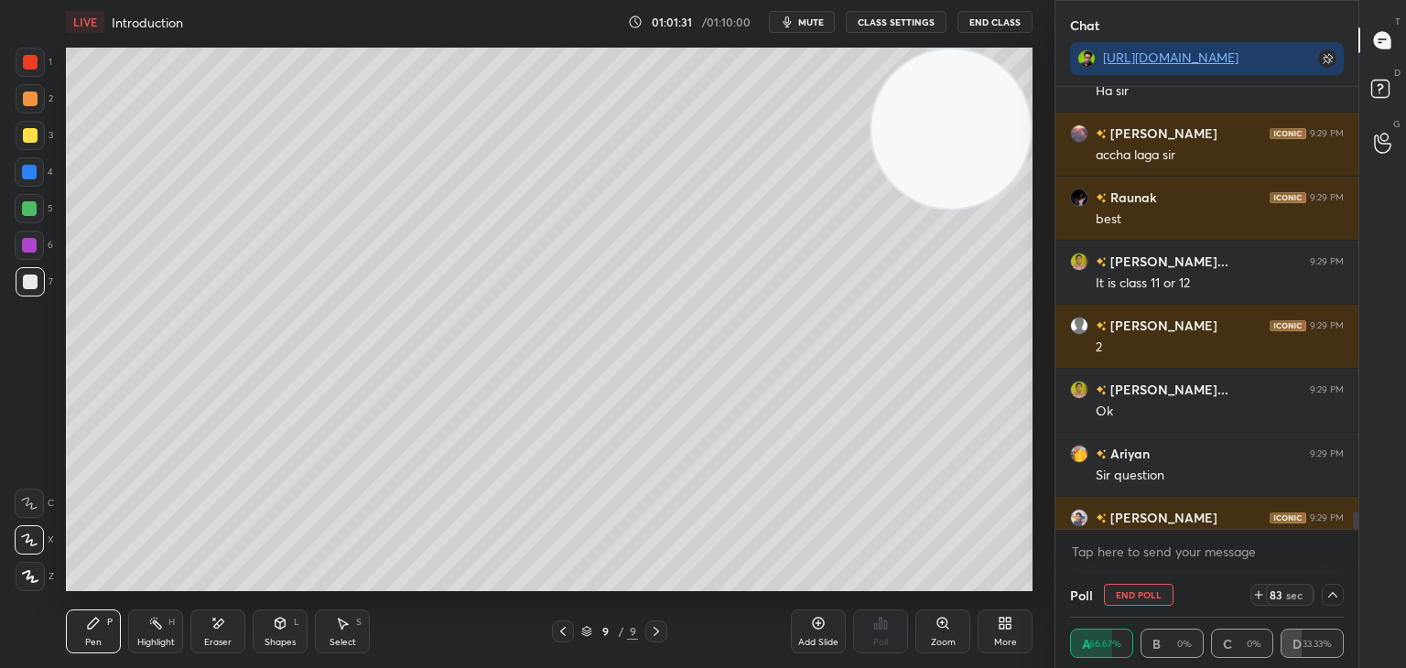
click at [1334, 594] on icon at bounding box center [1332, 595] width 15 height 15
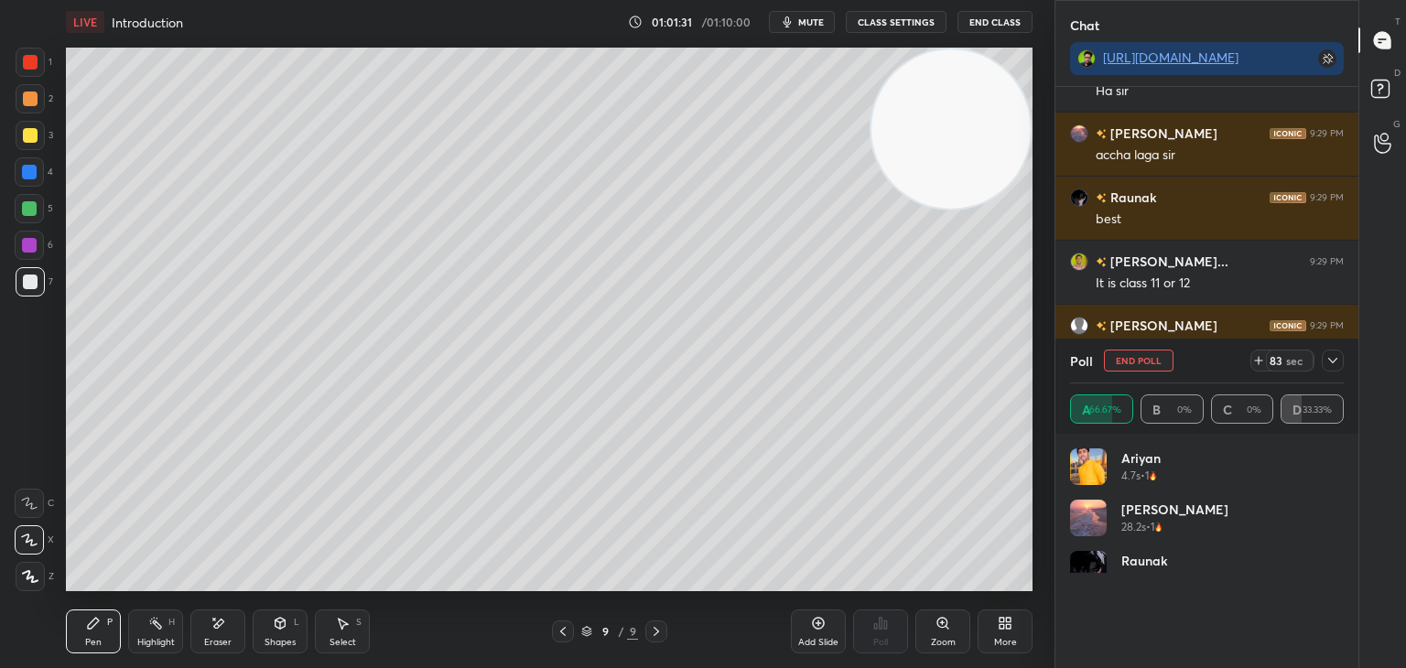
scroll to position [214, 268]
click at [1333, 360] on icon at bounding box center [1332, 360] width 15 height 15
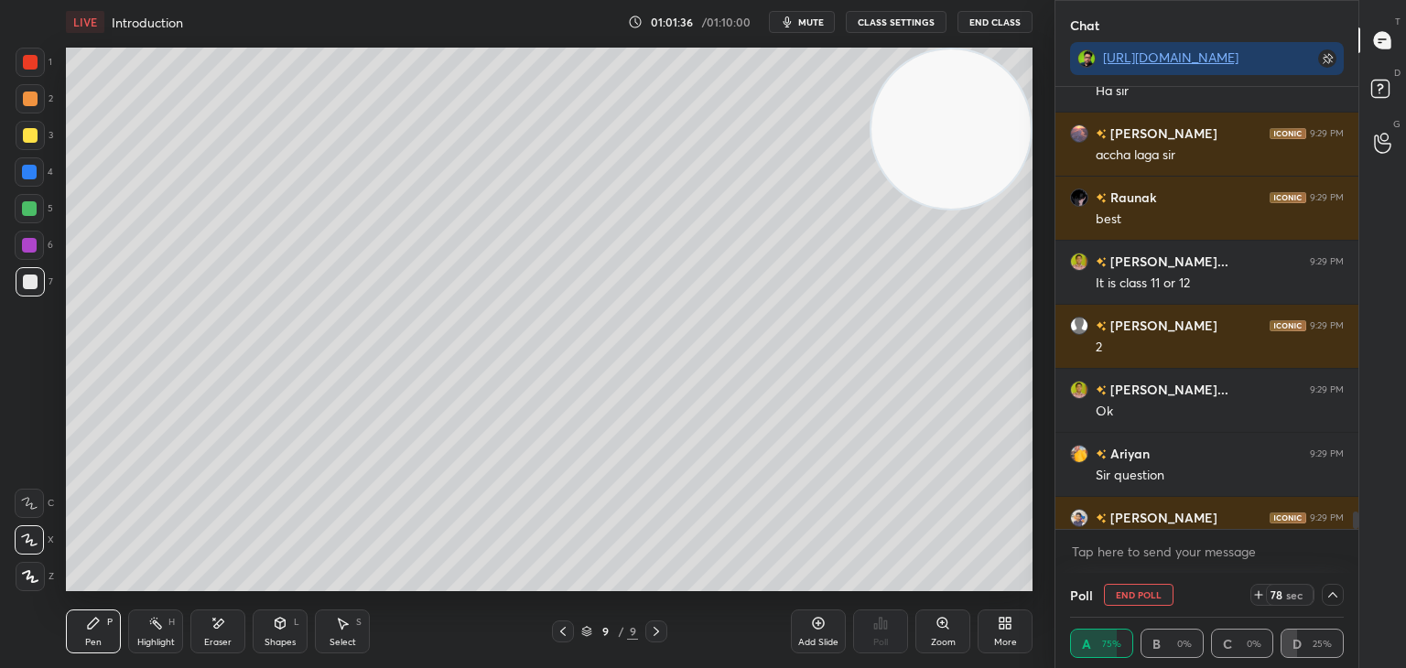
scroll to position [13350, 0]
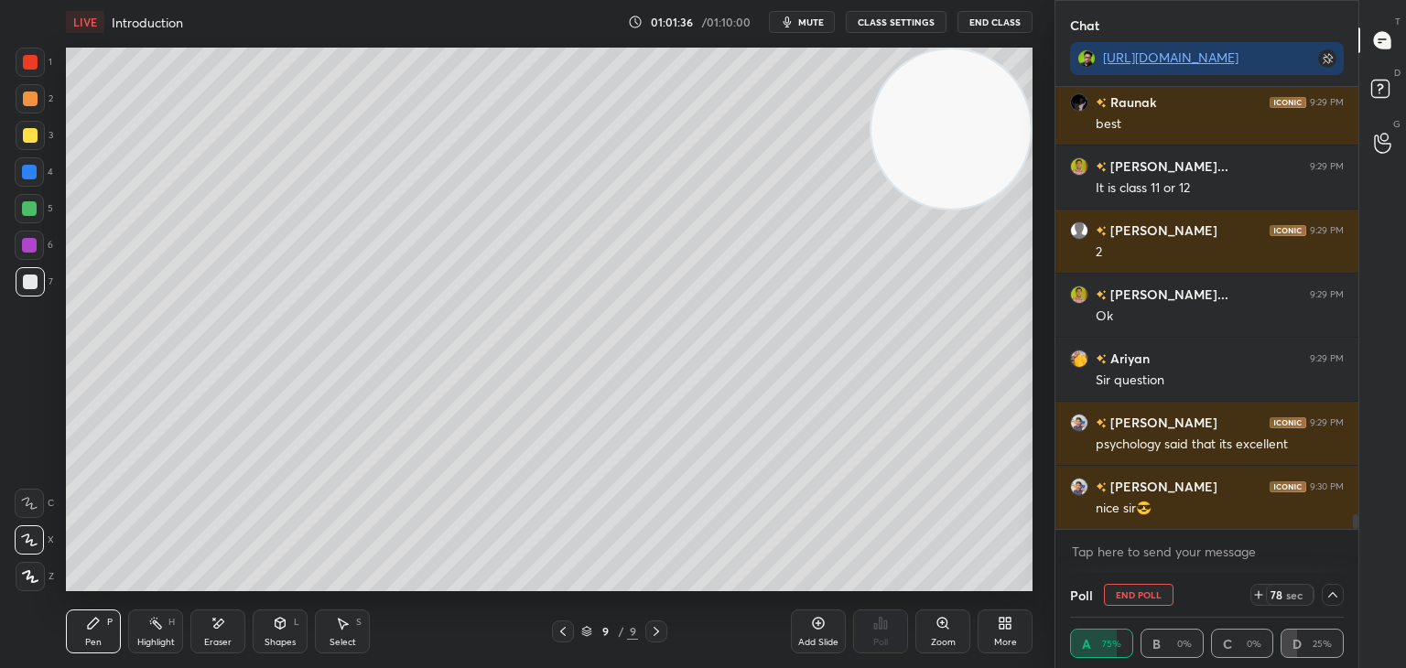
drag, startPoint x: 1358, startPoint y: 517, endPoint x: 1354, endPoint y: 533, distance: 16.0
click at [1354, 534] on div "[PERSON_NAME] 9:29 PM accha laga [PERSON_NAME] 9:29 PM best [PERSON_NAME]... 9:…" at bounding box center [1206, 330] width 303 height 486
click at [1331, 597] on icon at bounding box center [1332, 595] width 15 height 15
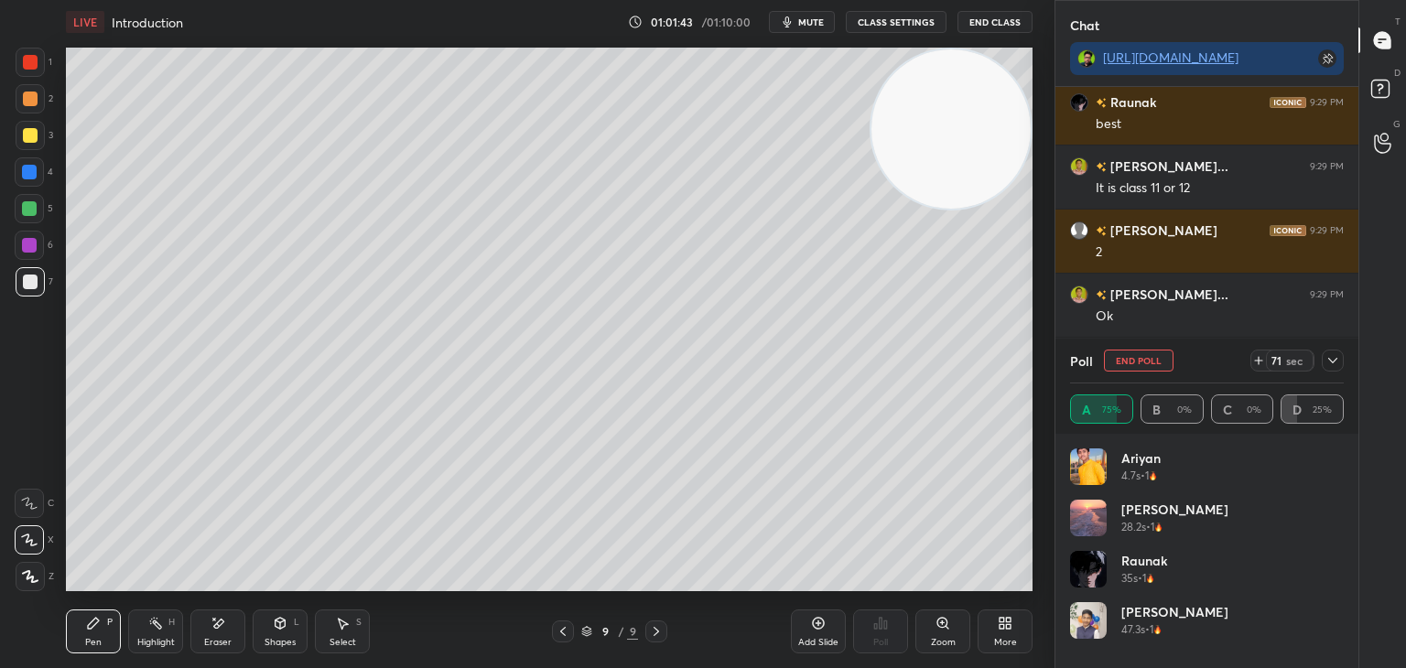
scroll to position [214, 268]
click at [1337, 363] on div at bounding box center [1333, 361] width 22 height 22
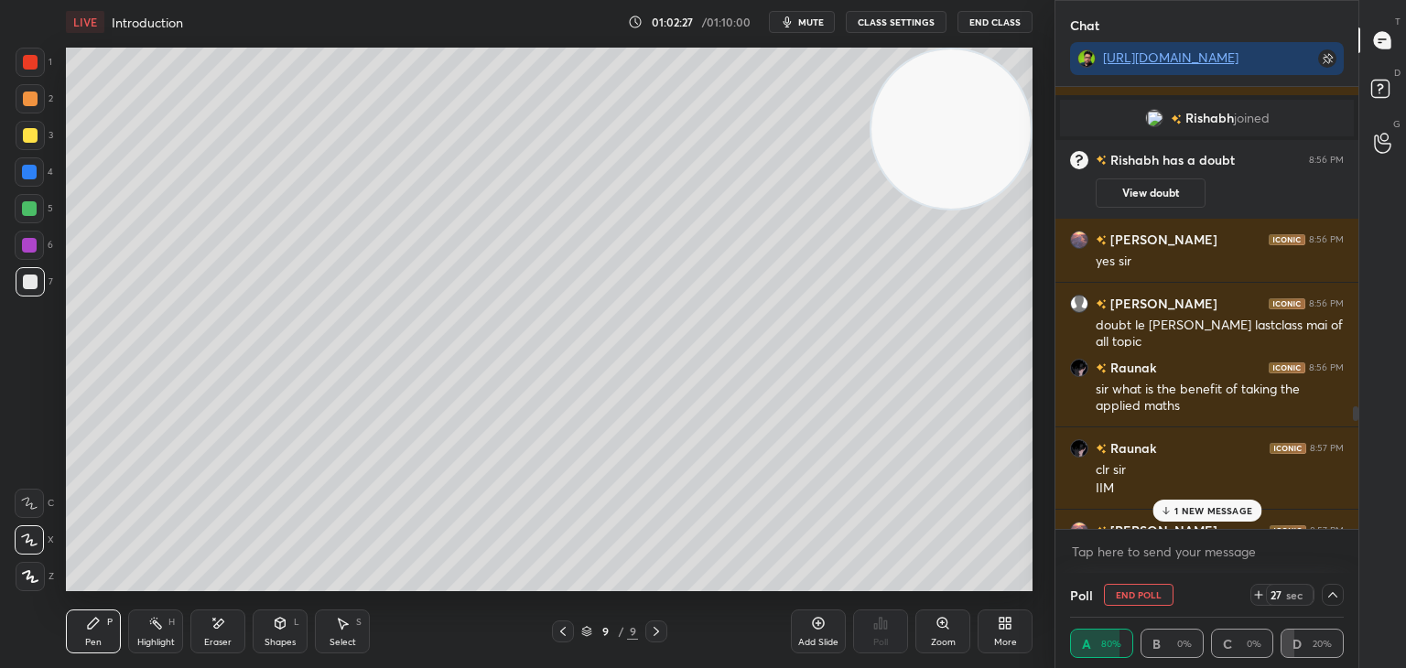
scroll to position [10893, 0]
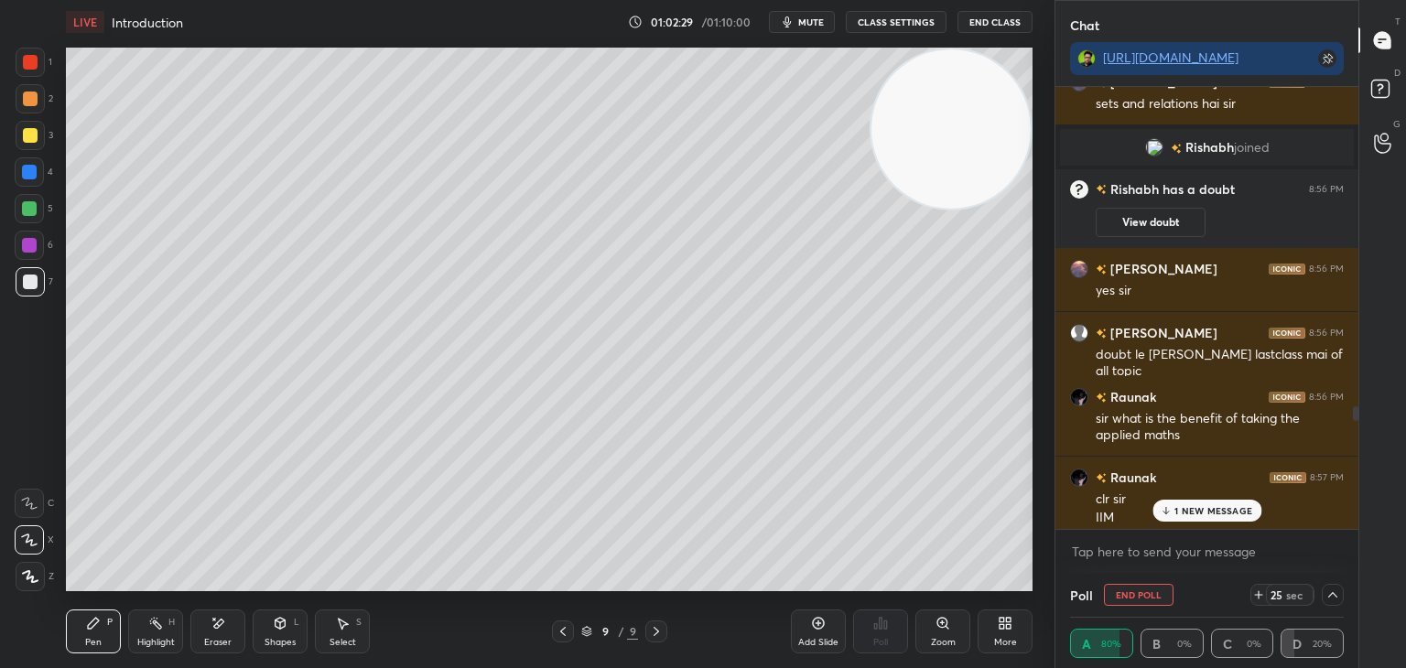
drag, startPoint x: 1358, startPoint y: 521, endPoint x: 1355, endPoint y: 406, distance: 114.5
click at [1362, 443] on div "Chat [URL][DOMAIN_NAME] [PERSON_NAME] 8:50 PM sir 1 bje sa aur 3 bje tk [PERSON…" at bounding box center [1231, 334] width 352 height 668
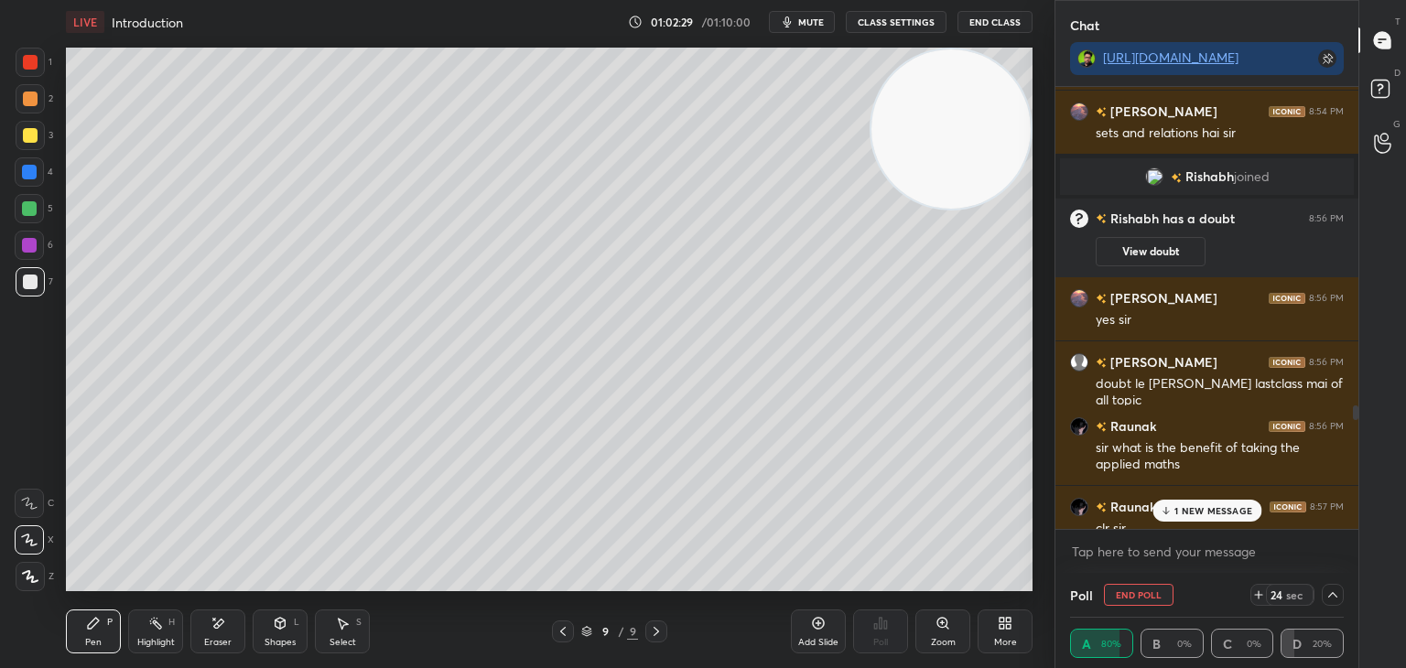
click at [1182, 245] on button "View doubt" at bounding box center [1151, 251] width 110 height 29
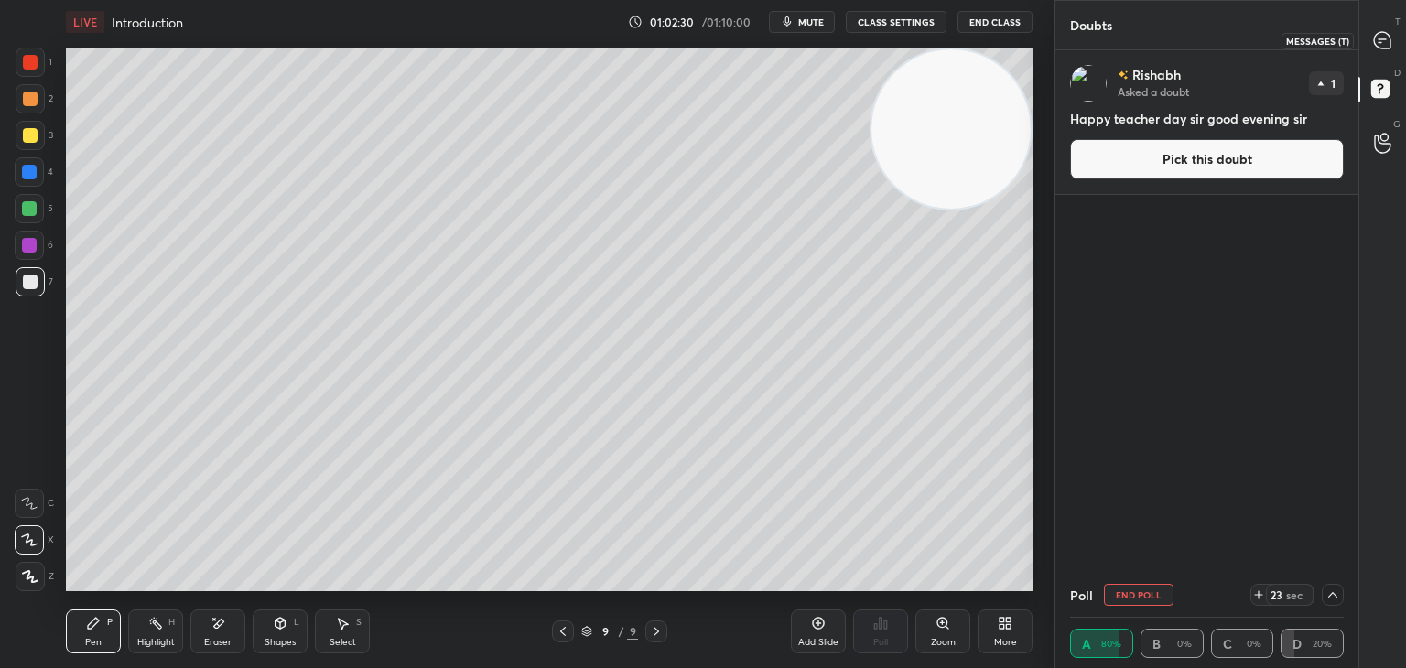
click at [1385, 38] on icon at bounding box center [1382, 40] width 19 height 19
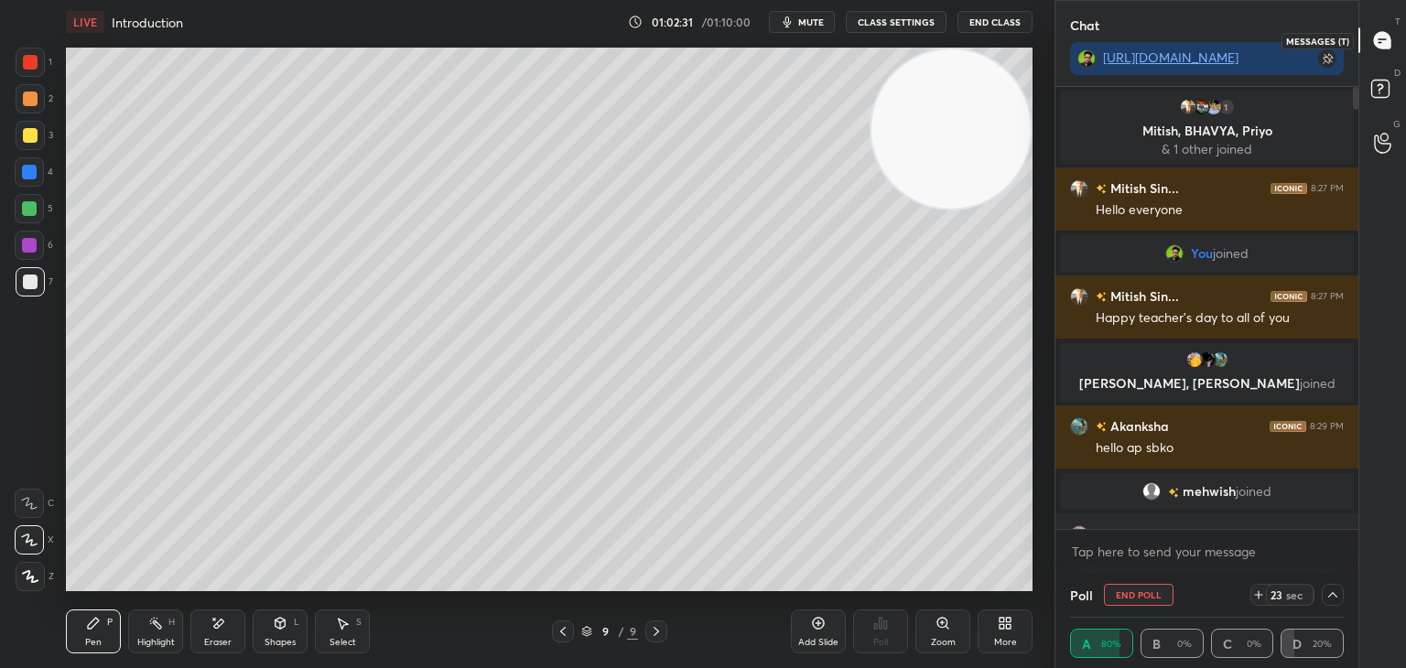
scroll to position [437, 297]
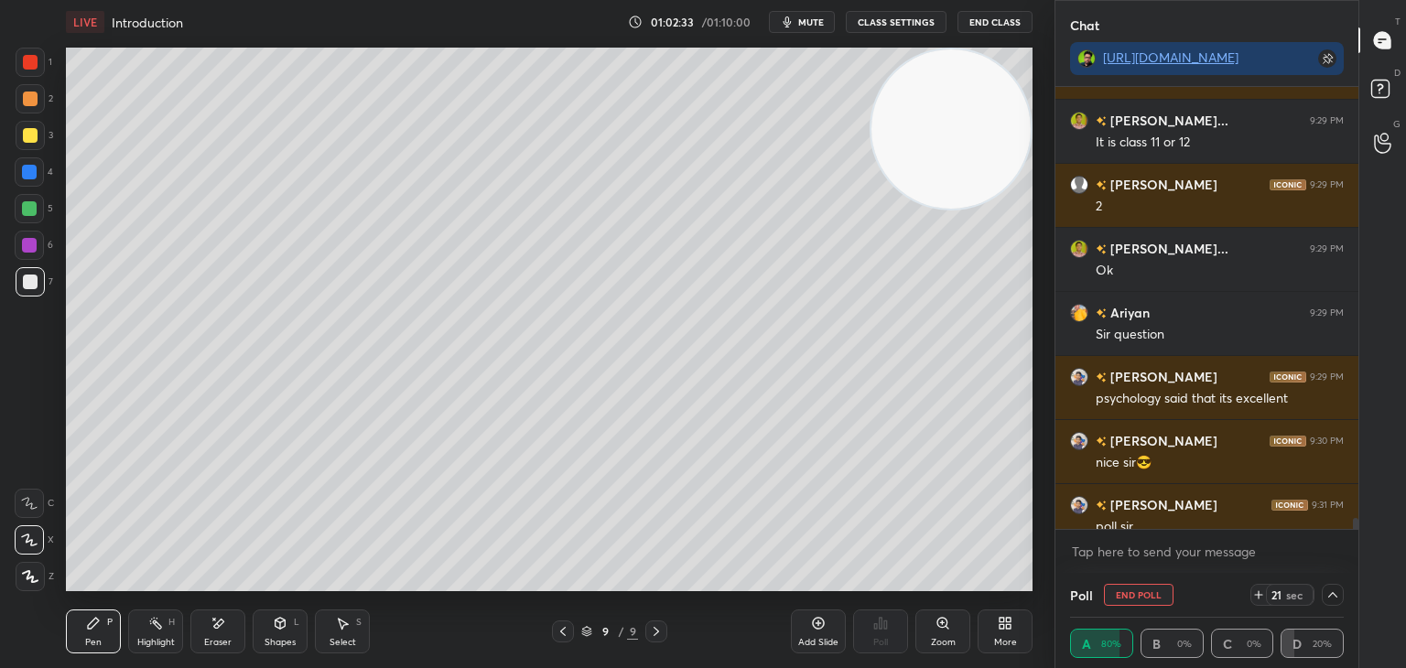
click at [1347, 522] on div at bounding box center [1352, 308] width 11 height 442
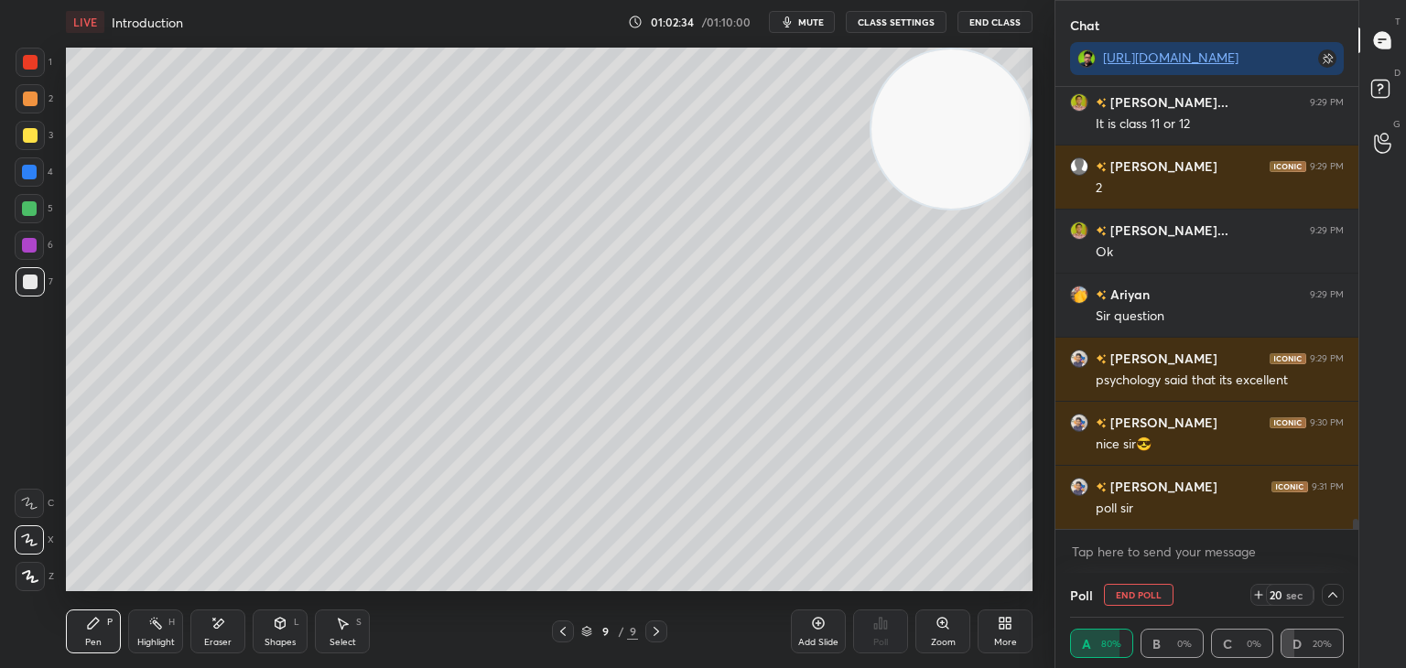
drag, startPoint x: 1355, startPoint y: 521, endPoint x: 1352, endPoint y: 546, distance: 25.8
click at [1358, 547] on div "Chat [URL][DOMAIN_NAME] [PERSON_NAME] 9:29 PM best [PERSON_NAME]... 9:29 PM It …" at bounding box center [1231, 334] width 352 height 668
click at [1332, 595] on icon at bounding box center [1332, 595] width 15 height 15
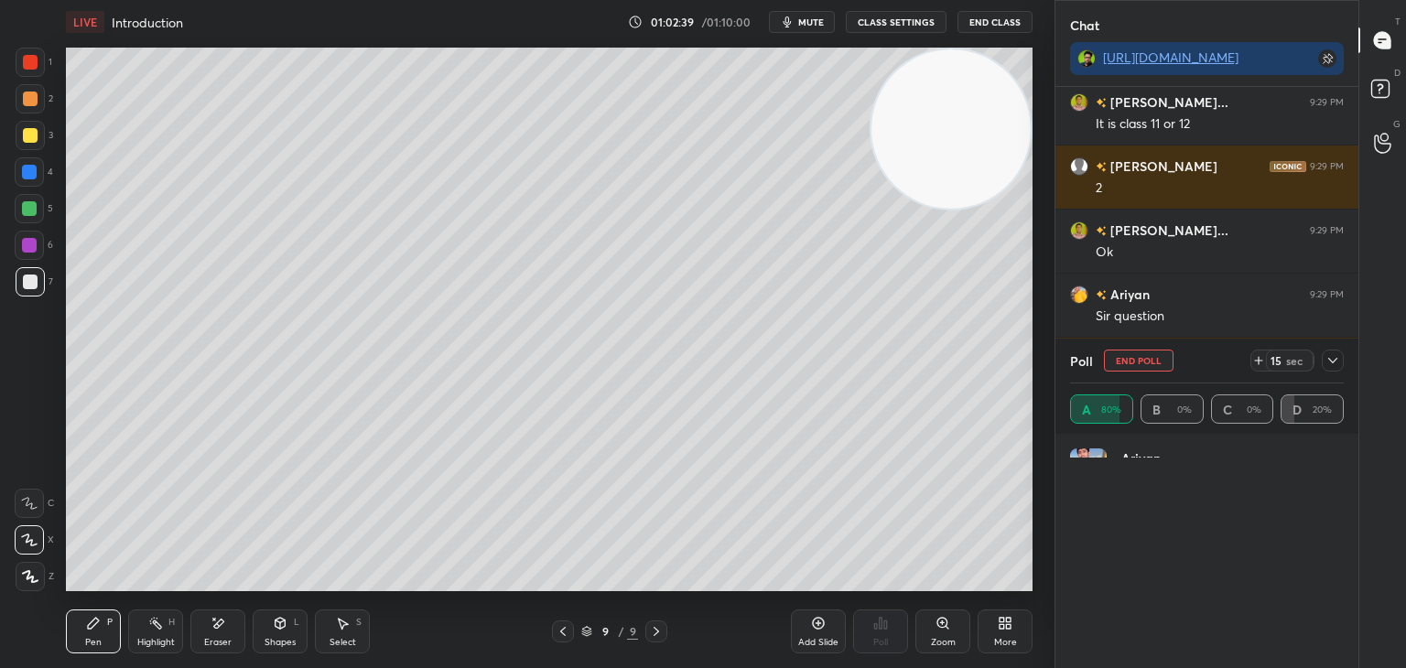
scroll to position [214, 268]
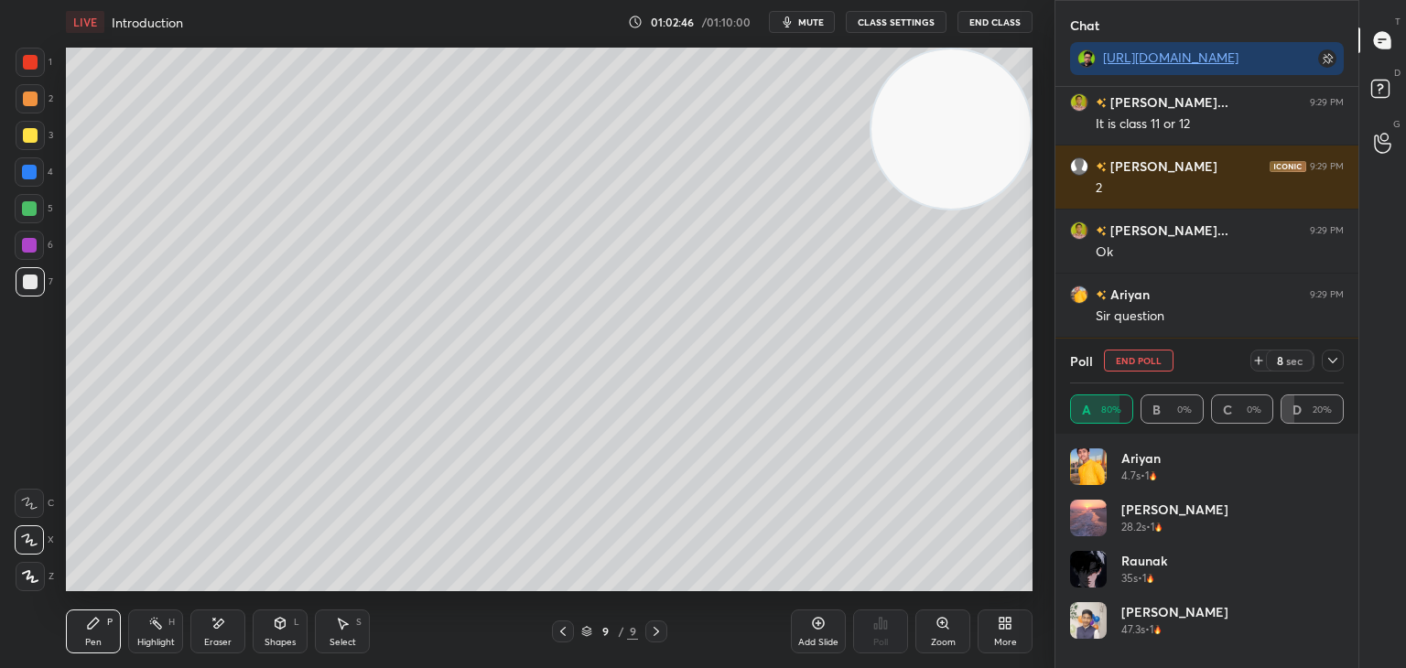
click at [1333, 360] on icon at bounding box center [1332, 360] width 15 height 15
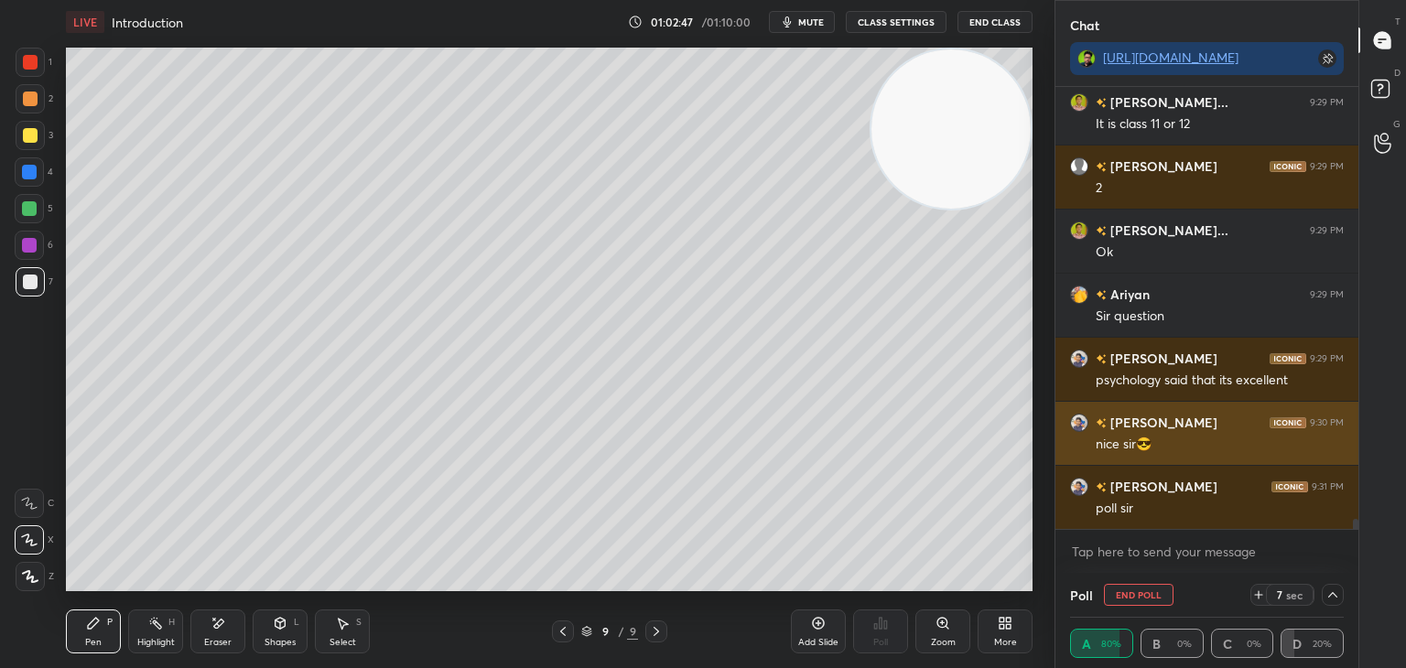
scroll to position [0, 5]
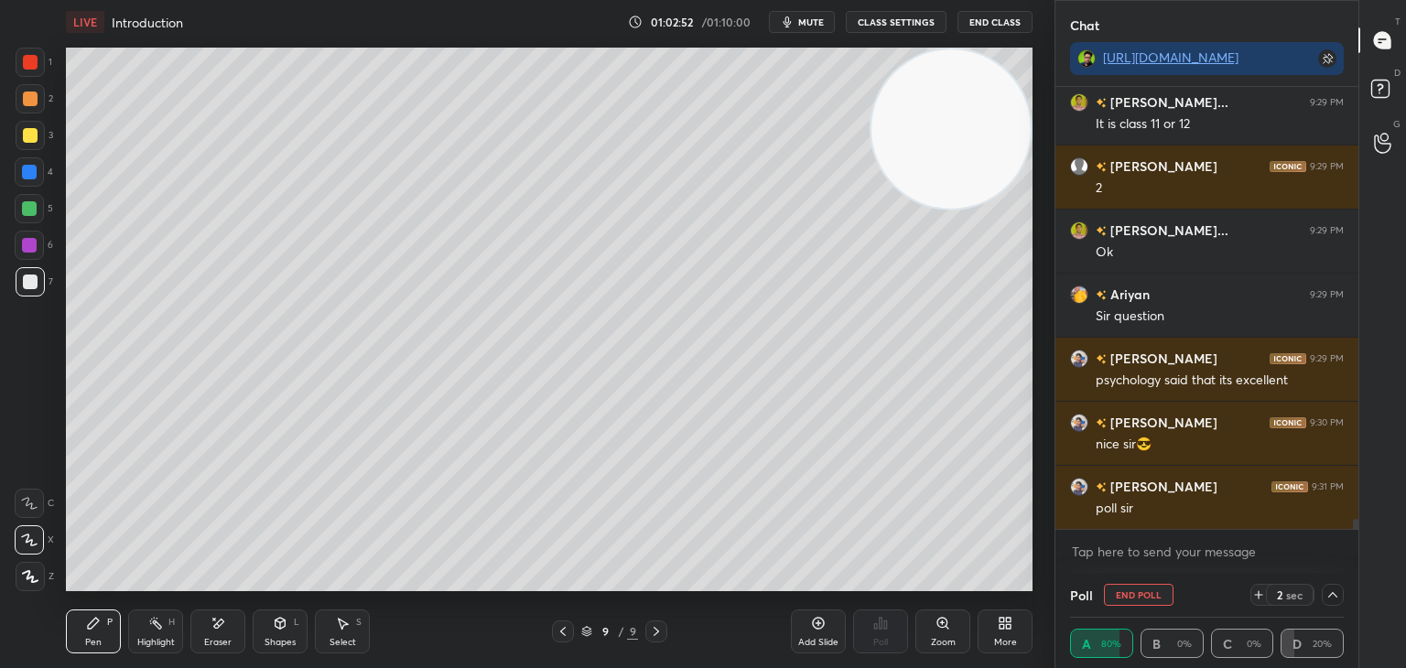
click at [1322, 594] on div at bounding box center [1333, 595] width 22 height 22
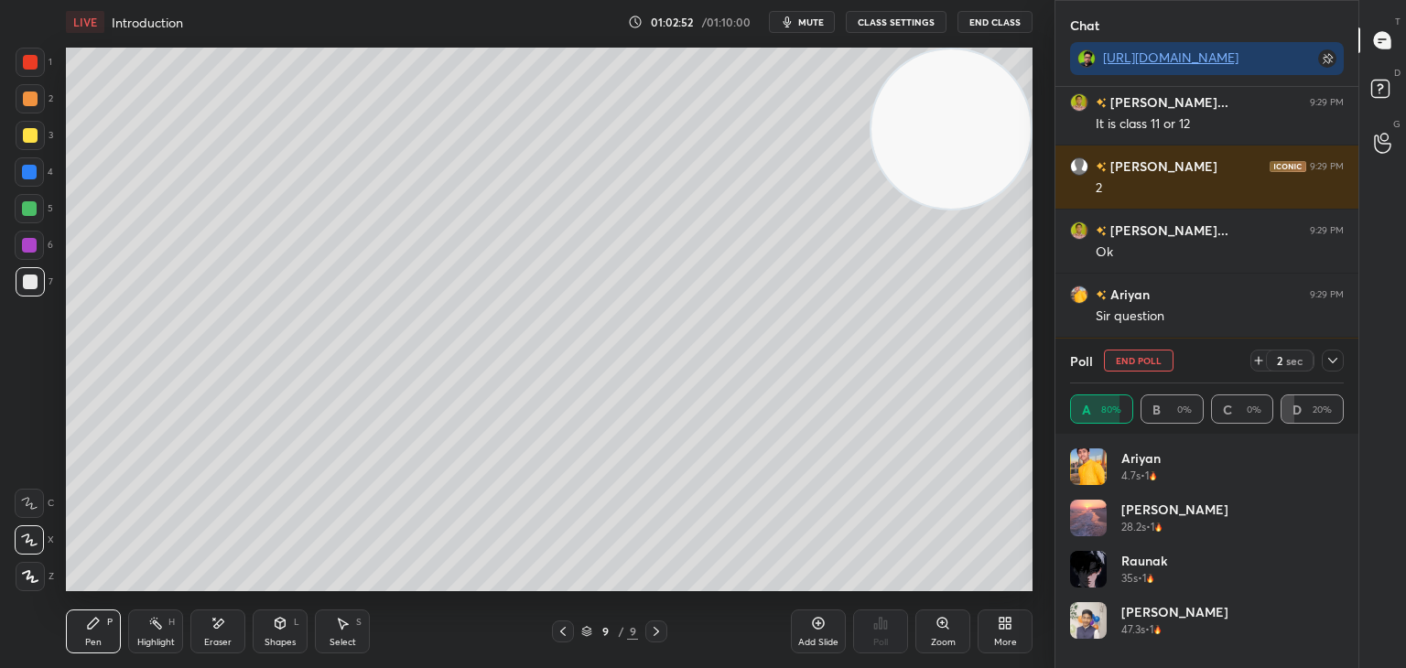
scroll to position [214, 268]
click at [1329, 362] on icon at bounding box center [1332, 360] width 15 height 15
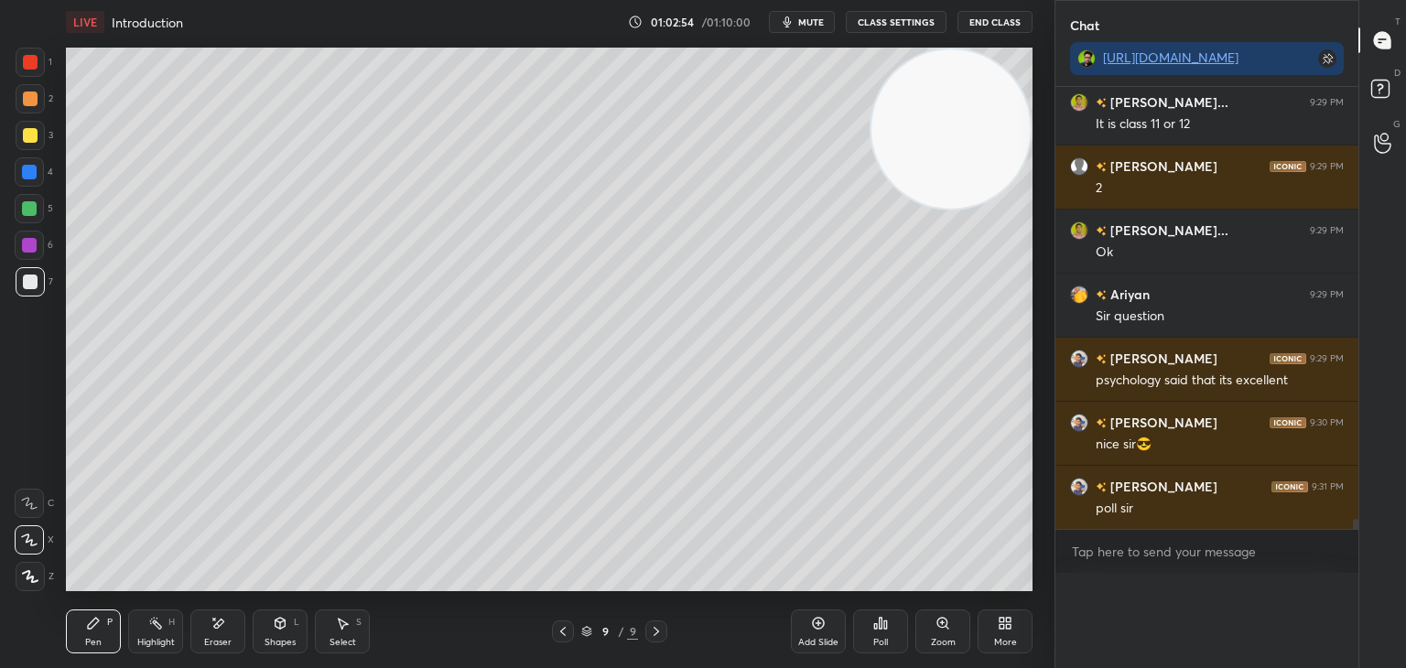
scroll to position [0, 0]
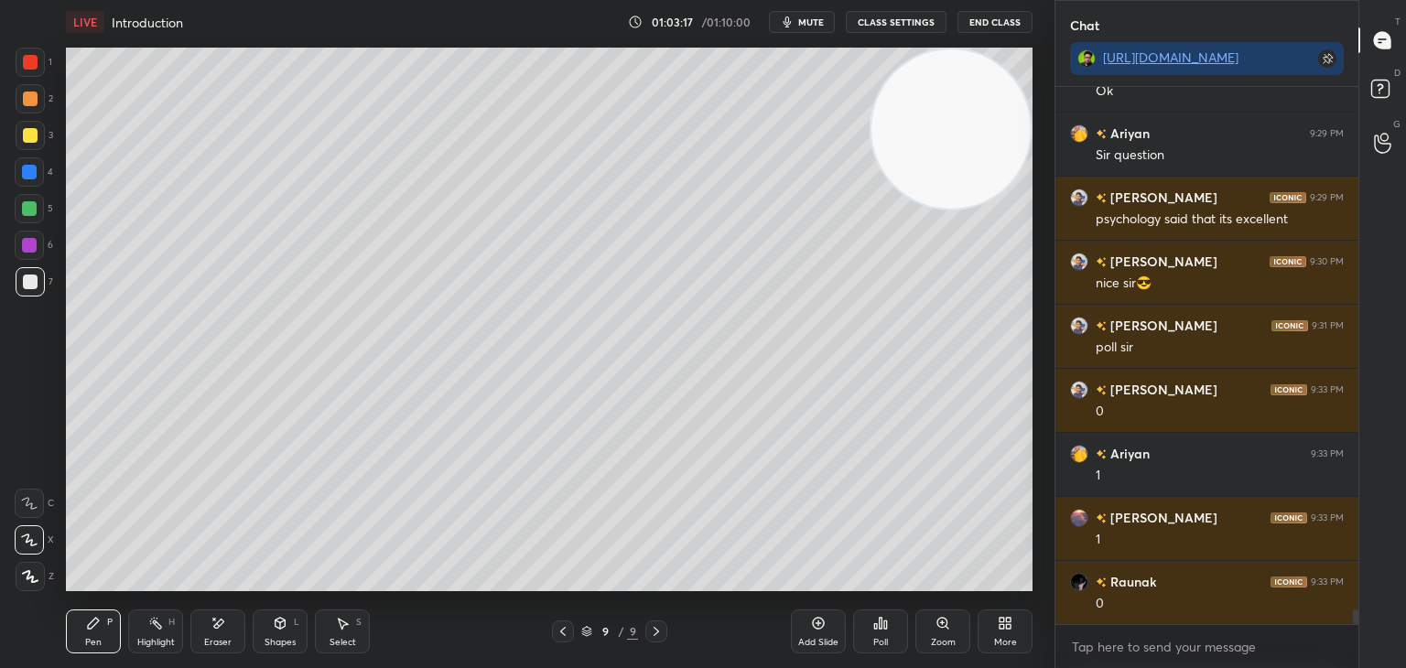
click at [559, 630] on icon at bounding box center [563, 631] width 15 height 15
click at [566, 633] on icon at bounding box center [563, 631] width 15 height 15
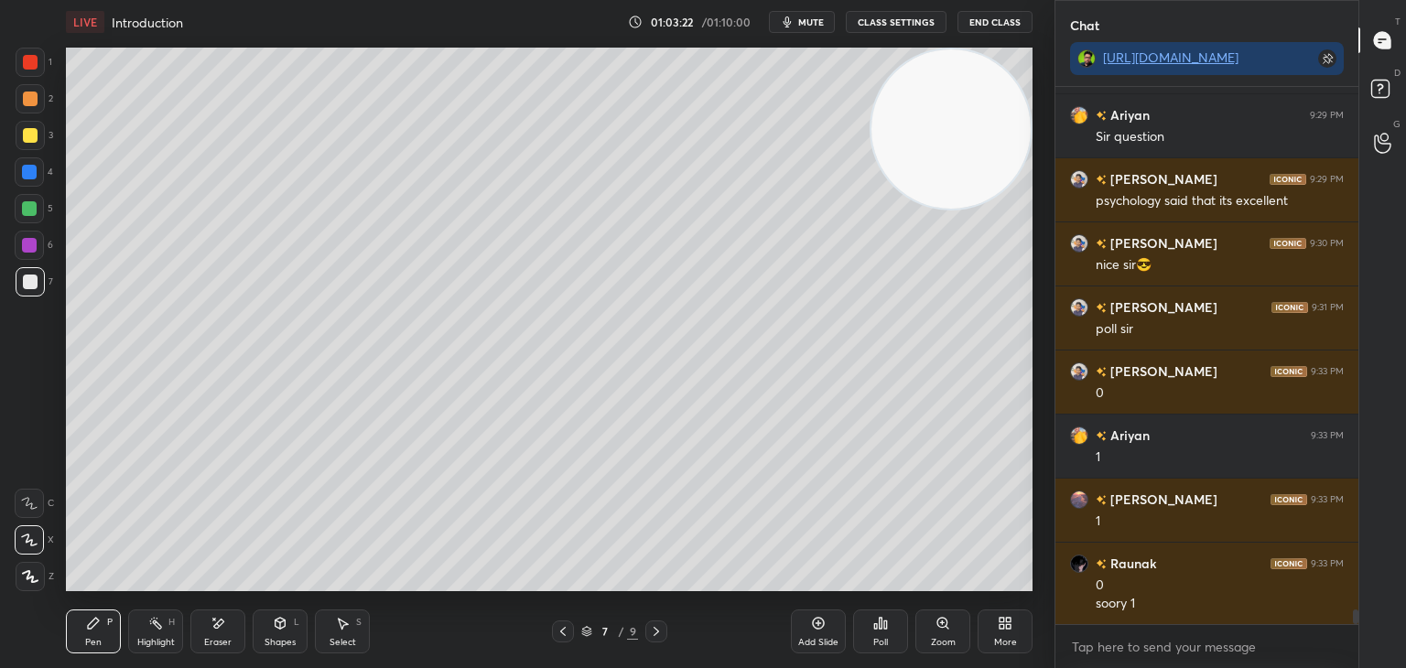
click at [652, 631] on icon at bounding box center [656, 631] width 15 height 15
click at [654, 633] on icon at bounding box center [656, 631] width 15 height 15
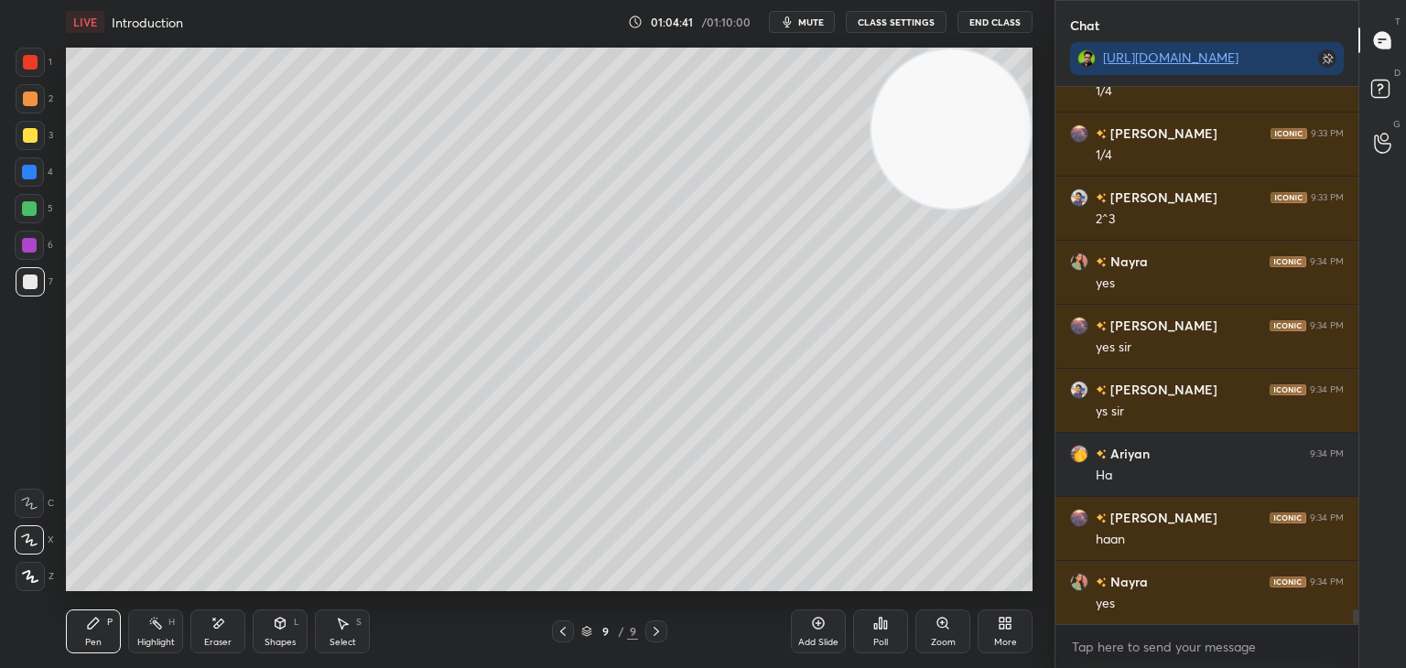
scroll to position [19675, 0]
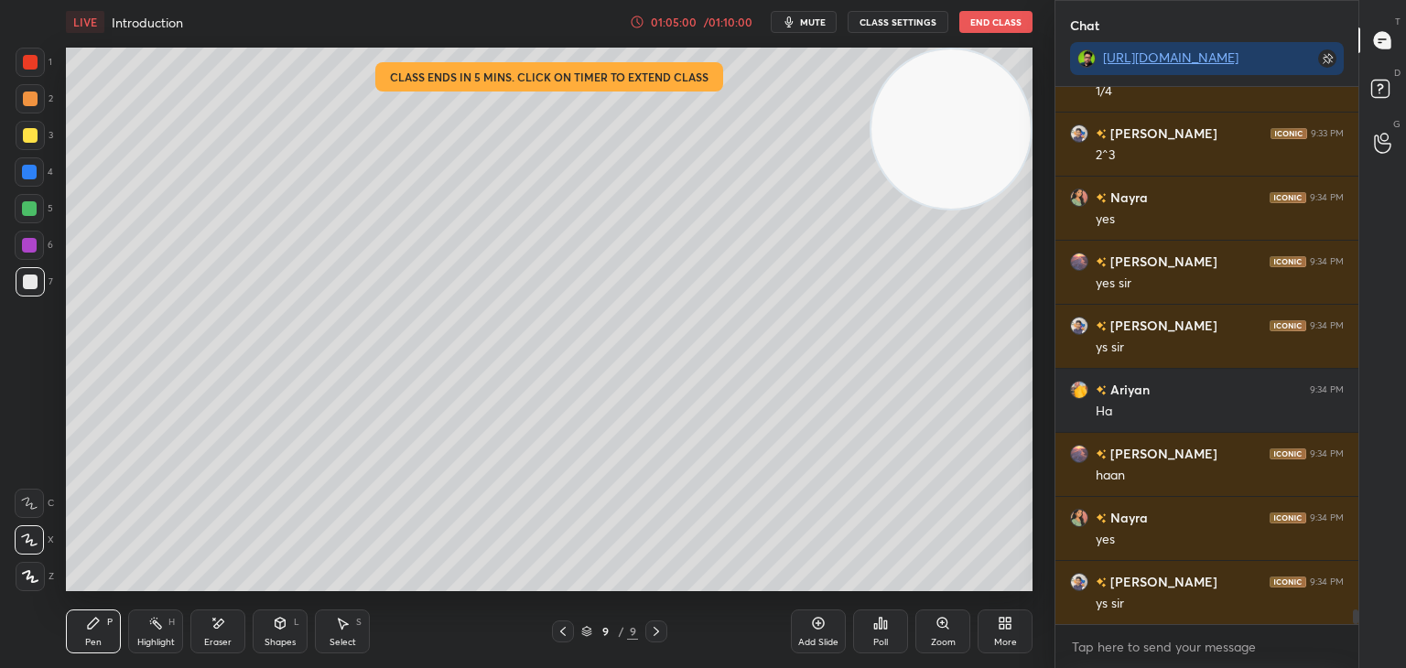
click at [562, 635] on icon at bounding box center [563, 631] width 15 height 15
click at [560, 634] on icon at bounding box center [563, 631] width 15 height 15
click at [560, 637] on div at bounding box center [563, 632] width 22 height 22
click at [560, 640] on div at bounding box center [563, 632] width 22 height 22
click at [559, 640] on div at bounding box center [563, 632] width 22 height 22
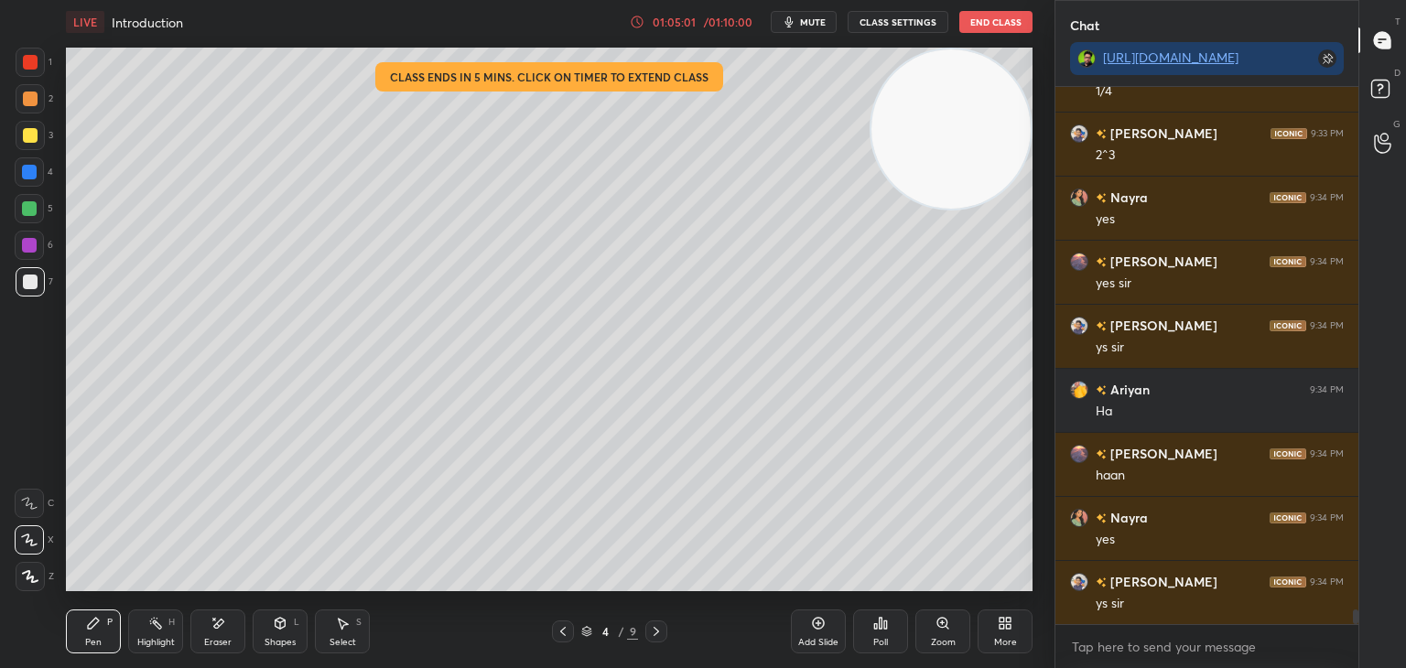
click at [559, 641] on div at bounding box center [563, 632] width 22 height 22
click at [652, 633] on icon at bounding box center [656, 631] width 15 height 15
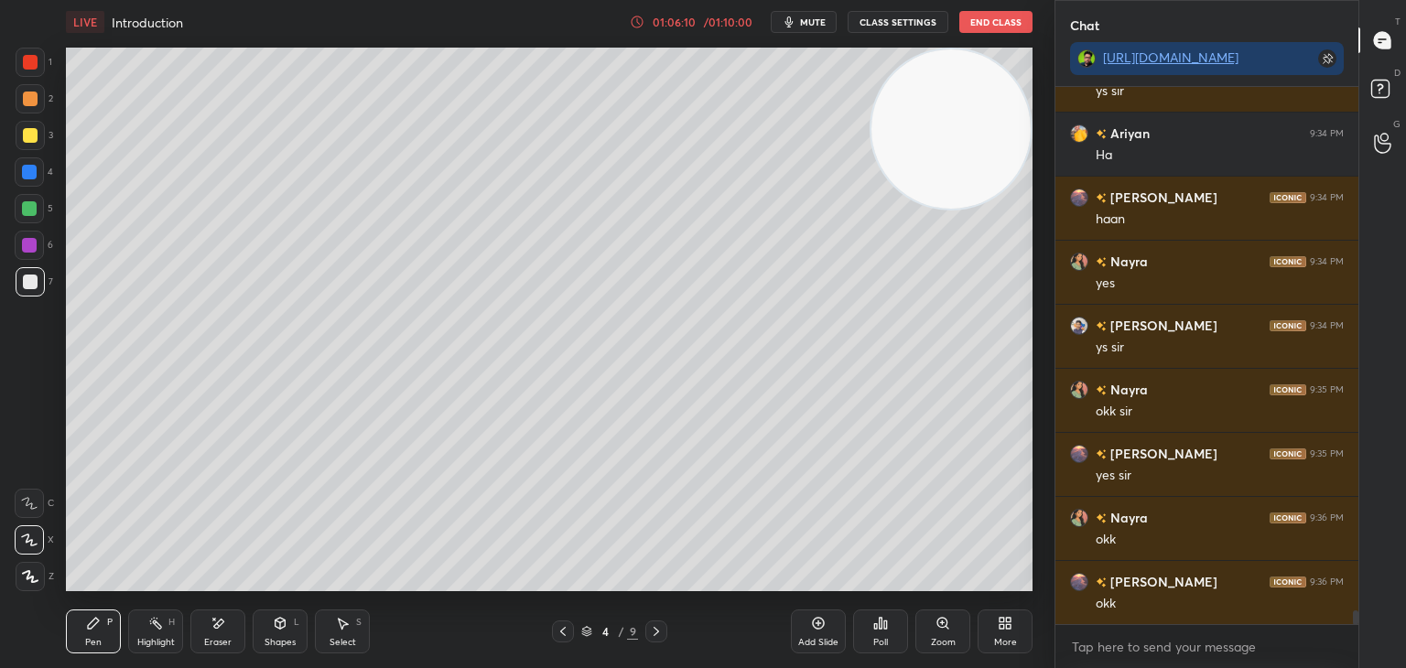
scroll to position [19996, 0]
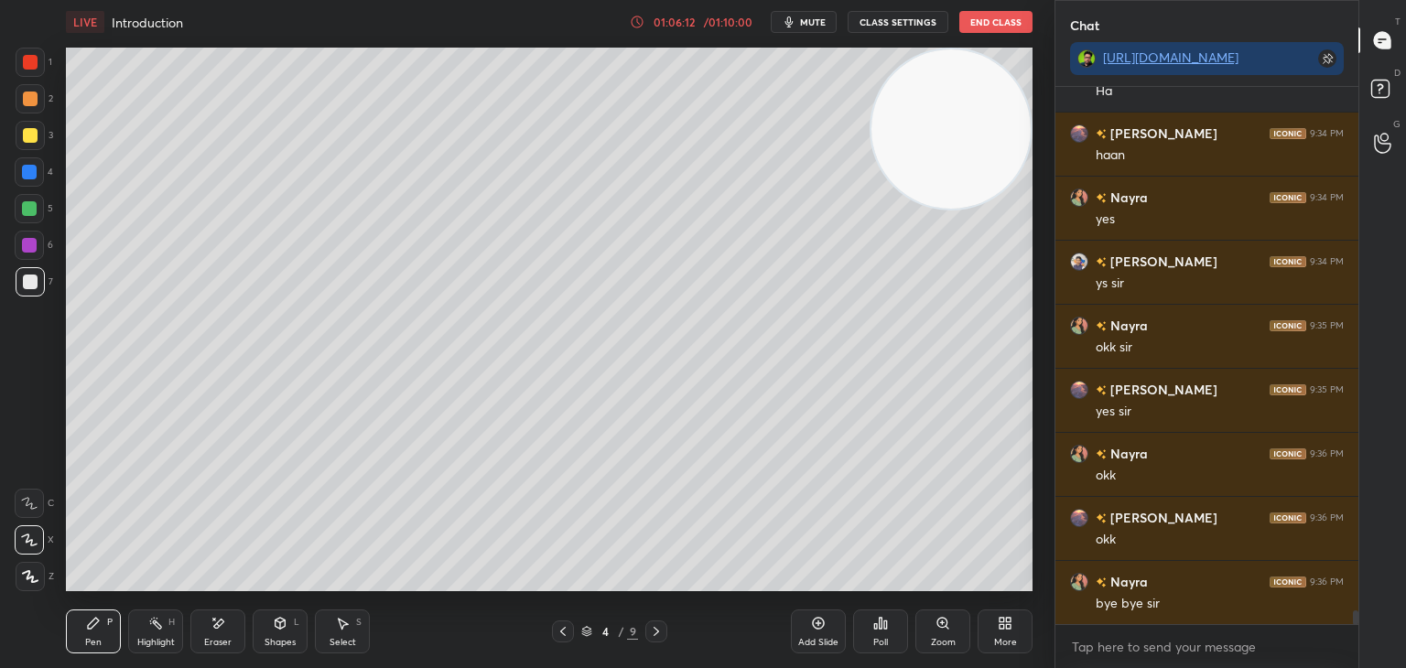
click at [654, 634] on icon at bounding box center [656, 631] width 5 height 9
click at [654, 638] on icon at bounding box center [656, 631] width 15 height 15
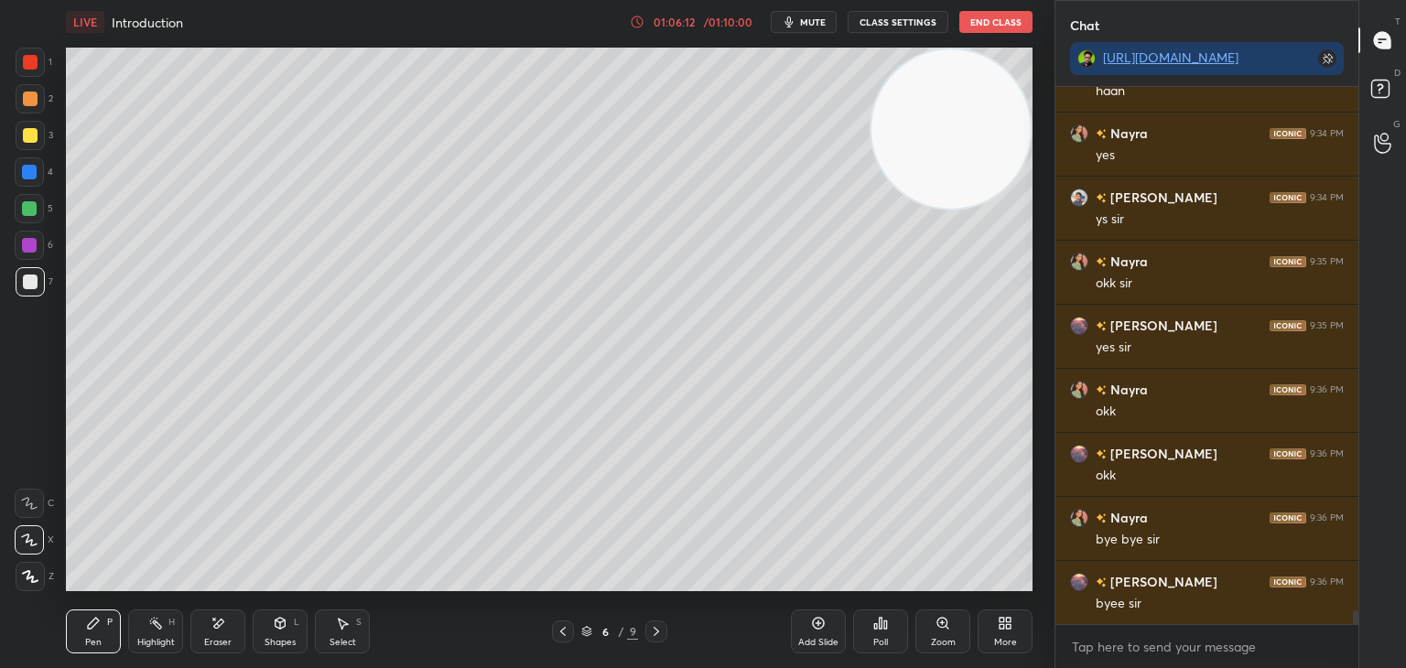
click at [654, 638] on icon at bounding box center [656, 631] width 15 height 15
click at [652, 639] on div at bounding box center [656, 632] width 22 height 22
click at [652, 640] on div at bounding box center [656, 632] width 22 height 22
click at [653, 639] on div at bounding box center [656, 632] width 22 height 22
click at [654, 639] on div at bounding box center [656, 632] width 22 height 22
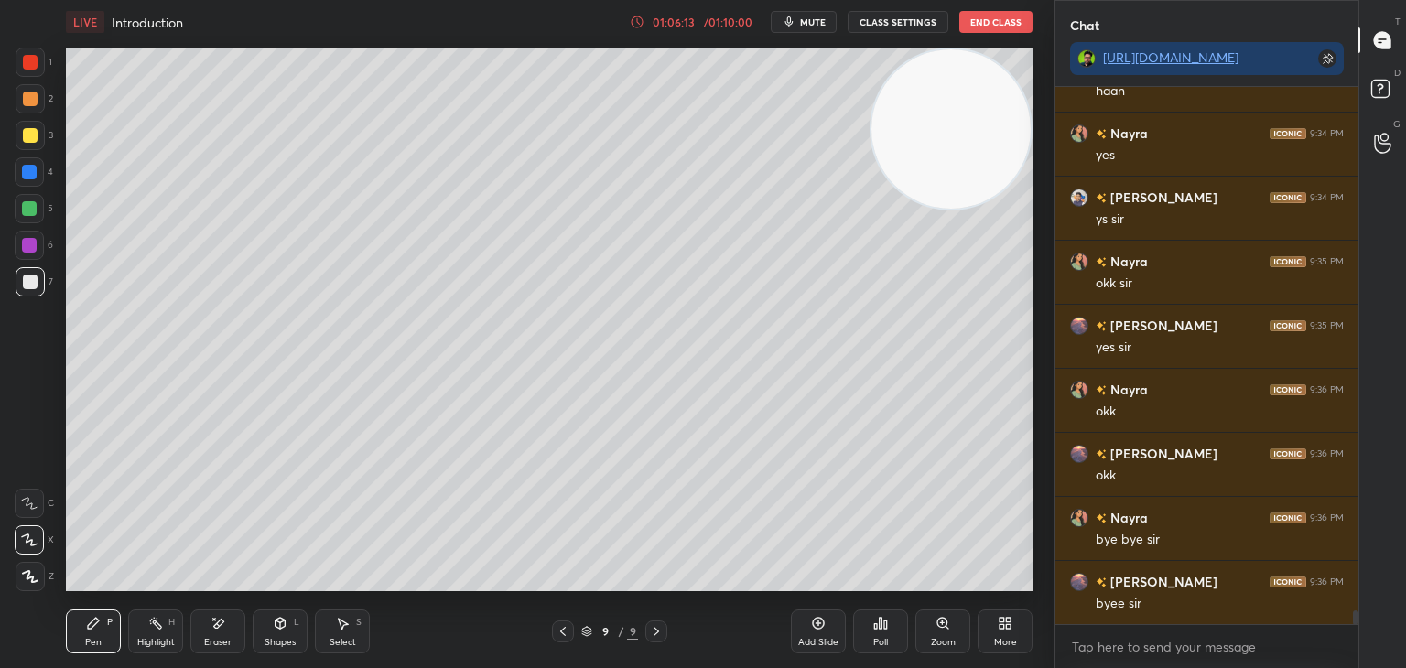
drag, startPoint x: 655, startPoint y: 640, endPoint x: 665, endPoint y: 636, distance: 9.9
click at [653, 640] on div at bounding box center [656, 632] width 22 height 22
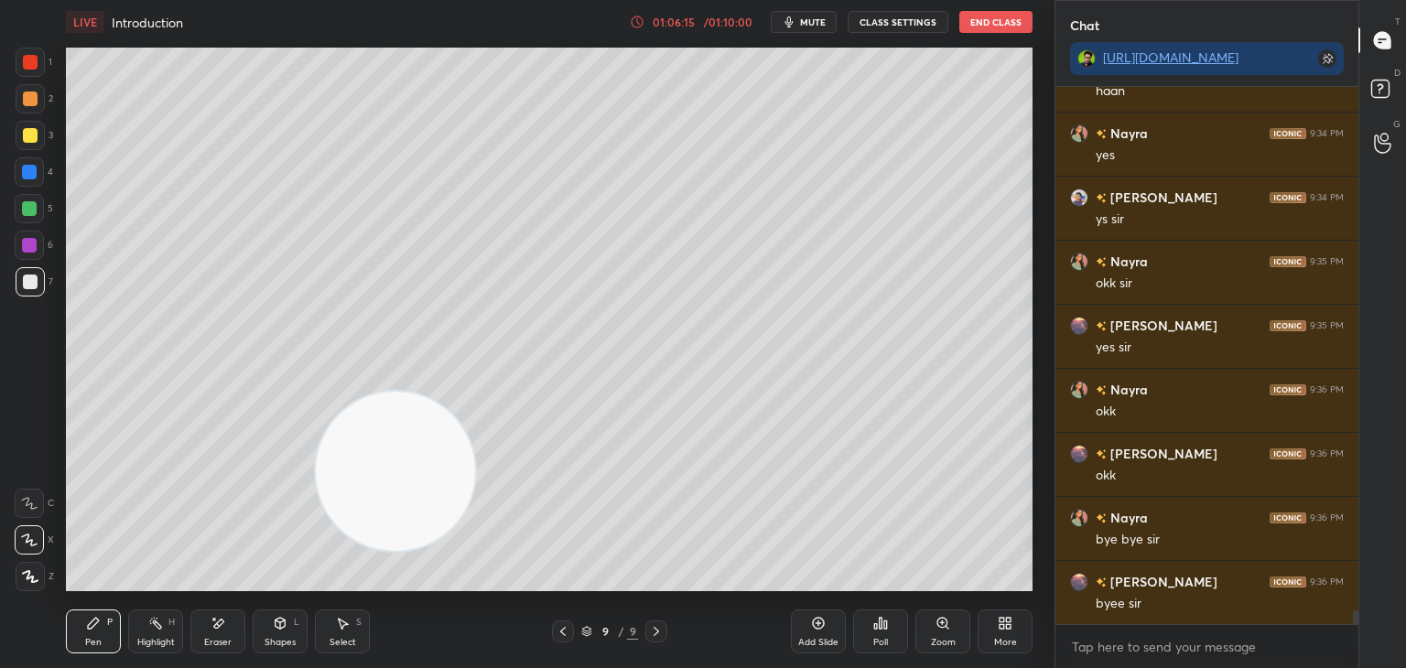
drag, startPoint x: 950, startPoint y: 164, endPoint x: 342, endPoint y: 506, distance: 697.6
click at [316, 551] on video at bounding box center [395, 471] width 159 height 159
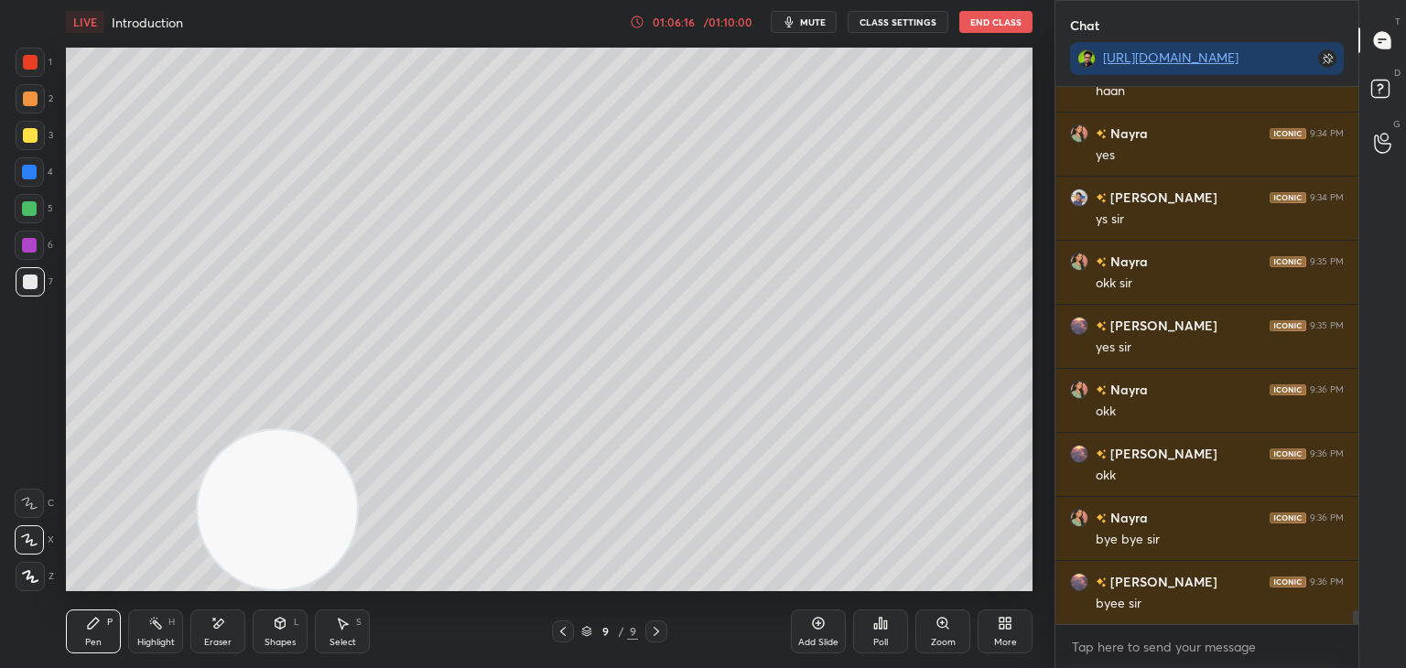
click at [998, 25] on button "End Class" at bounding box center [995, 22] width 73 height 22
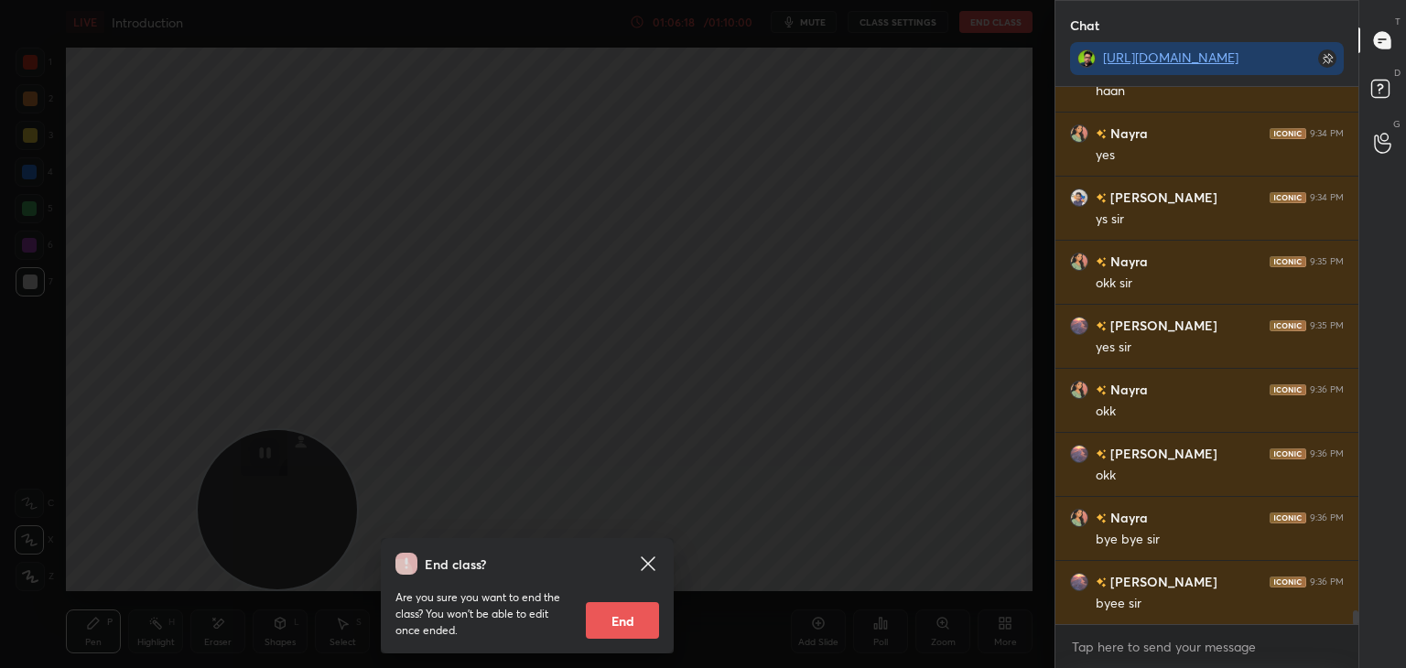
click at [622, 612] on button "End" at bounding box center [622, 620] width 73 height 37
type textarea "x"
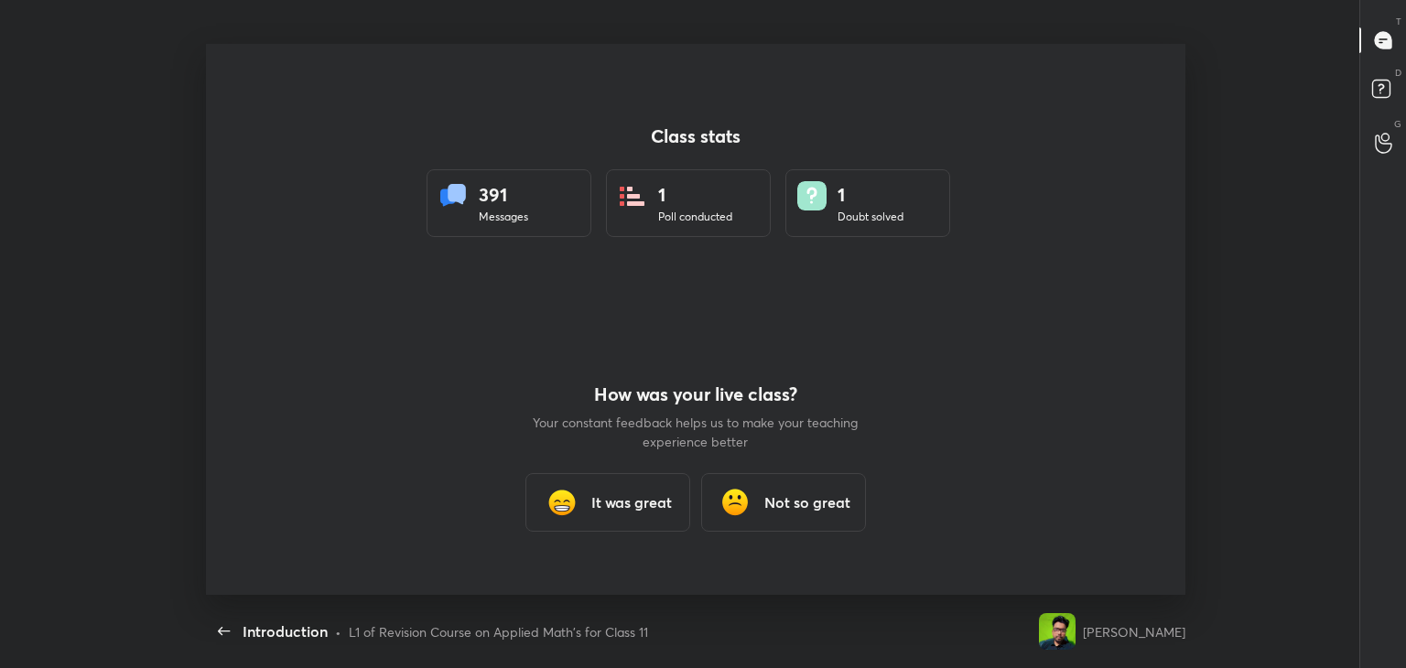
scroll to position [0, 0]
click at [656, 499] on h3 "It was great" at bounding box center [631, 503] width 81 height 22
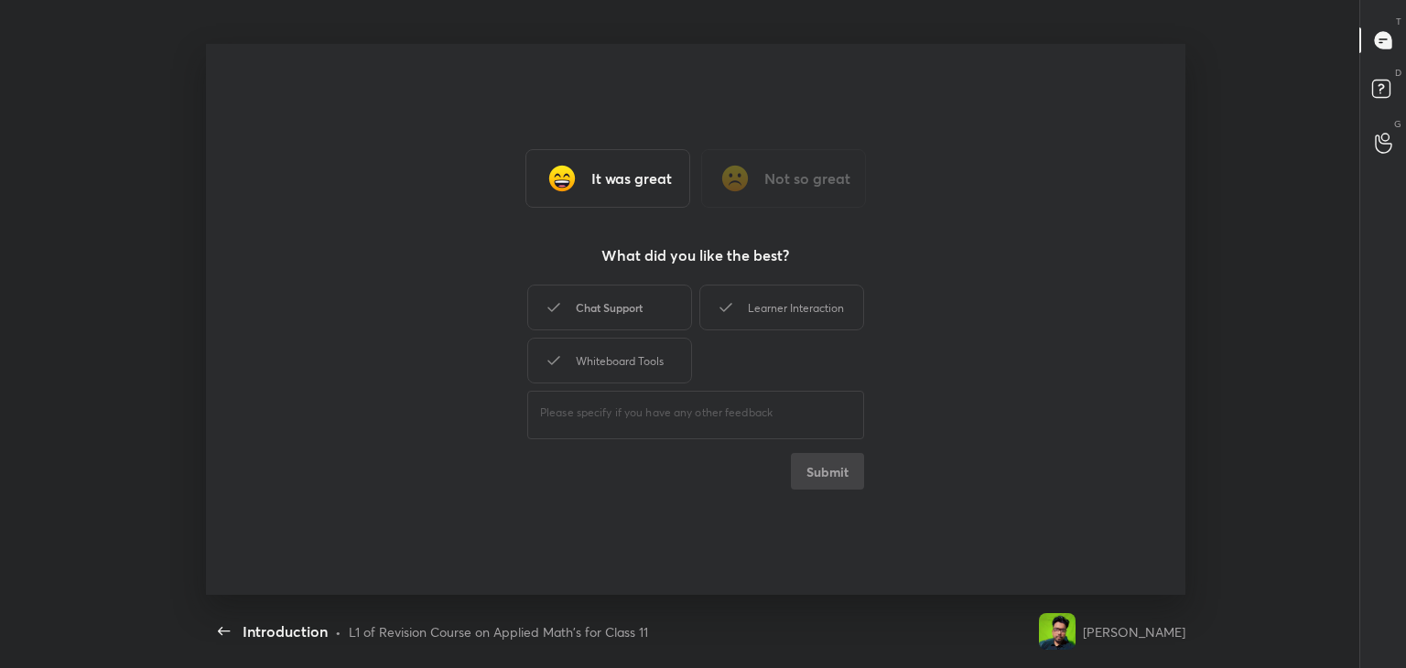
click at [646, 312] on div "Chat Support" at bounding box center [609, 308] width 165 height 46
click at [749, 312] on div "Learner Interaction" at bounding box center [781, 308] width 165 height 46
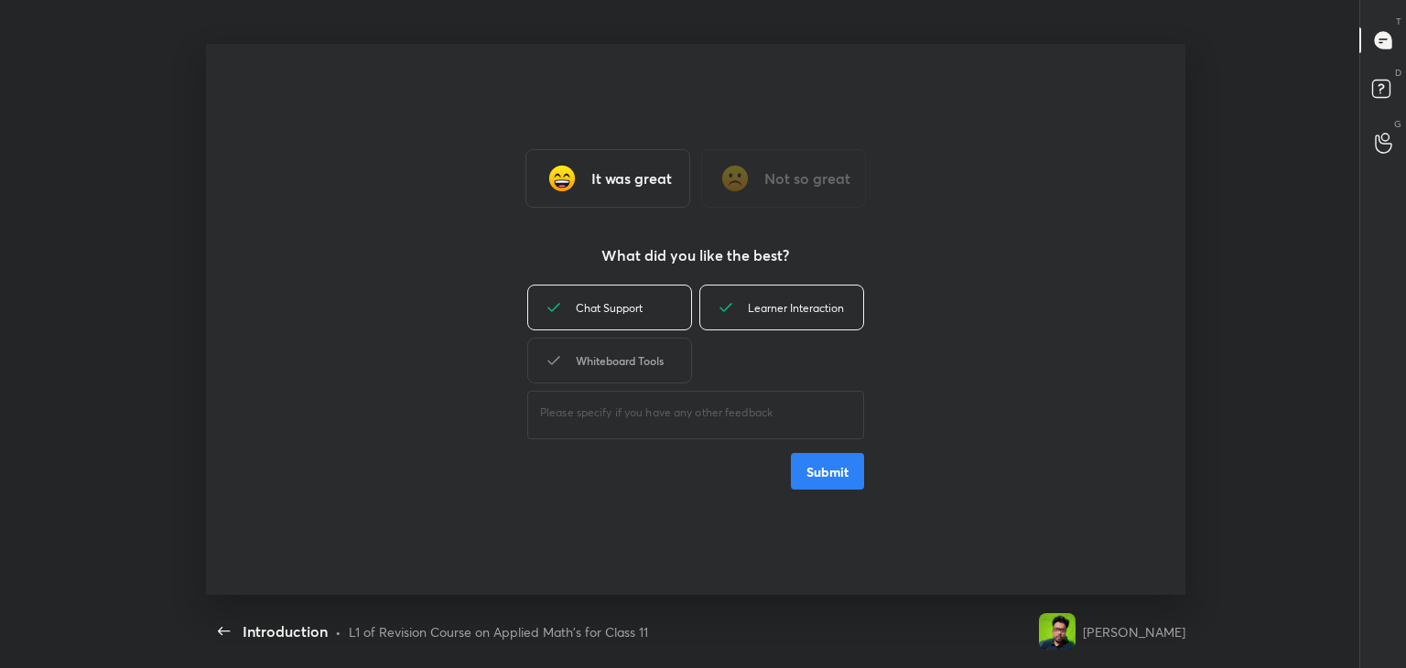
click at [619, 355] on div "Whiteboard Tools" at bounding box center [609, 361] width 165 height 46
click at [817, 471] on button "Submit" at bounding box center [827, 471] width 73 height 37
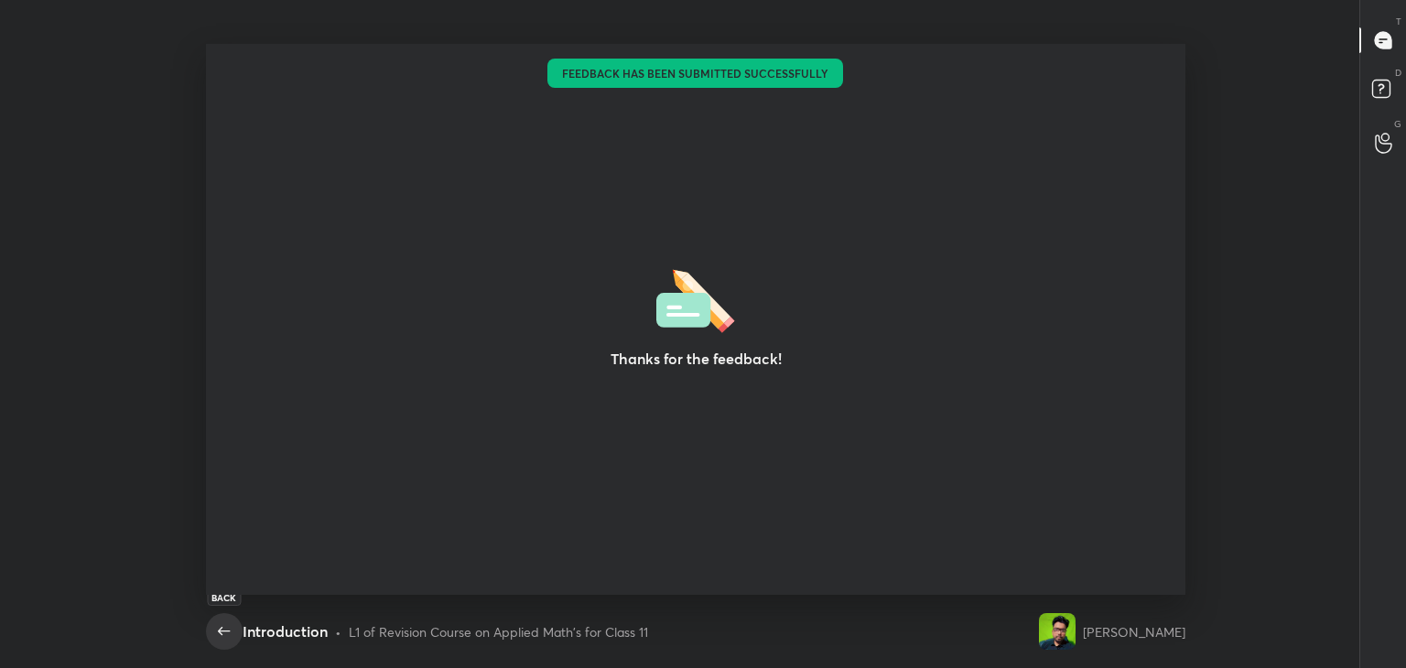
click at [224, 631] on icon "button" at bounding box center [224, 632] width 22 height 22
